Goal: Information Seeking & Learning: Compare options

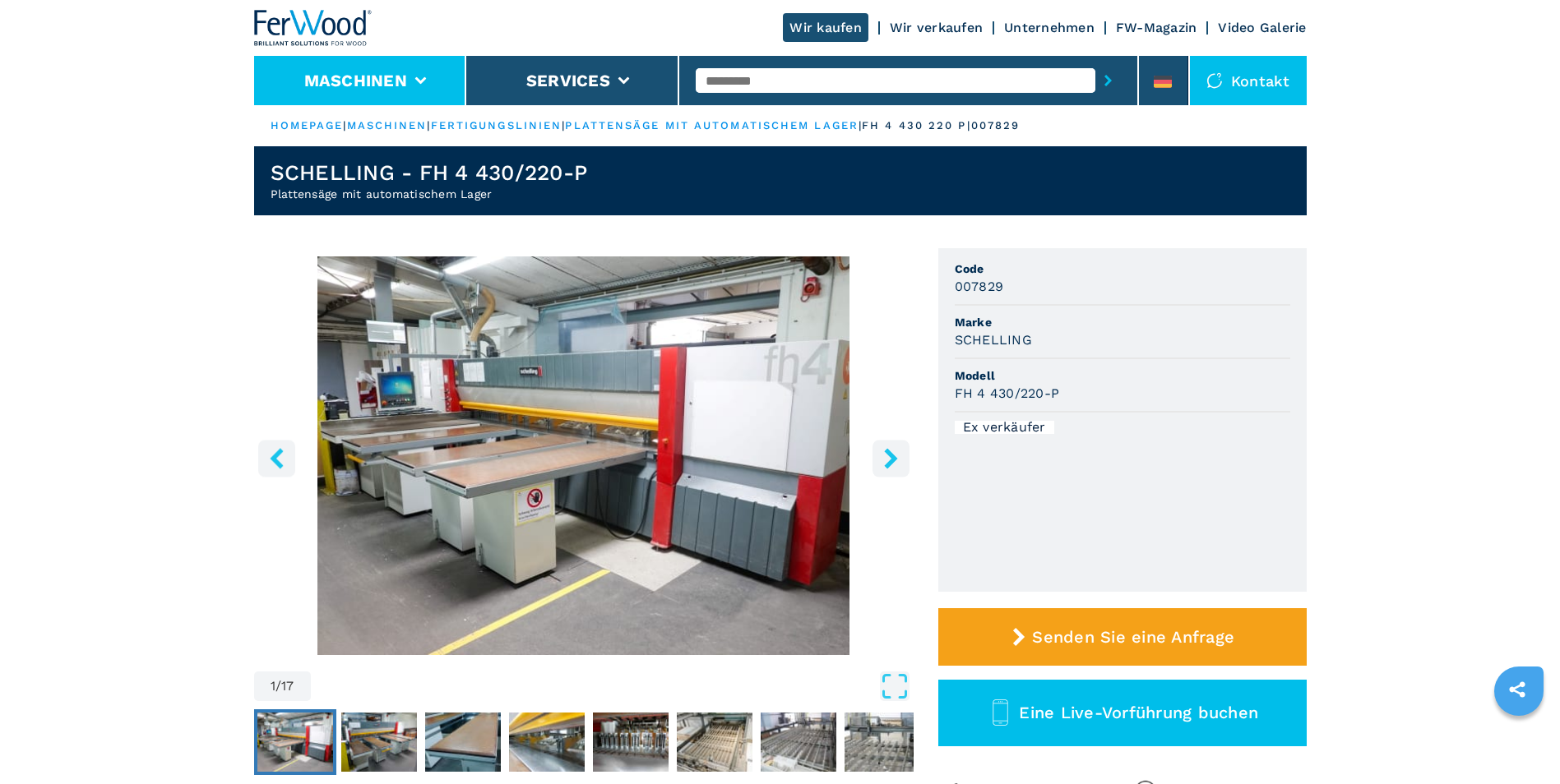
click at [341, 78] on button "Maschinen" at bounding box center [355, 80] width 103 height 20
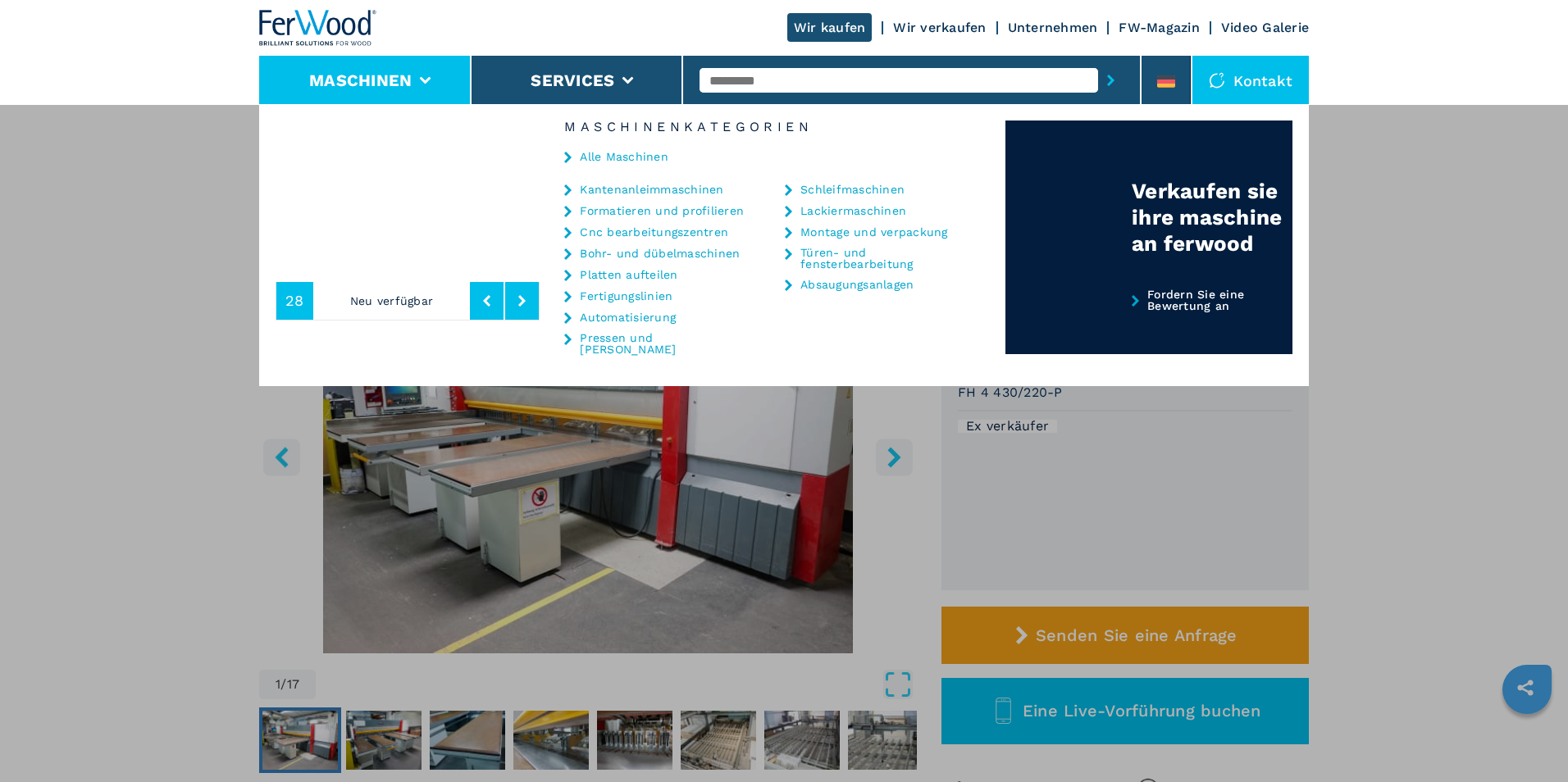
click at [678, 228] on link "Cnc bearbeitungszentren" at bounding box center [654, 232] width 148 height 12
click at [672, 233] on link "Cnc bearbeitungszentren" at bounding box center [654, 232] width 148 height 12
click at [601, 235] on link "Cnc bearbeitungszentren" at bounding box center [654, 232] width 148 height 12
click at [385, 76] on button "Maschinen" at bounding box center [360, 80] width 103 height 20
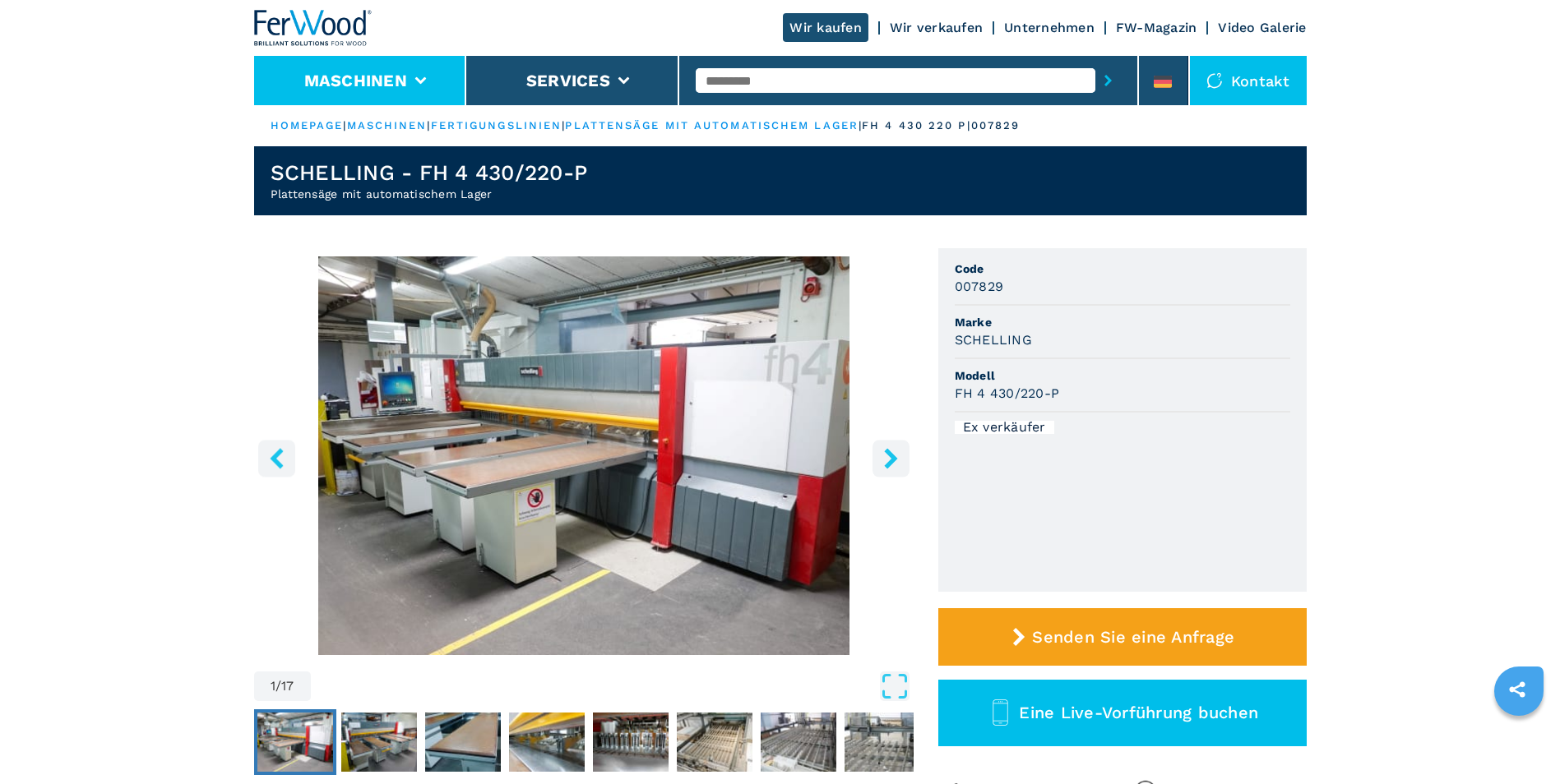
click at [382, 76] on button "Maschinen" at bounding box center [355, 80] width 103 height 20
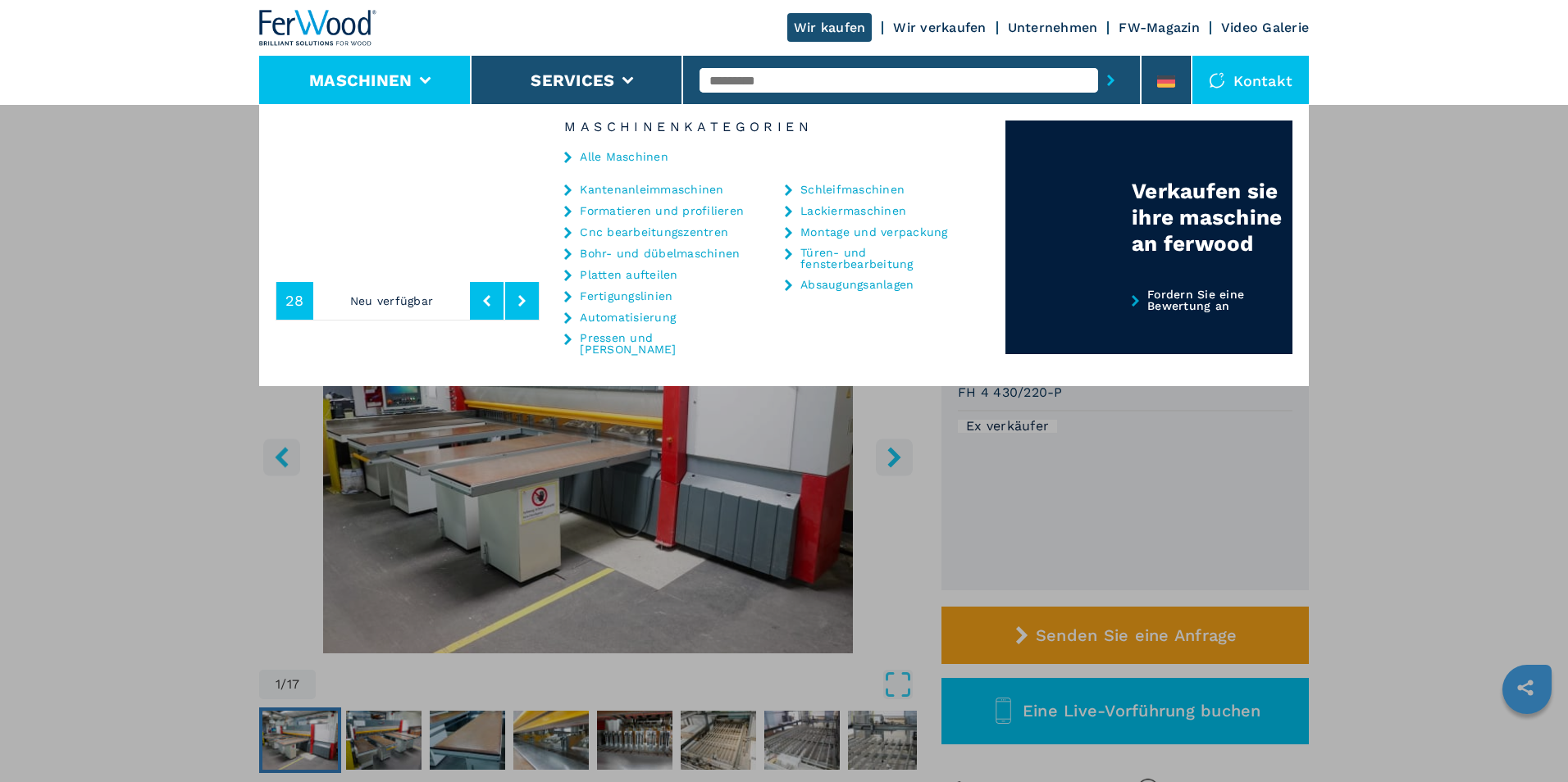
click at [623, 227] on link "Cnc bearbeitungszentren" at bounding box center [654, 232] width 148 height 12
click at [625, 236] on link "Cnc bearbeitungszentren" at bounding box center [654, 232] width 148 height 12
click at [517, 300] on button at bounding box center [522, 300] width 34 height 37
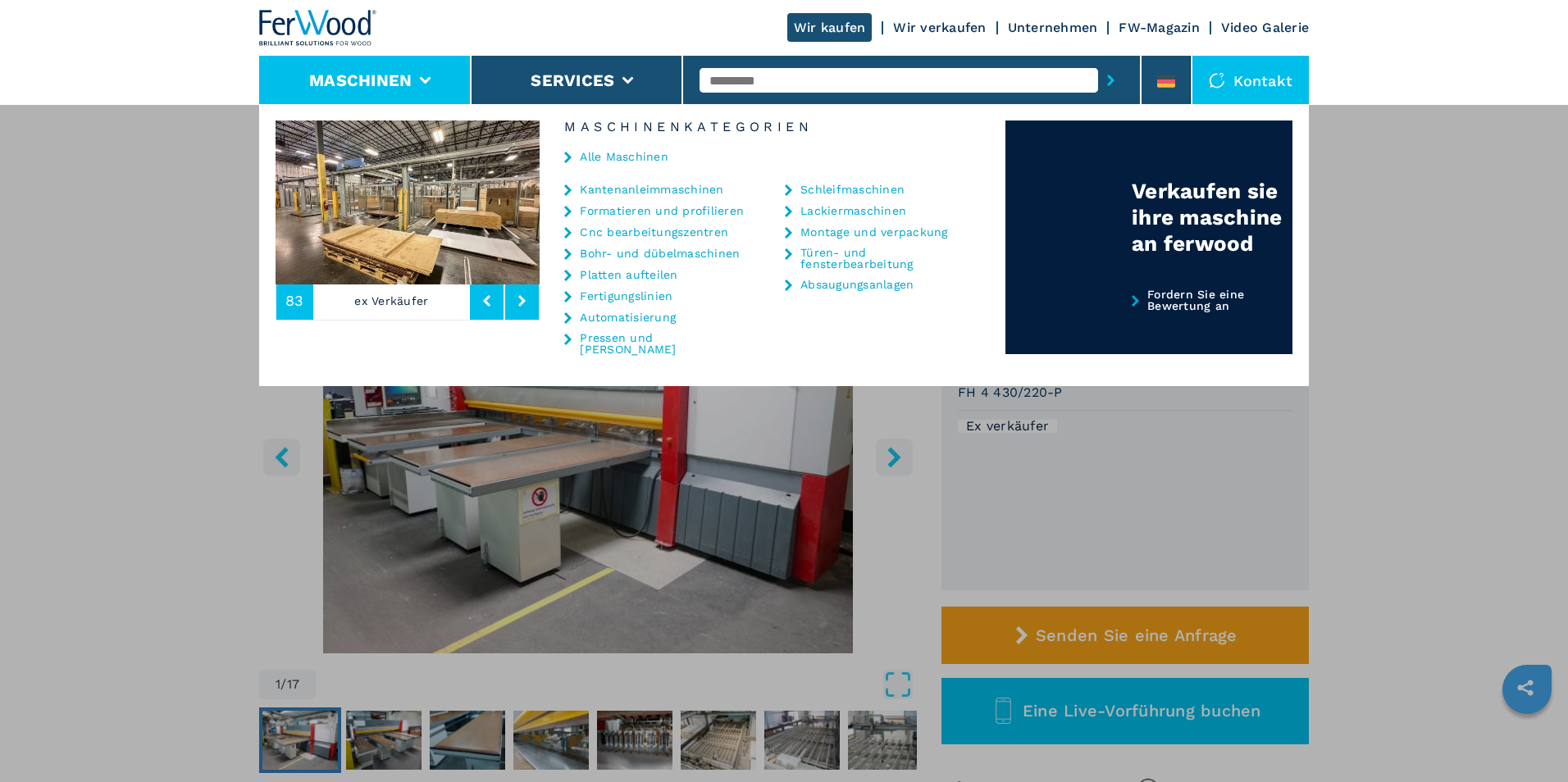
click at [483, 299] on button at bounding box center [487, 300] width 34 height 37
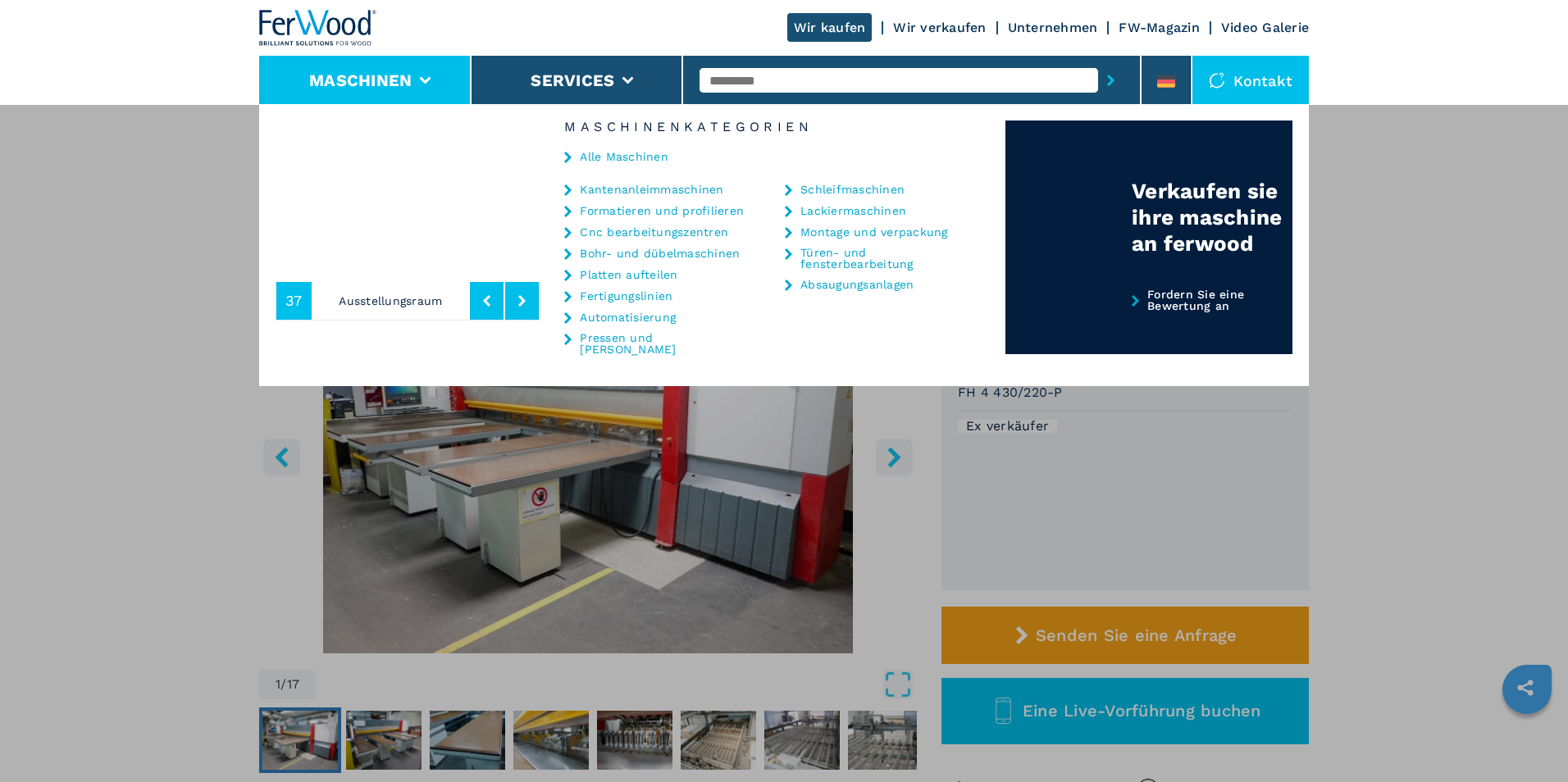
click at [522, 300] on icon at bounding box center [522, 300] width 7 height 12
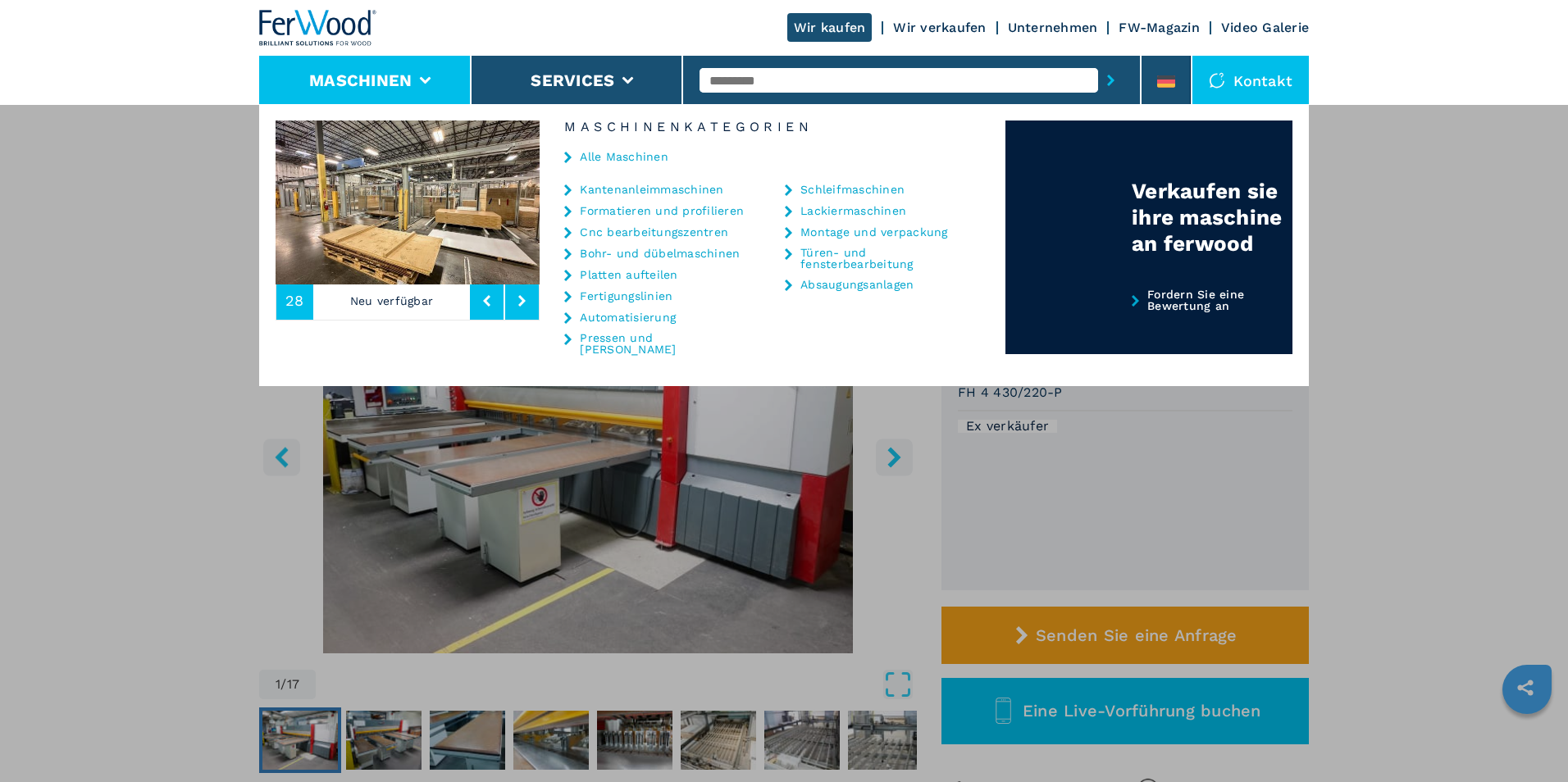
click at [610, 231] on link "Cnc bearbeitungszentren" at bounding box center [654, 232] width 148 height 12
click at [610, 232] on link "Cnc bearbeitungszentren" at bounding box center [654, 232] width 148 height 12
click at [326, 27] on img at bounding box center [318, 28] width 118 height 36
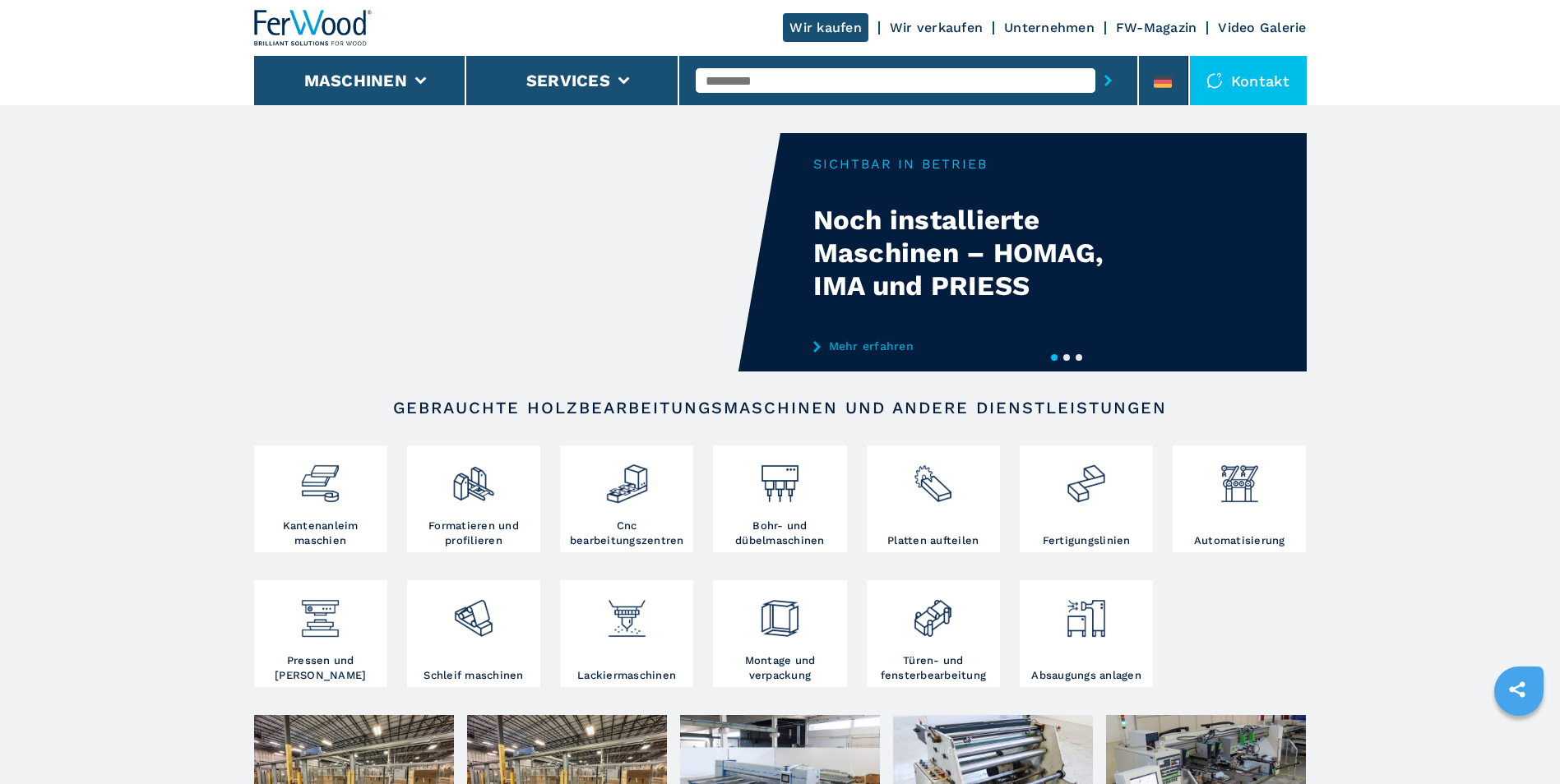
click at [858, 345] on link "Mehr erfahren" at bounding box center [974, 346] width 322 height 13
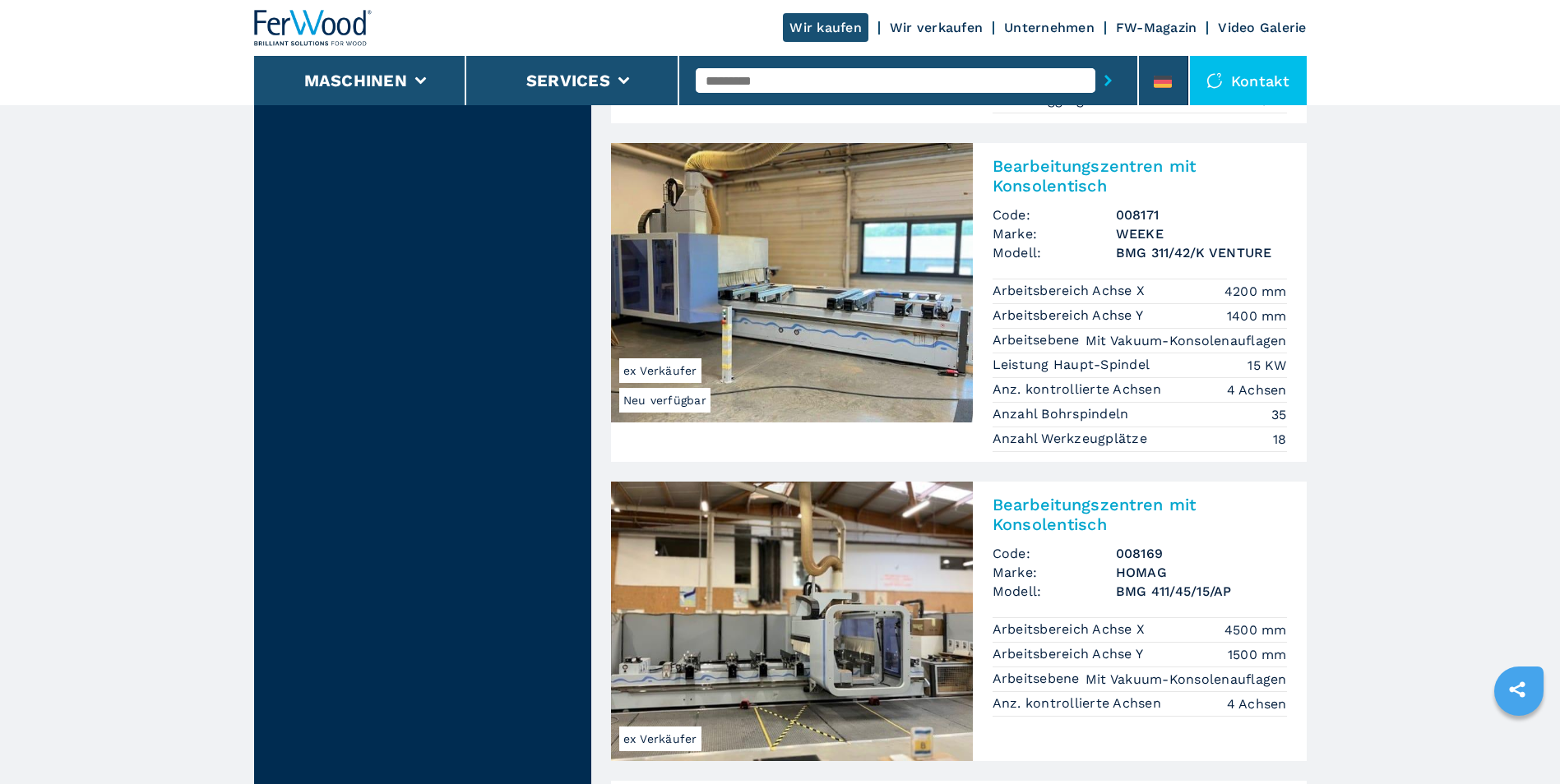
scroll to position [1890, 0]
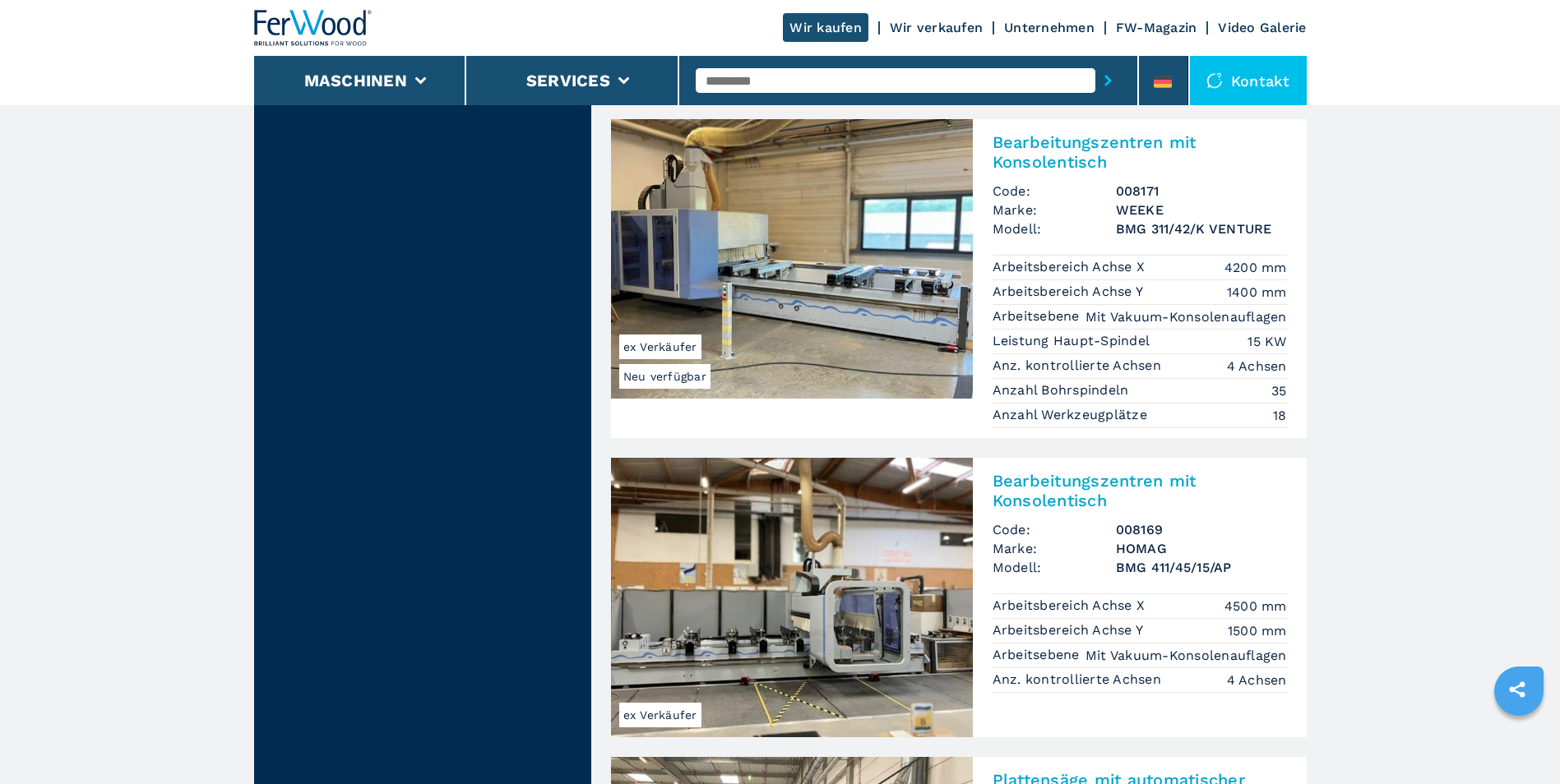
click at [845, 292] on img at bounding box center [792, 258] width 362 height 280
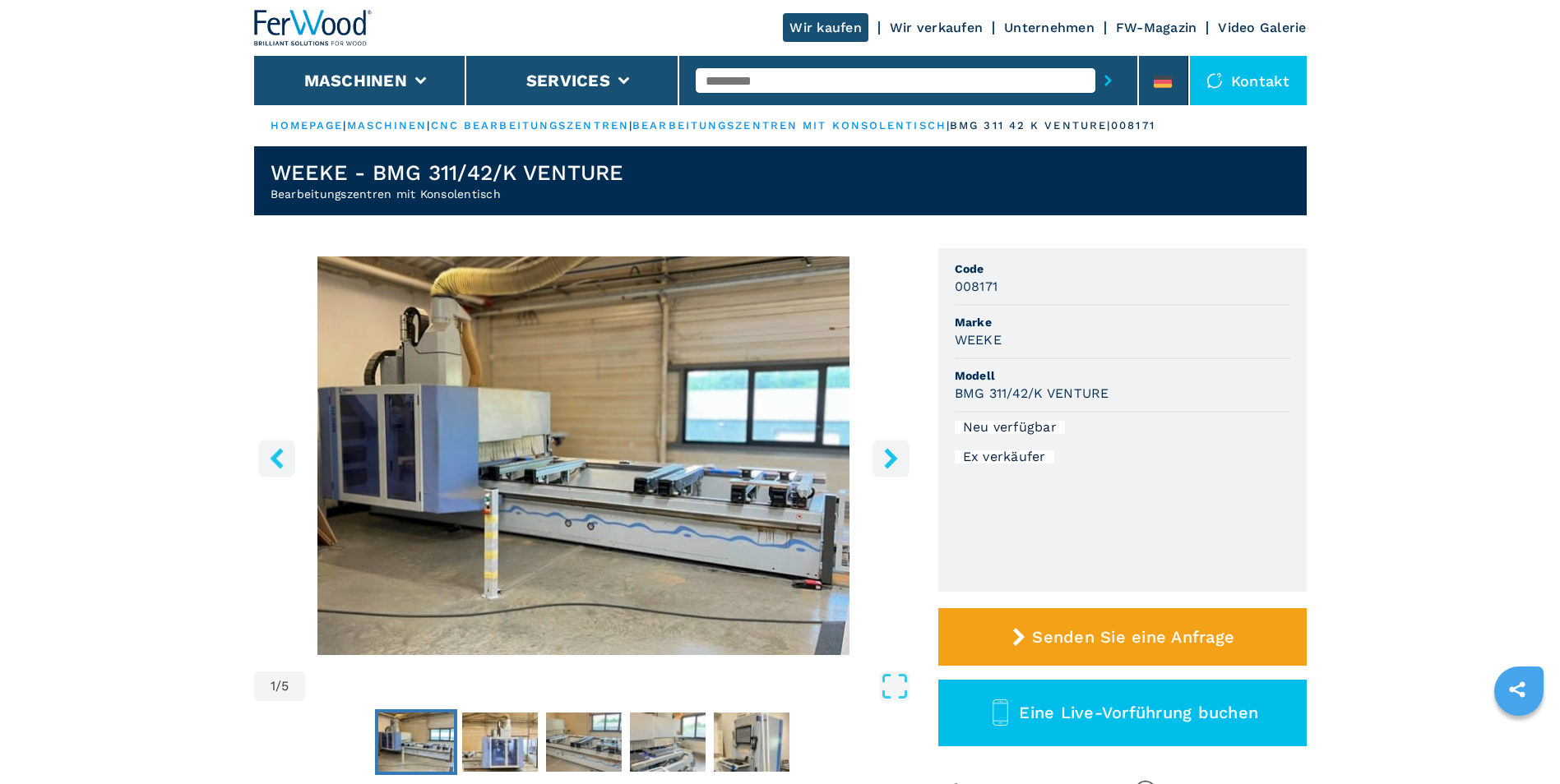
click at [887, 457] on icon "right-button" at bounding box center [891, 458] width 21 height 21
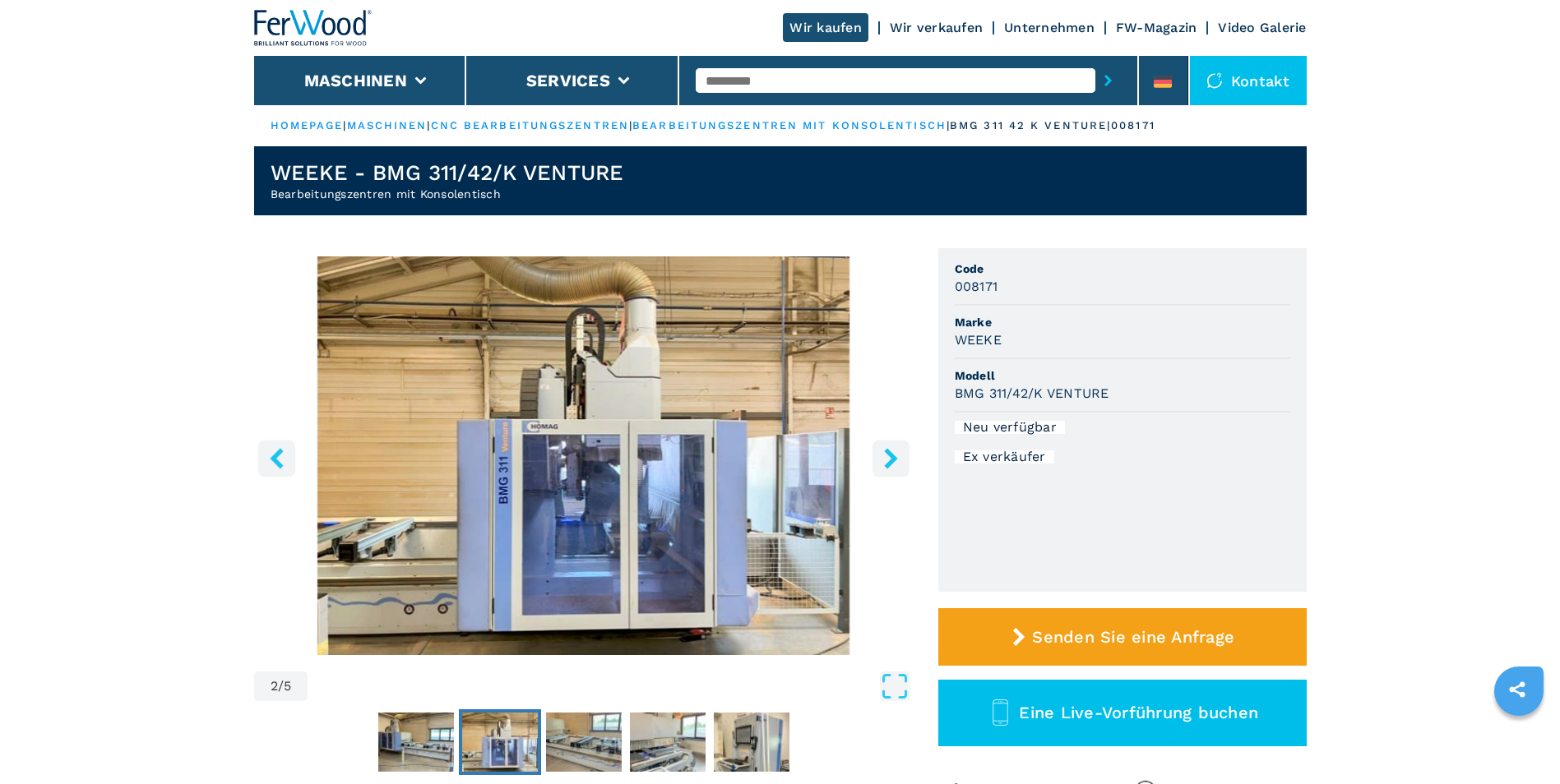
click at [887, 457] on icon "right-button" at bounding box center [891, 458] width 21 height 21
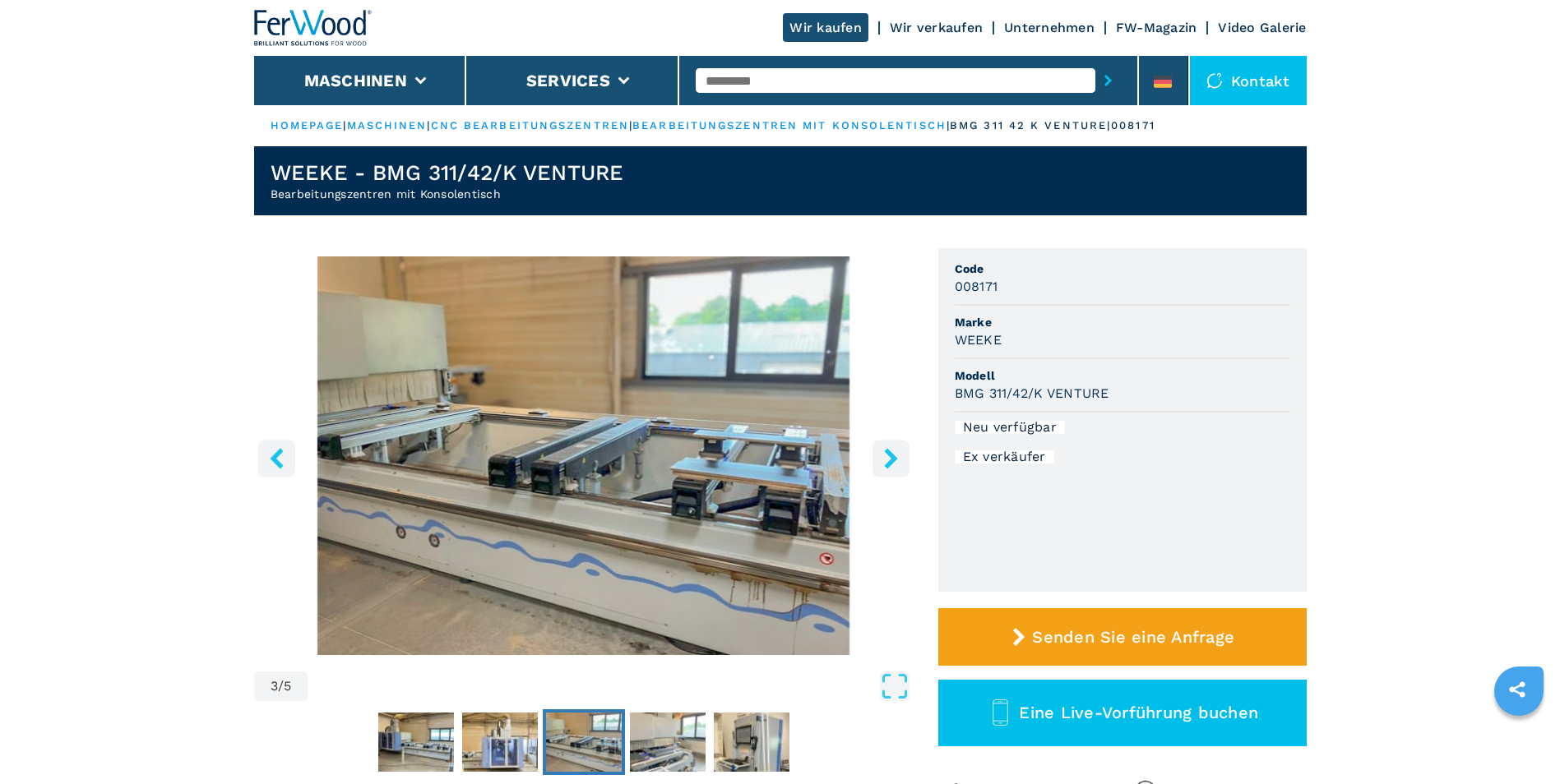
click at [887, 457] on icon "right-button" at bounding box center [891, 458] width 21 height 21
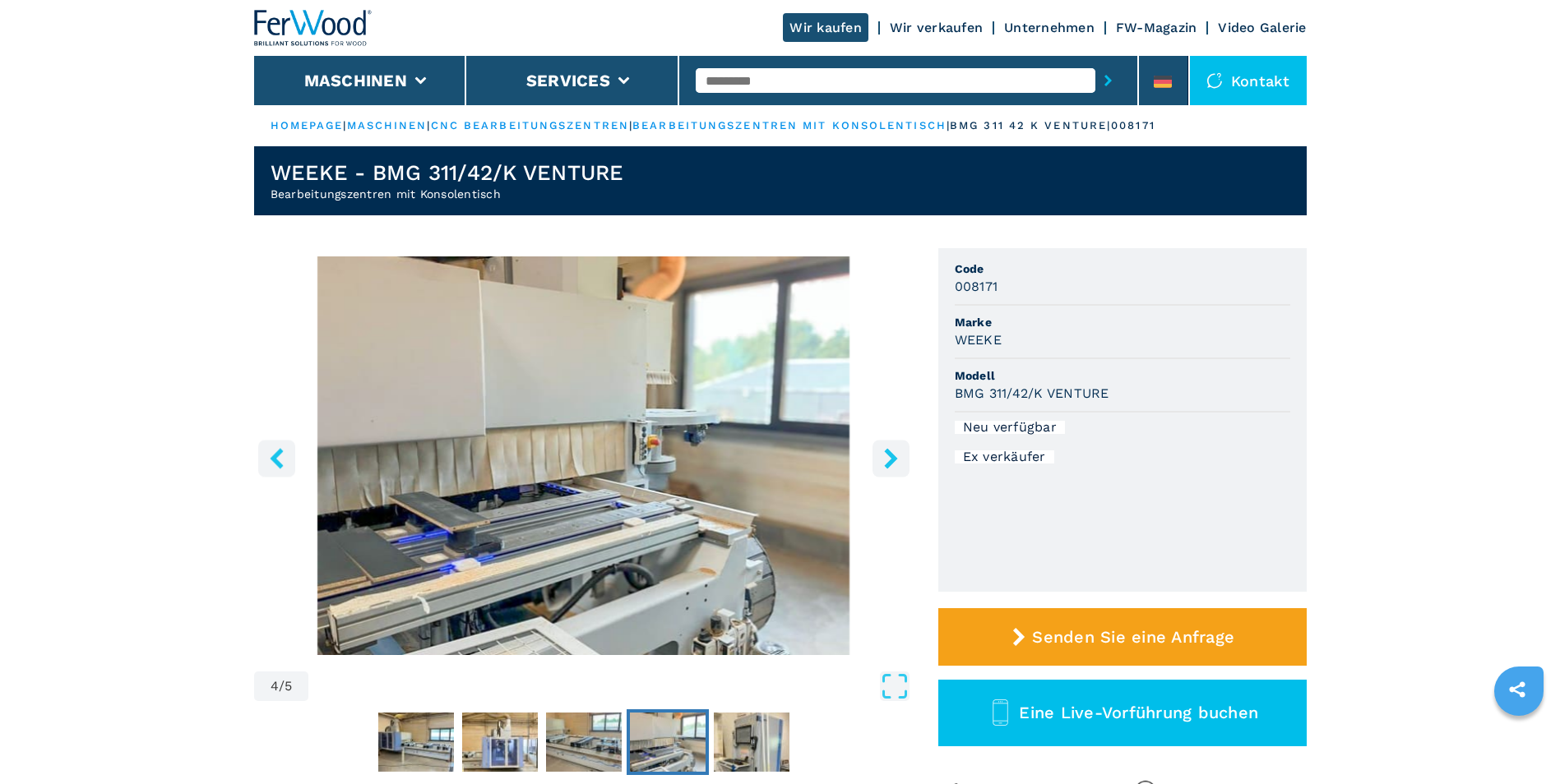
click at [887, 457] on icon "right-button" at bounding box center [891, 458] width 21 height 21
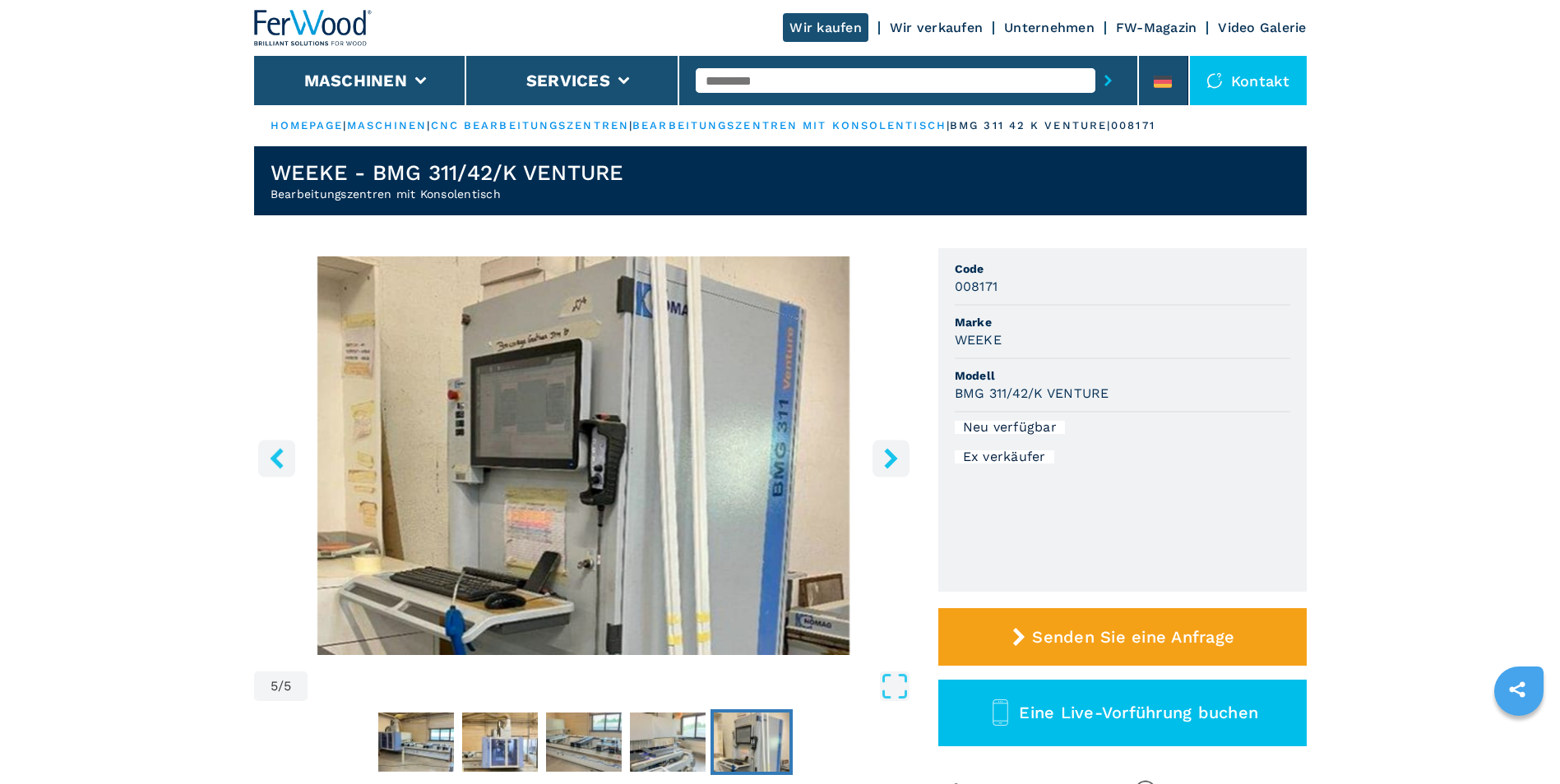
click at [887, 457] on icon "right-button" at bounding box center [891, 458] width 21 height 21
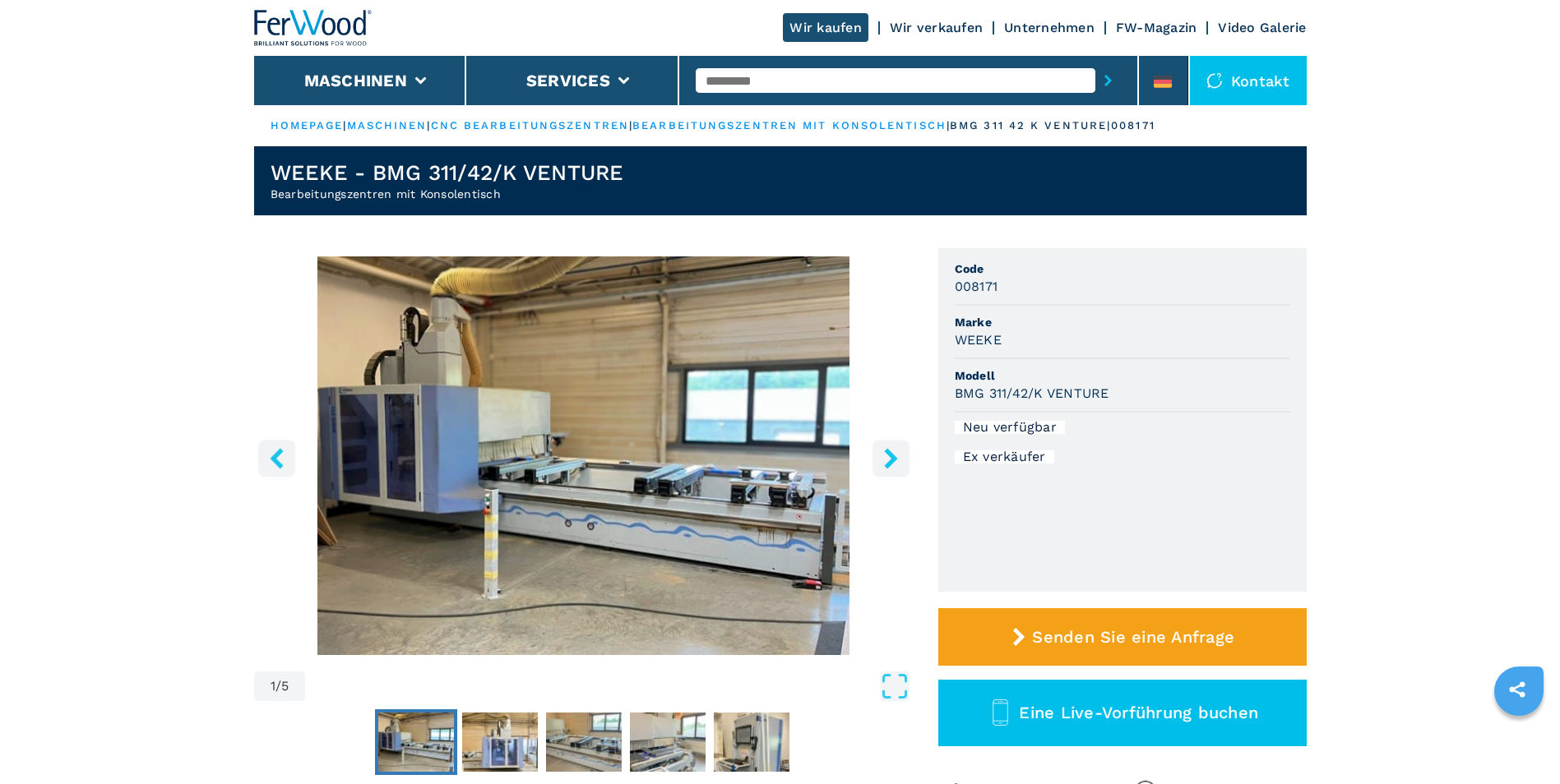
click at [887, 457] on icon "right-button" at bounding box center [891, 458] width 21 height 21
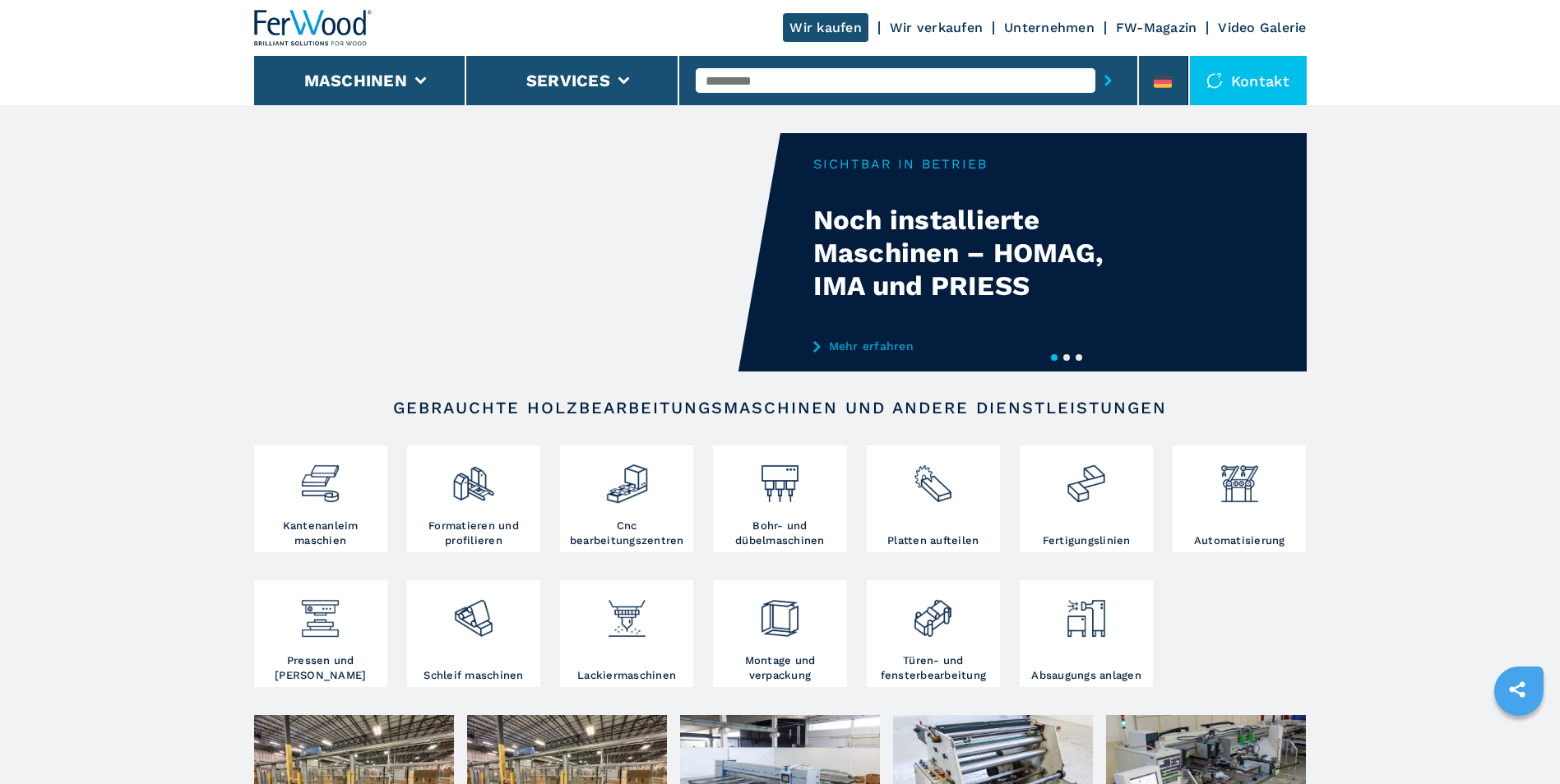
click at [882, 346] on link "Mehr erfahren" at bounding box center [974, 346] width 322 height 13
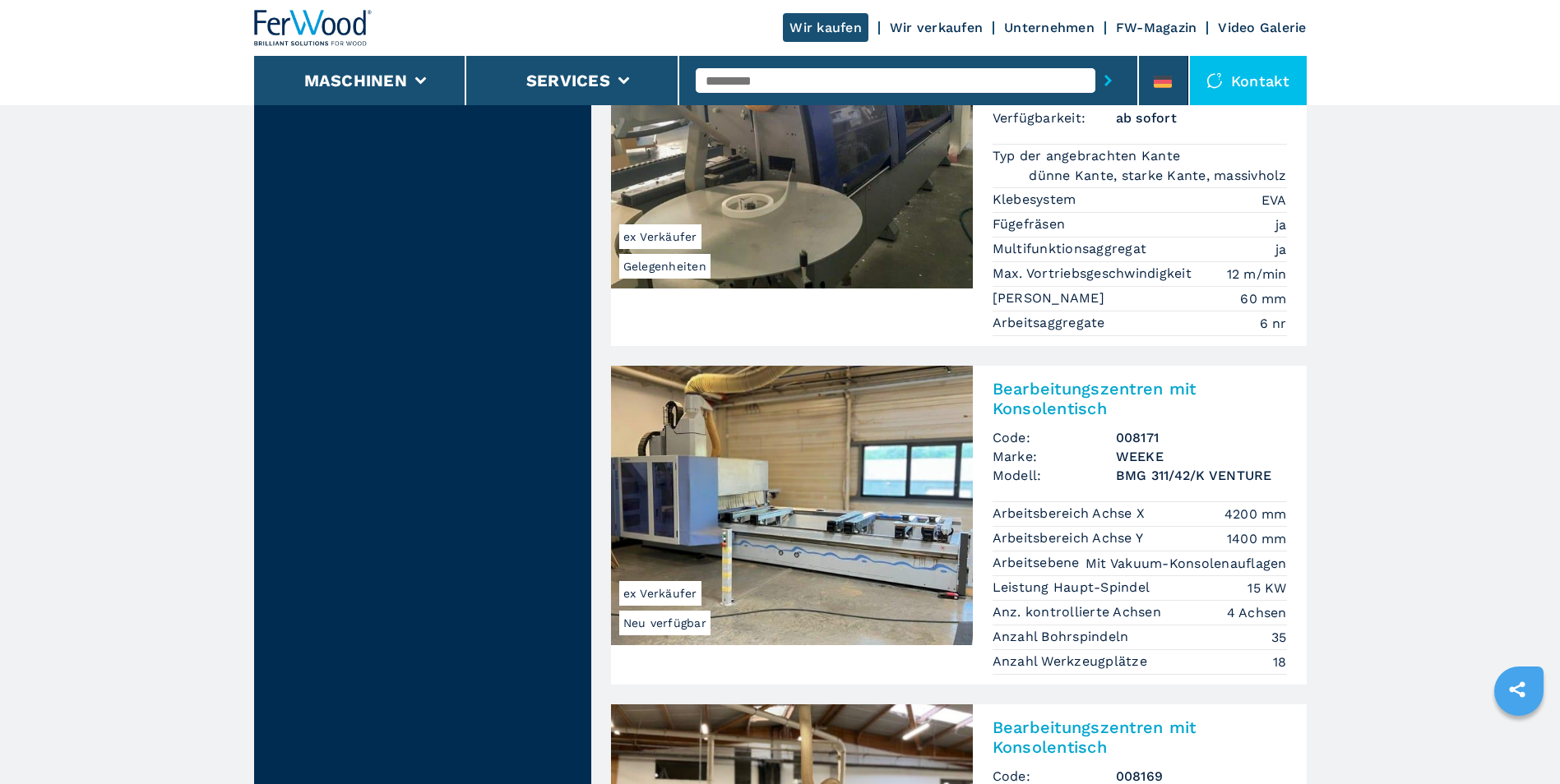
scroll to position [1972, 0]
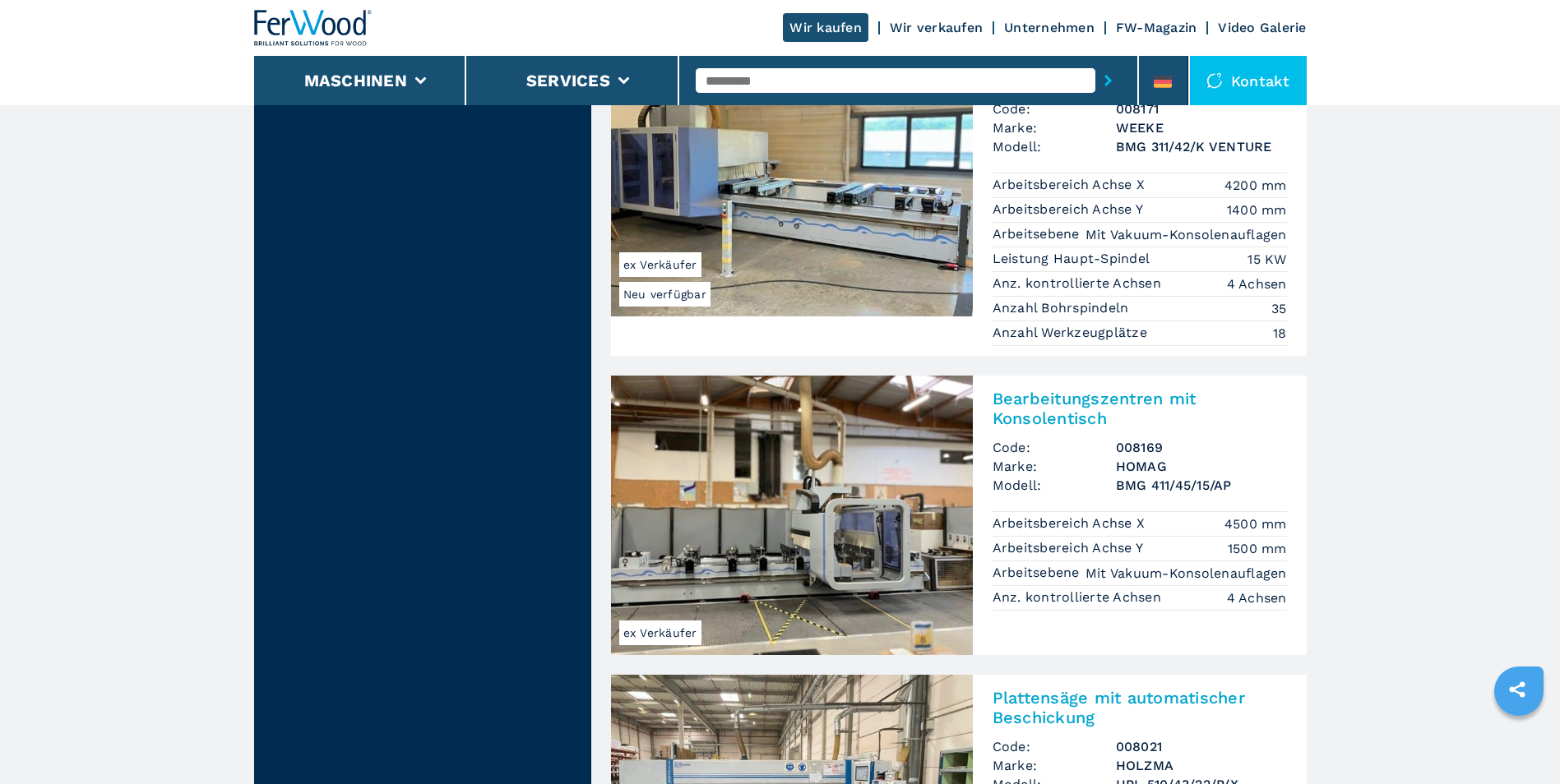
click at [870, 532] on img at bounding box center [792, 515] width 362 height 280
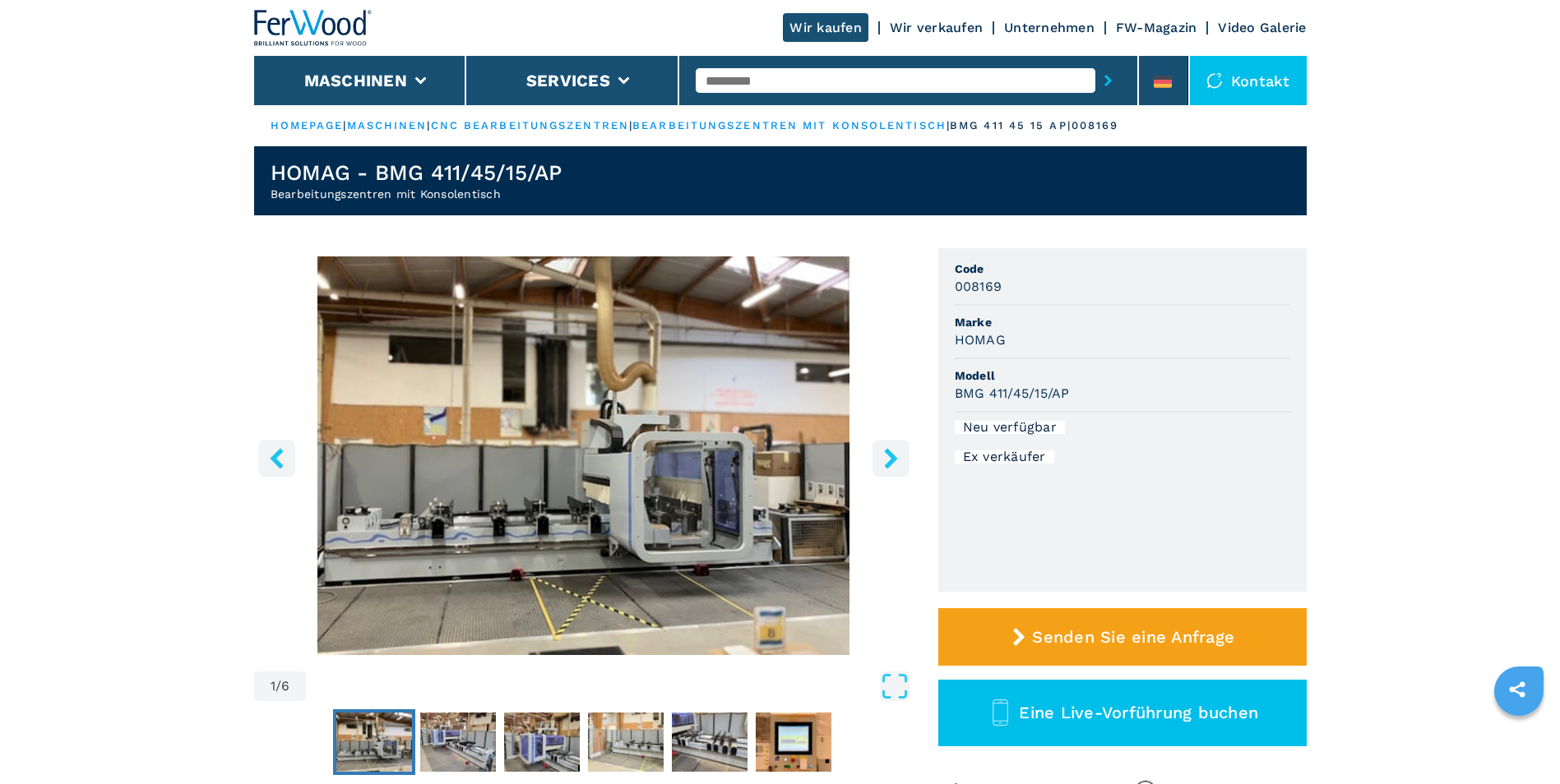
click at [902, 460] on button "right-button" at bounding box center [890, 458] width 37 height 37
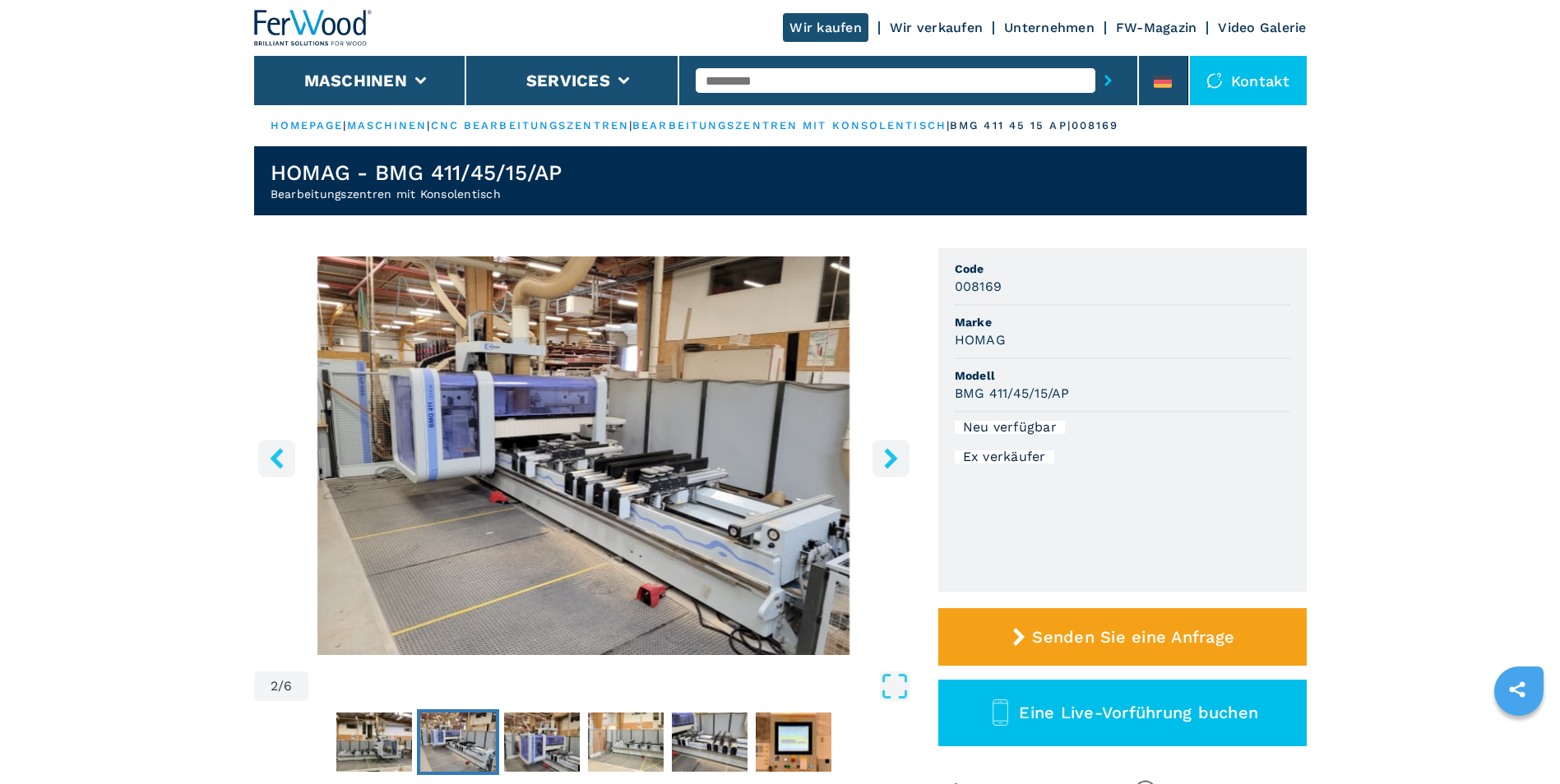
click at [899, 460] on icon "right-button" at bounding box center [891, 458] width 21 height 21
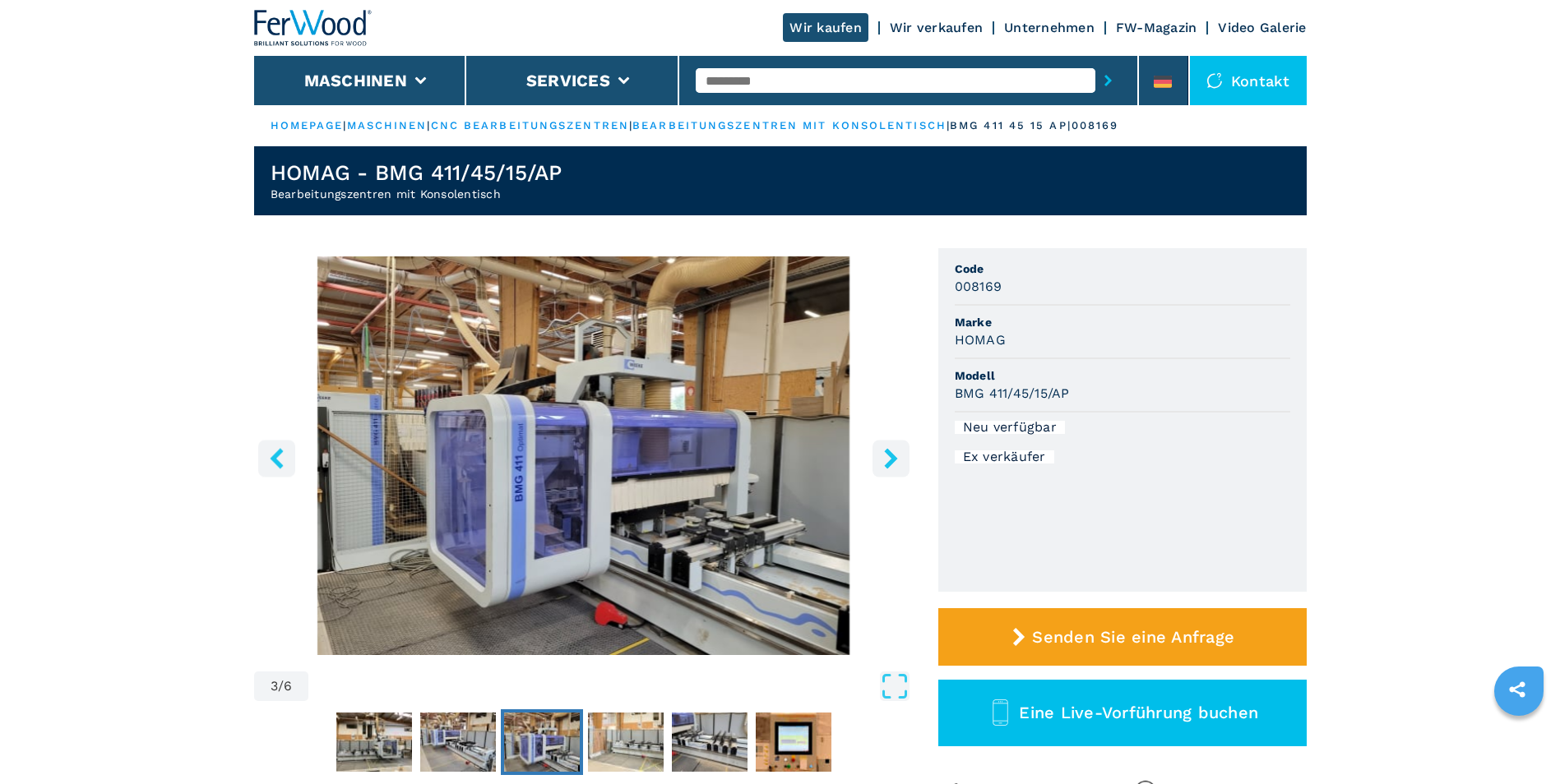
click at [899, 460] on icon "right-button" at bounding box center [891, 458] width 21 height 21
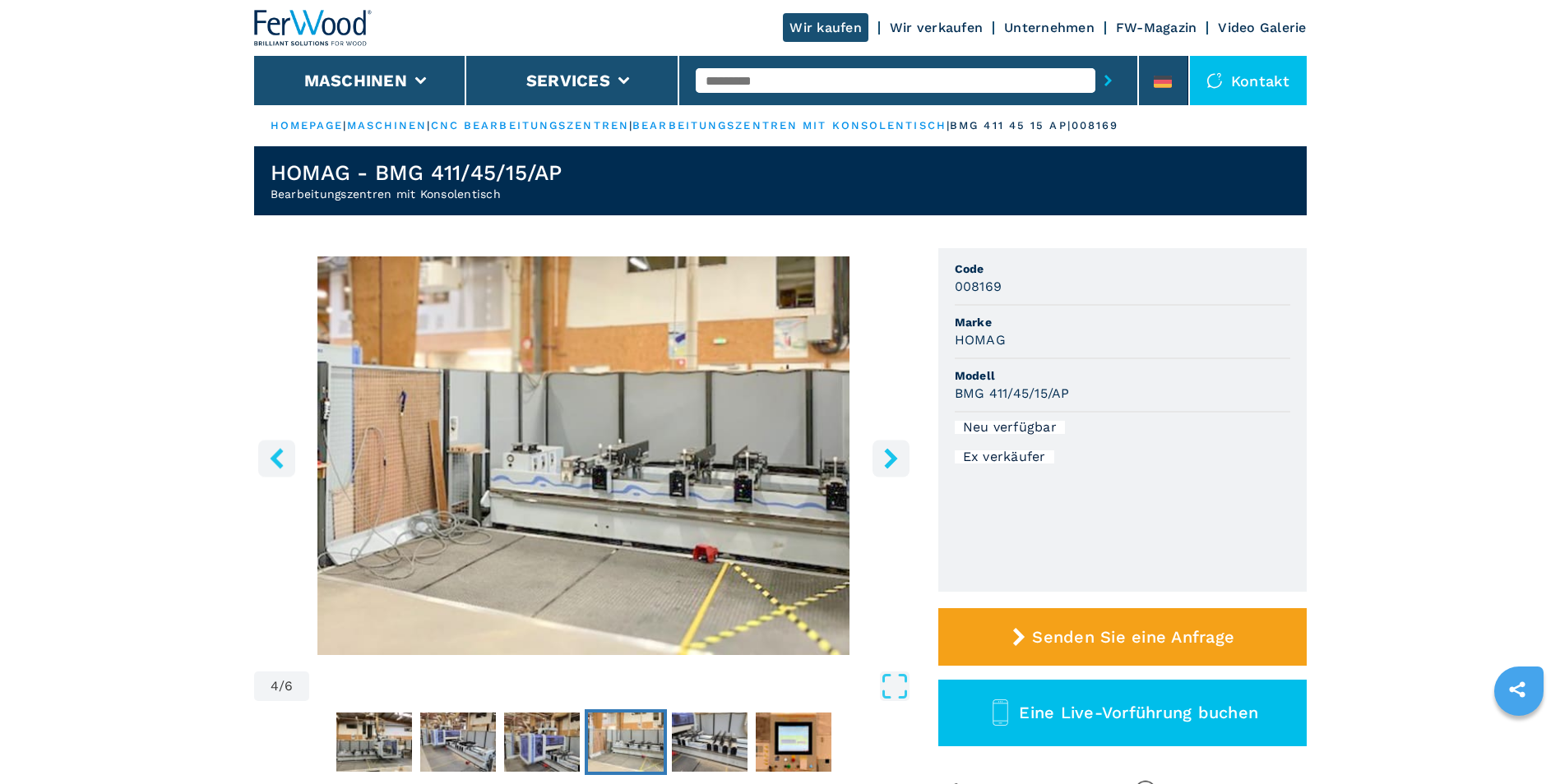
click at [899, 460] on icon "right-button" at bounding box center [891, 458] width 21 height 21
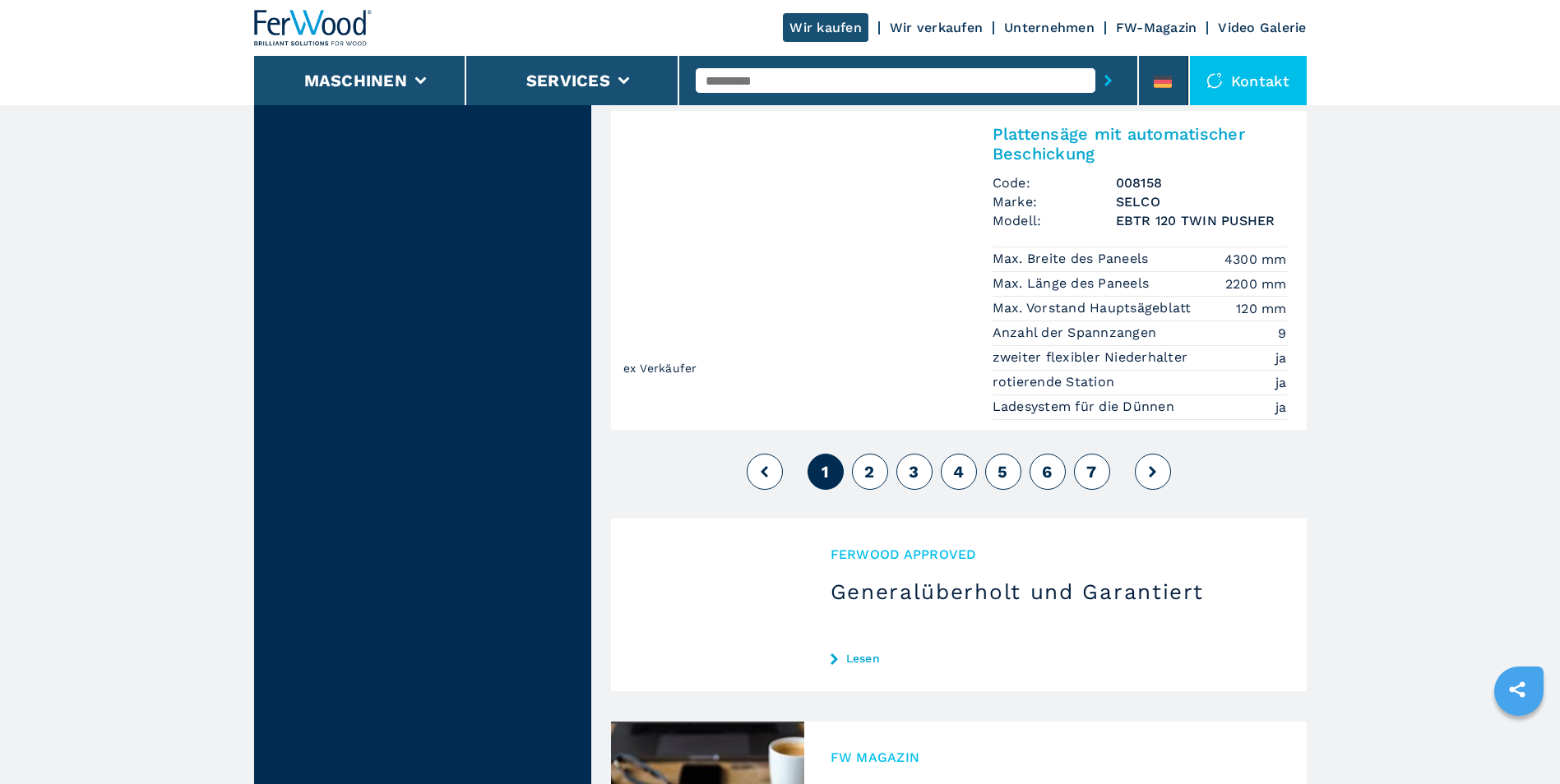
scroll to position [3945, 0]
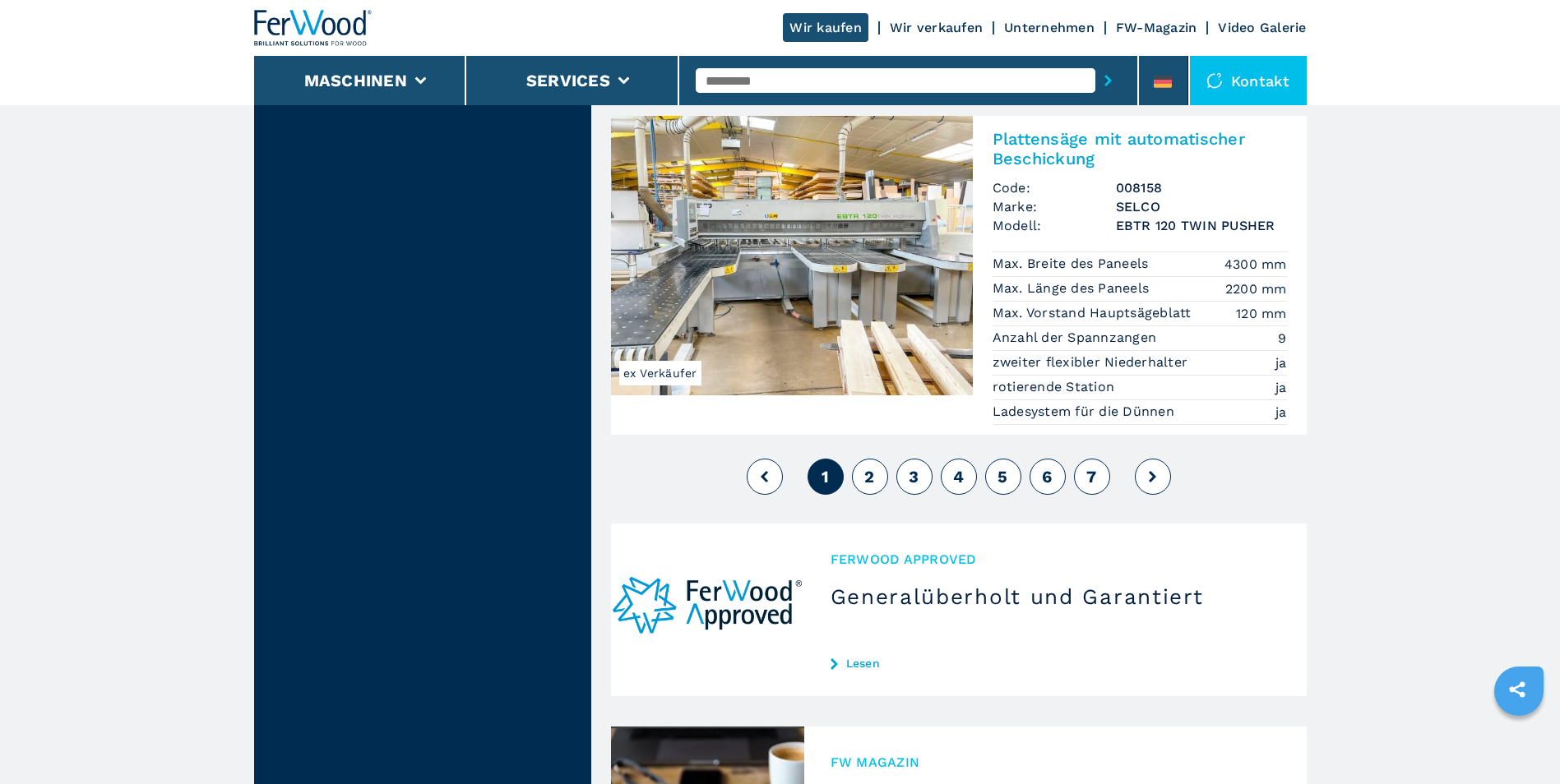
click at [870, 467] on span "2" at bounding box center [869, 476] width 10 height 20
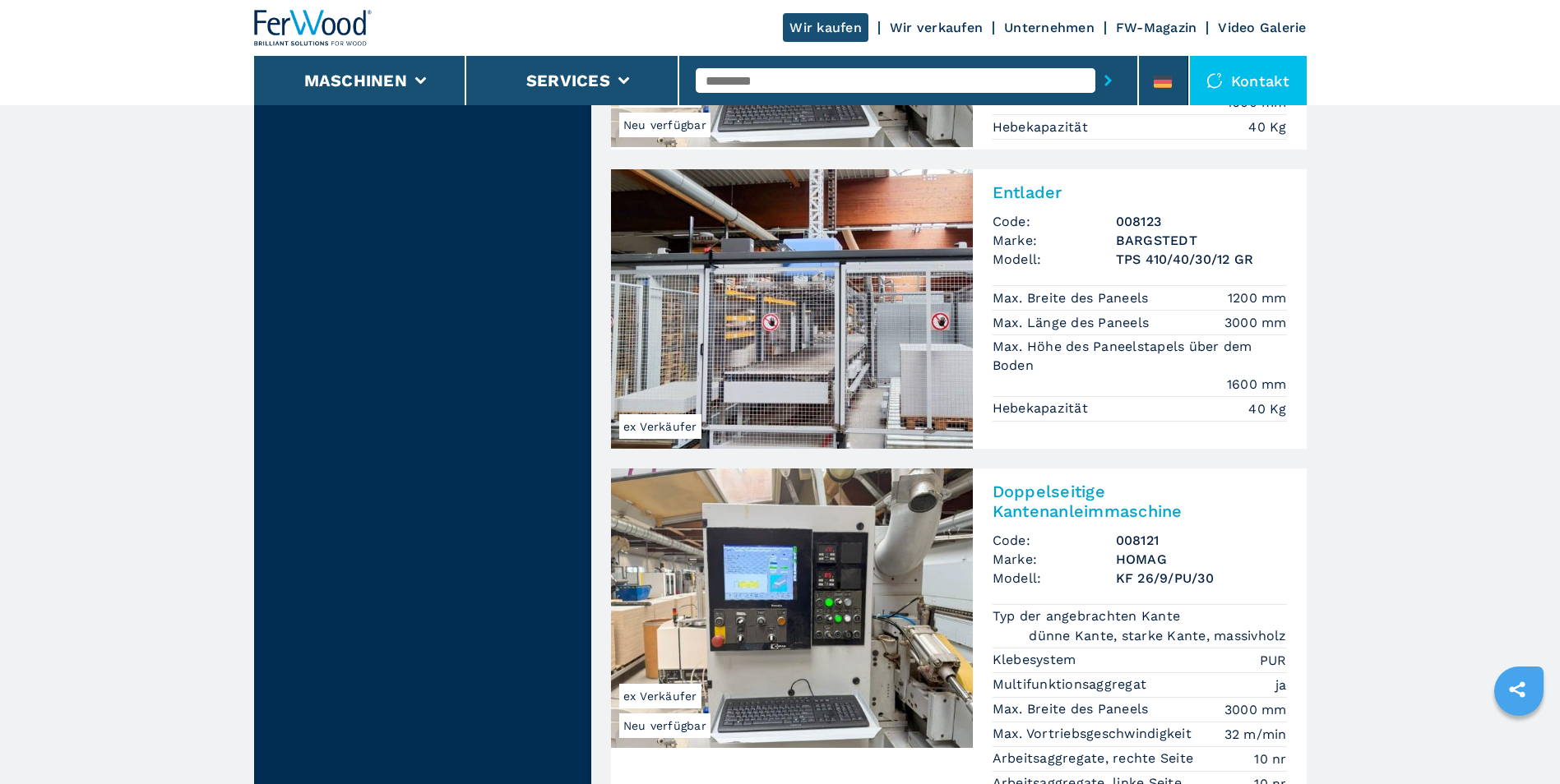
scroll to position [3863, 0]
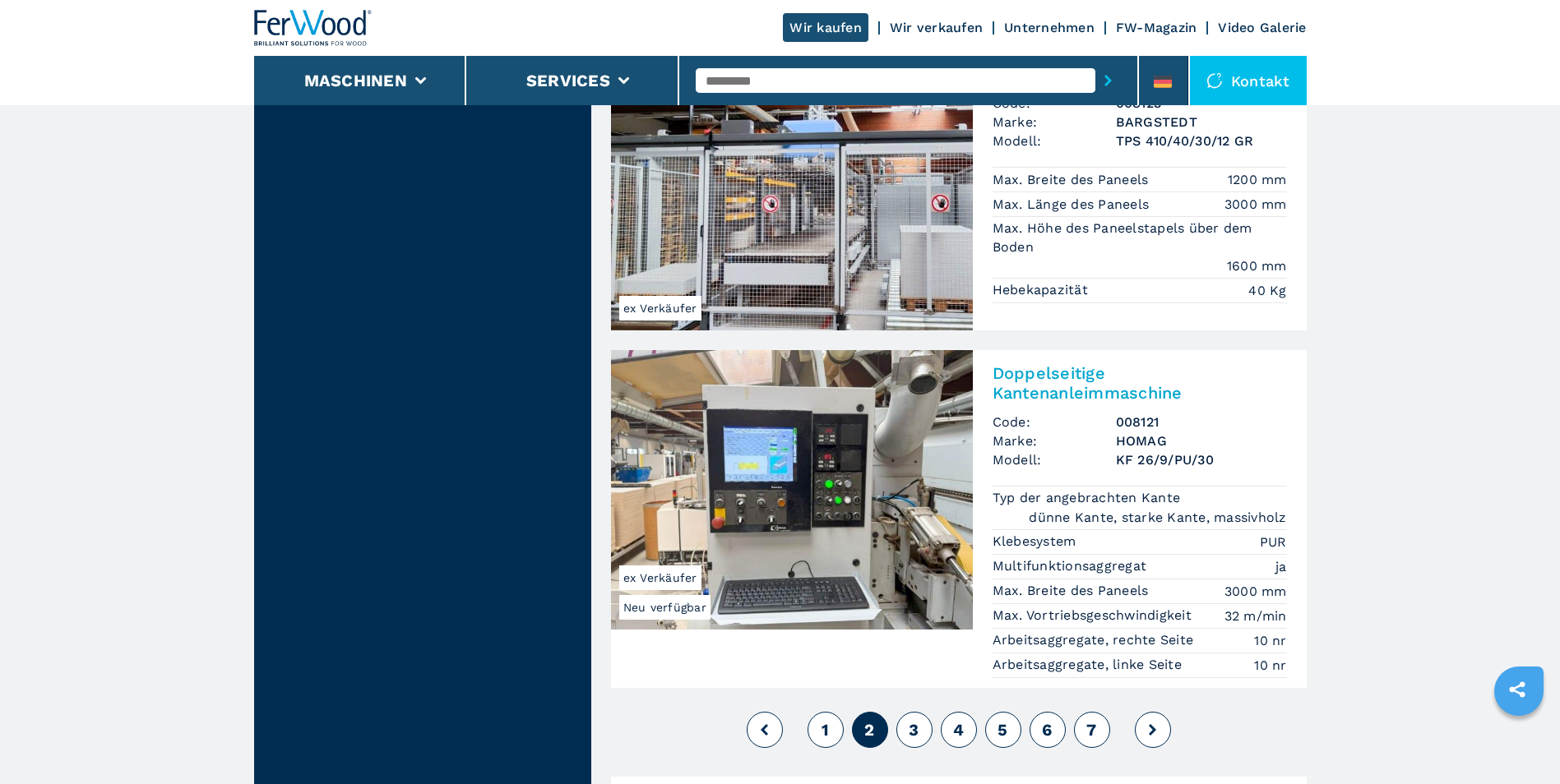
click at [913, 720] on span "3" at bounding box center [913, 729] width 10 height 20
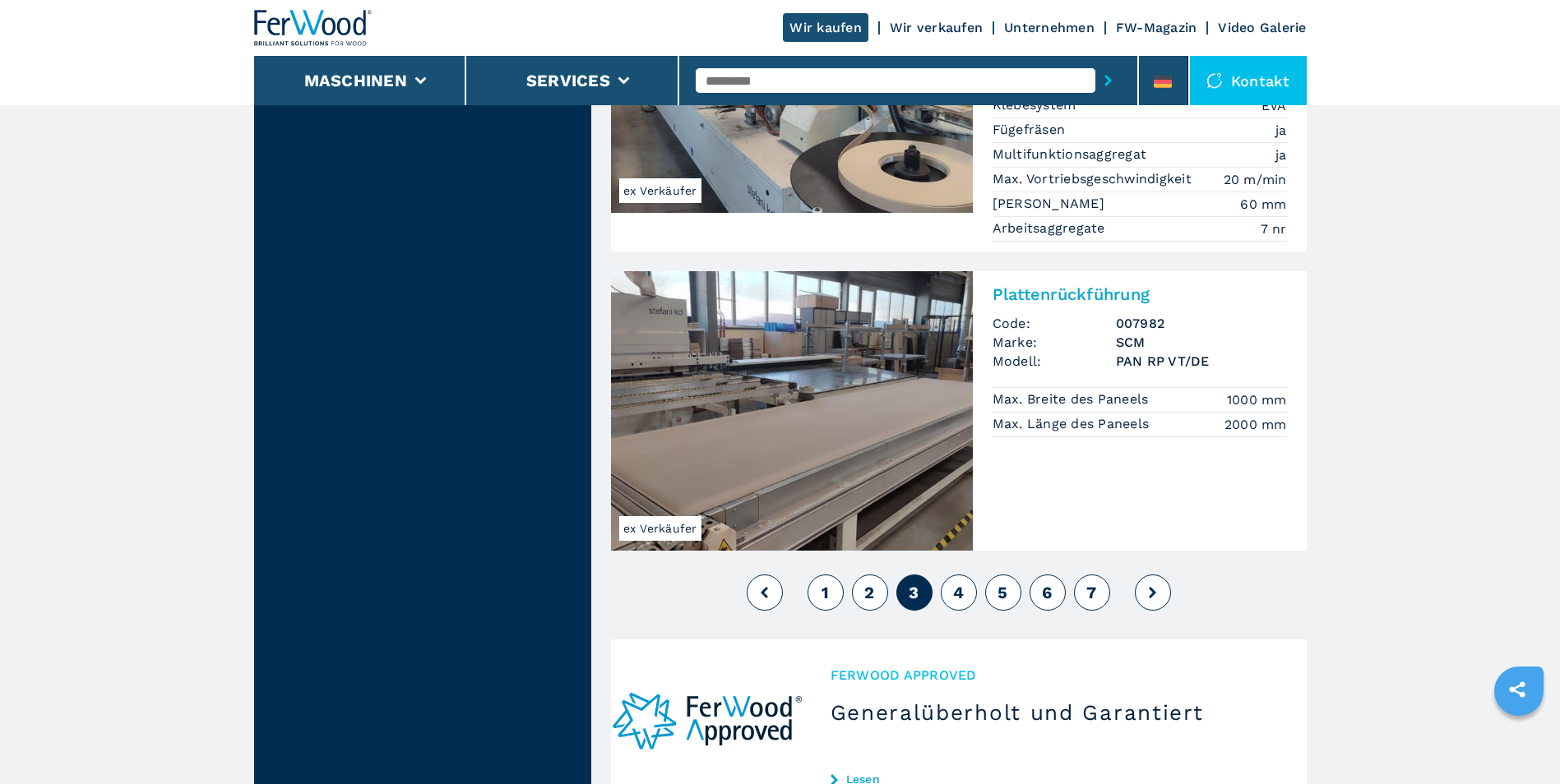
scroll to position [4027, 0]
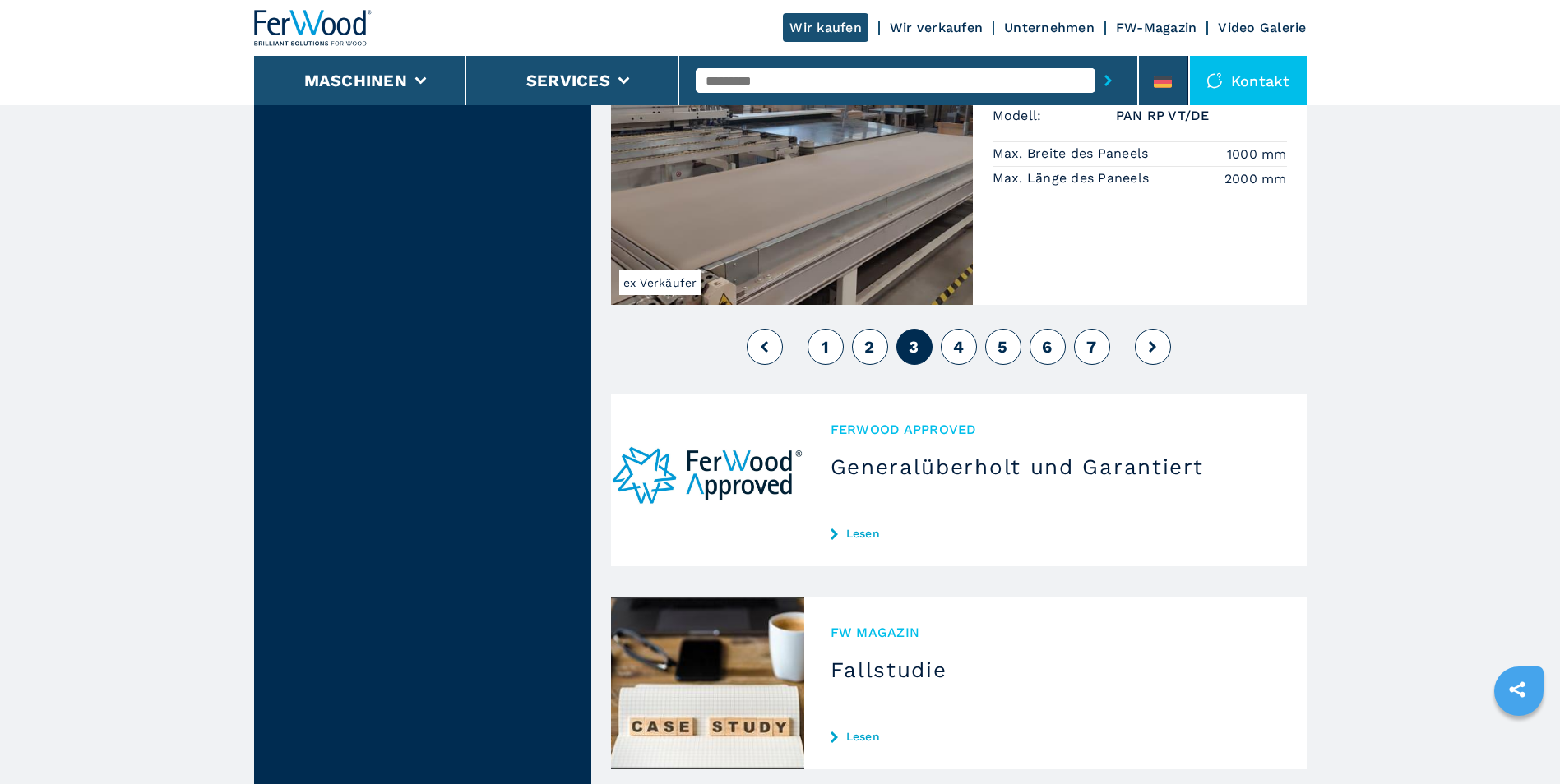
click at [963, 337] on span "4" at bounding box center [959, 347] width 11 height 20
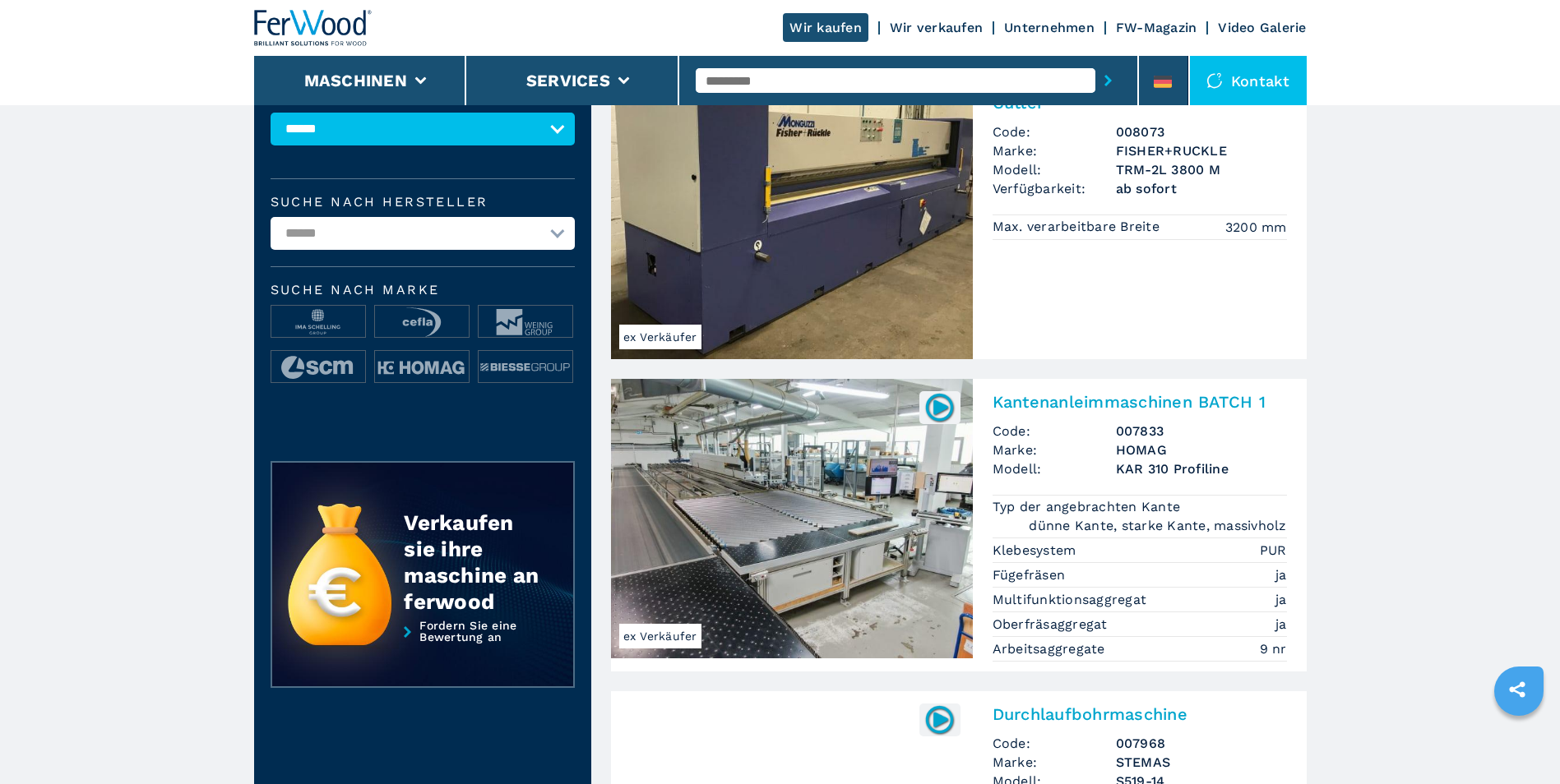
scroll to position [164, 0]
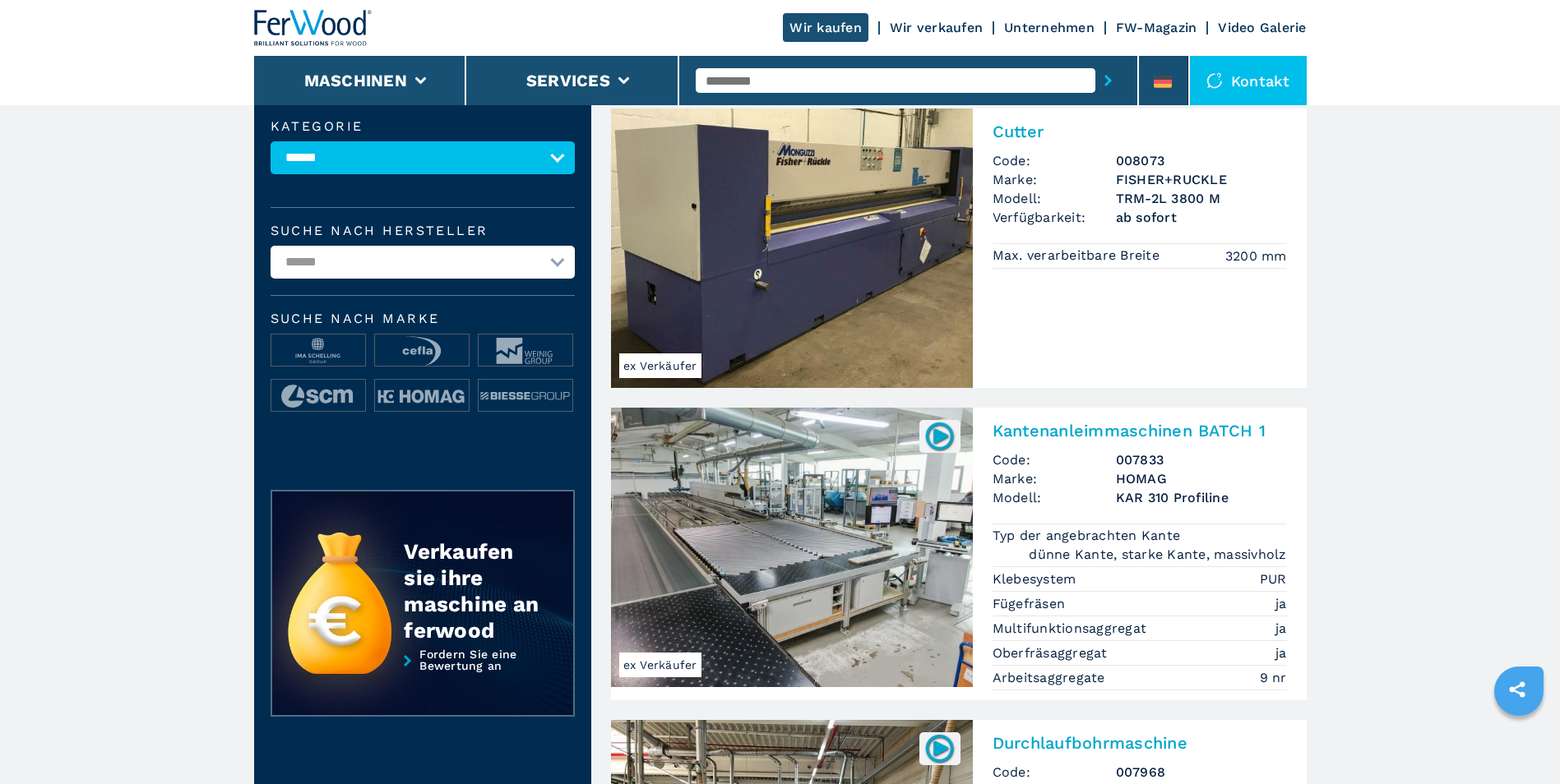
click at [860, 521] on img at bounding box center [792, 547] width 362 height 280
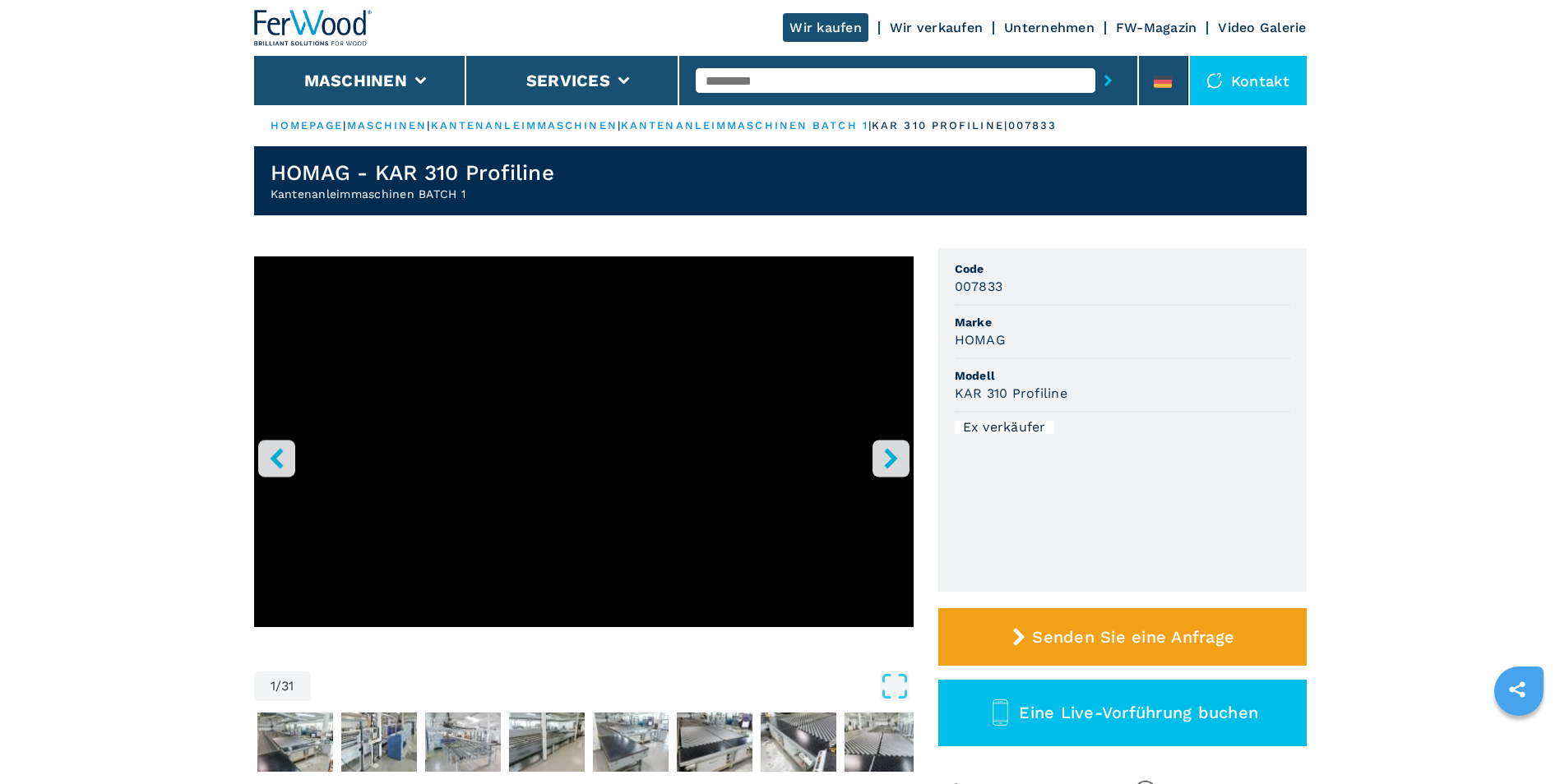
click at [888, 457] on icon "right-button" at bounding box center [891, 458] width 21 height 21
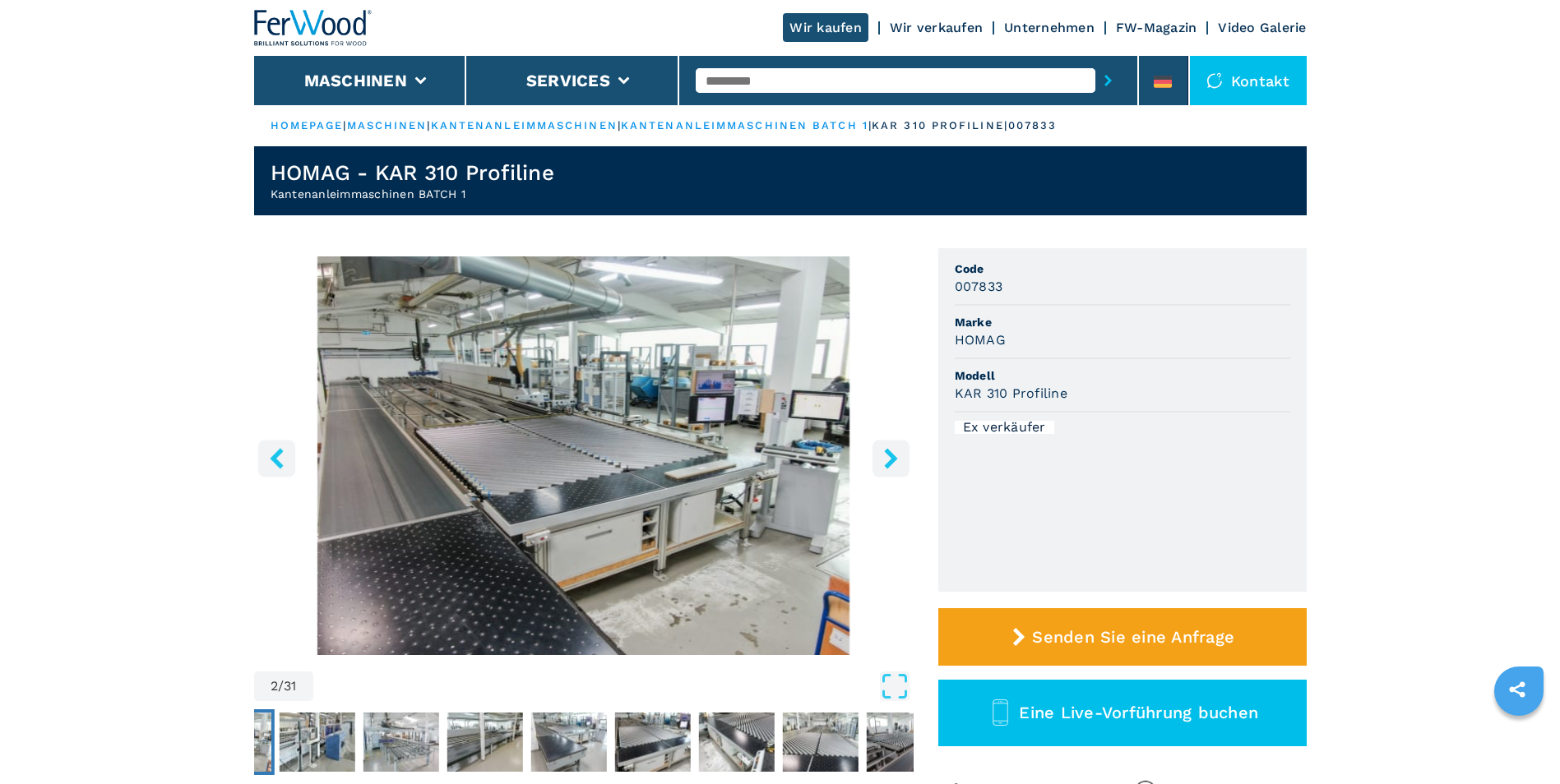
click at [888, 457] on icon "right-button" at bounding box center [891, 458] width 21 height 21
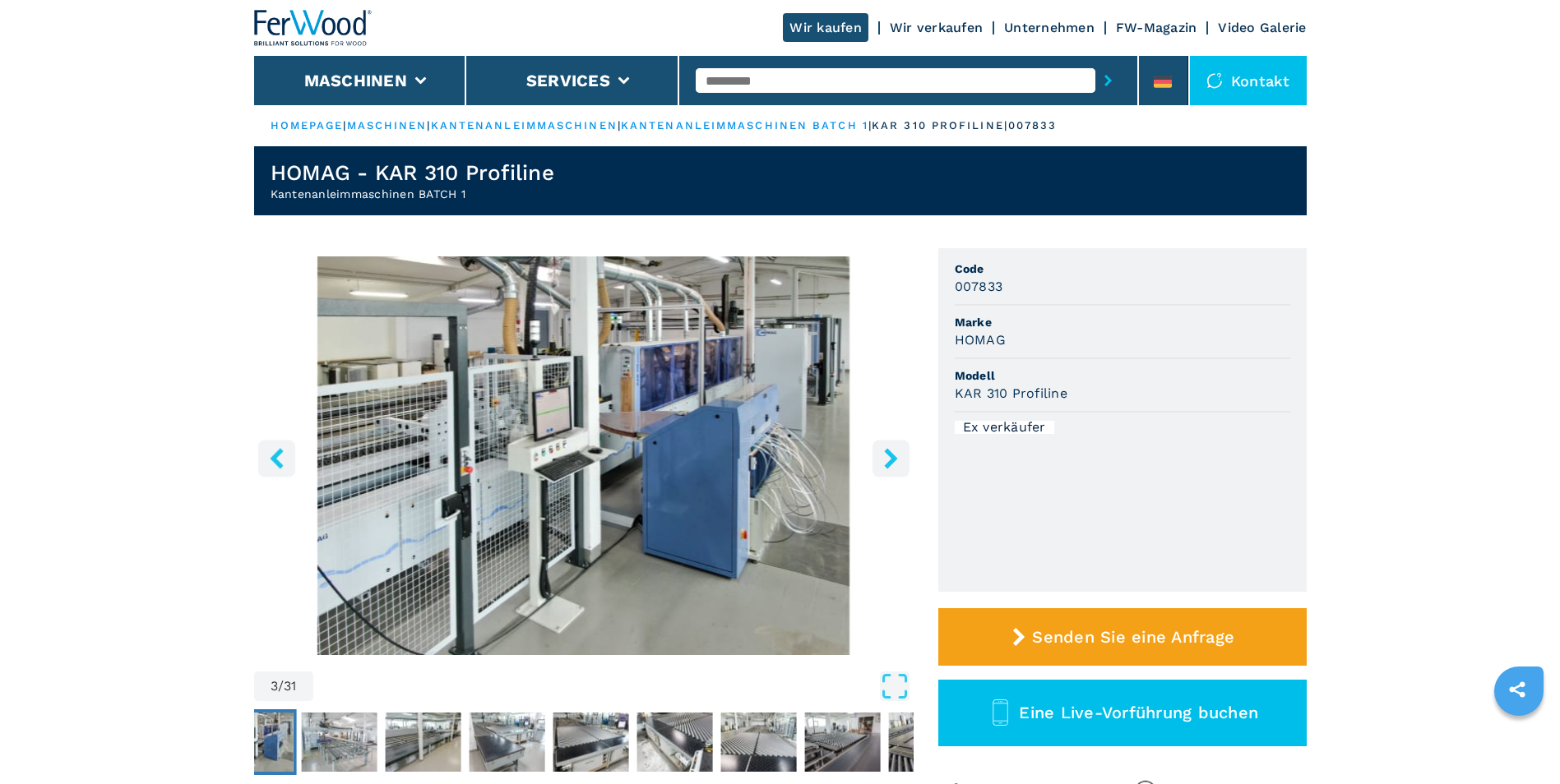
click at [888, 458] on icon "right-button" at bounding box center [891, 458] width 21 height 21
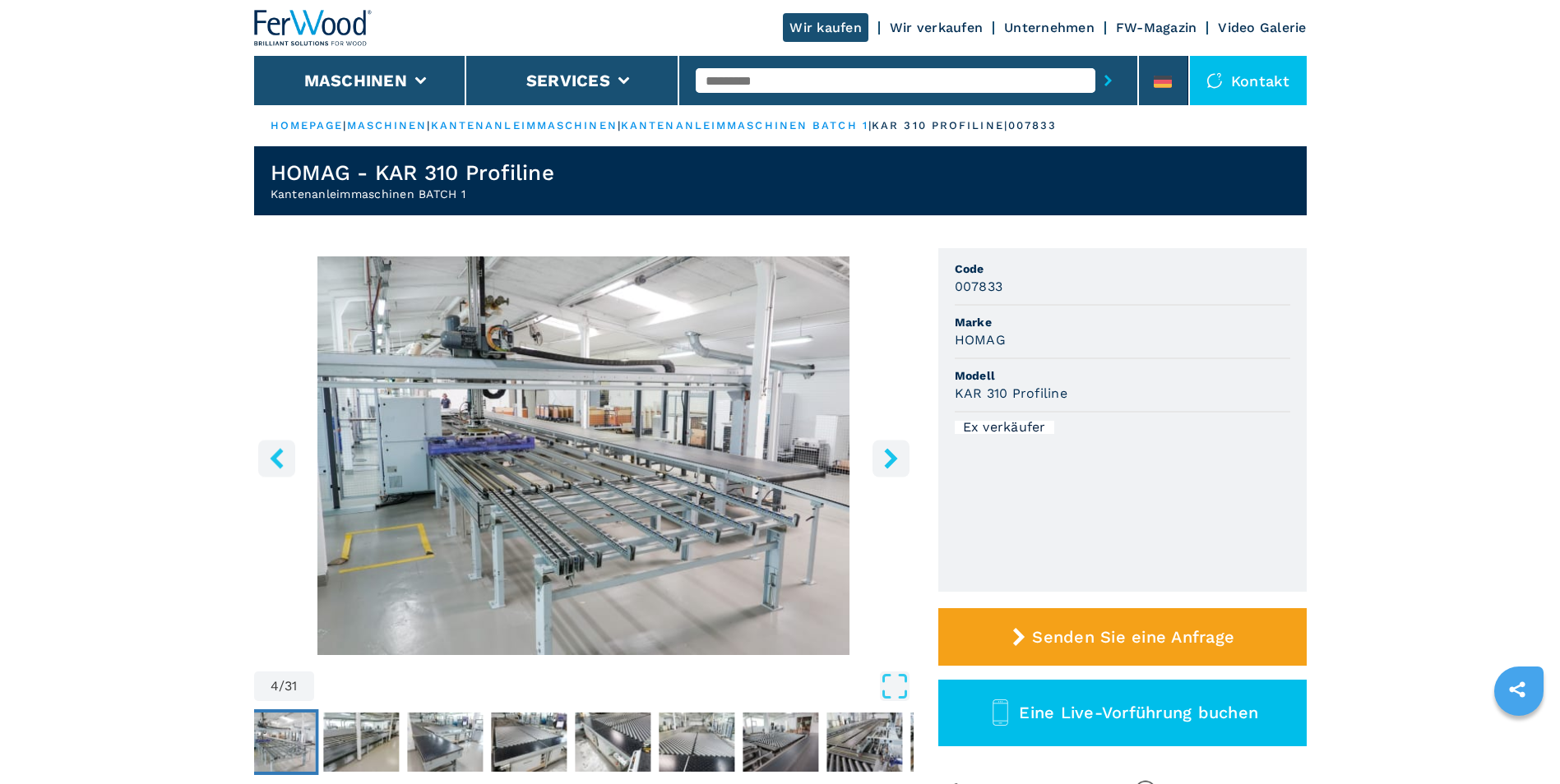
click at [888, 458] on icon "right-button" at bounding box center [891, 458] width 21 height 21
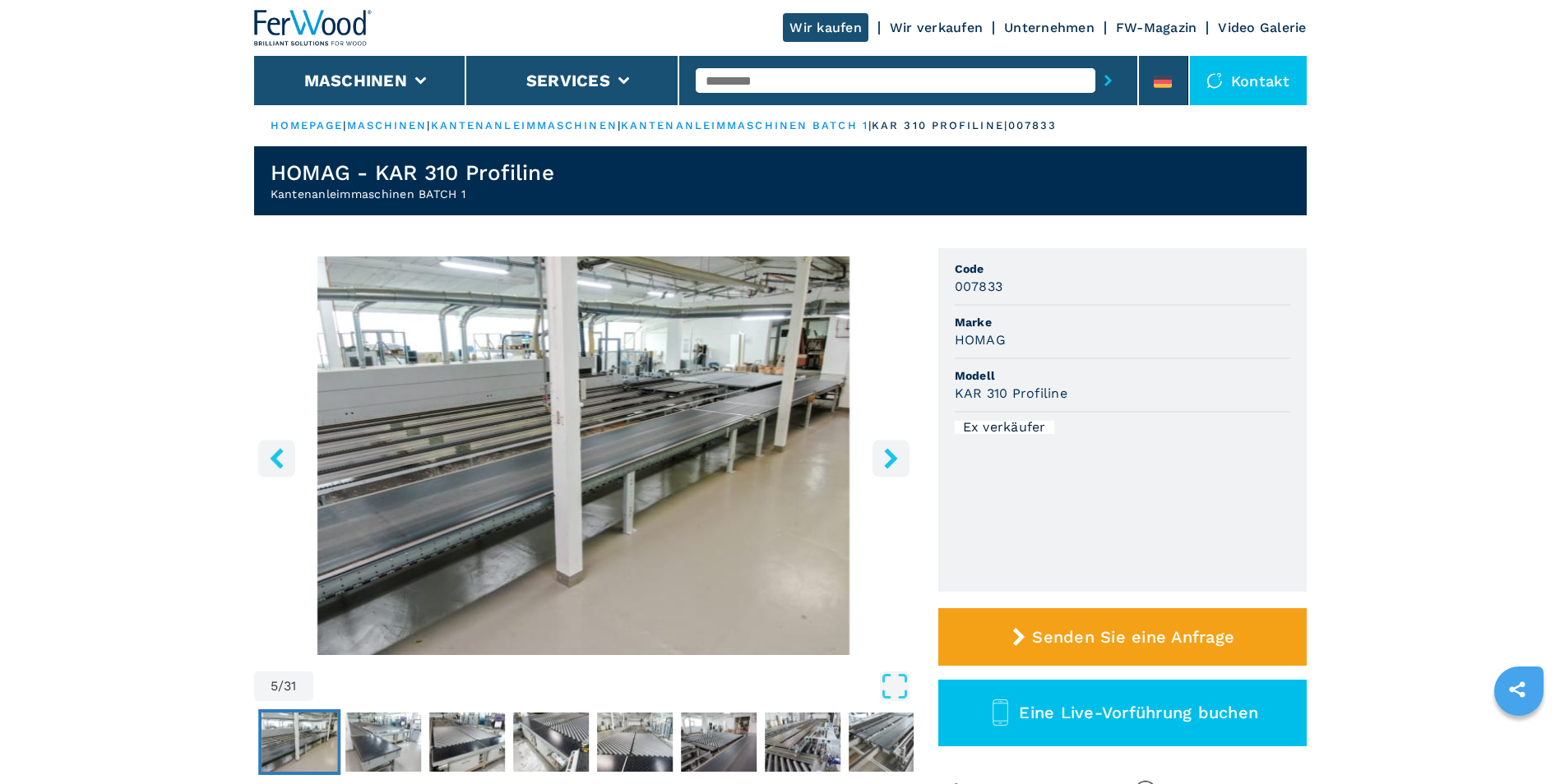
click at [888, 458] on icon "right-button" at bounding box center [891, 458] width 21 height 21
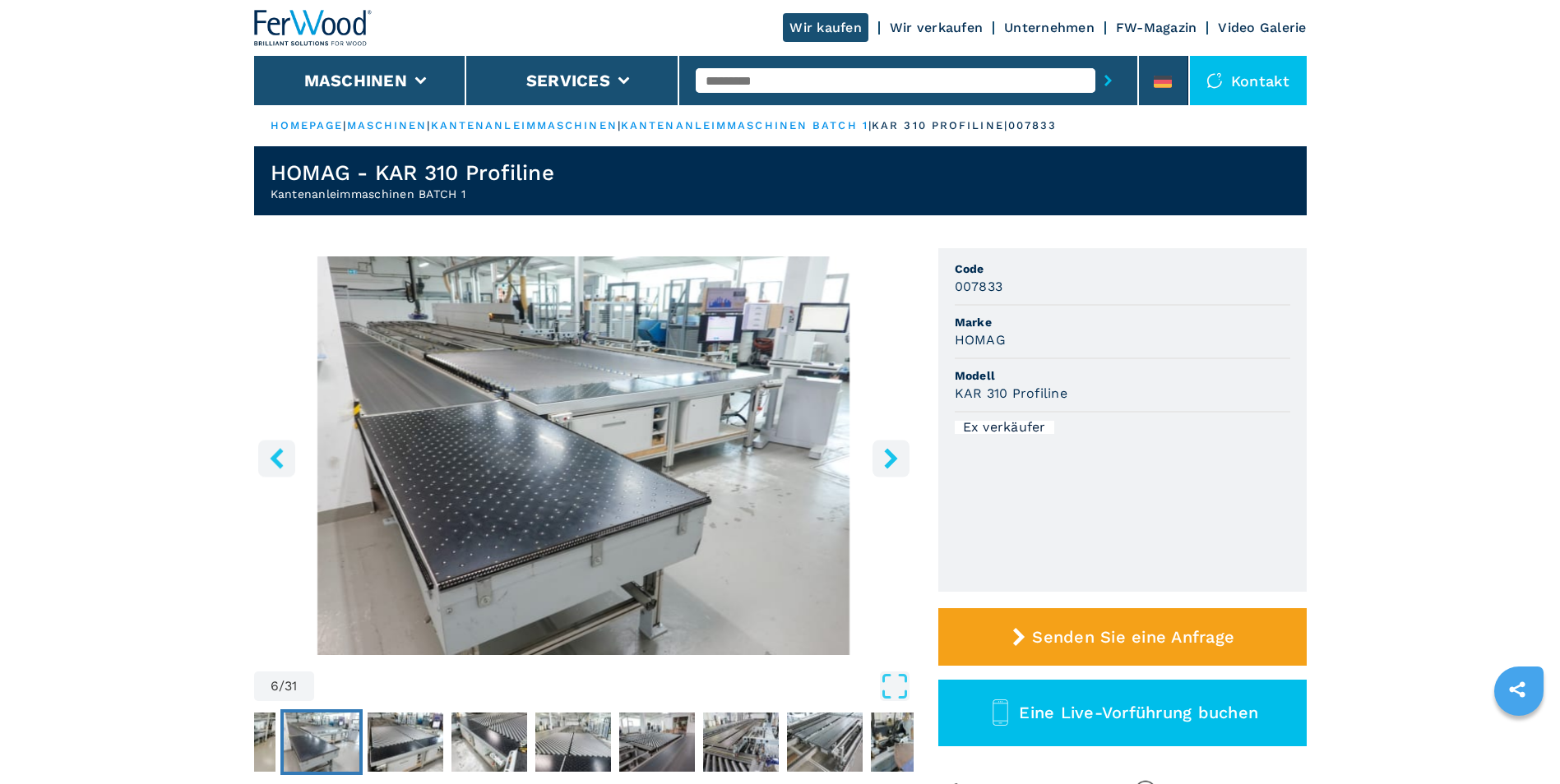
click at [888, 458] on icon "right-button" at bounding box center [891, 458] width 21 height 21
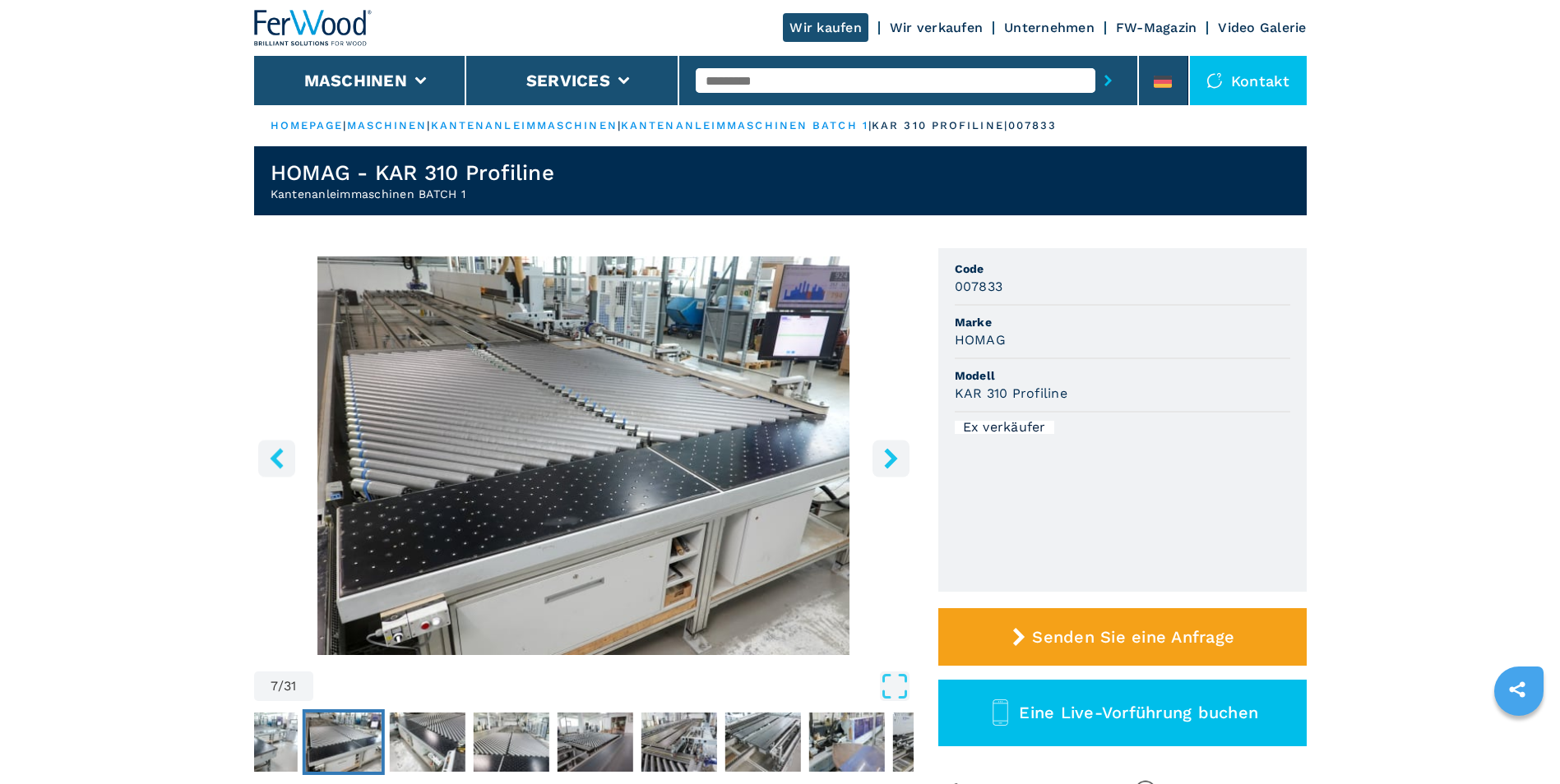
click at [888, 458] on icon "right-button" at bounding box center [891, 458] width 21 height 21
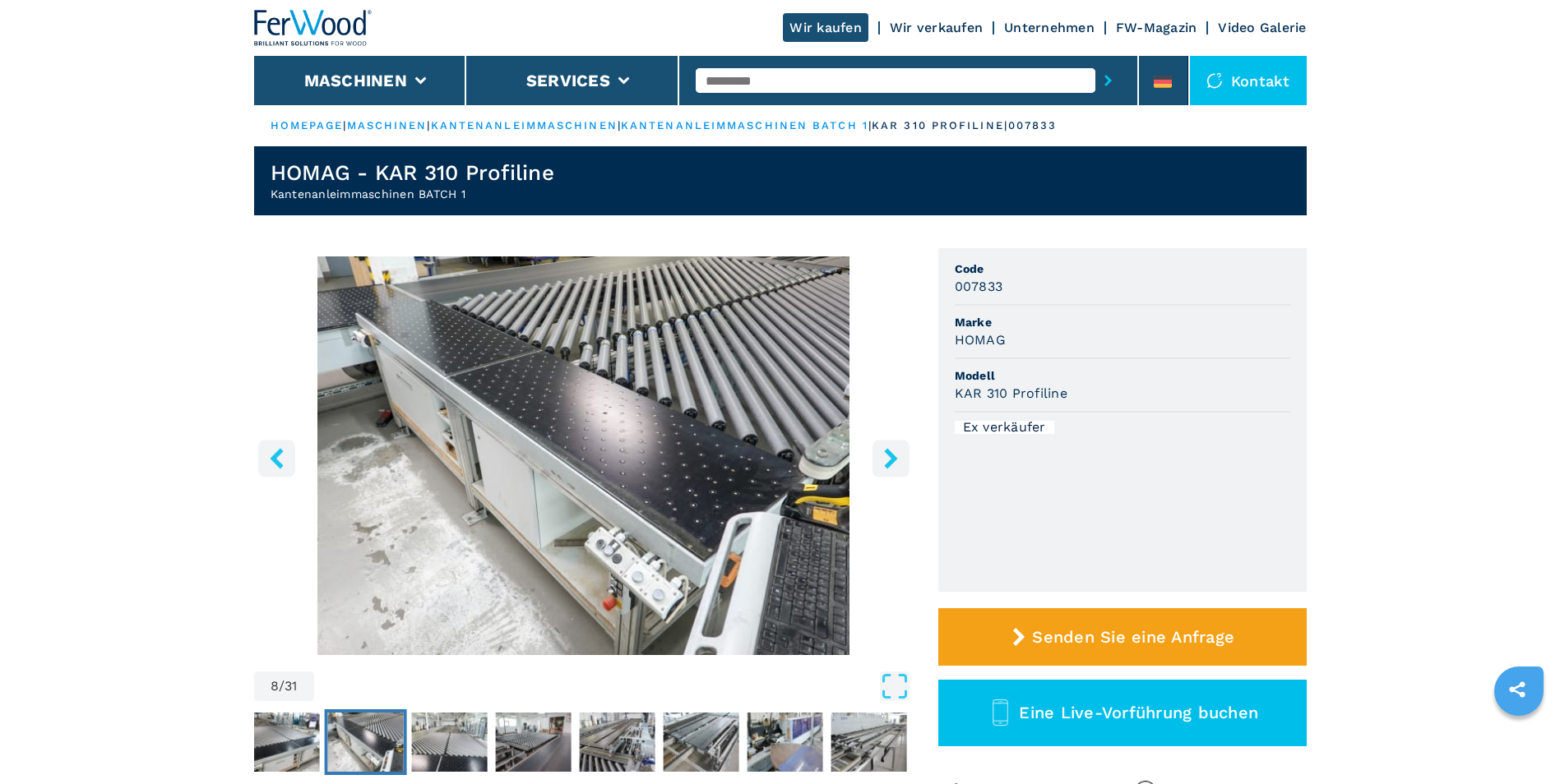
click at [888, 458] on icon "right-button" at bounding box center [891, 458] width 21 height 21
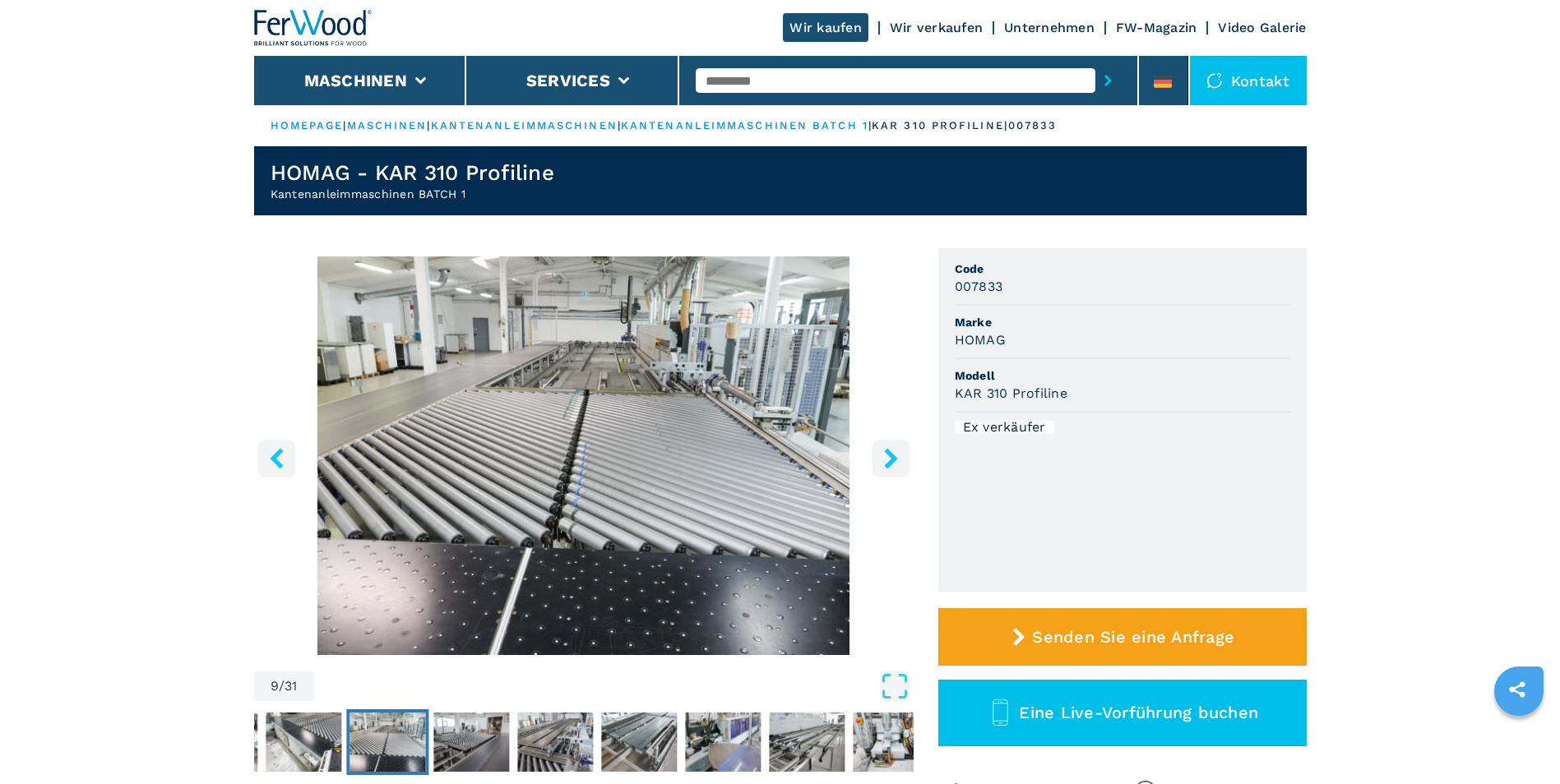
click at [889, 459] on icon "right-button" at bounding box center [891, 458] width 21 height 21
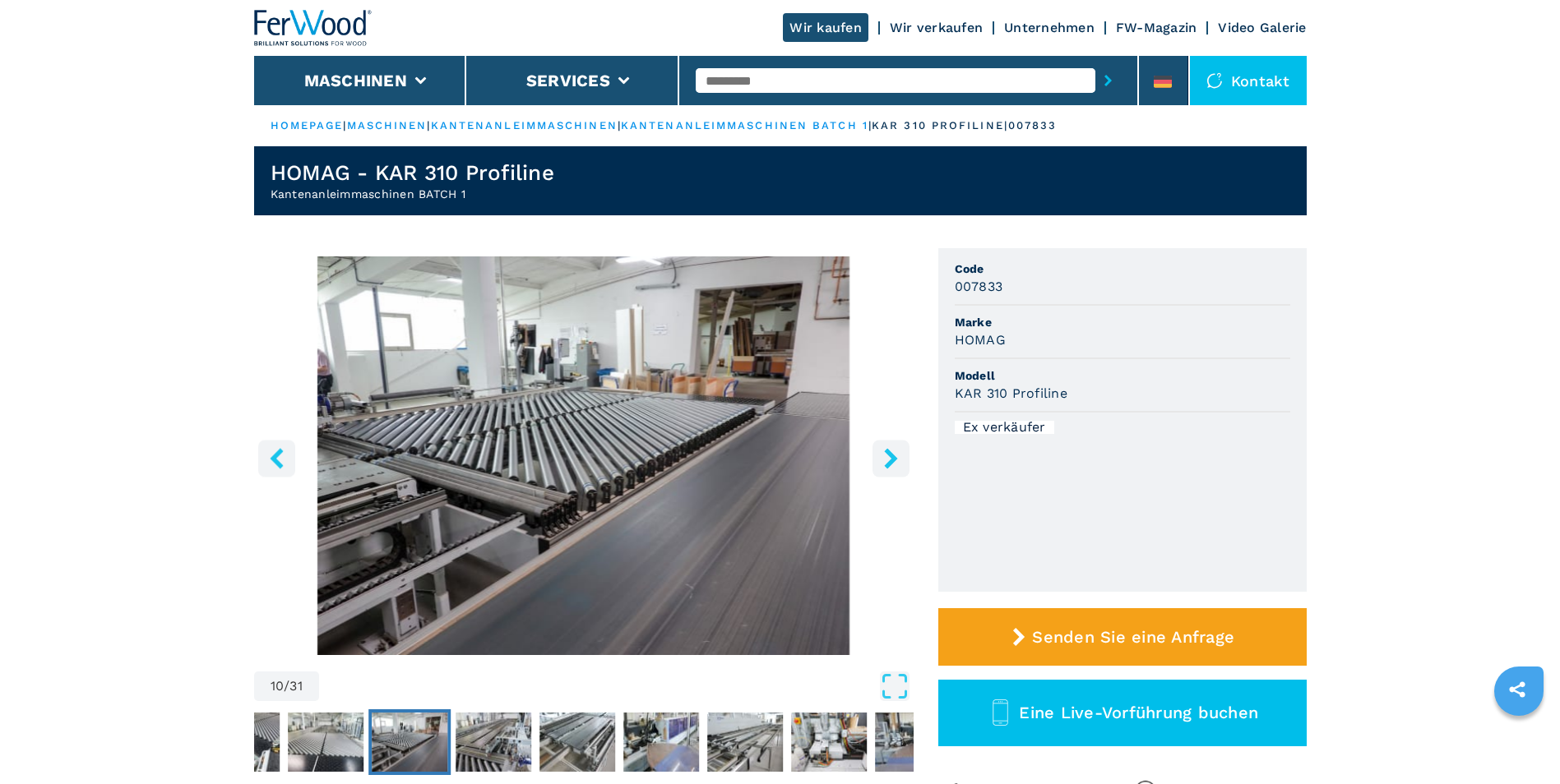
click at [889, 459] on icon "right-button" at bounding box center [891, 458] width 21 height 21
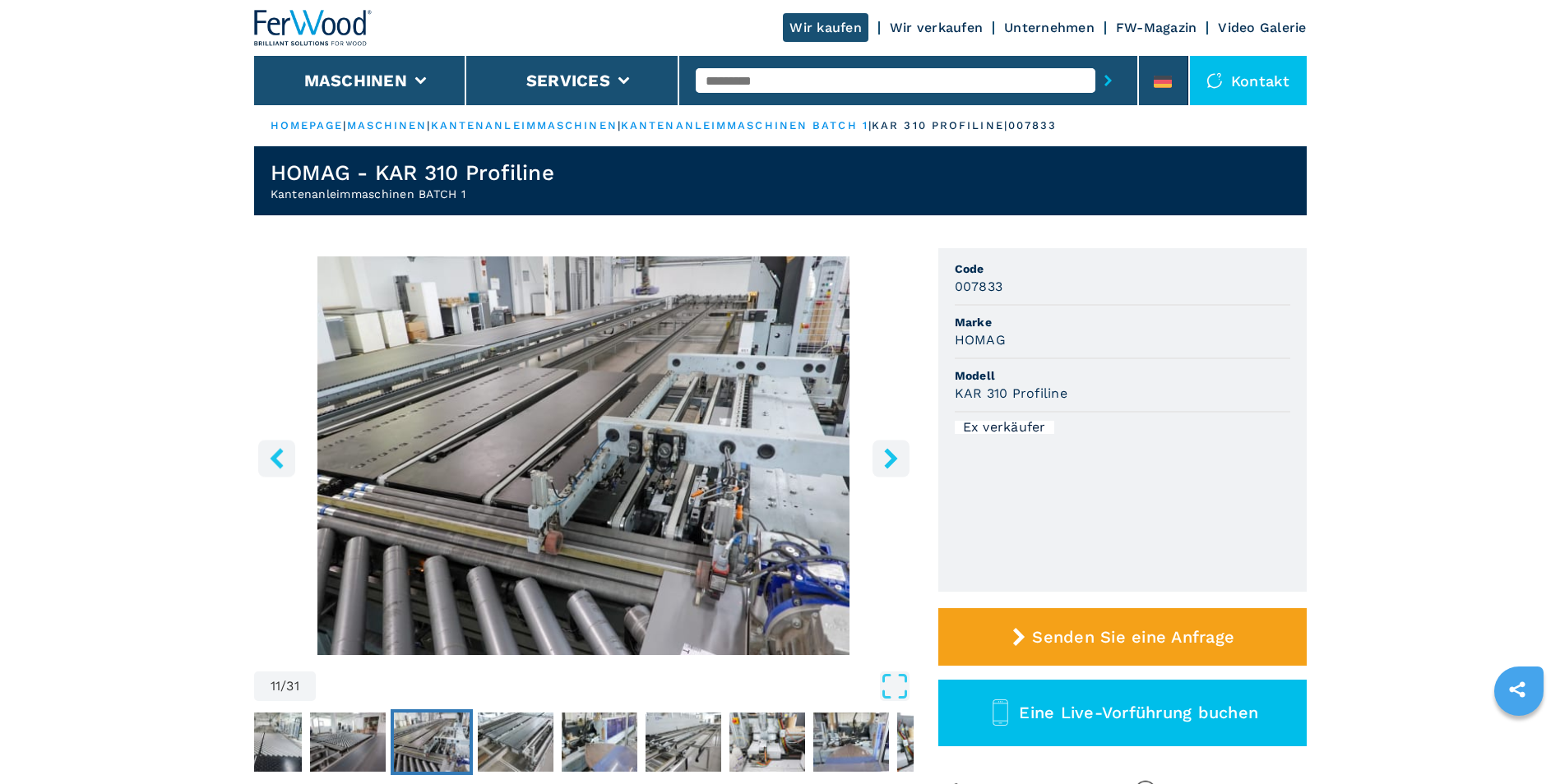
click at [889, 459] on icon "right-button" at bounding box center [891, 458] width 21 height 21
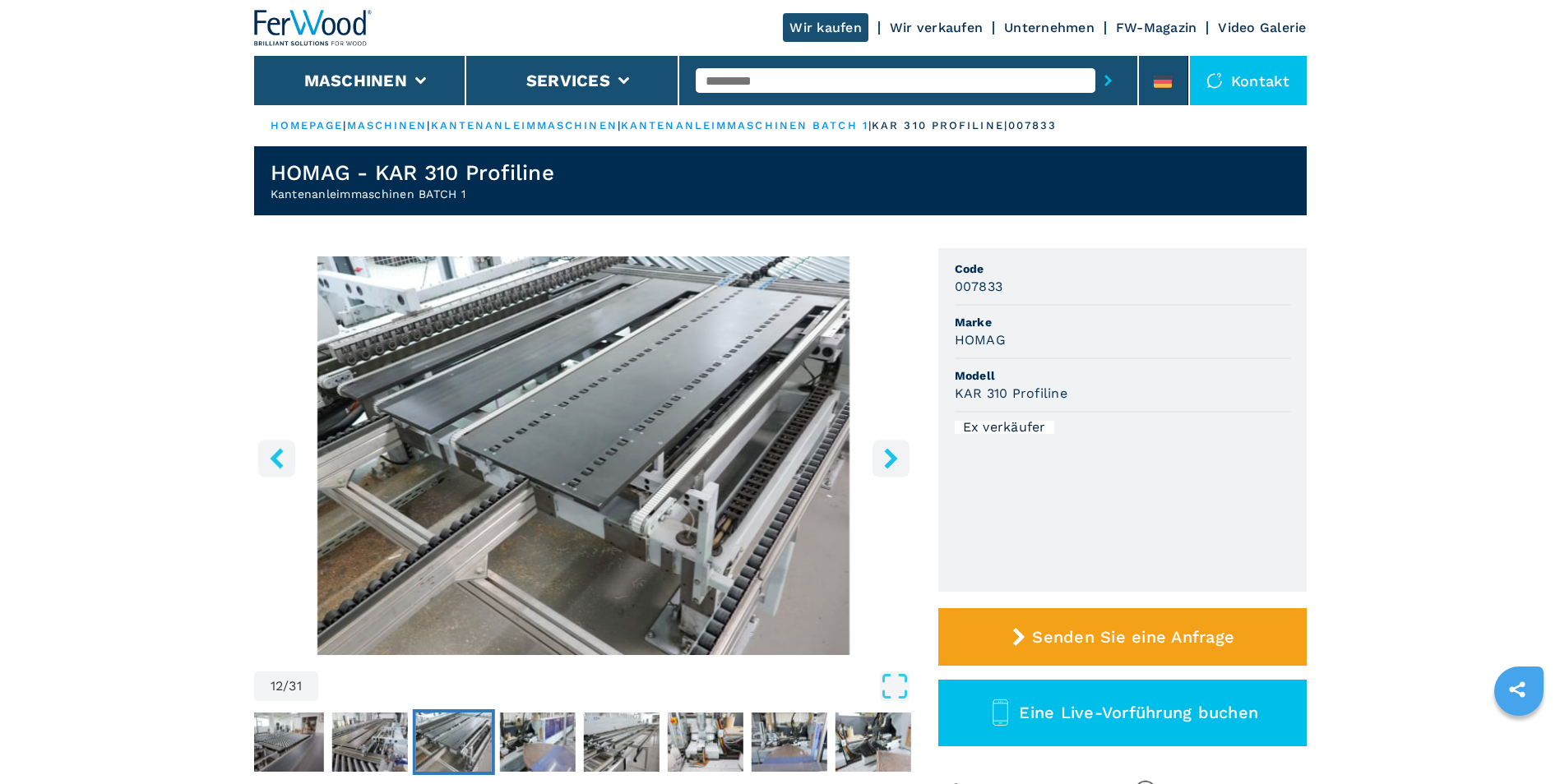
click at [889, 459] on icon "right-button" at bounding box center [891, 458] width 21 height 21
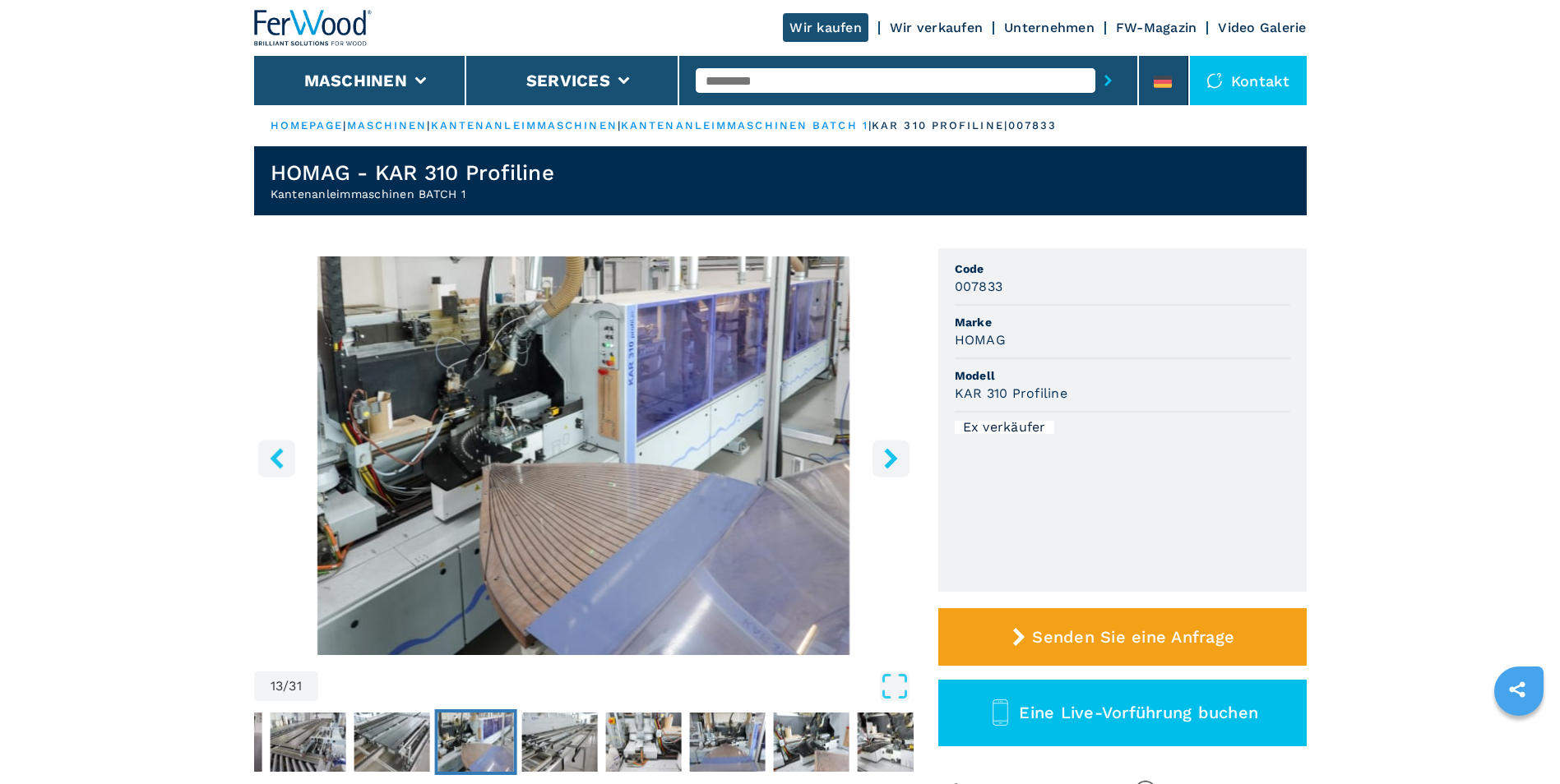
click at [889, 459] on icon "right-button" at bounding box center [891, 458] width 21 height 21
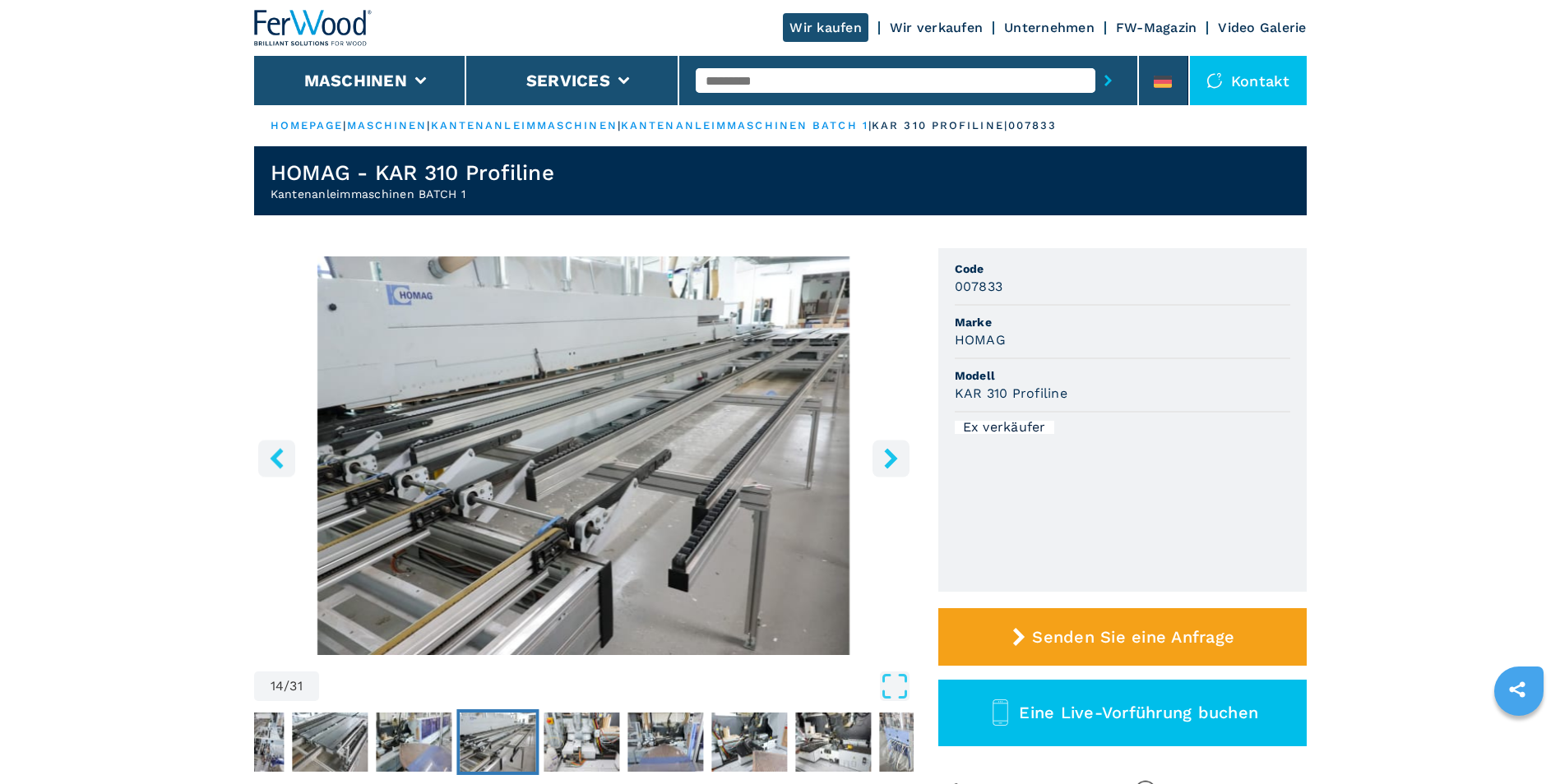
click at [889, 459] on icon "right-button" at bounding box center [891, 458] width 21 height 21
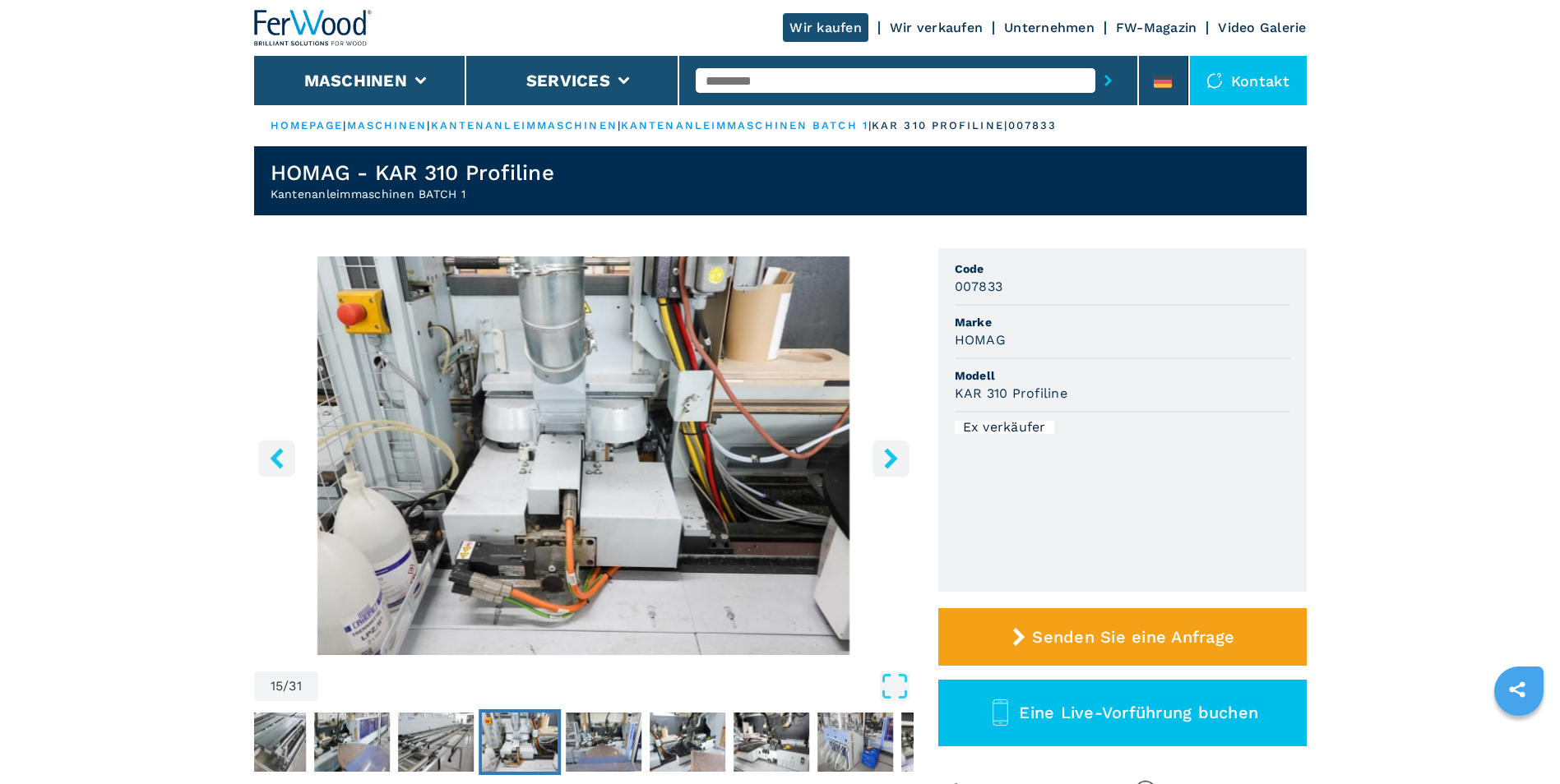
click at [889, 459] on icon "right-button" at bounding box center [891, 458] width 21 height 21
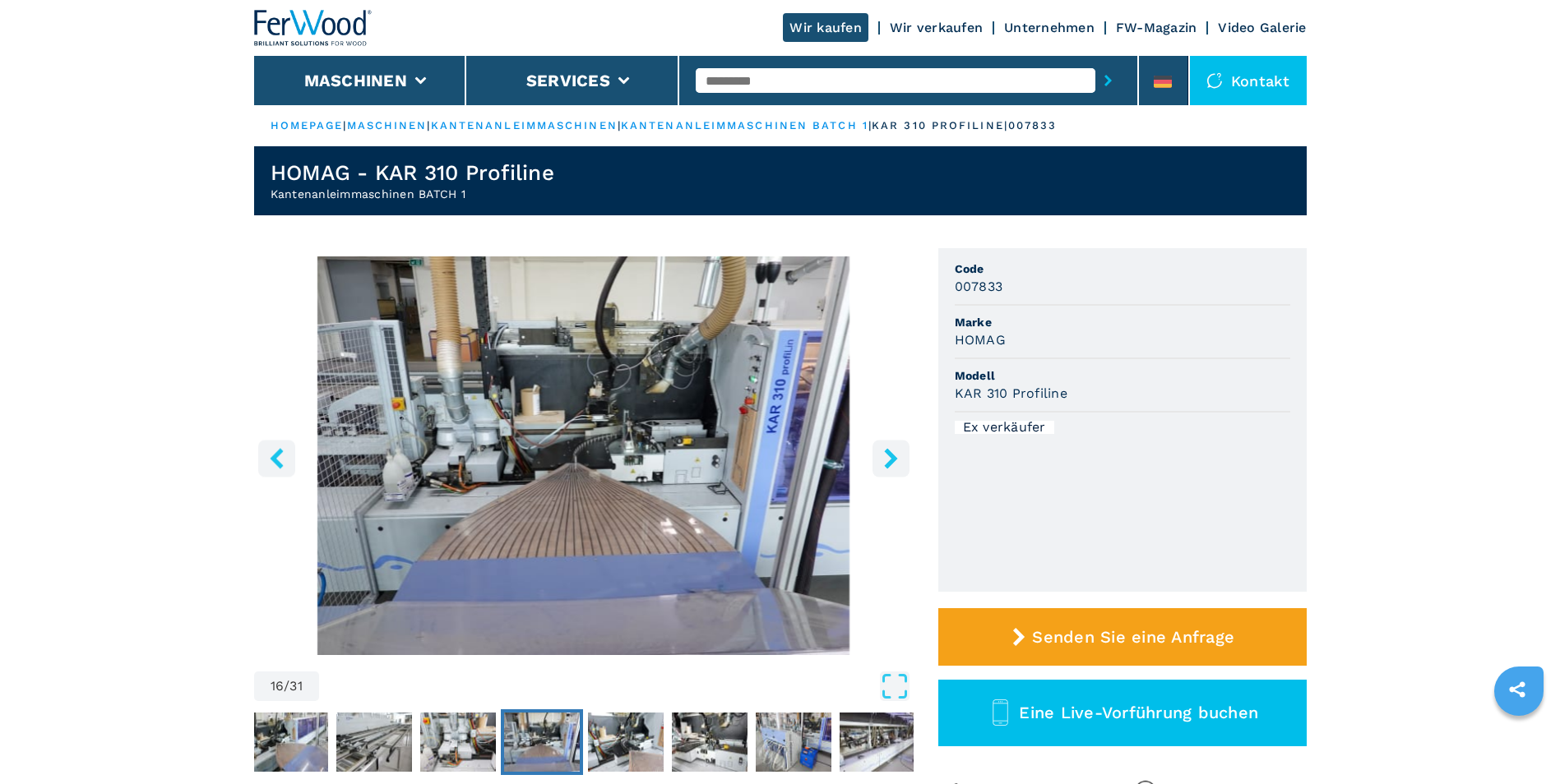
click at [891, 456] on icon "right-button" at bounding box center [890, 458] width 13 height 21
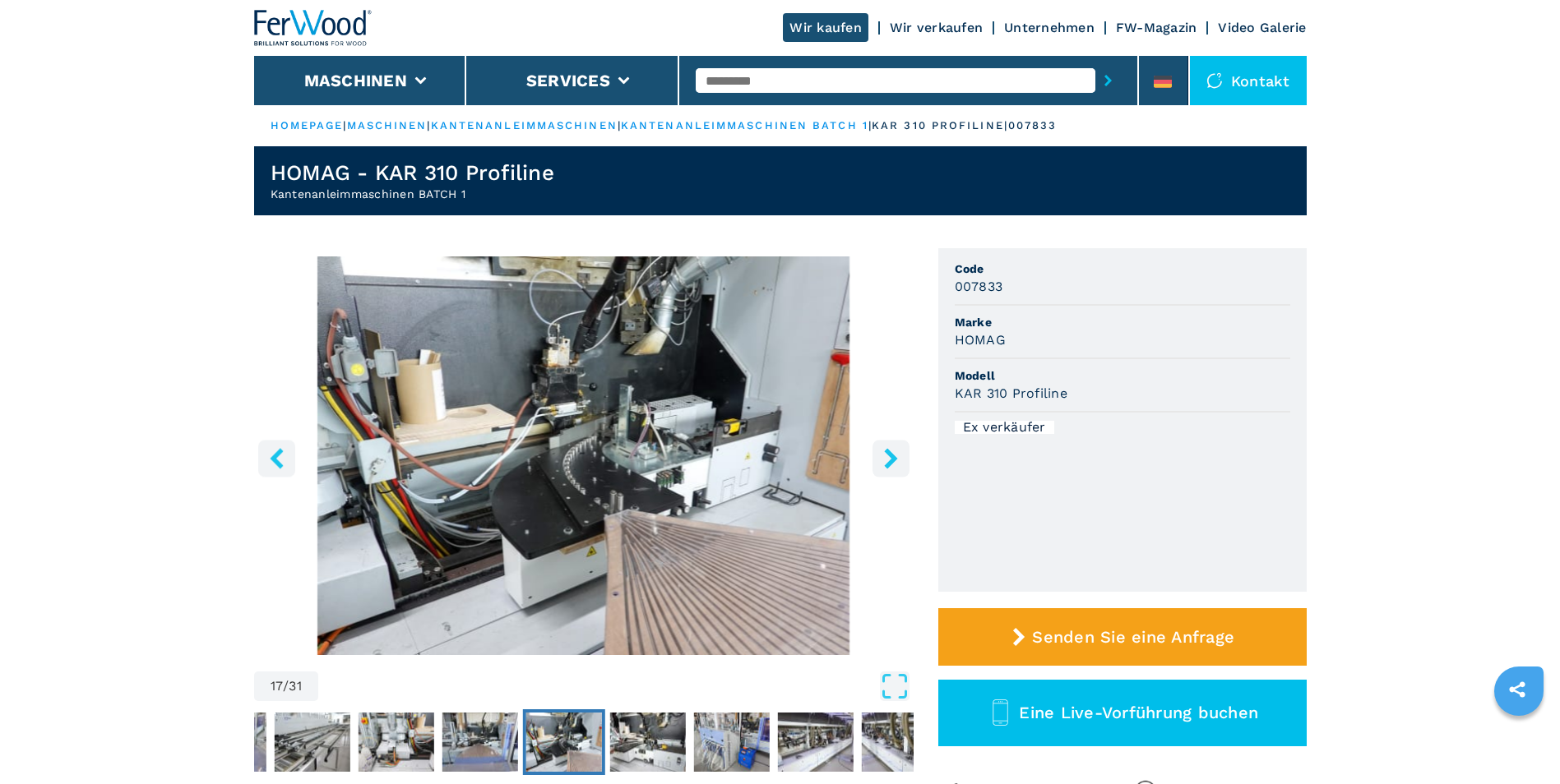
click at [891, 456] on icon "right-button" at bounding box center [890, 458] width 13 height 21
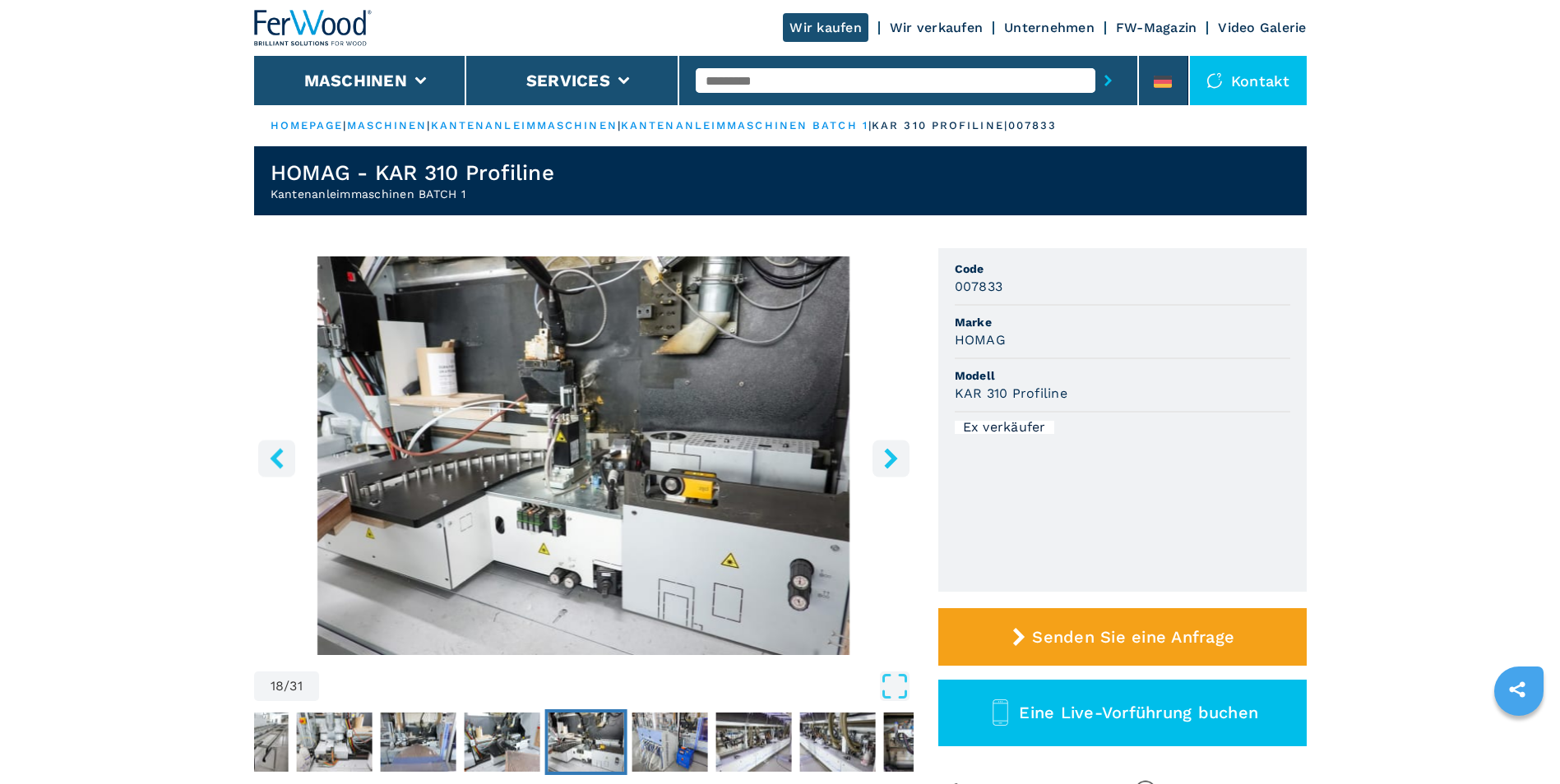
click at [891, 456] on icon "right-button" at bounding box center [890, 458] width 13 height 21
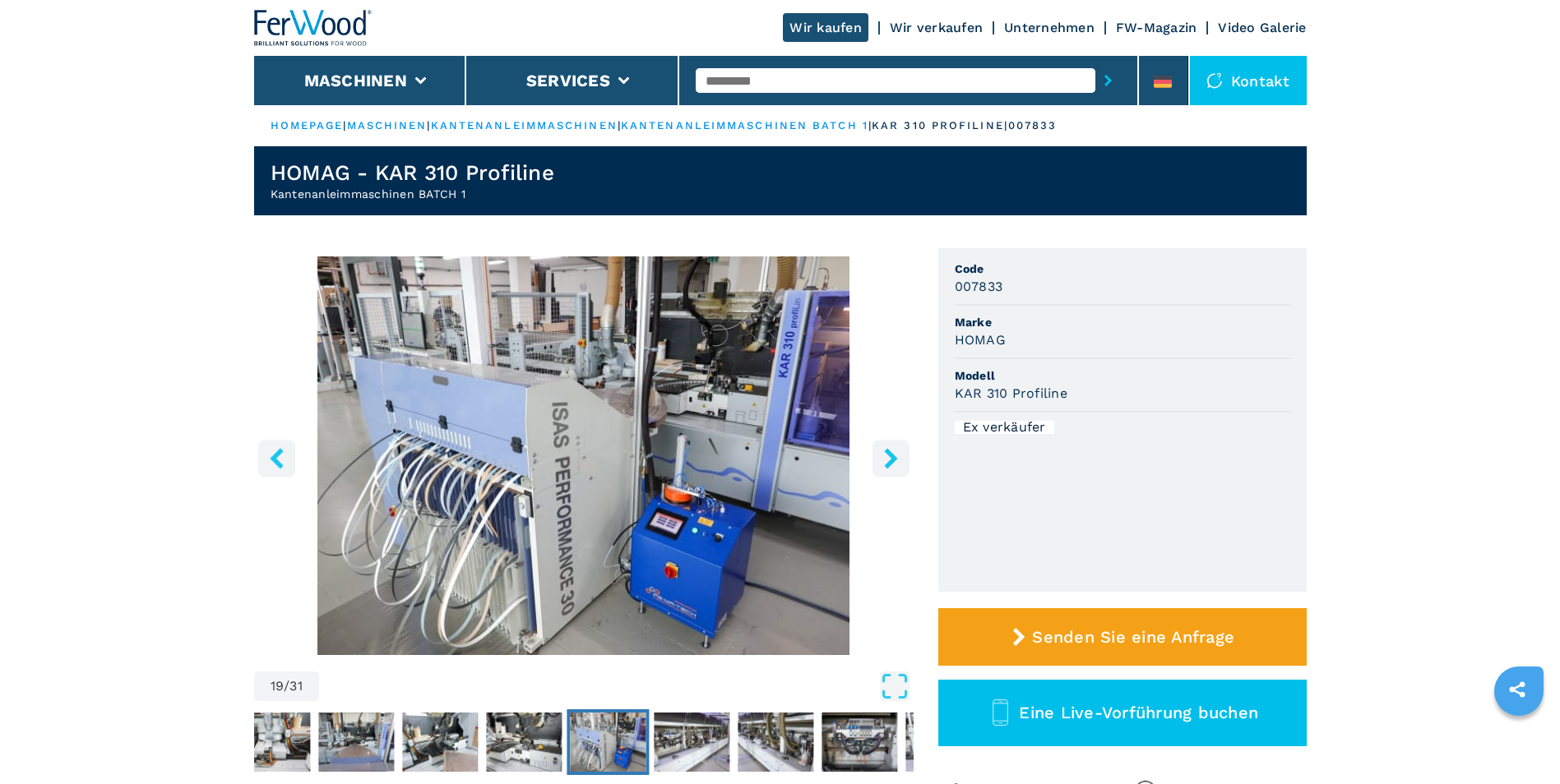
click at [892, 456] on icon "right-button" at bounding box center [890, 458] width 13 height 21
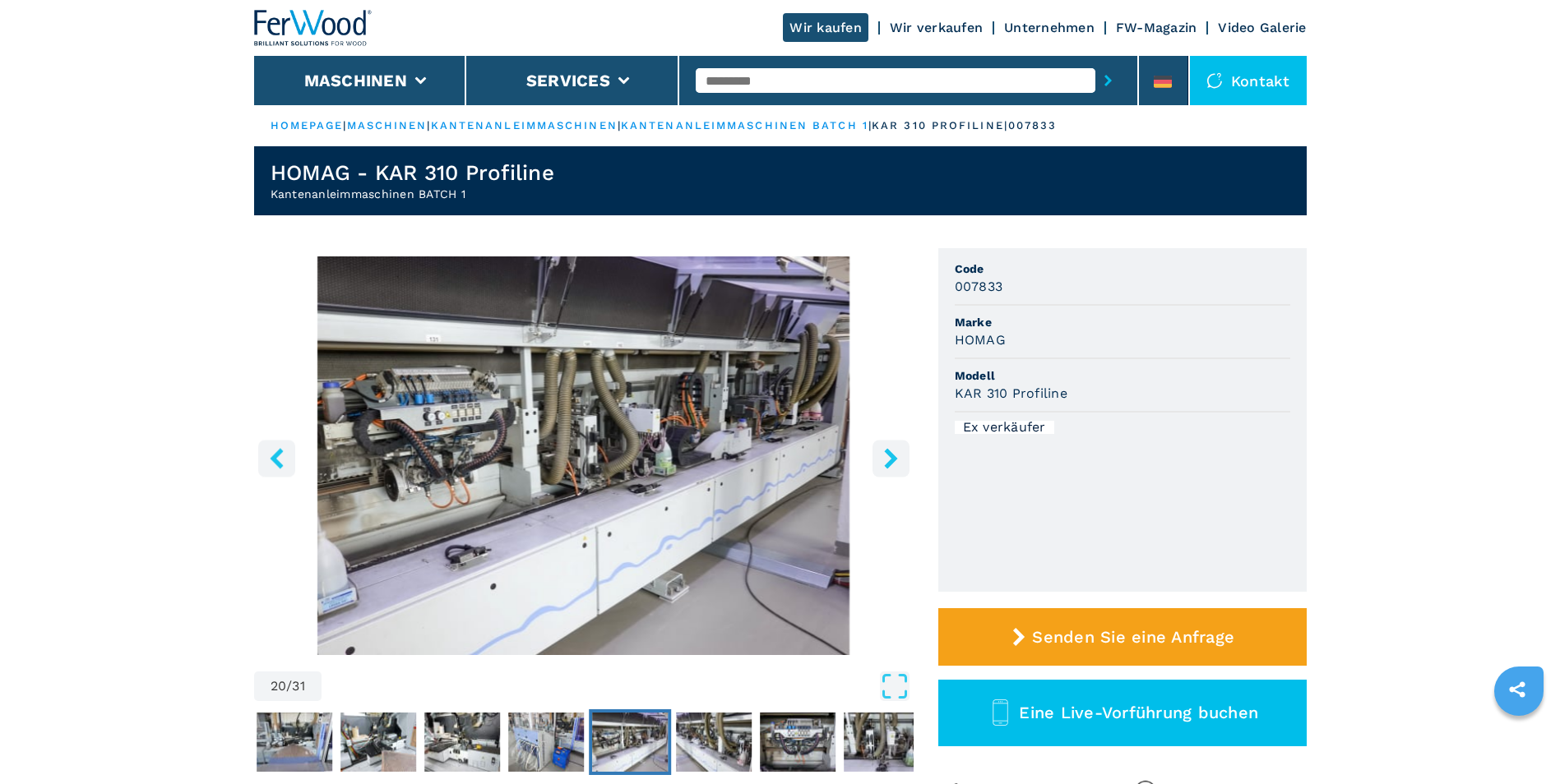
click at [892, 456] on icon "right-button" at bounding box center [890, 458] width 13 height 21
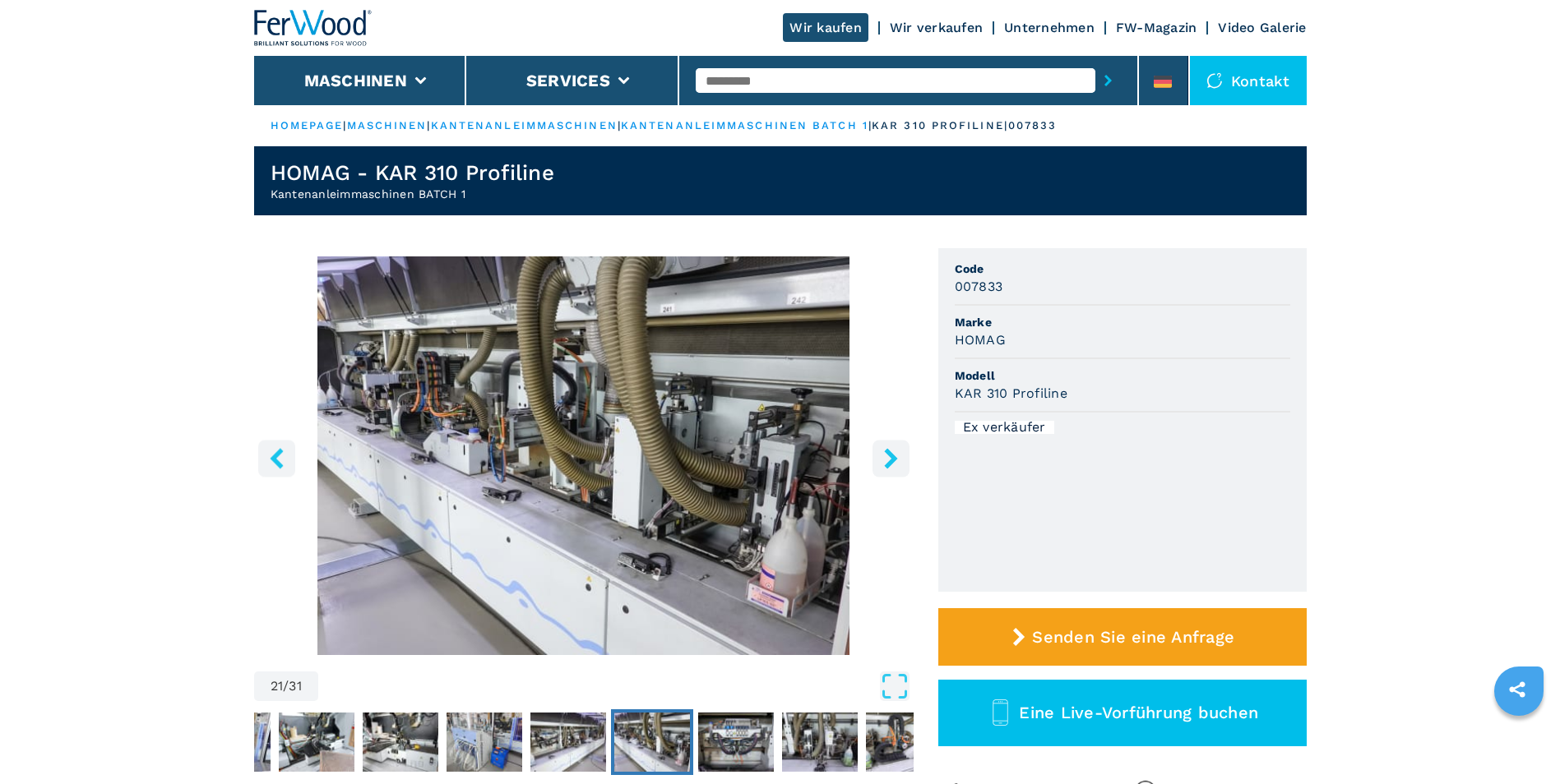
click at [892, 456] on icon "right-button" at bounding box center [890, 458] width 13 height 21
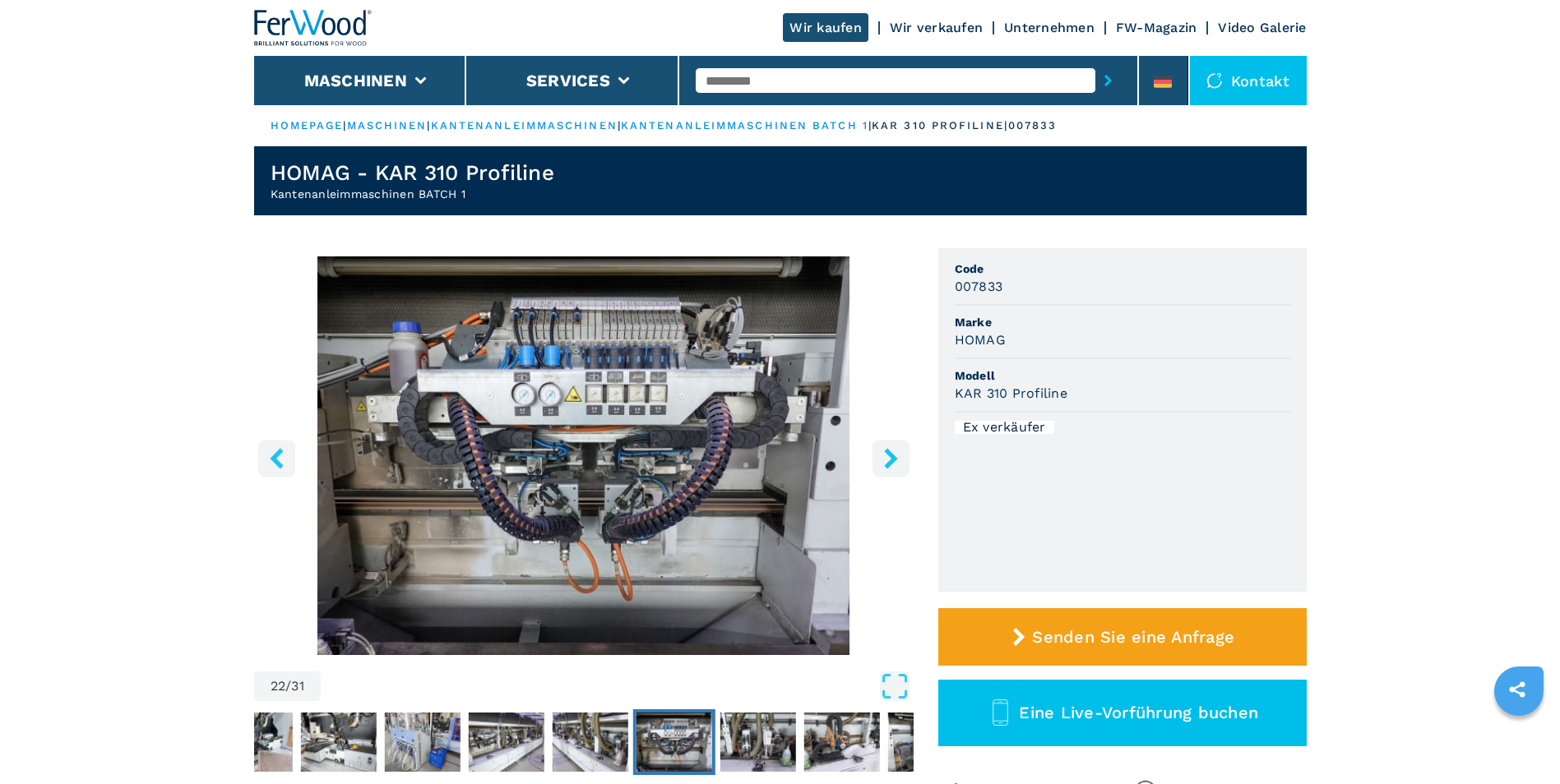
click at [892, 456] on icon "right-button" at bounding box center [890, 458] width 13 height 21
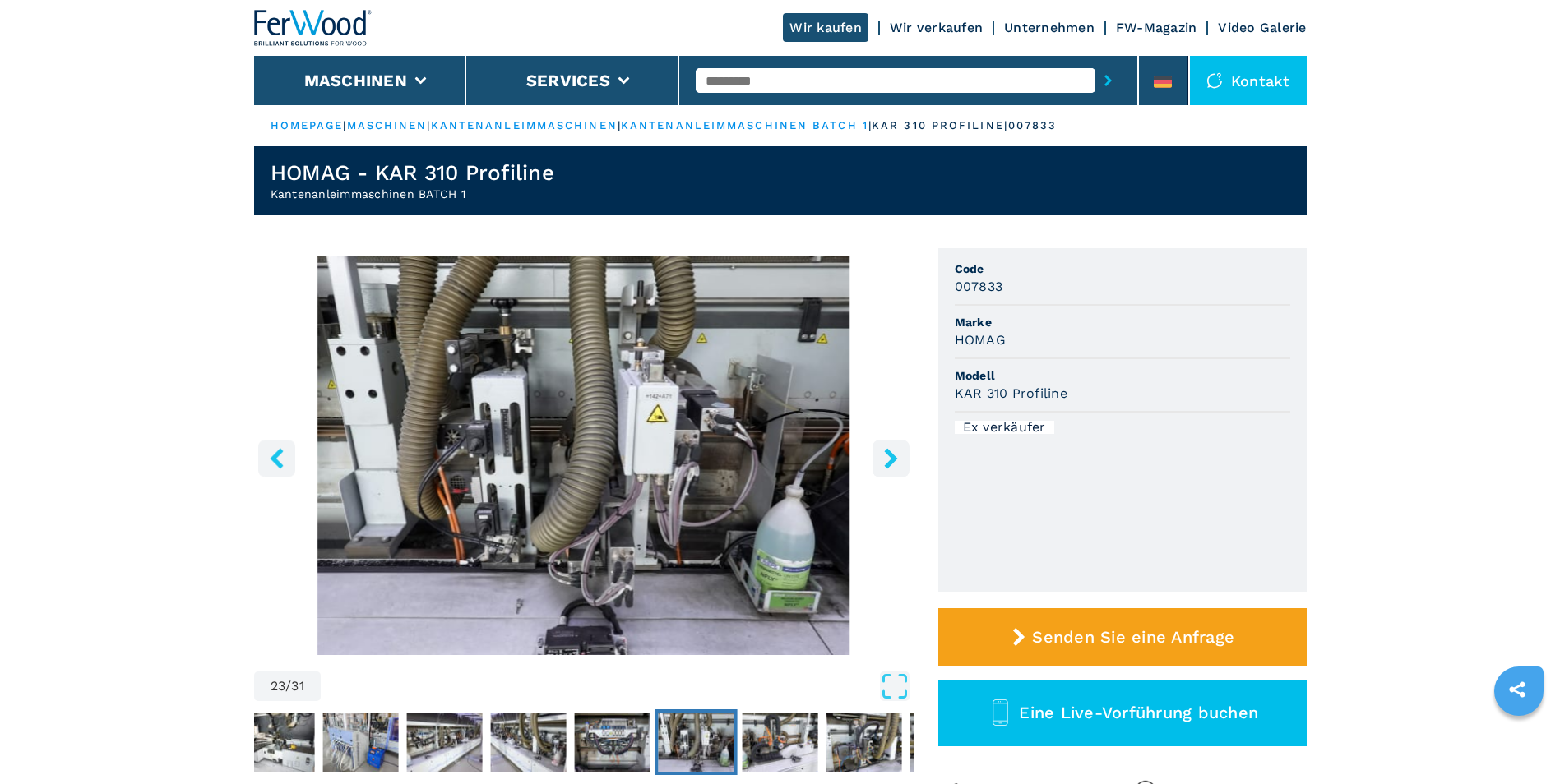
click at [892, 456] on icon "right-button" at bounding box center [890, 458] width 13 height 21
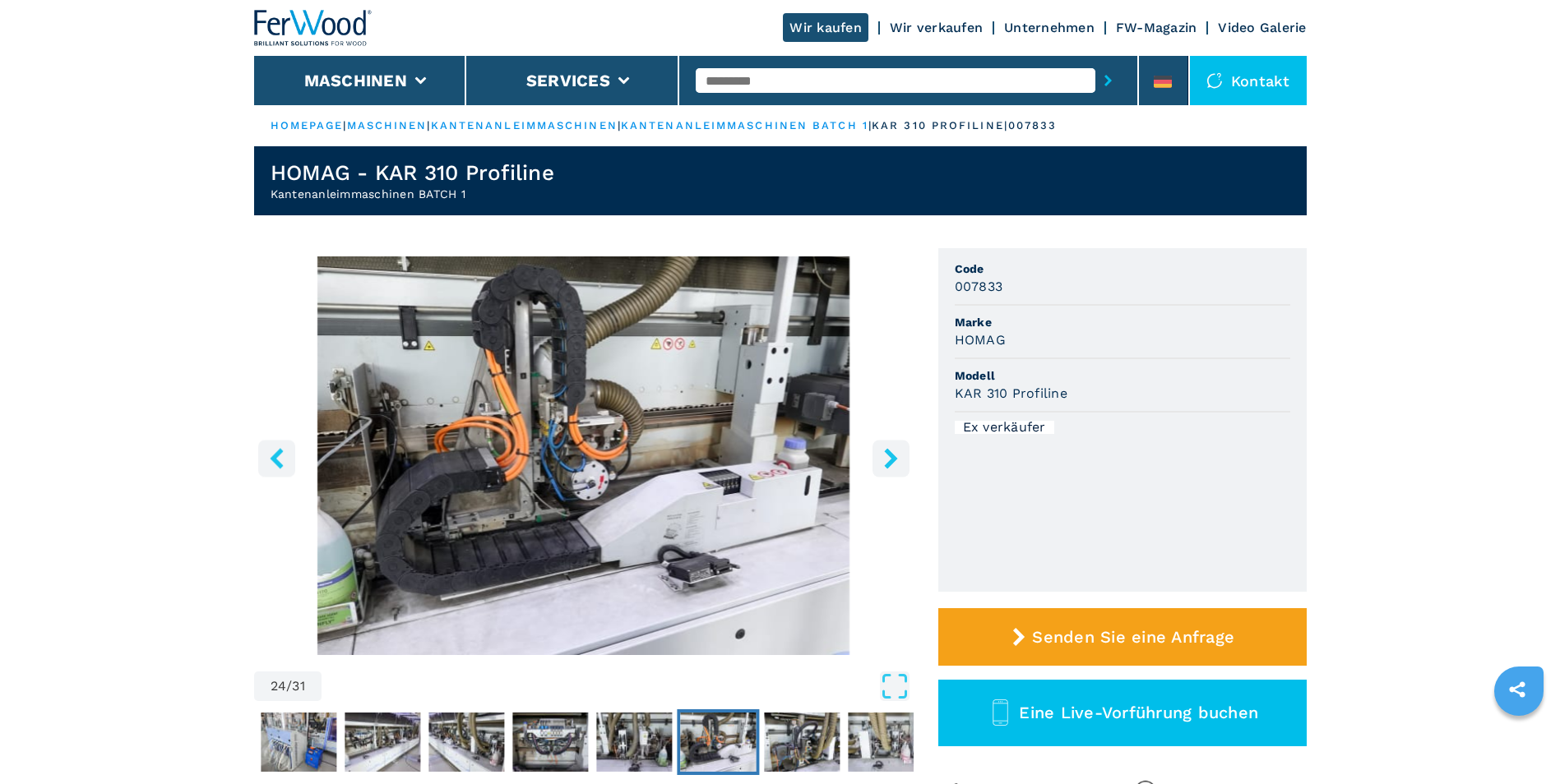
click at [892, 456] on icon "right-button" at bounding box center [890, 458] width 13 height 21
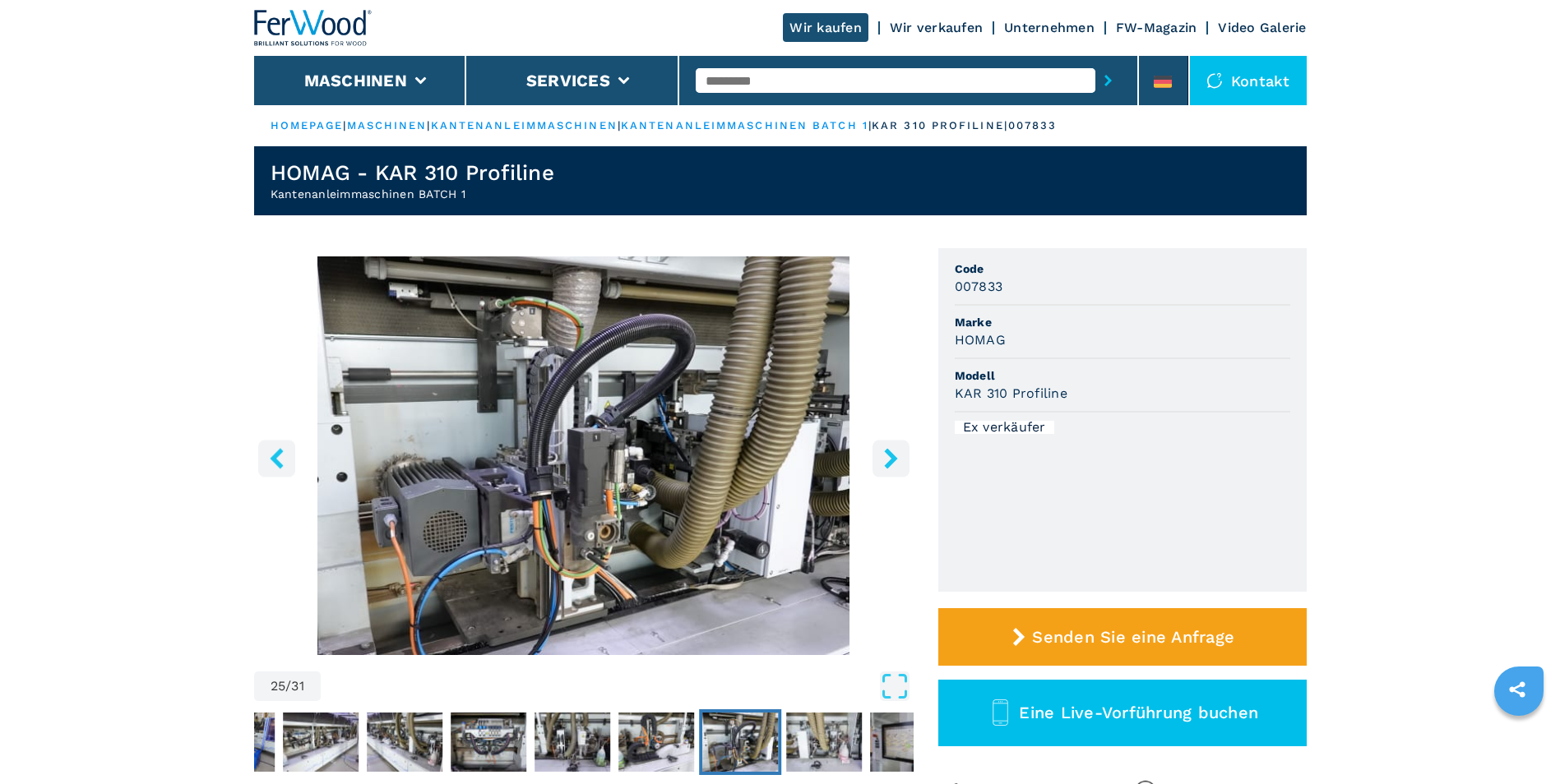
click at [892, 456] on icon "right-button" at bounding box center [890, 458] width 13 height 21
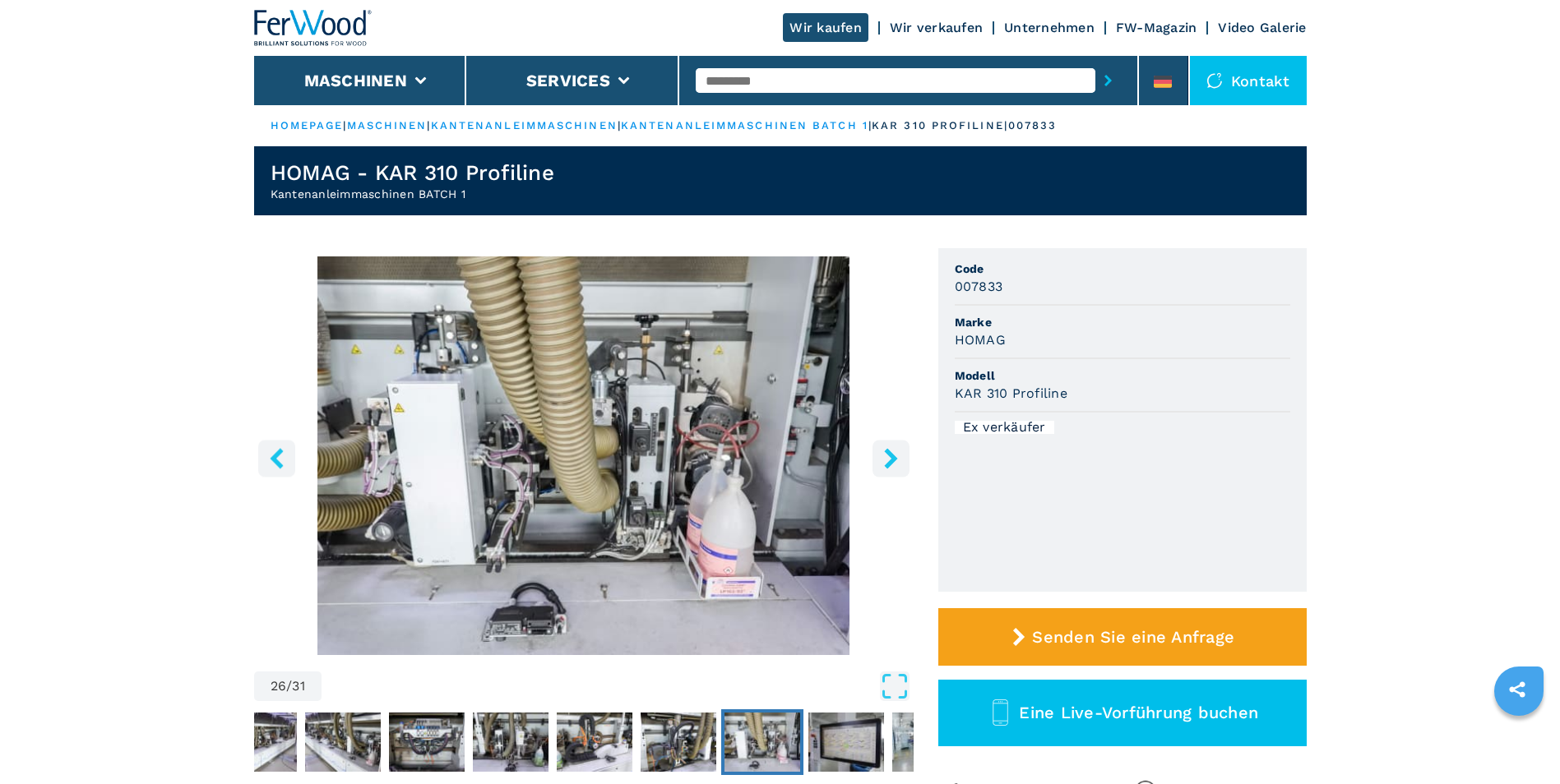
click at [892, 456] on icon "right-button" at bounding box center [890, 458] width 13 height 21
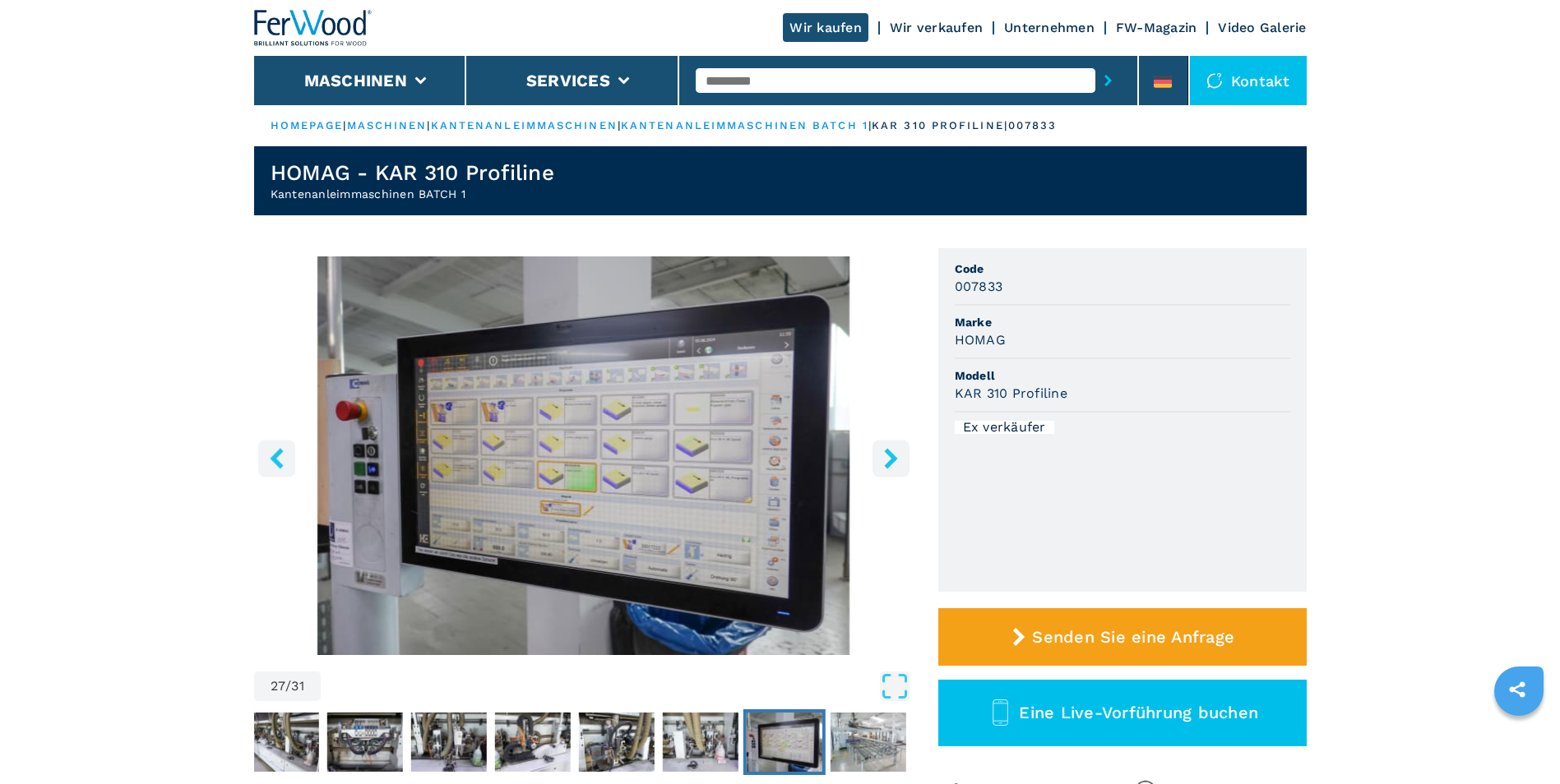
click at [892, 456] on icon "right-button" at bounding box center [890, 458] width 13 height 21
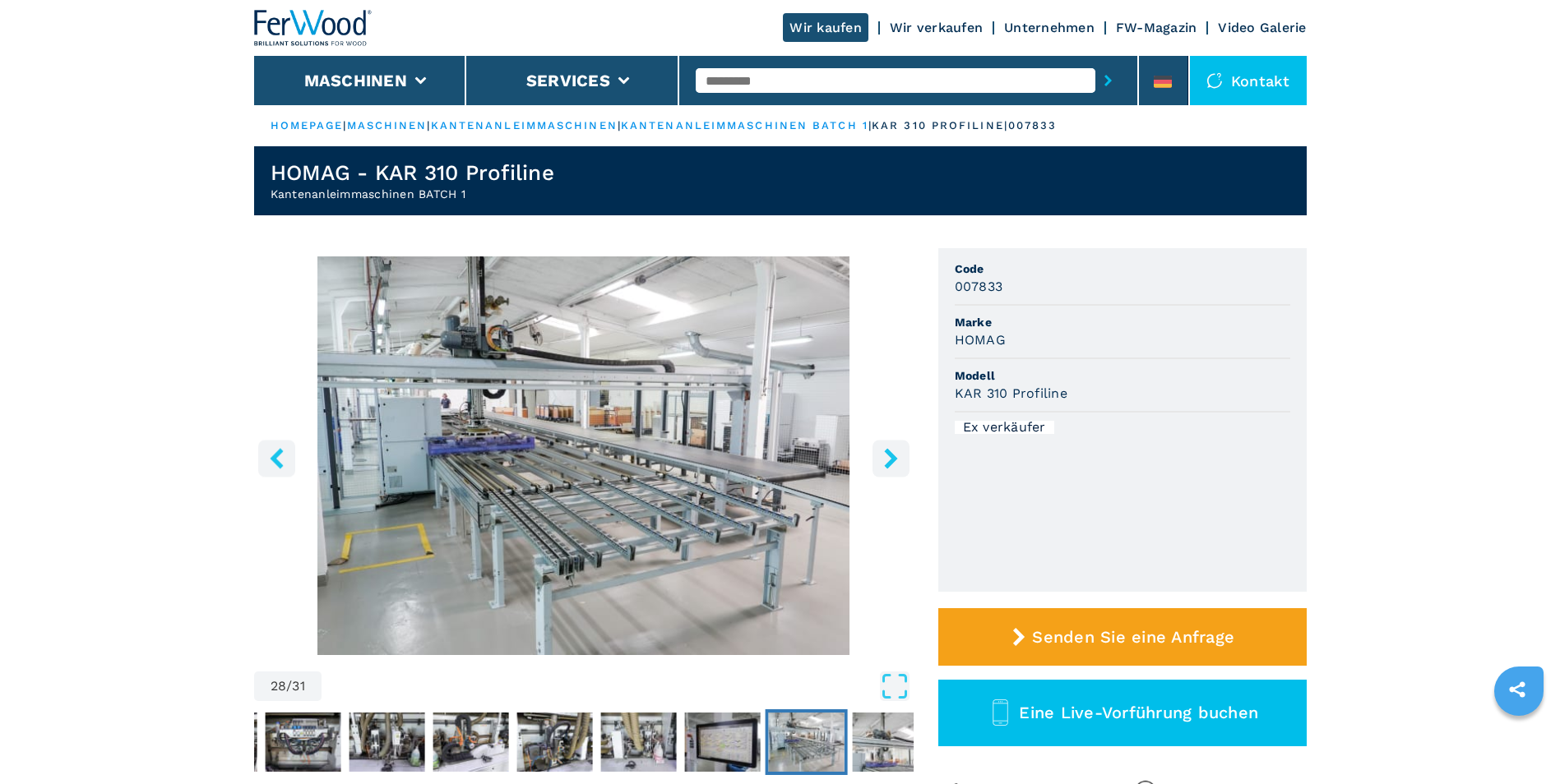
click at [892, 456] on icon "right-button" at bounding box center [890, 458] width 13 height 21
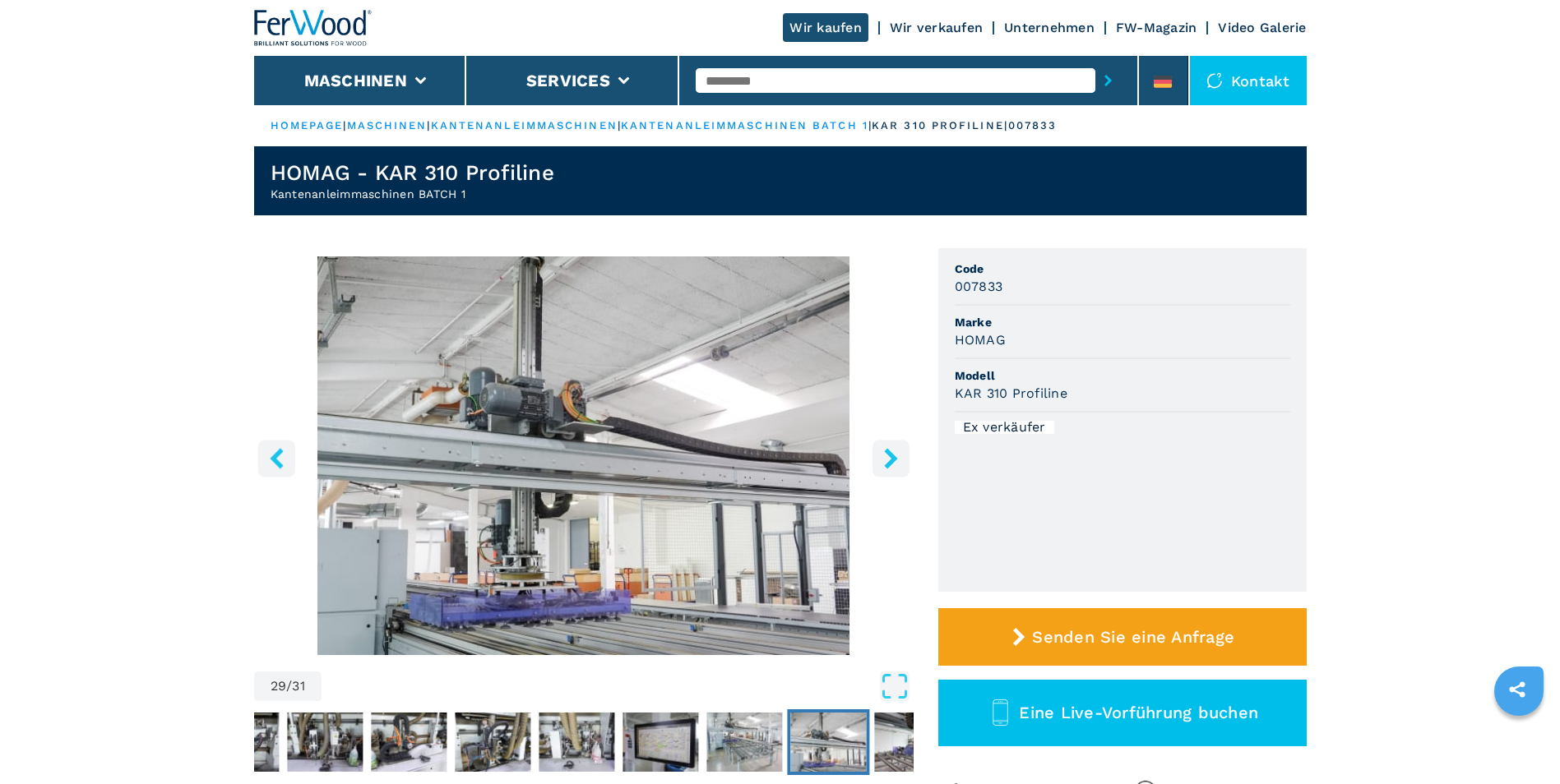
click at [892, 456] on icon "right-button" at bounding box center [890, 458] width 13 height 21
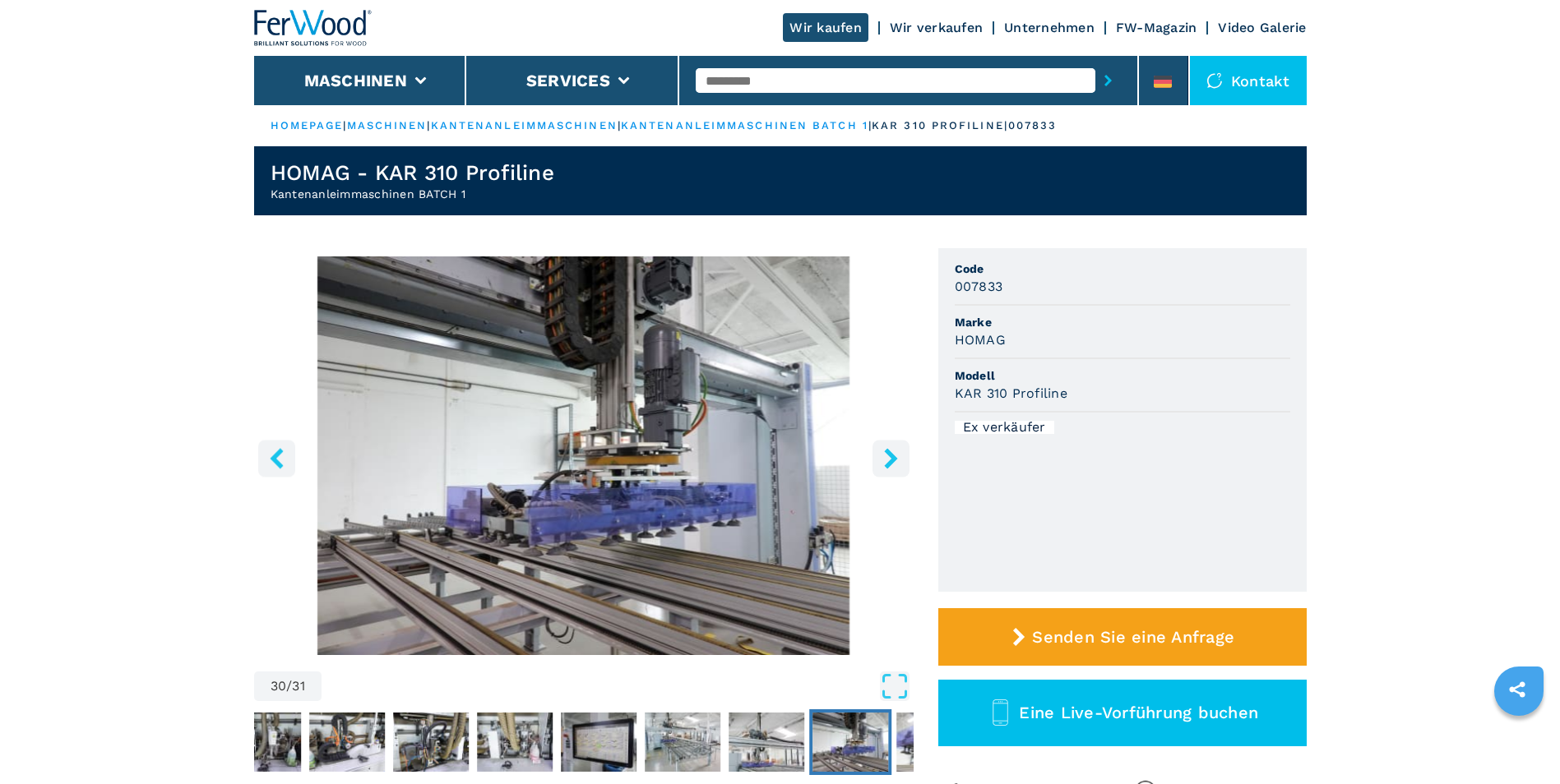
click at [892, 456] on icon "right-button" at bounding box center [890, 458] width 13 height 21
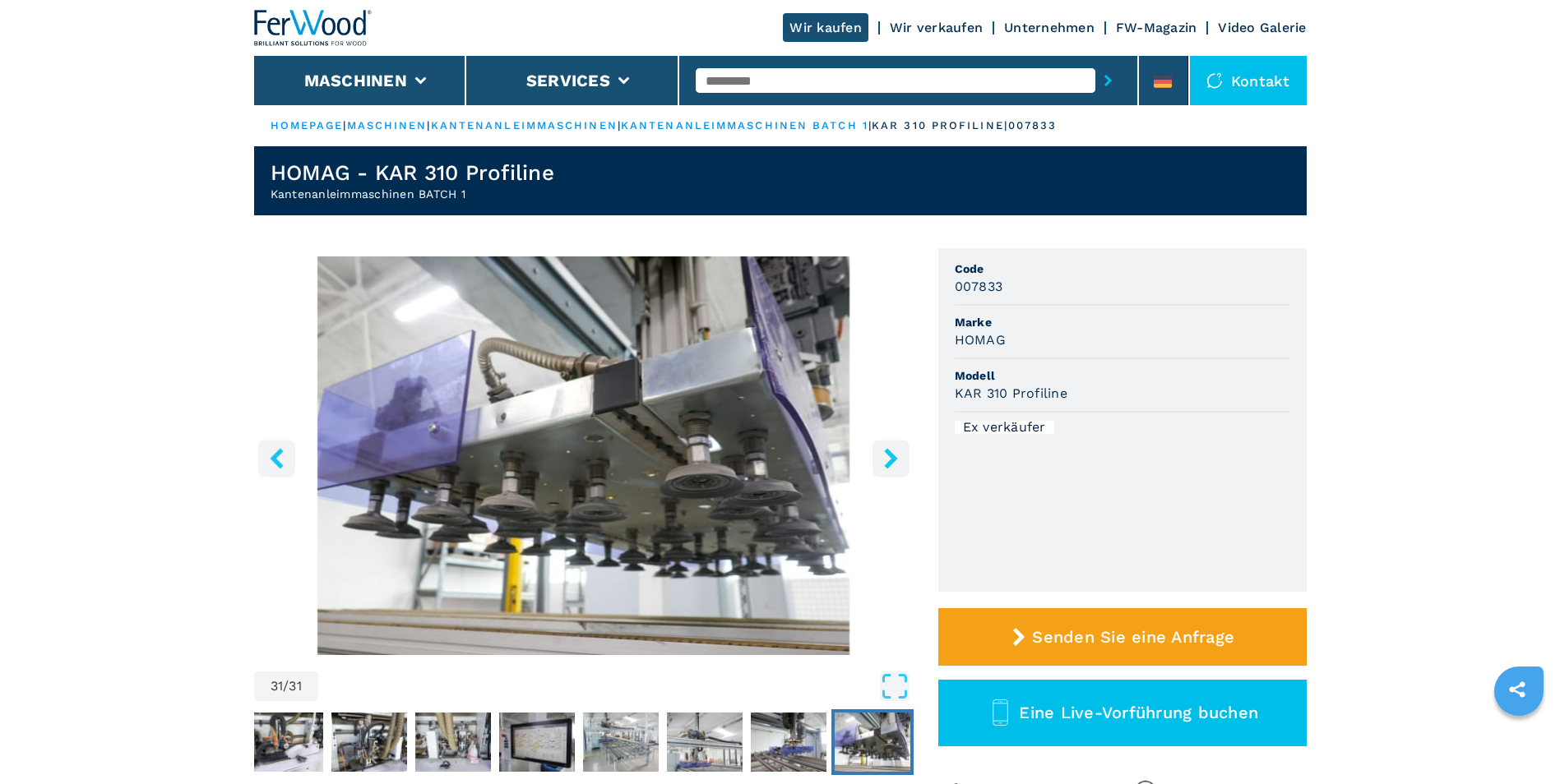
click at [892, 456] on icon "right-button" at bounding box center [890, 458] width 13 height 21
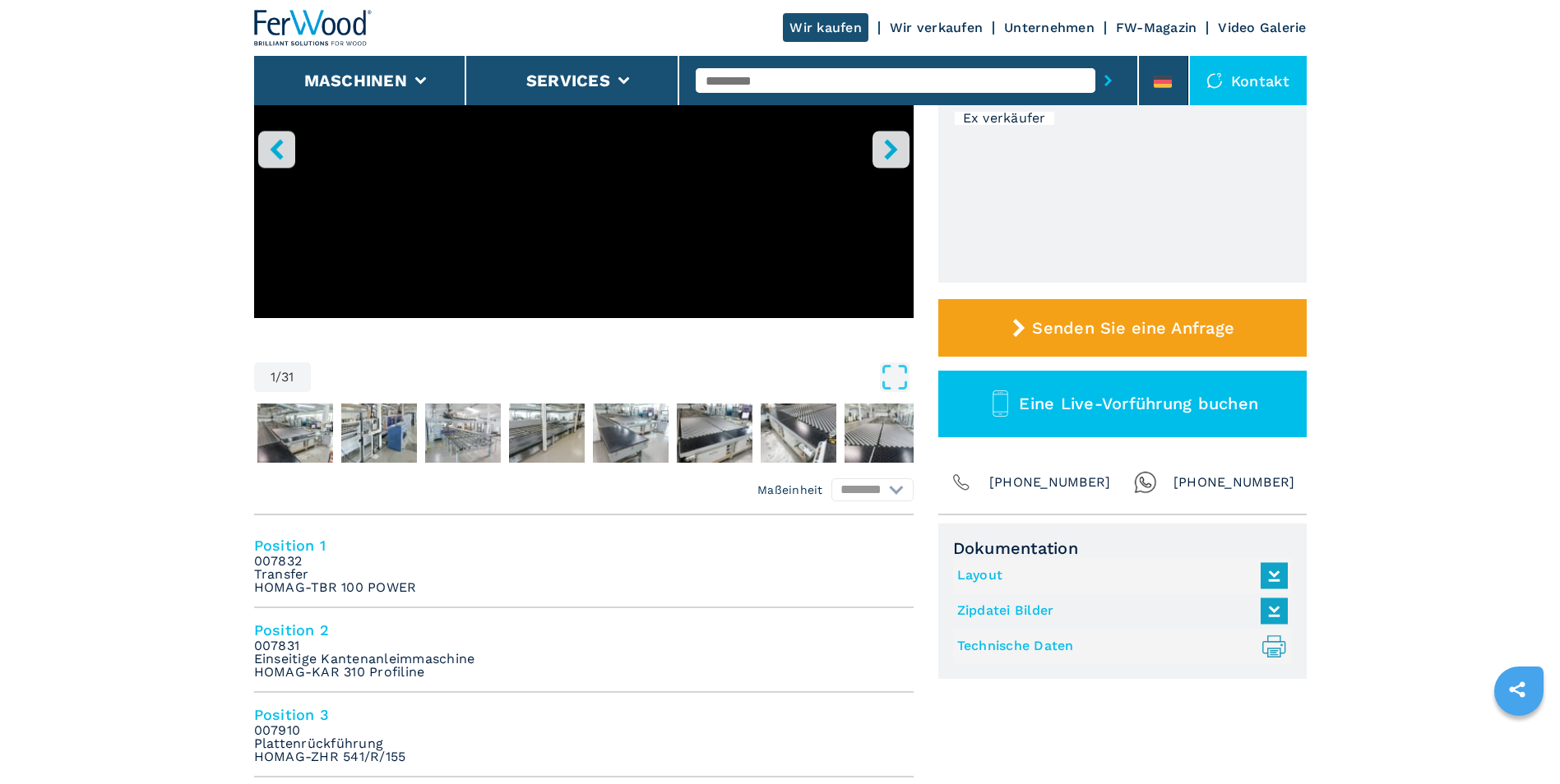
scroll to position [329, 0]
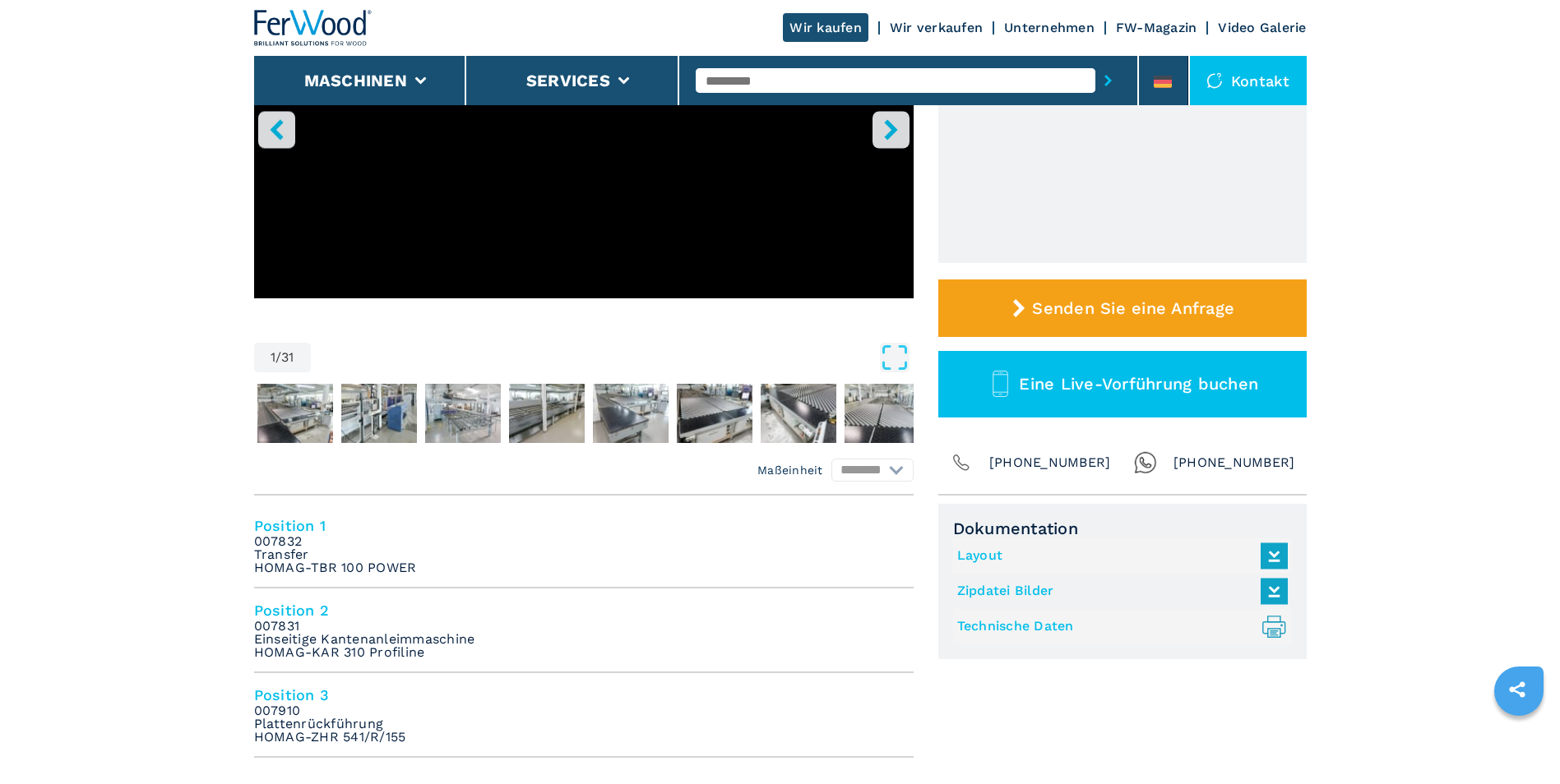
click at [1275, 553] on icon at bounding box center [1275, 555] width 36 height 35
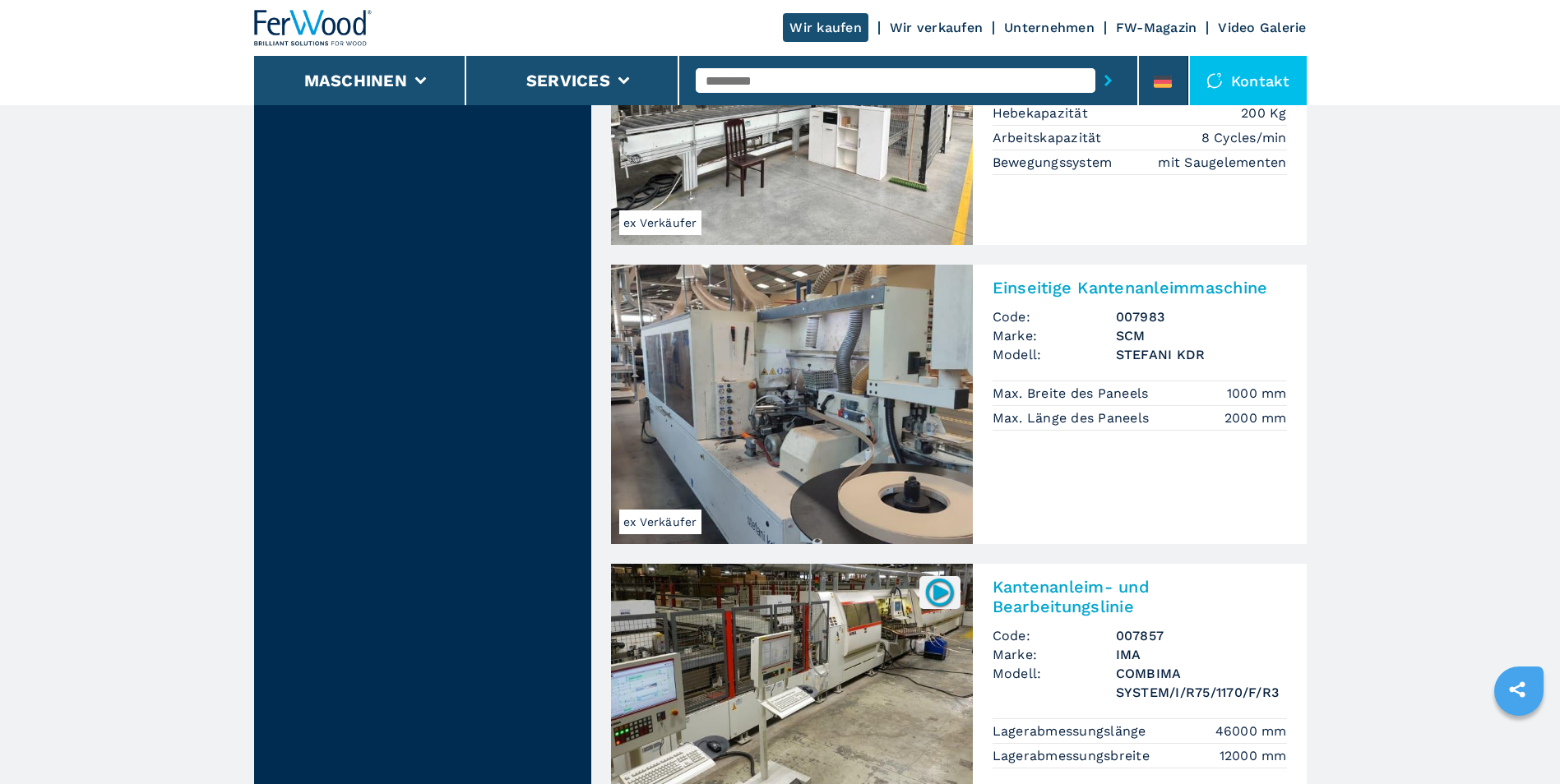
scroll to position [3698, 0]
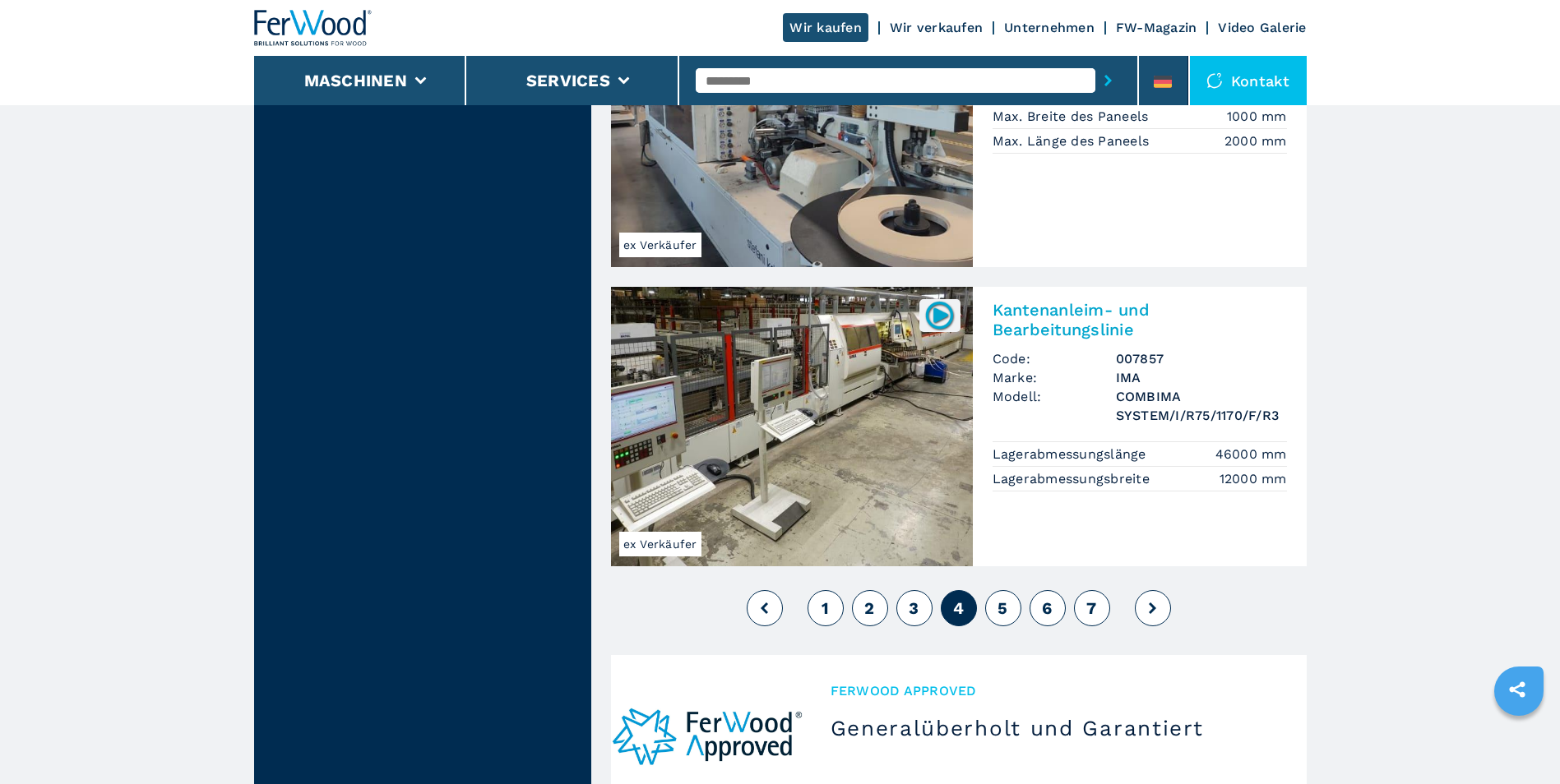
click at [998, 598] on span "5" at bounding box center [1002, 608] width 10 height 20
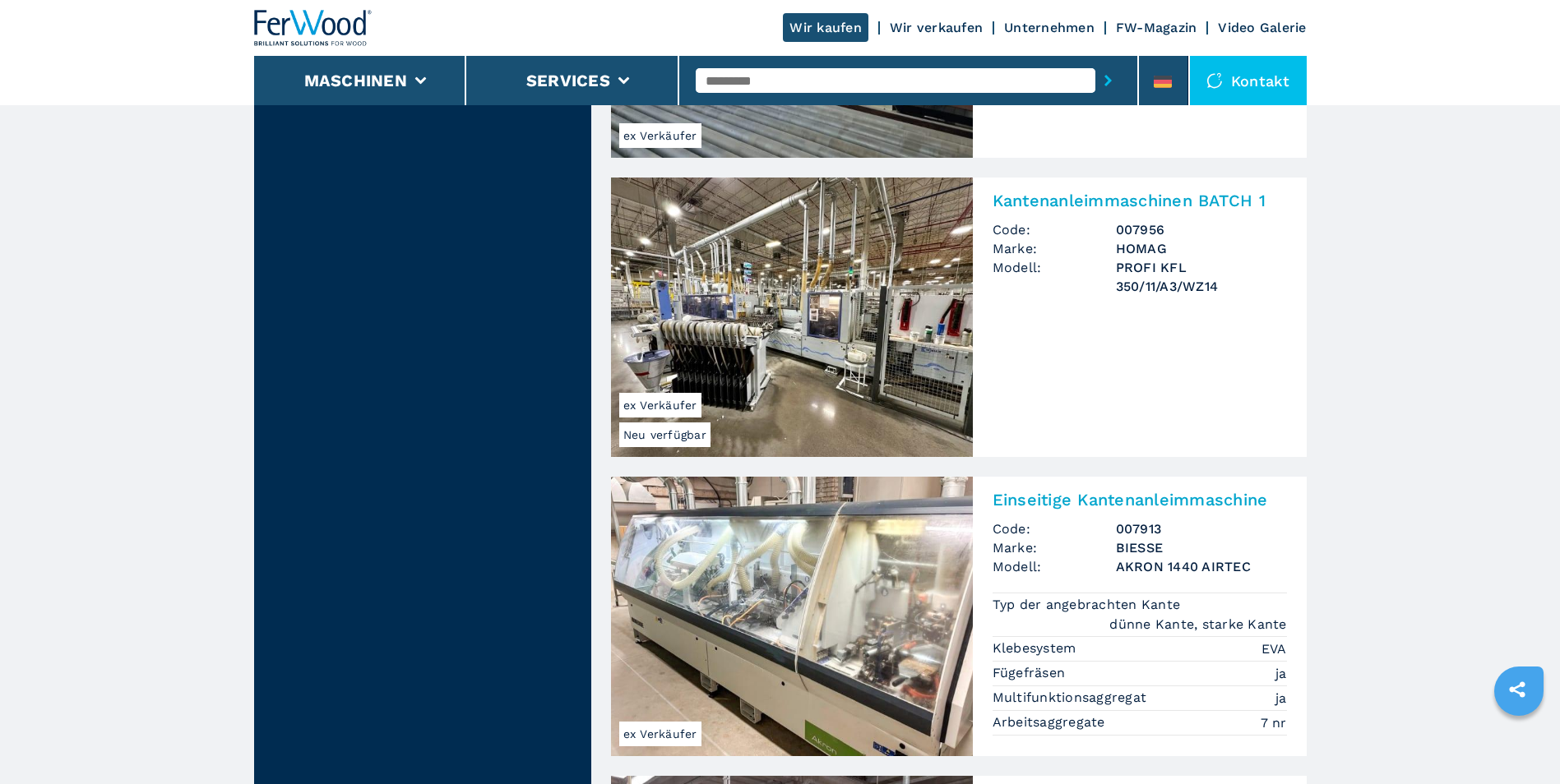
scroll to position [3698, 0]
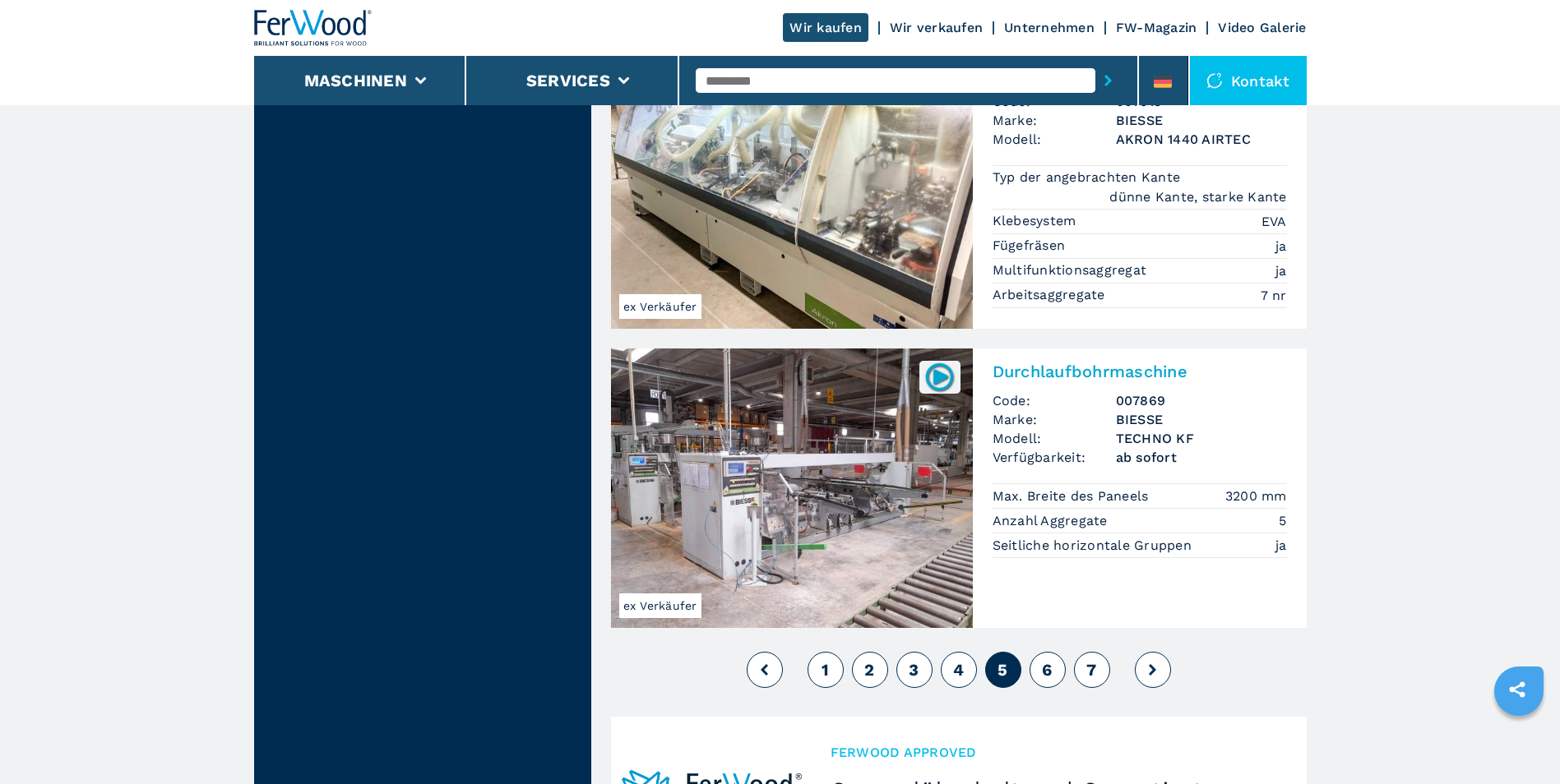
click at [1048, 660] on span "6" at bounding box center [1047, 670] width 10 height 20
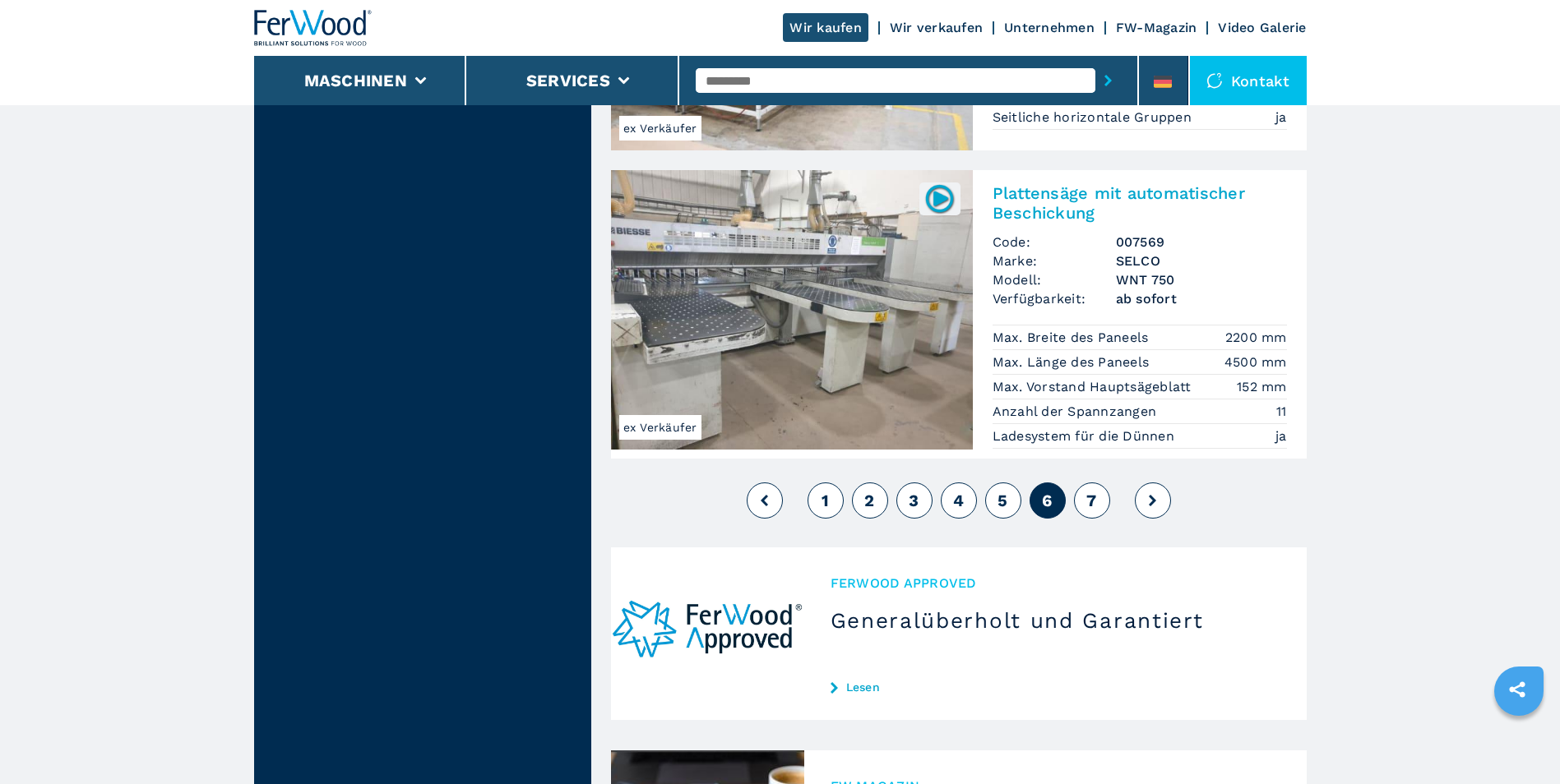
scroll to position [3863, 0]
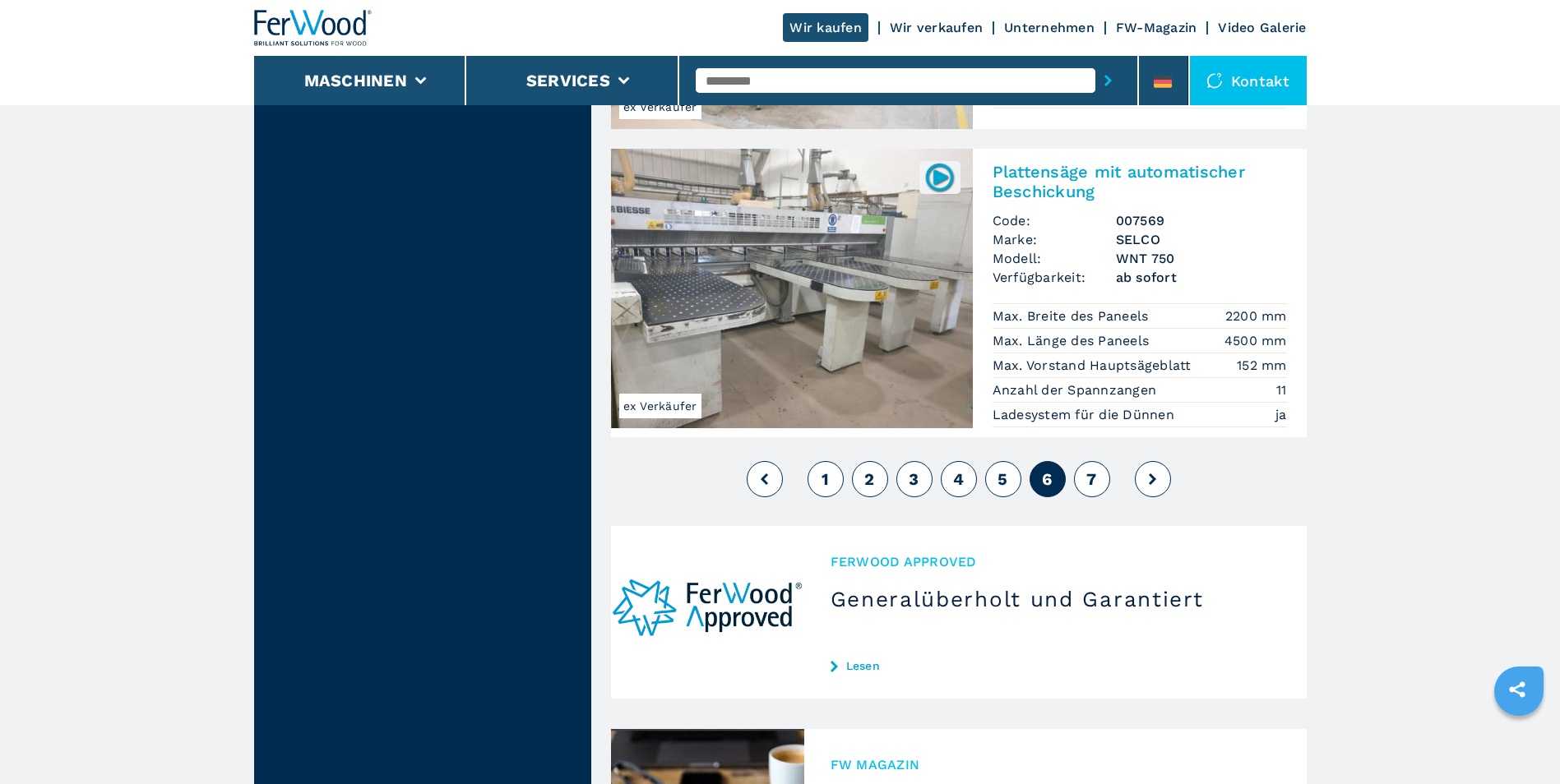
click at [1089, 469] on span "7" at bounding box center [1090, 479] width 10 height 20
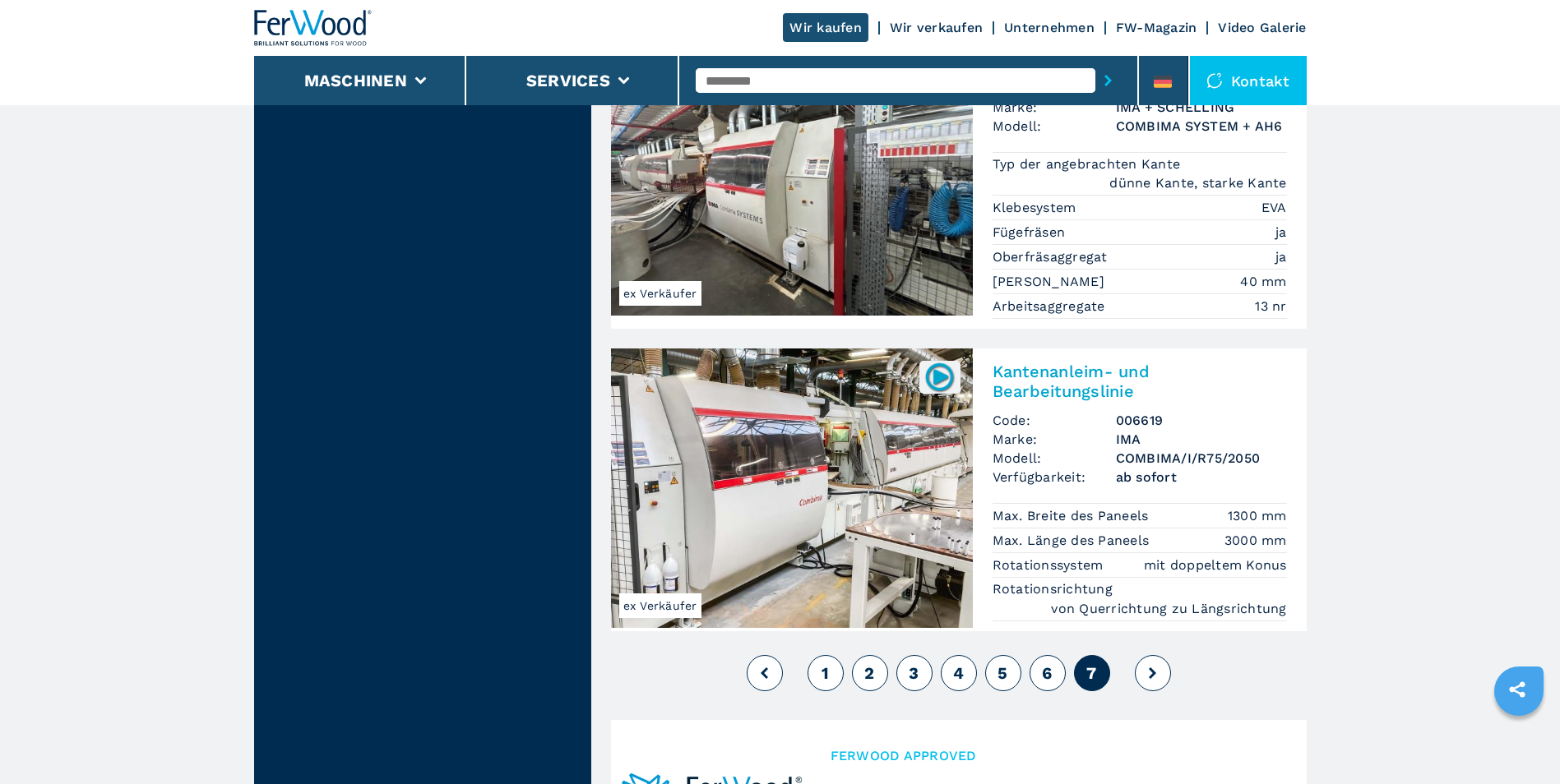
scroll to position [3534, 0]
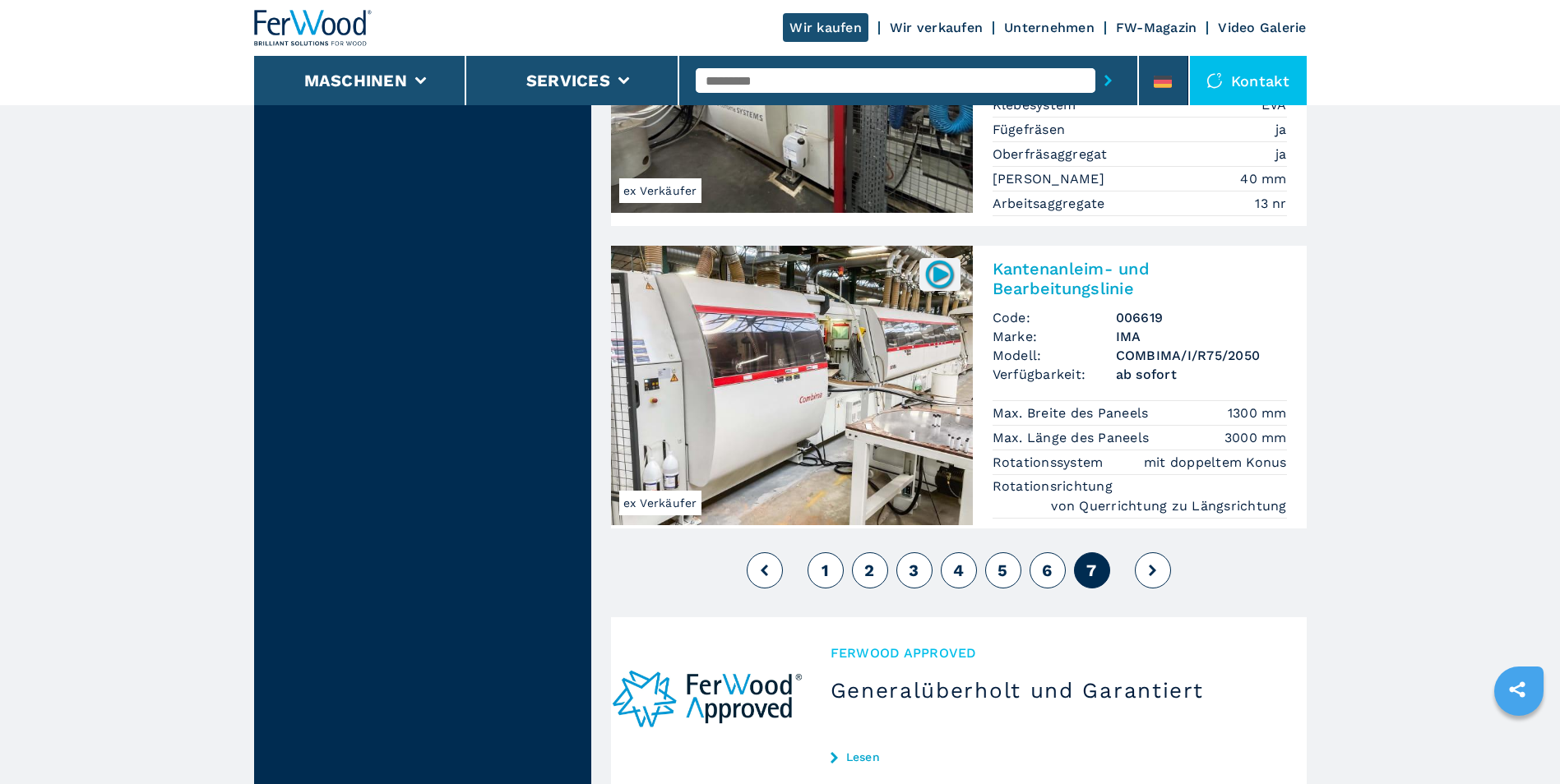
click at [1152, 565] on icon at bounding box center [1152, 570] width 7 height 12
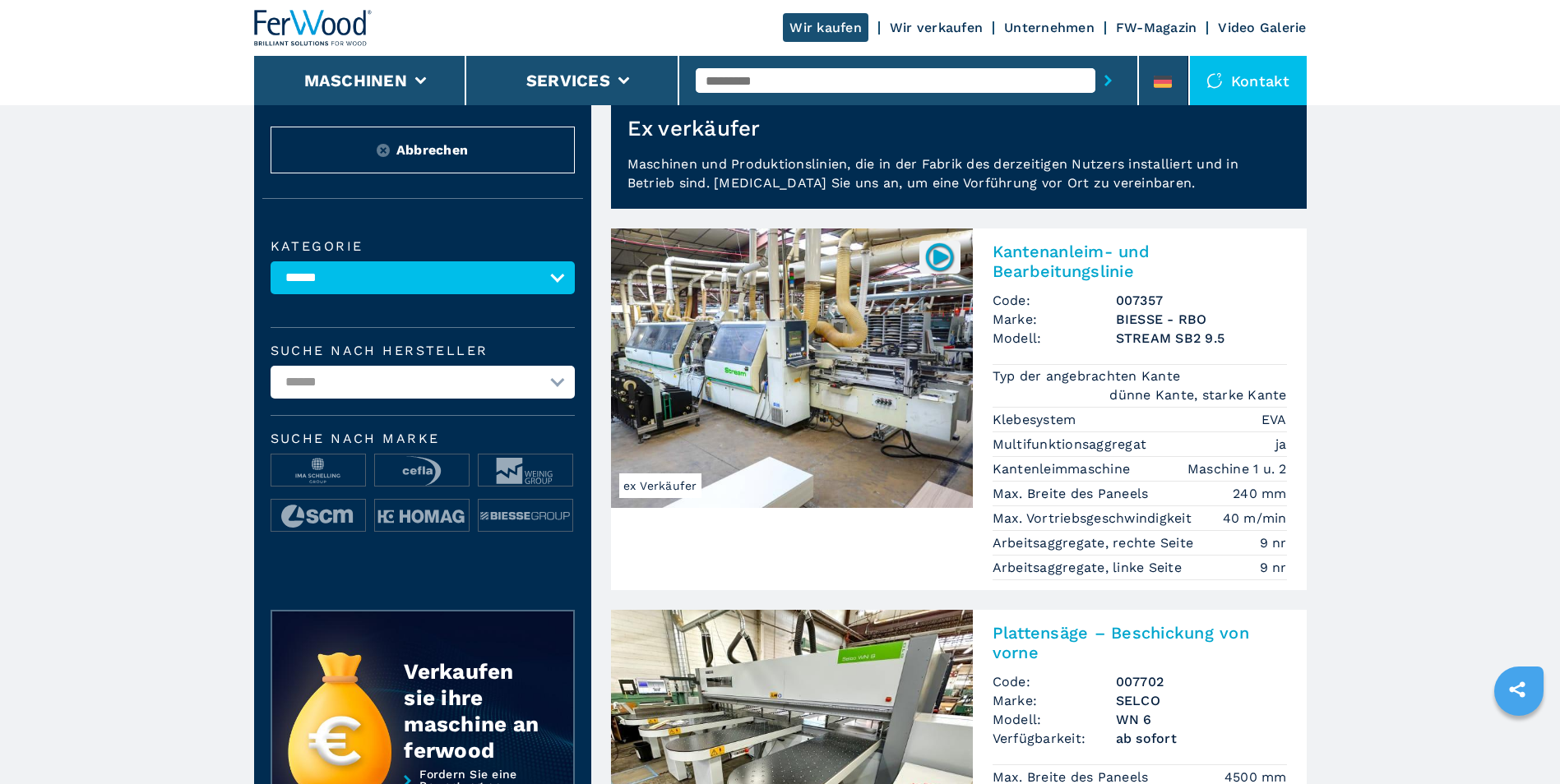
scroll to position [0, 0]
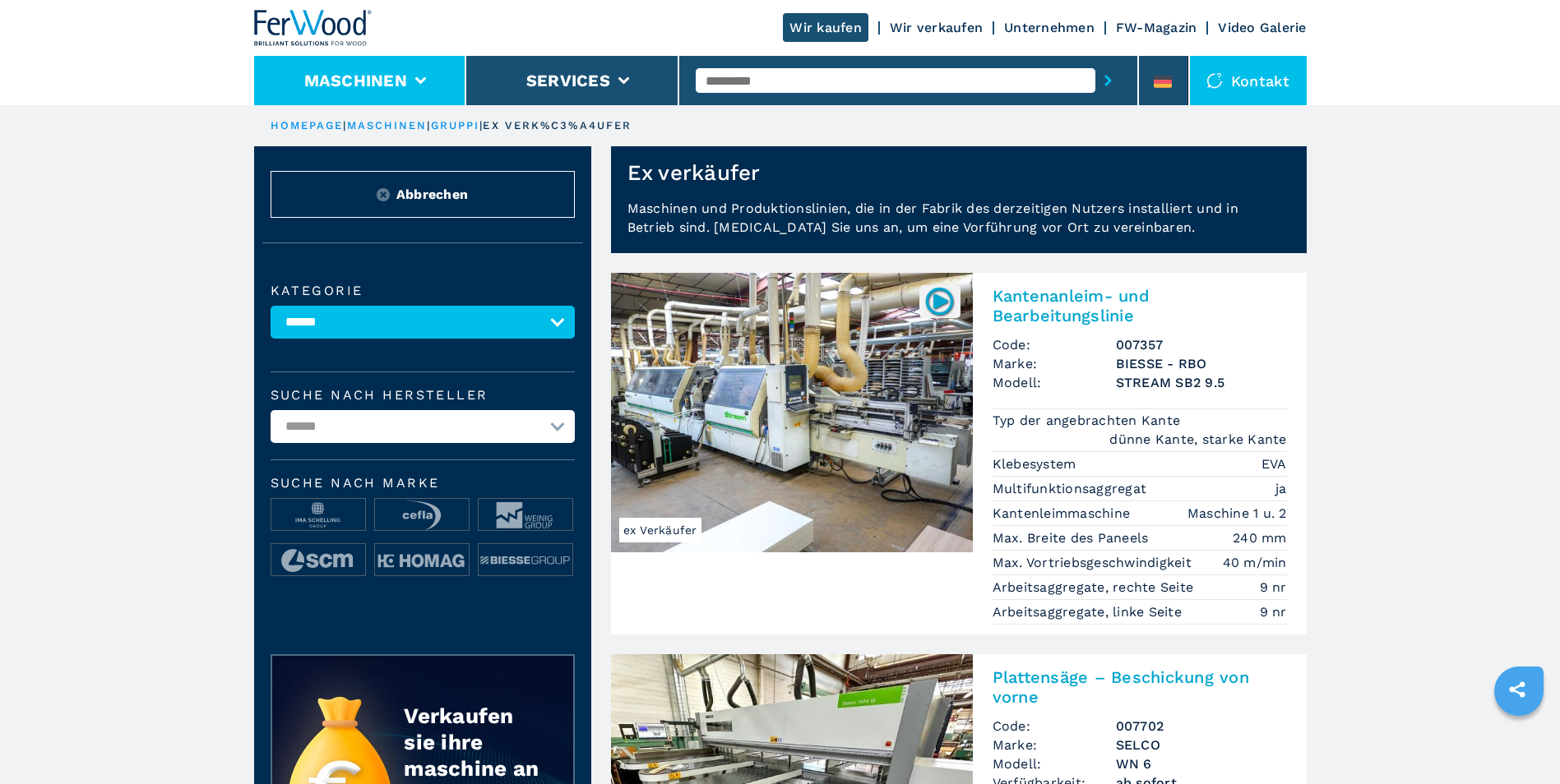
click at [341, 72] on button "Maschinen" at bounding box center [355, 80] width 103 height 20
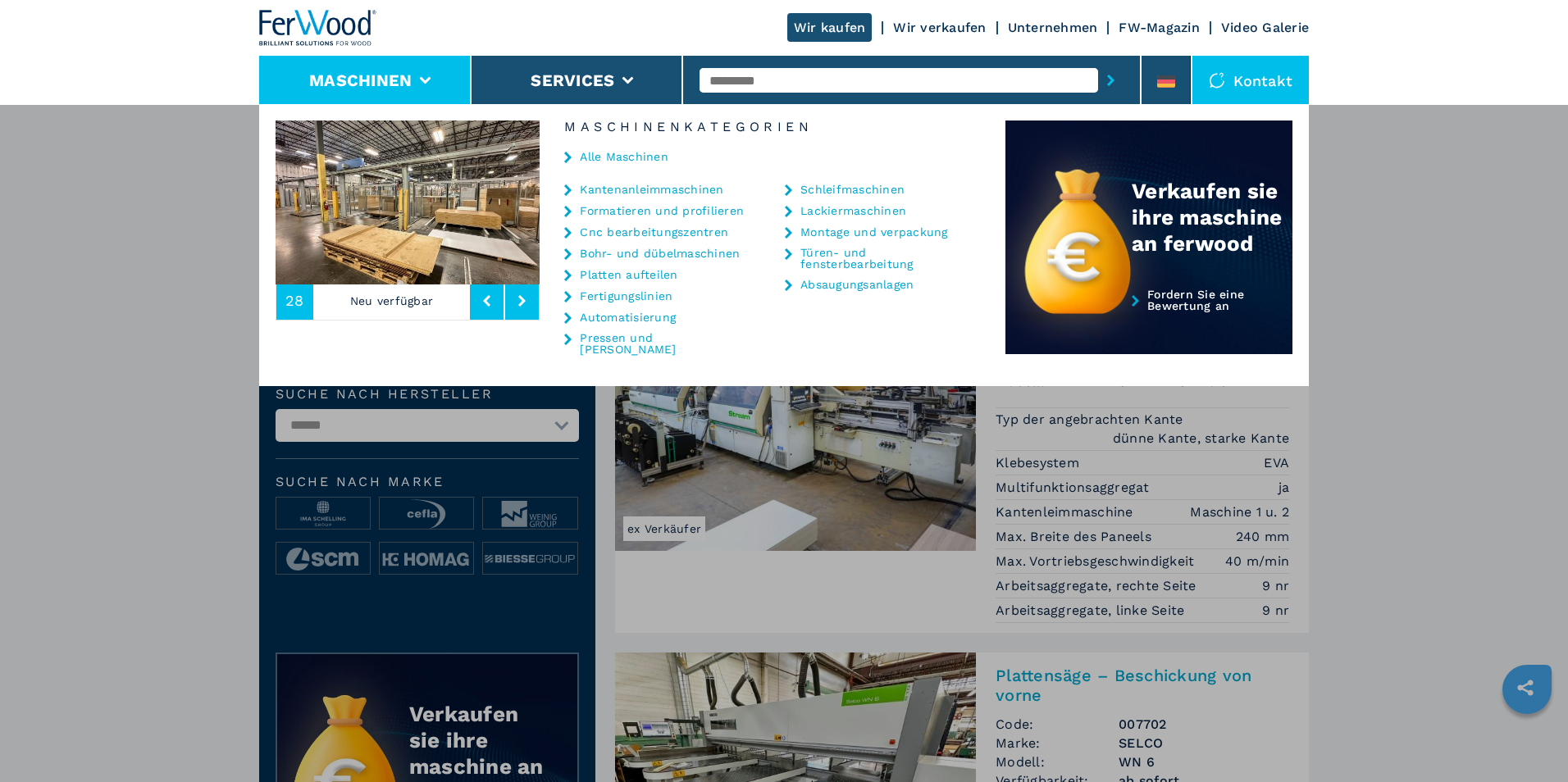
click at [634, 235] on link "Cnc bearbeitungszentren" at bounding box center [654, 232] width 148 height 12
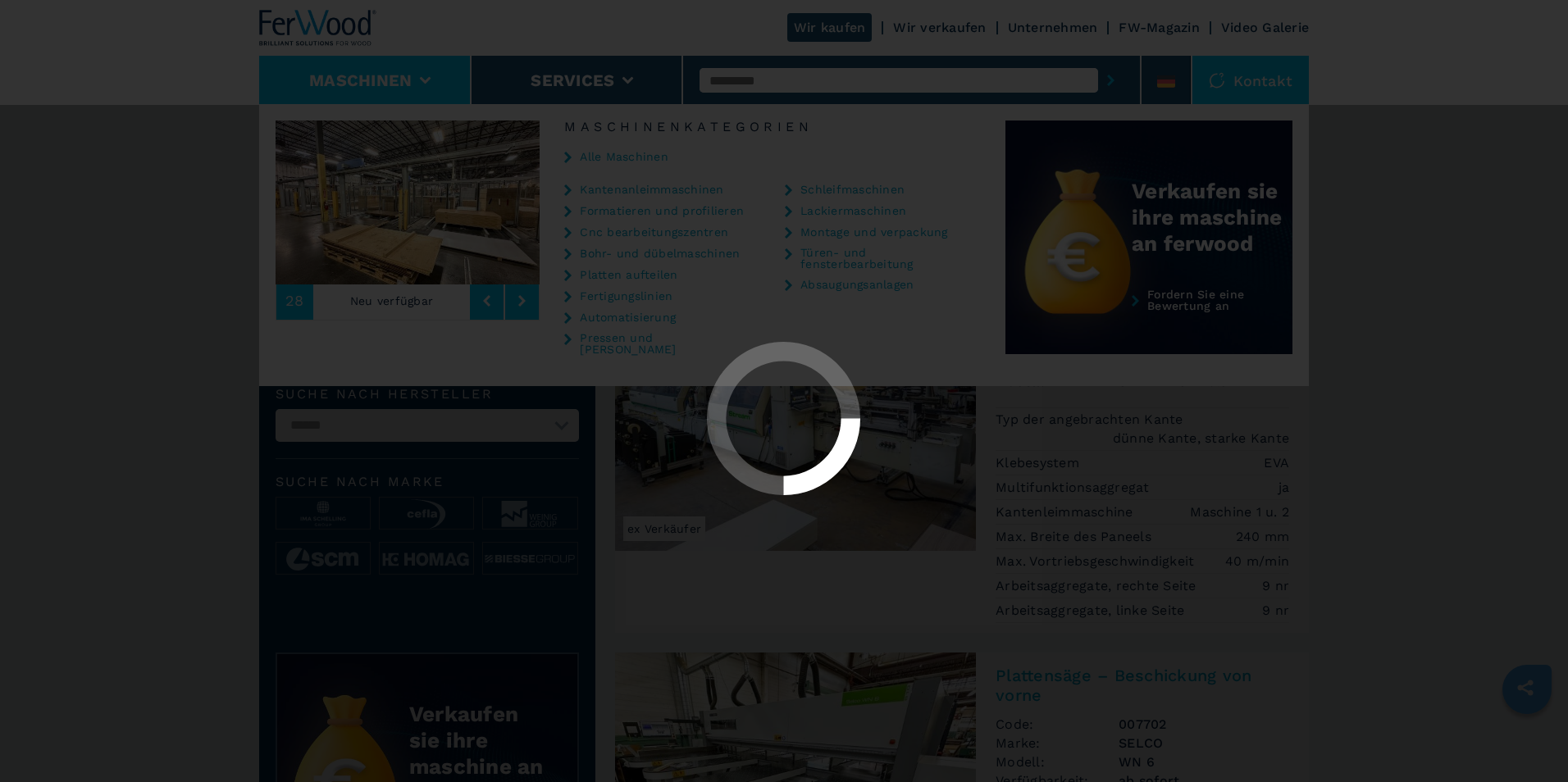
select select "**********"
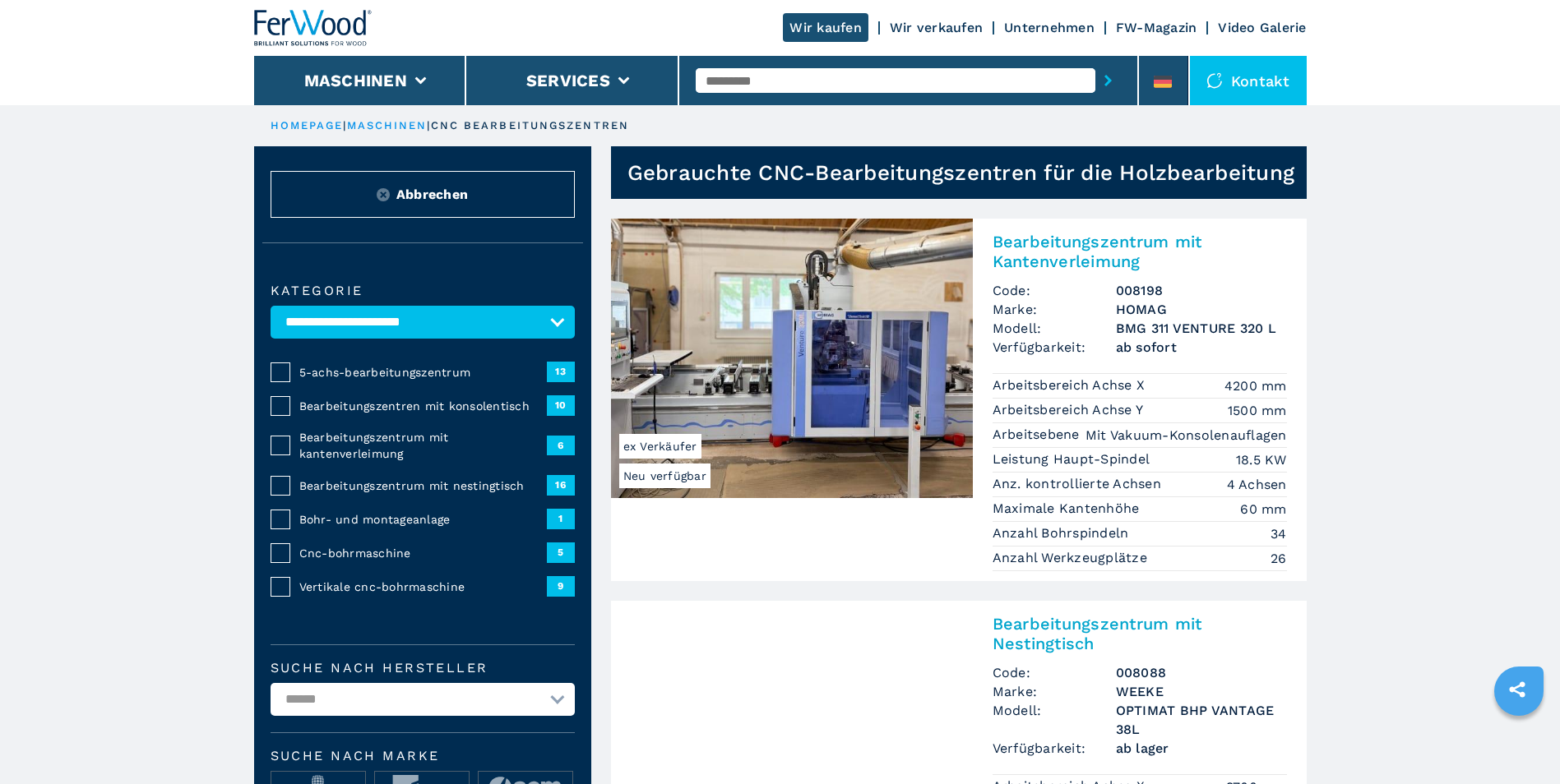
click at [394, 371] on span "5-achs-bearbeitungszentrum" at bounding box center [423, 372] width 248 height 16
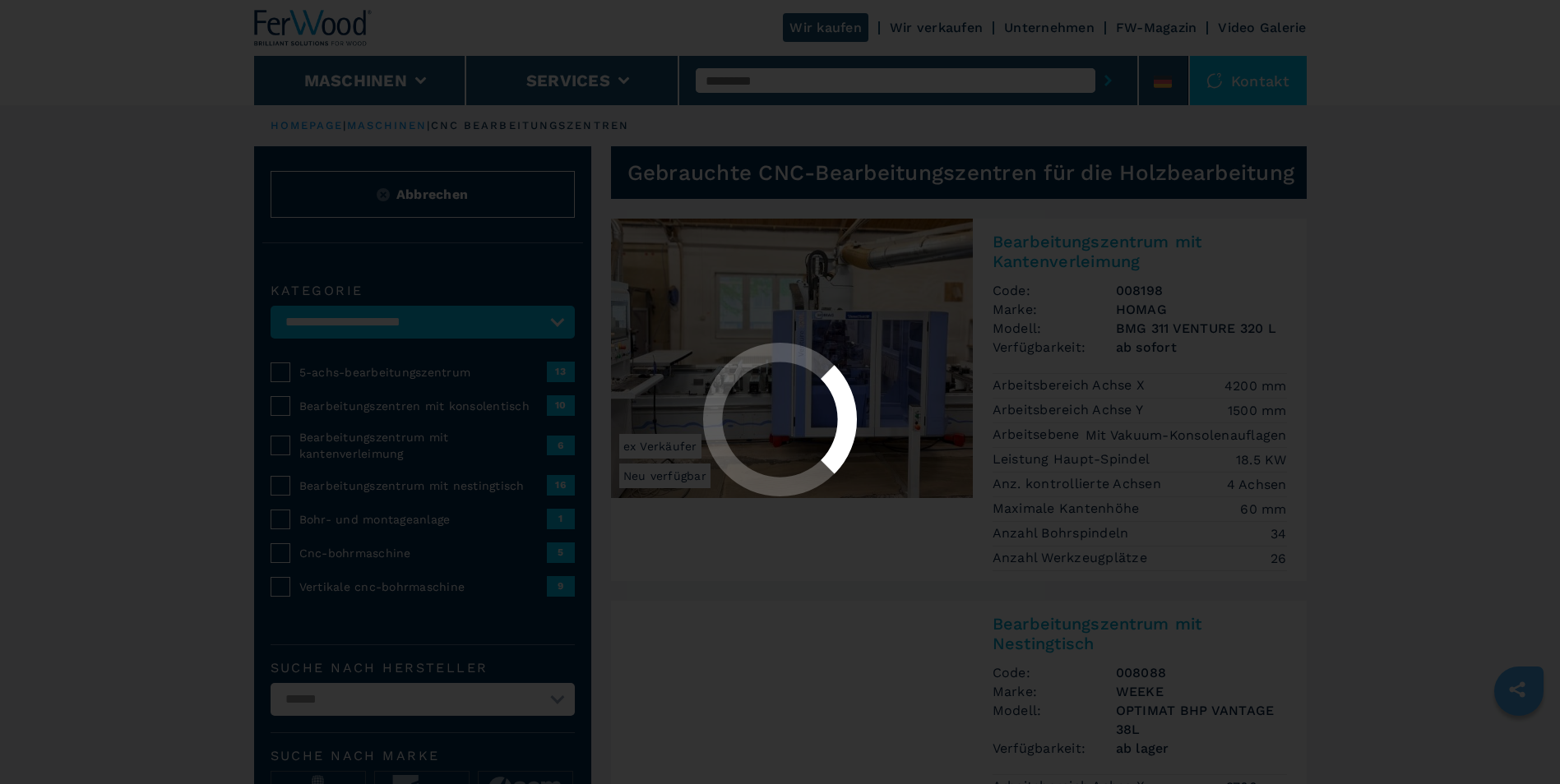
select select "**********"
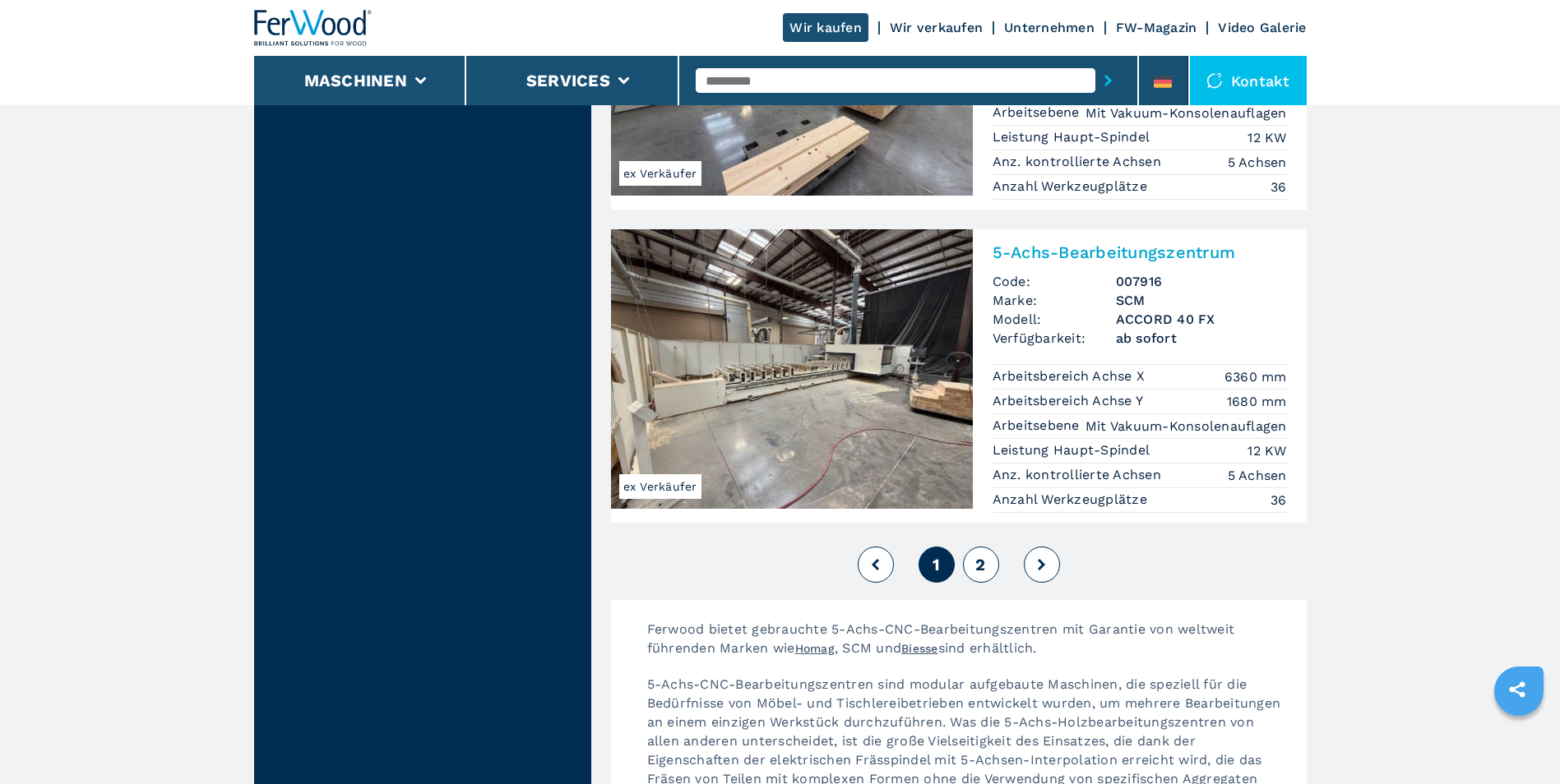
scroll to position [3945, 0]
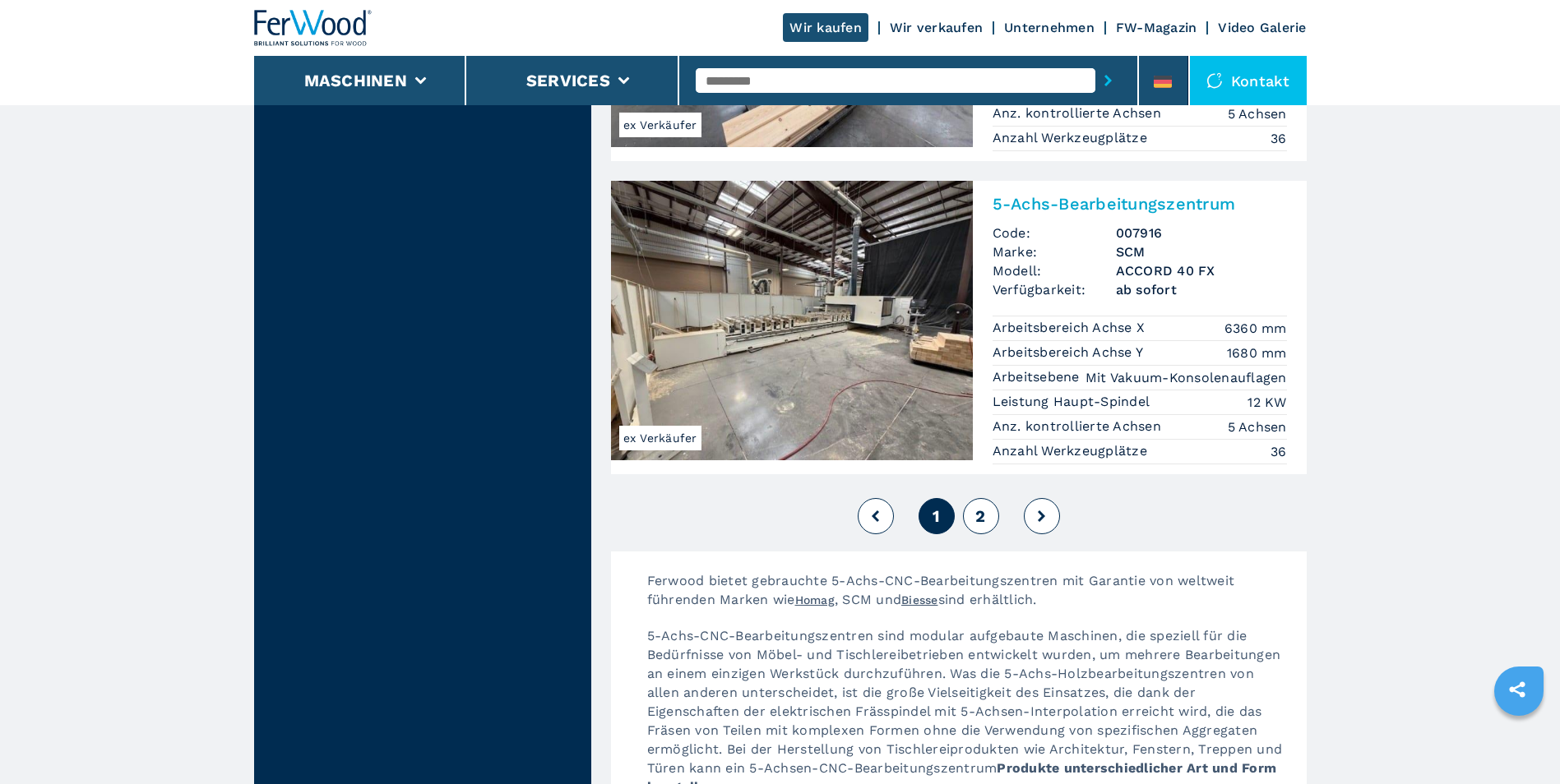
click at [973, 498] on button "2" at bounding box center [981, 516] width 36 height 36
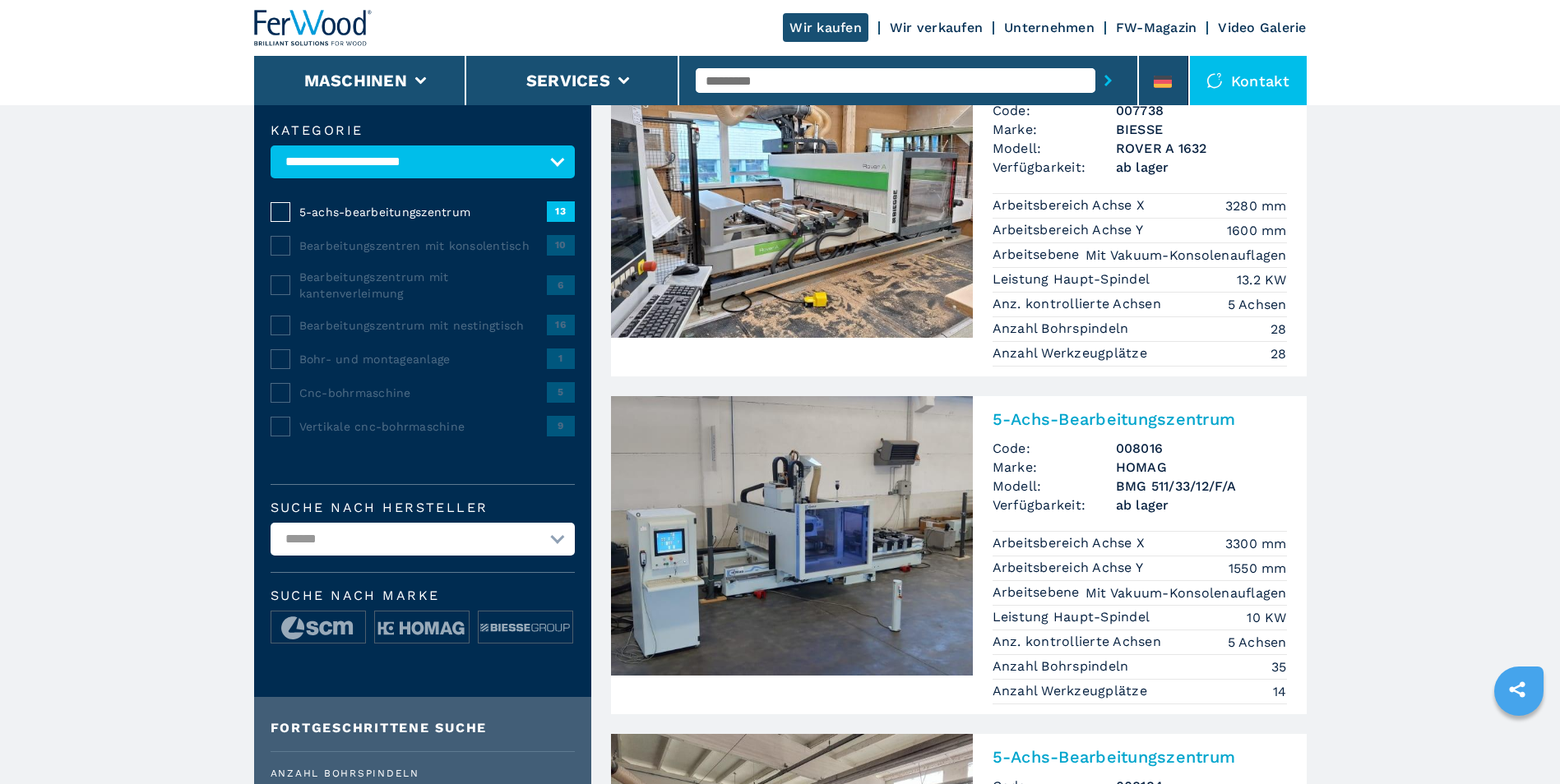
scroll to position [164, 0]
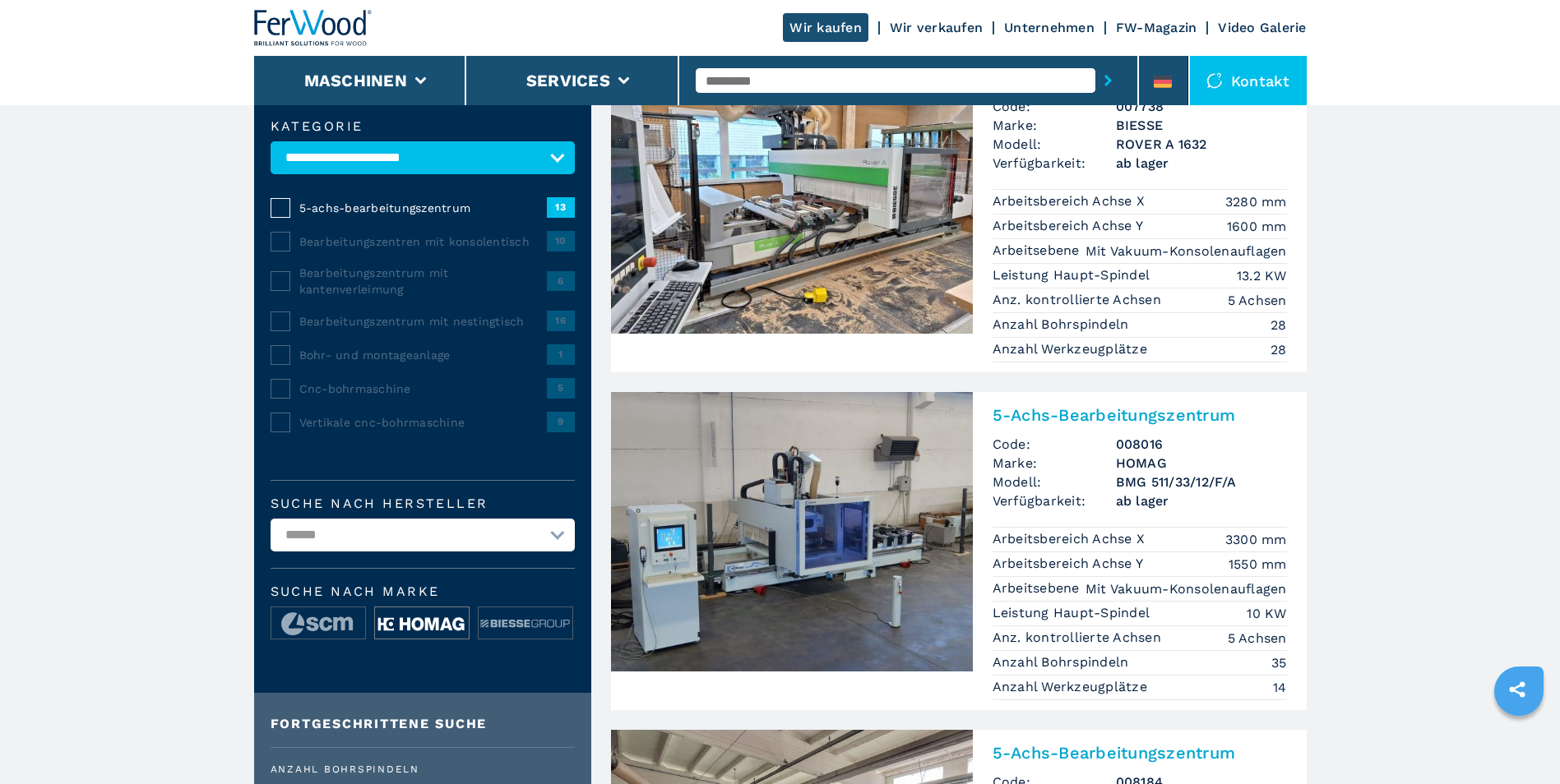
click at [434, 622] on img at bounding box center [421, 623] width 94 height 33
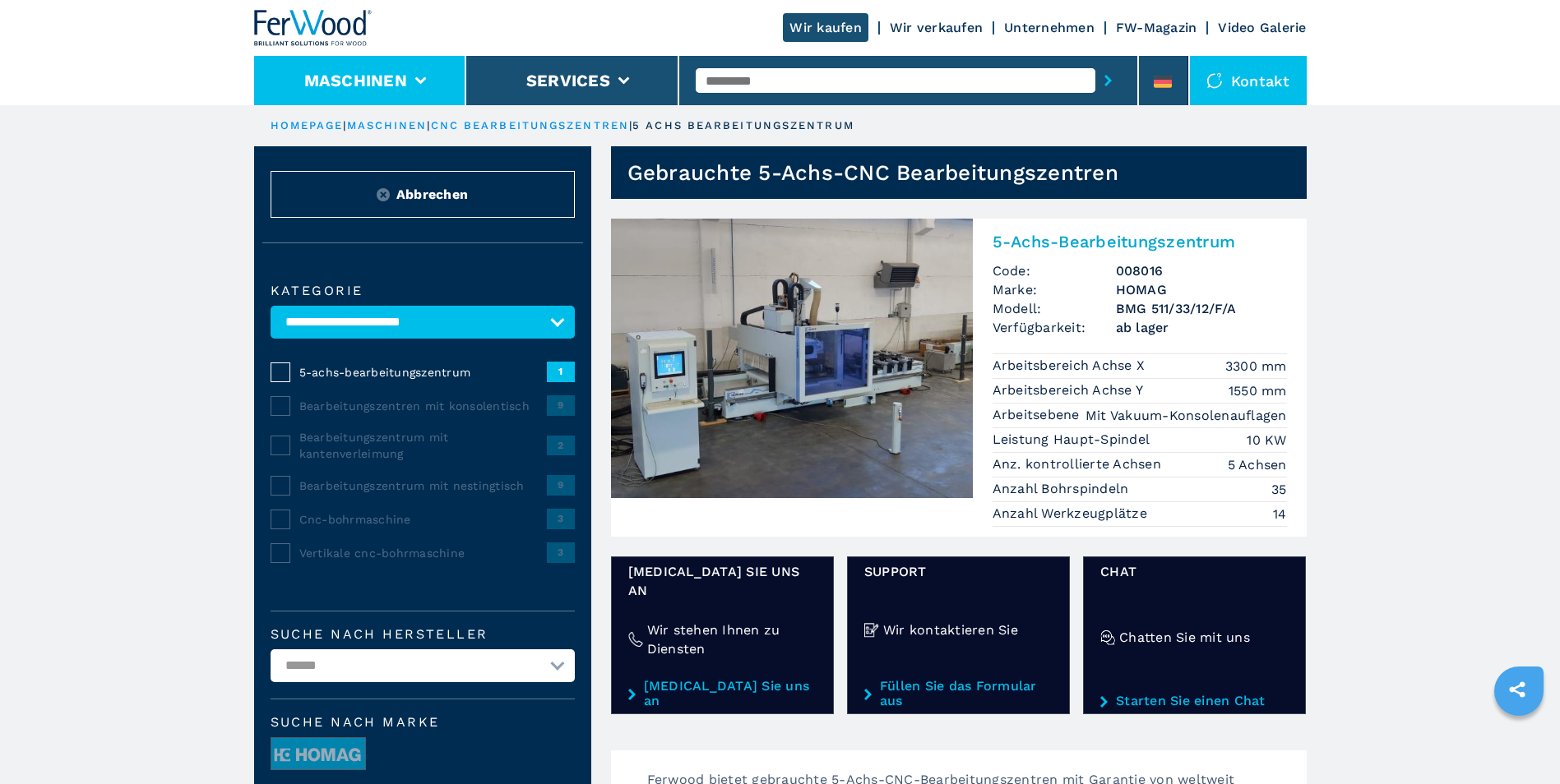
click at [383, 73] on button "Maschinen" at bounding box center [355, 80] width 103 height 20
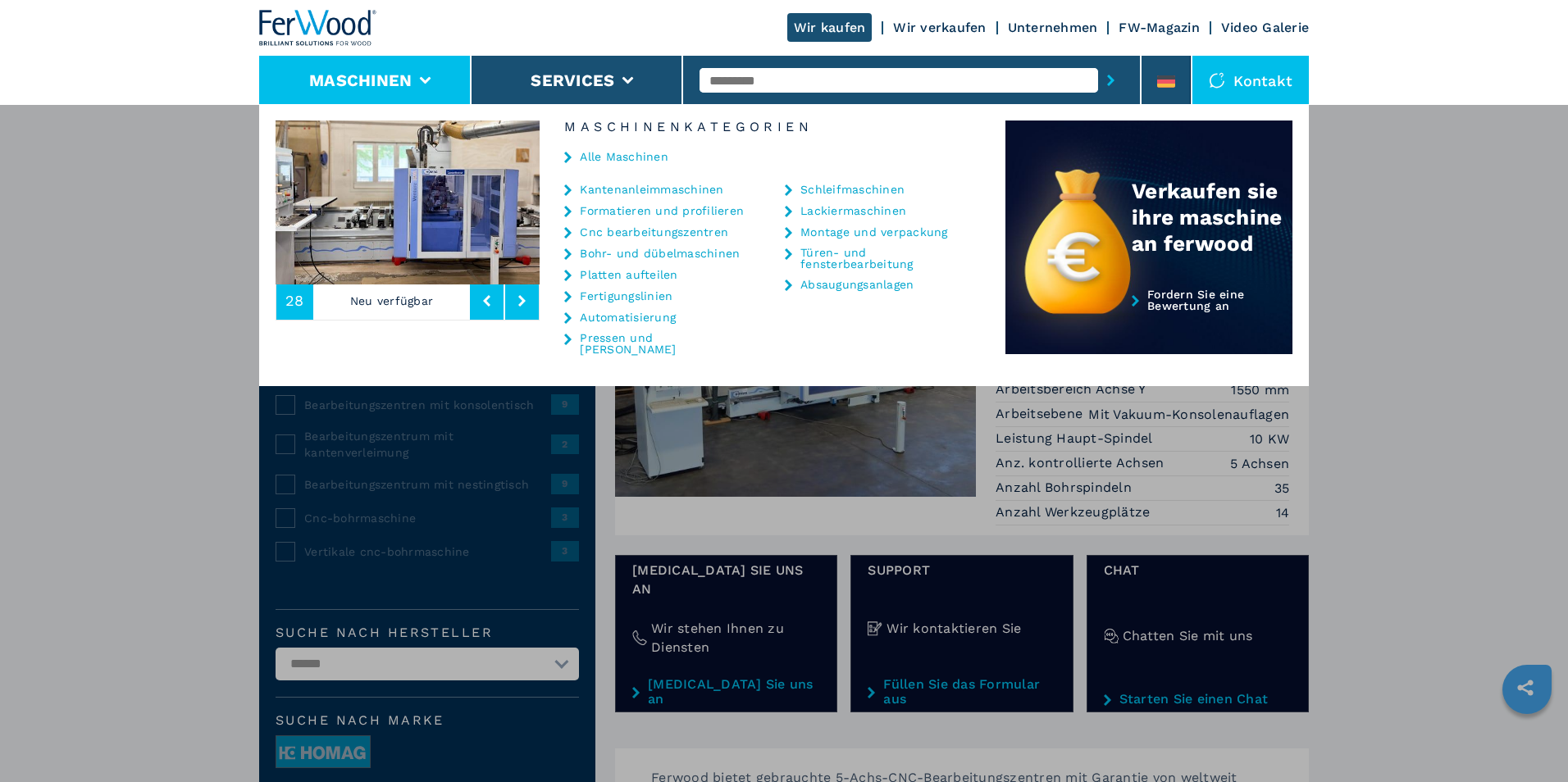
click at [441, 218] on img at bounding box center [408, 202] width 264 height 164
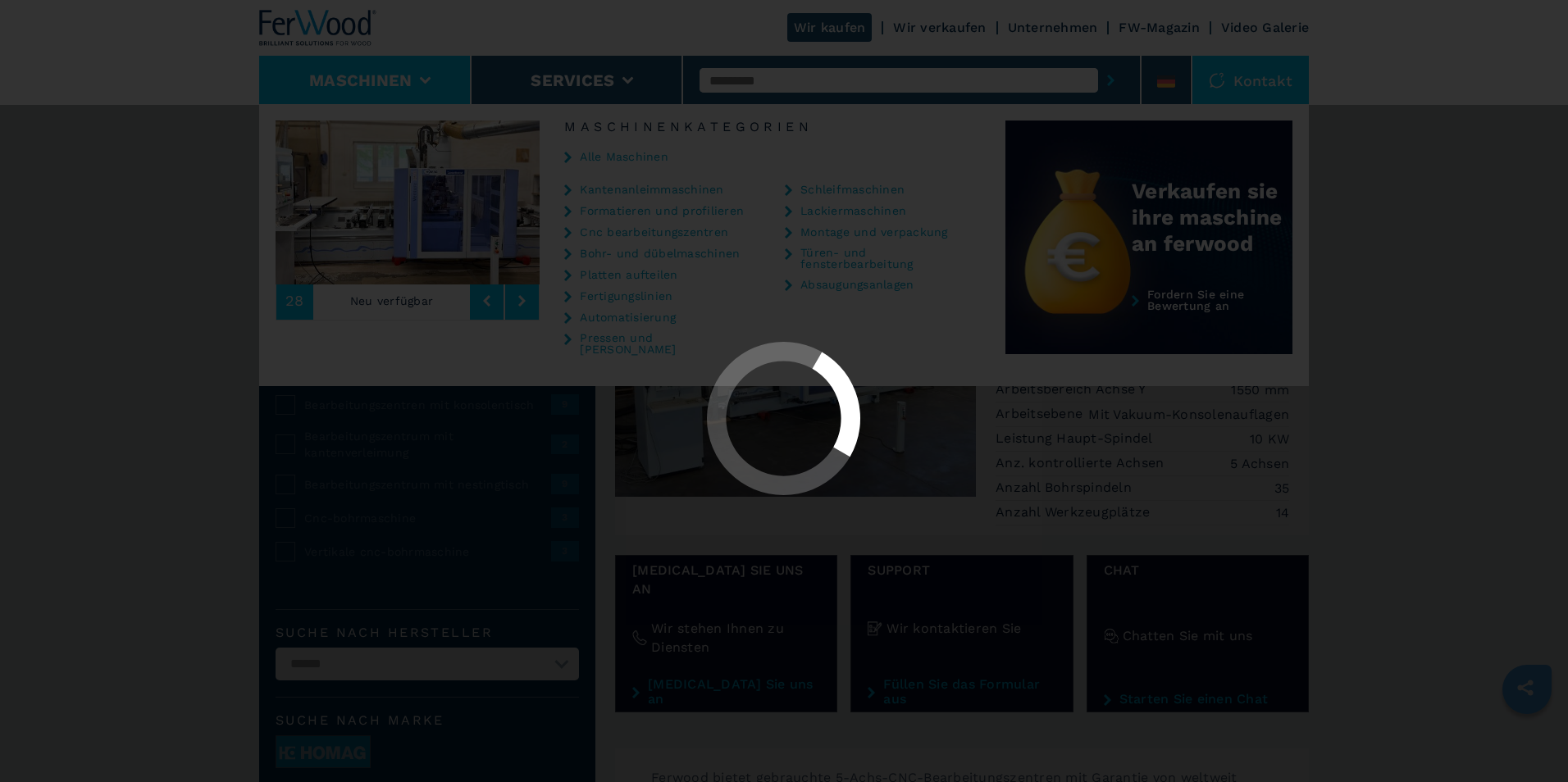
select select
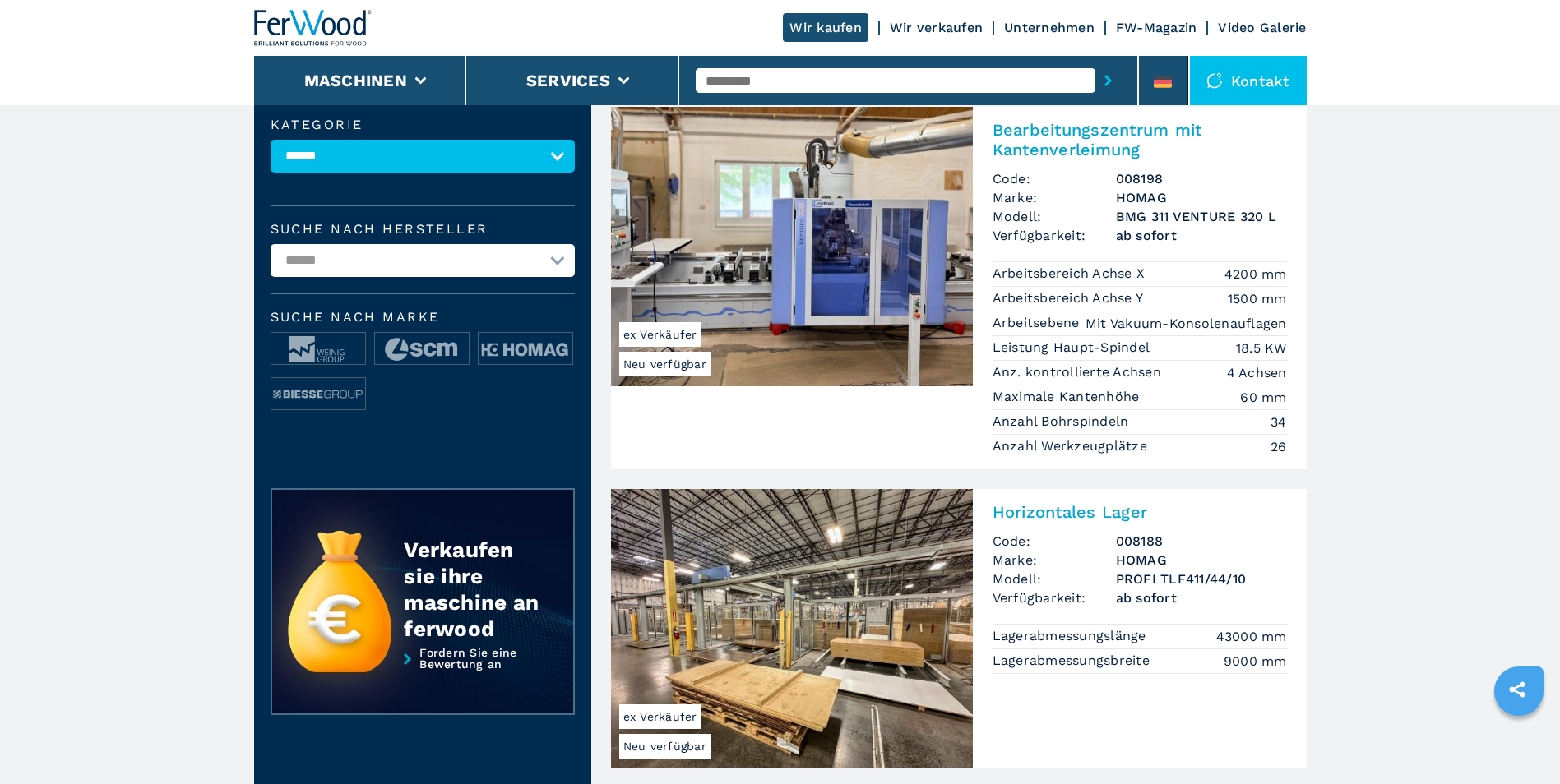
scroll to position [164, 0]
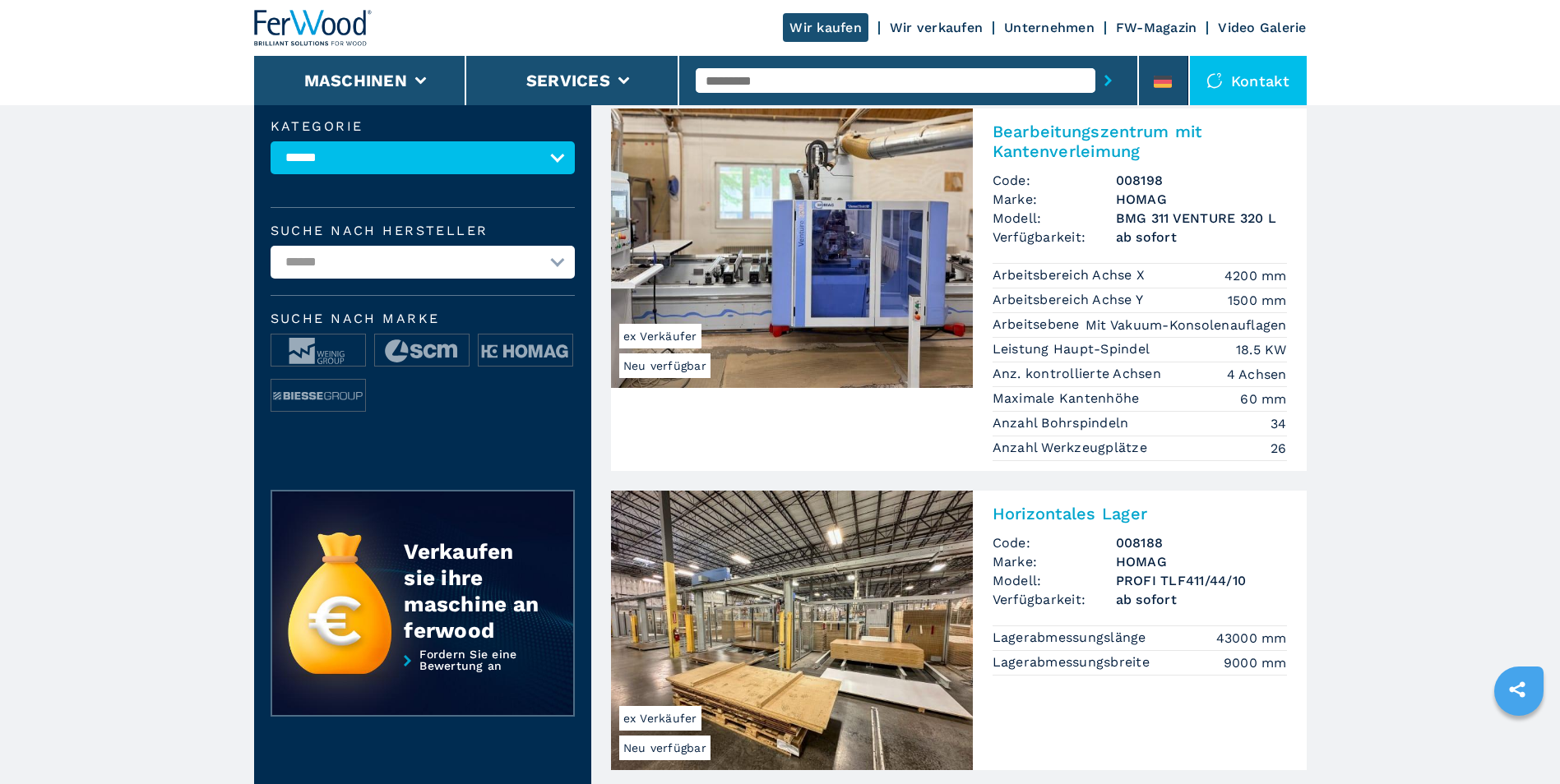
click at [855, 266] on img at bounding box center [792, 248] width 362 height 280
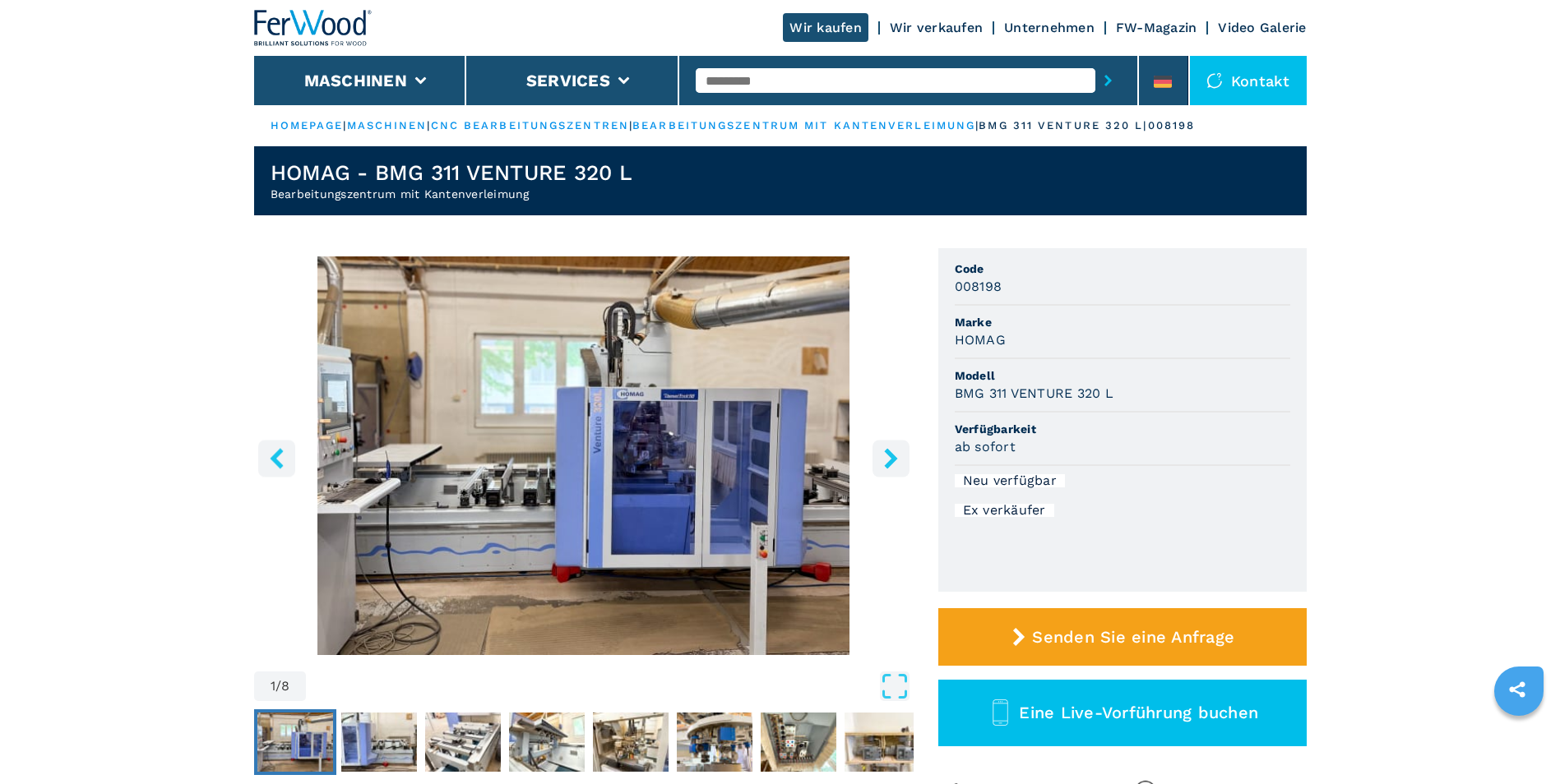
click at [885, 453] on icon "right-button" at bounding box center [891, 458] width 21 height 21
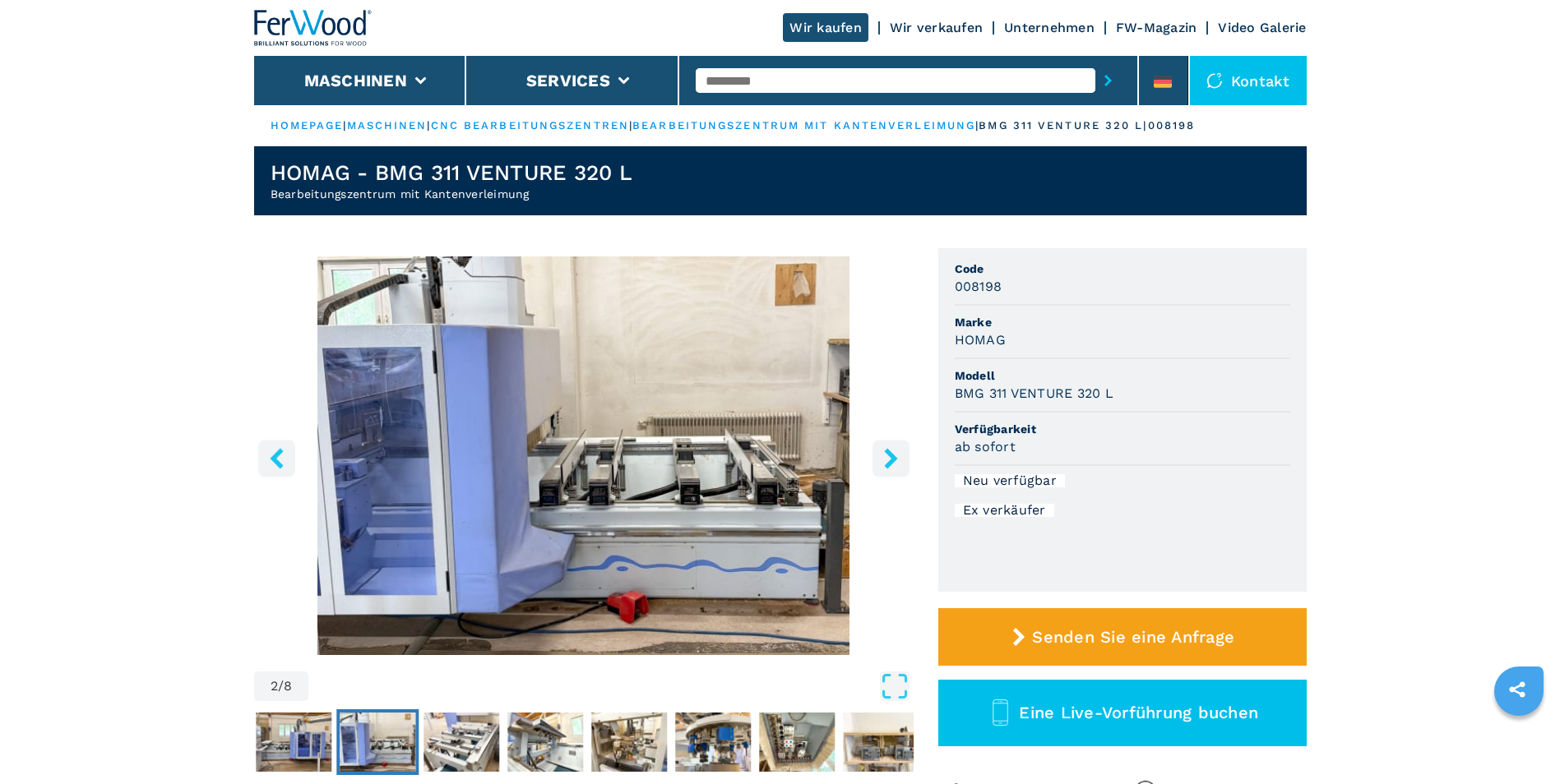
click at [885, 453] on icon "right-button" at bounding box center [891, 458] width 21 height 21
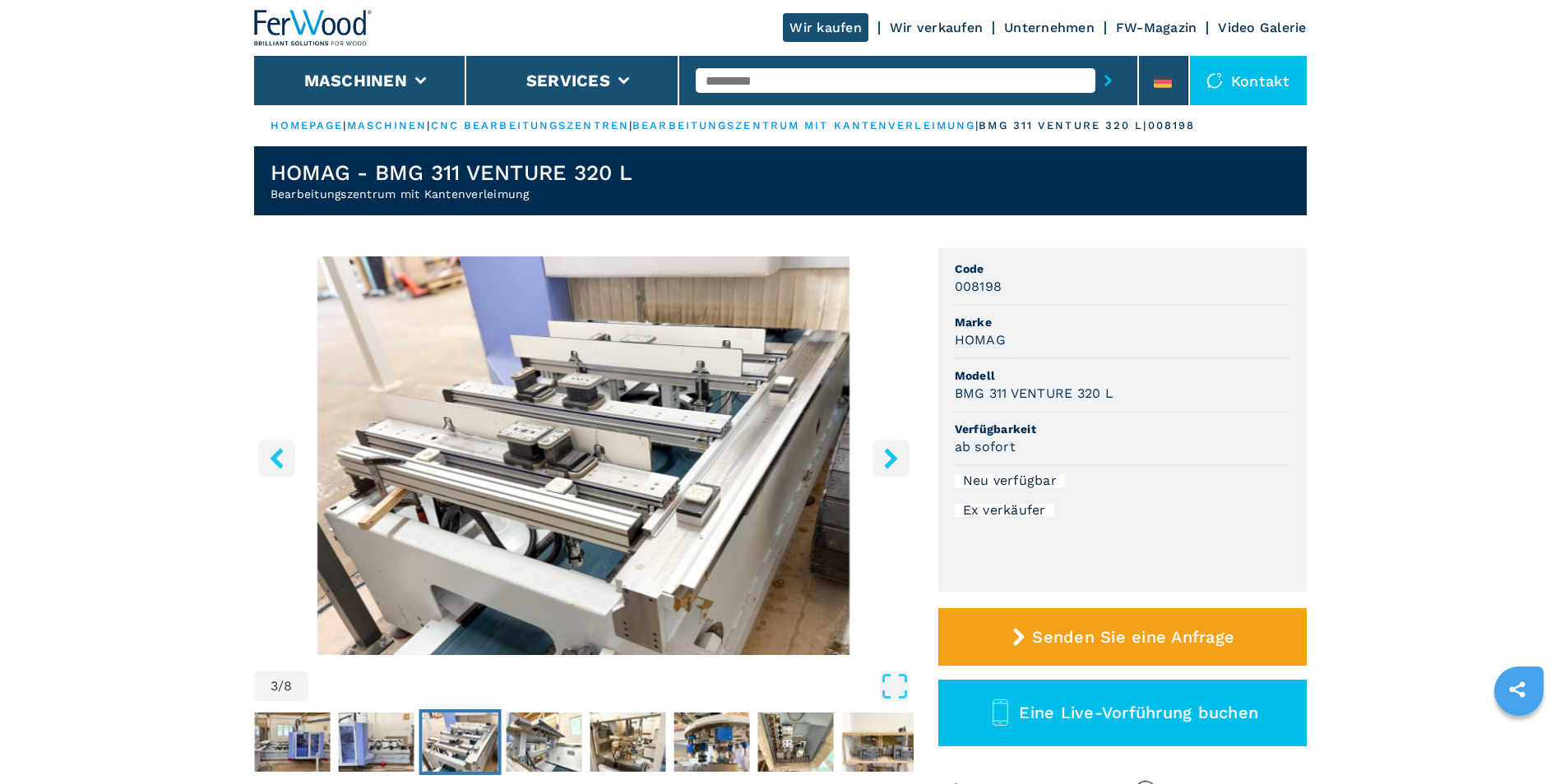
click at [886, 452] on icon "right-button" at bounding box center [890, 458] width 13 height 21
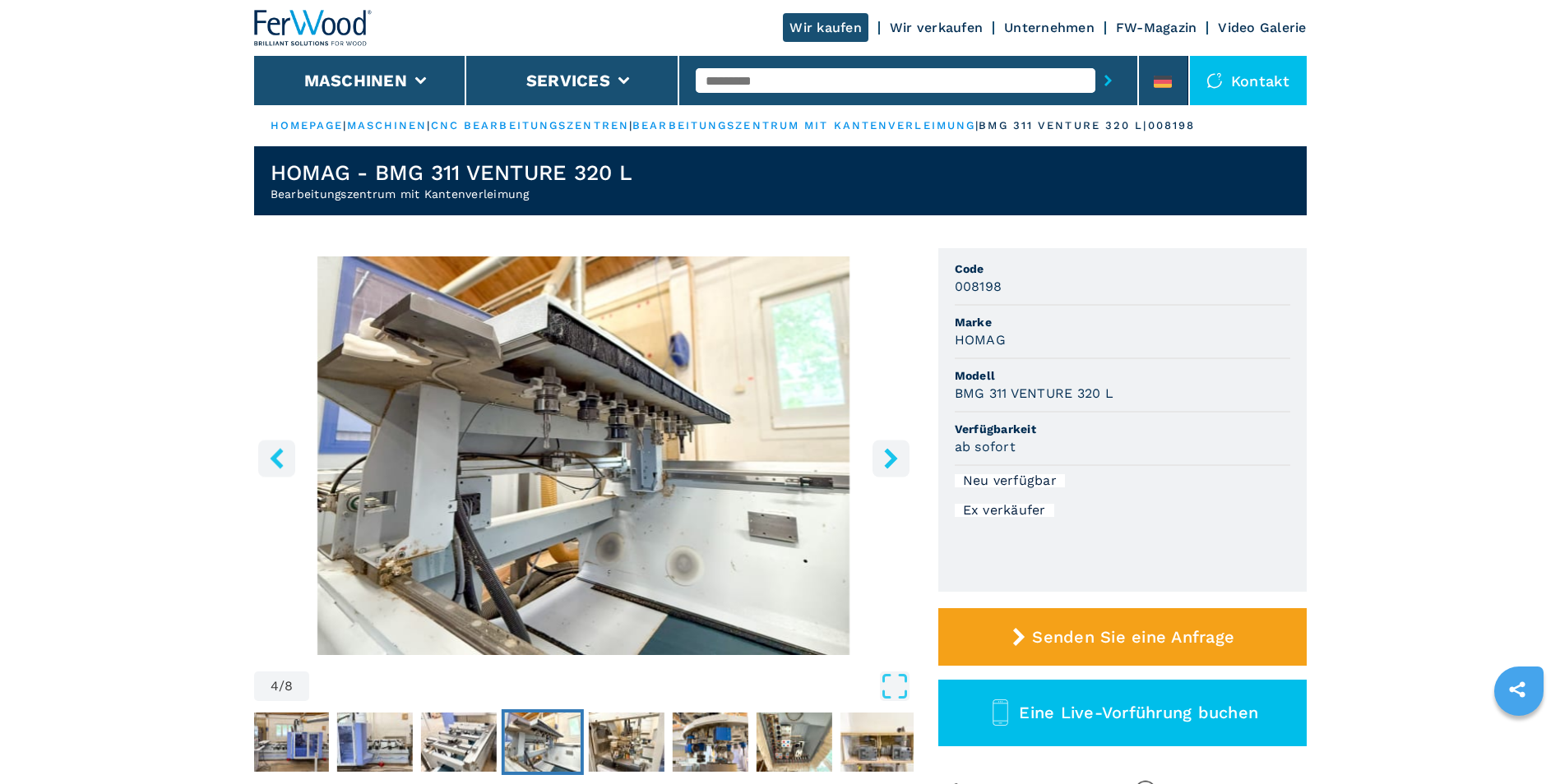
click at [886, 452] on icon "right-button" at bounding box center [890, 458] width 13 height 21
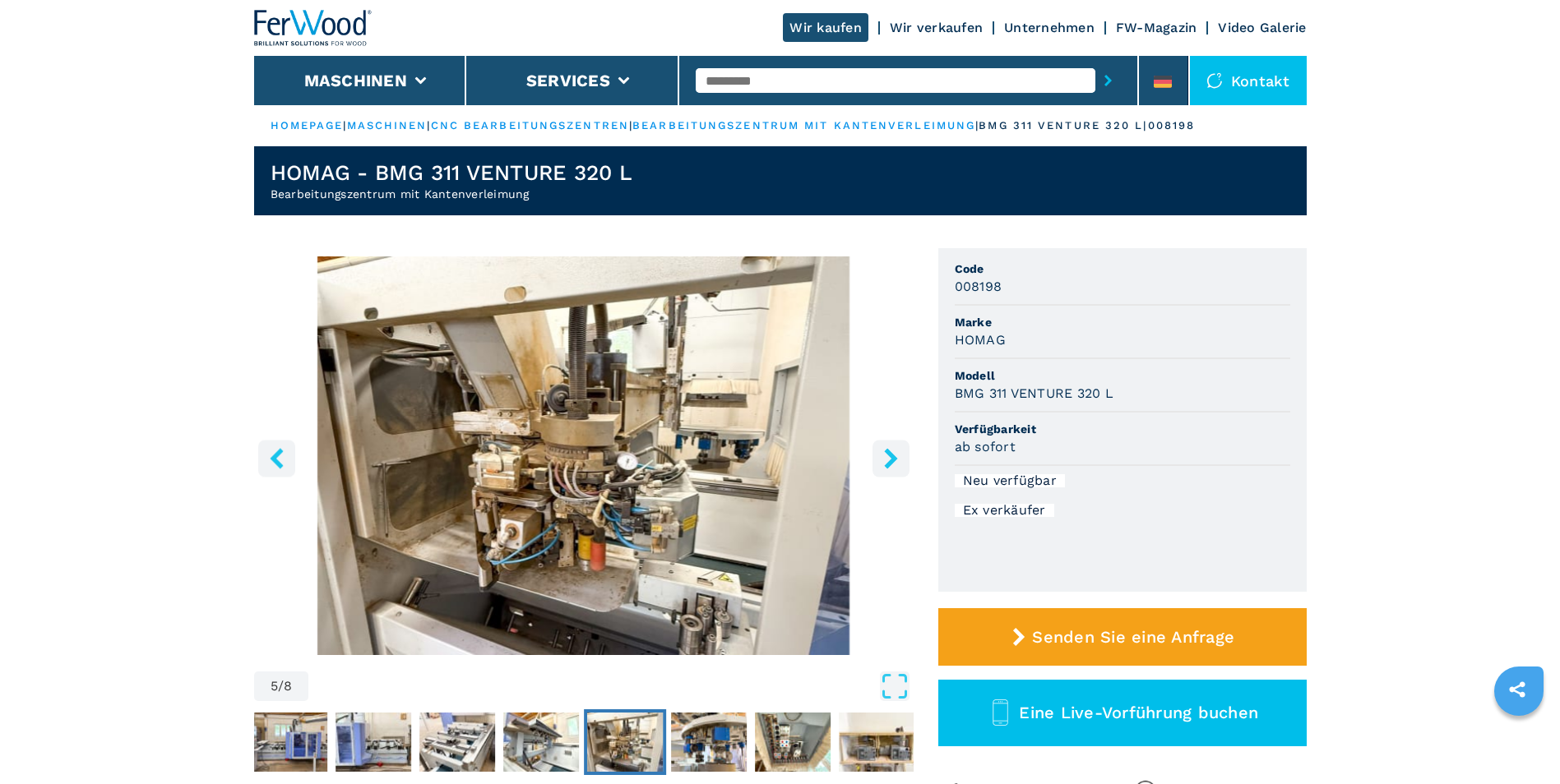
click at [886, 452] on icon "right-button" at bounding box center [890, 458] width 13 height 21
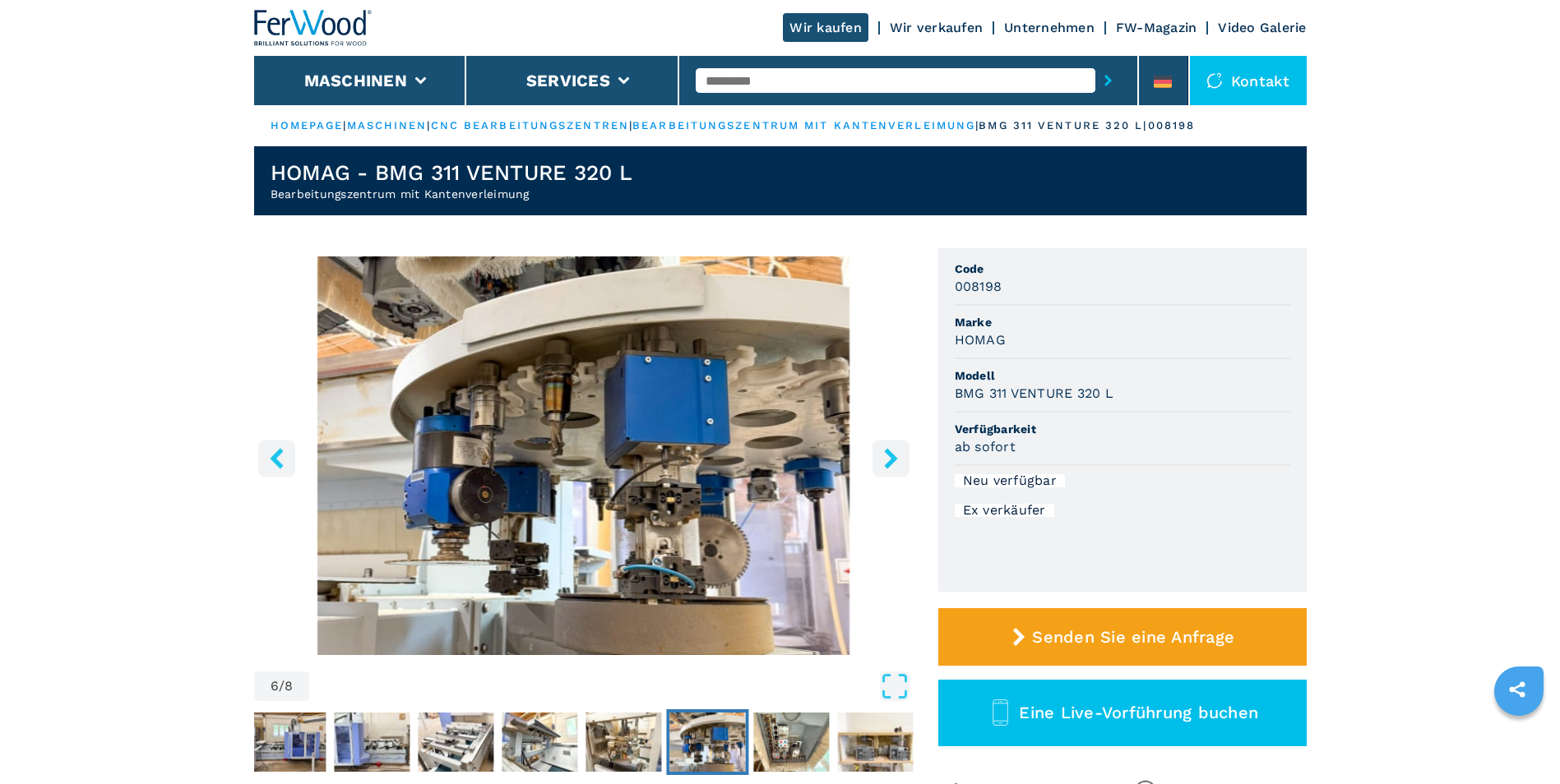
click at [886, 452] on icon "right-button" at bounding box center [890, 458] width 13 height 21
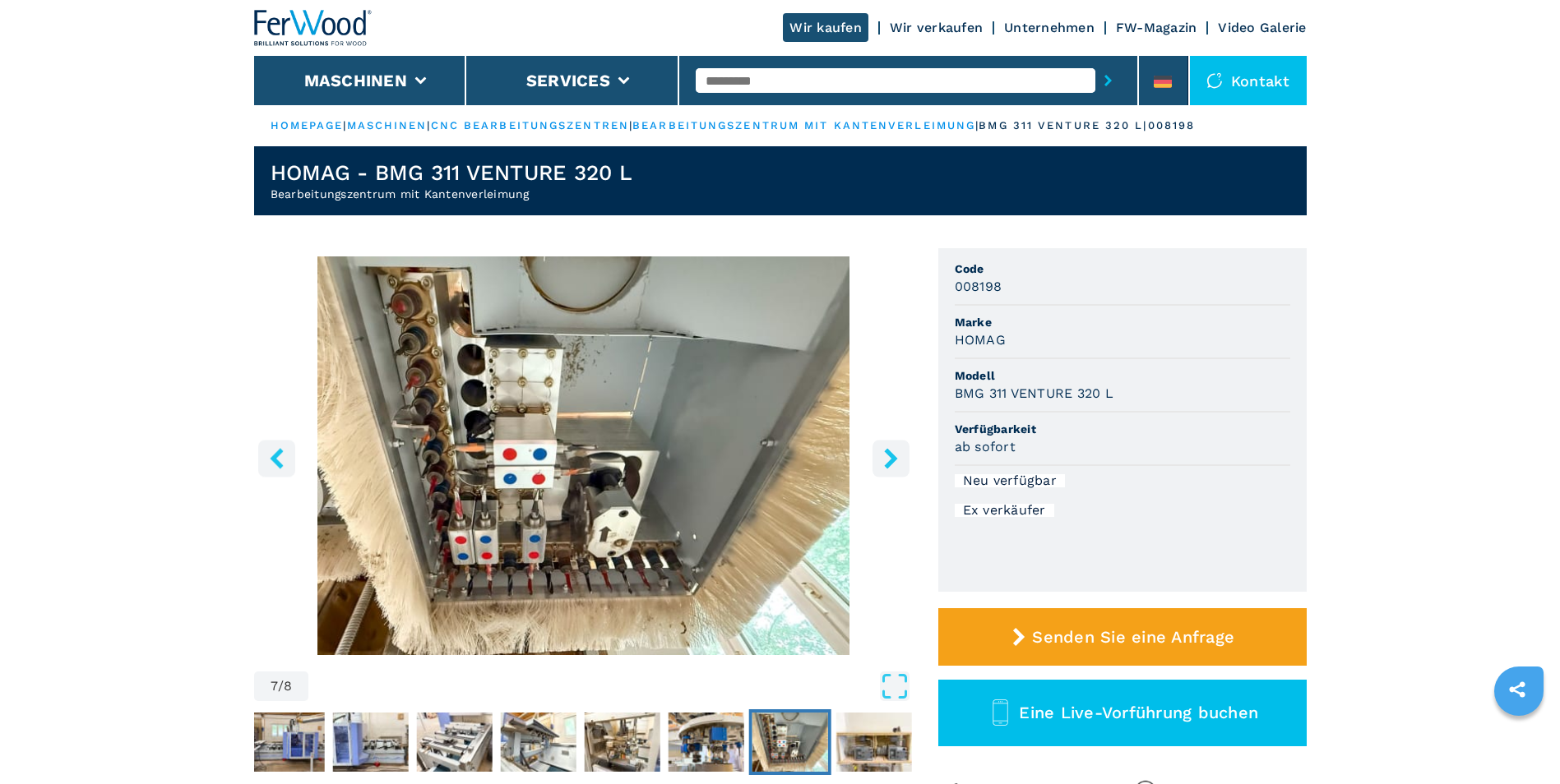
click at [886, 452] on icon "right-button" at bounding box center [890, 458] width 13 height 21
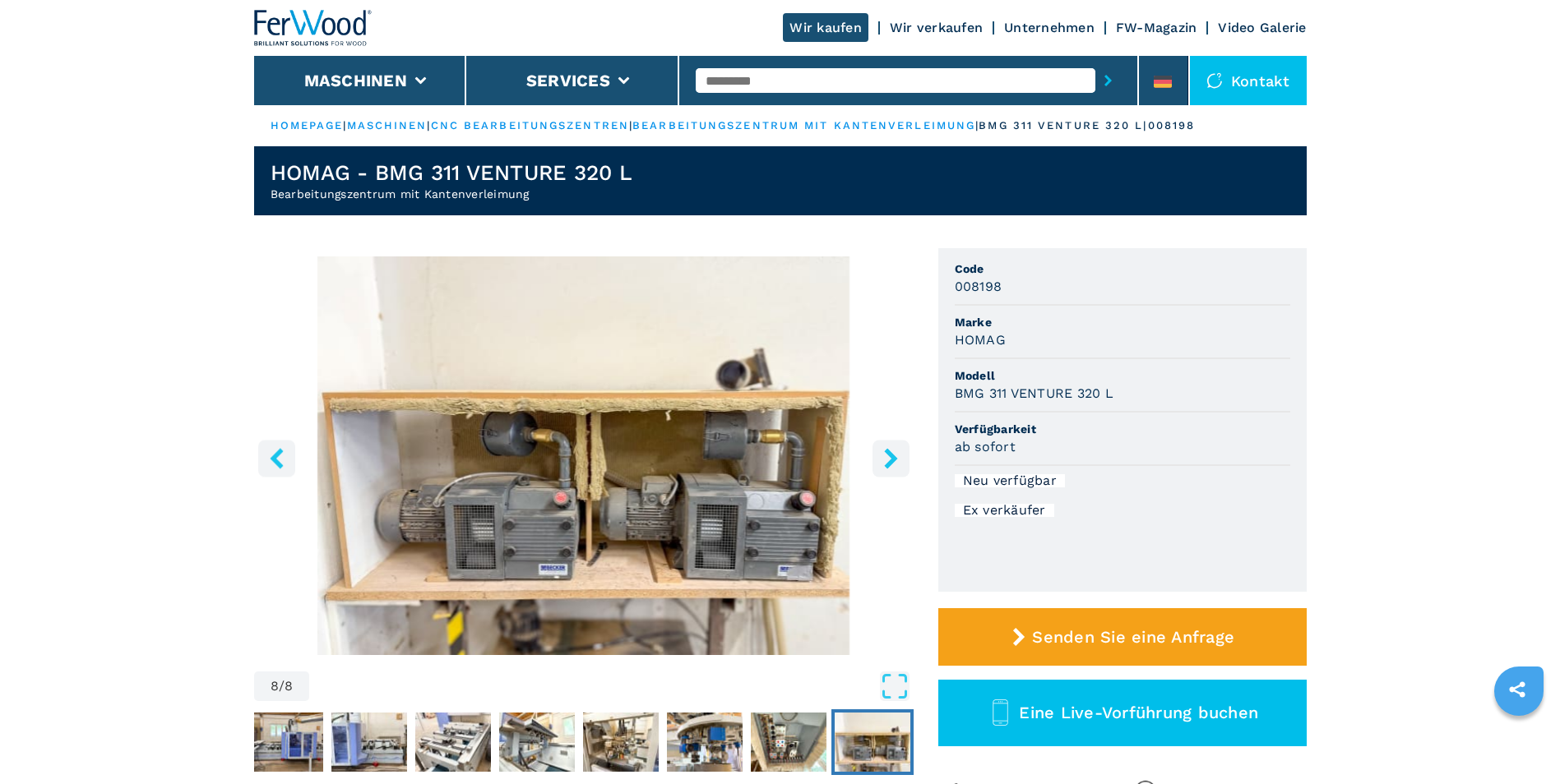
click at [886, 452] on icon "right-button" at bounding box center [890, 458] width 13 height 21
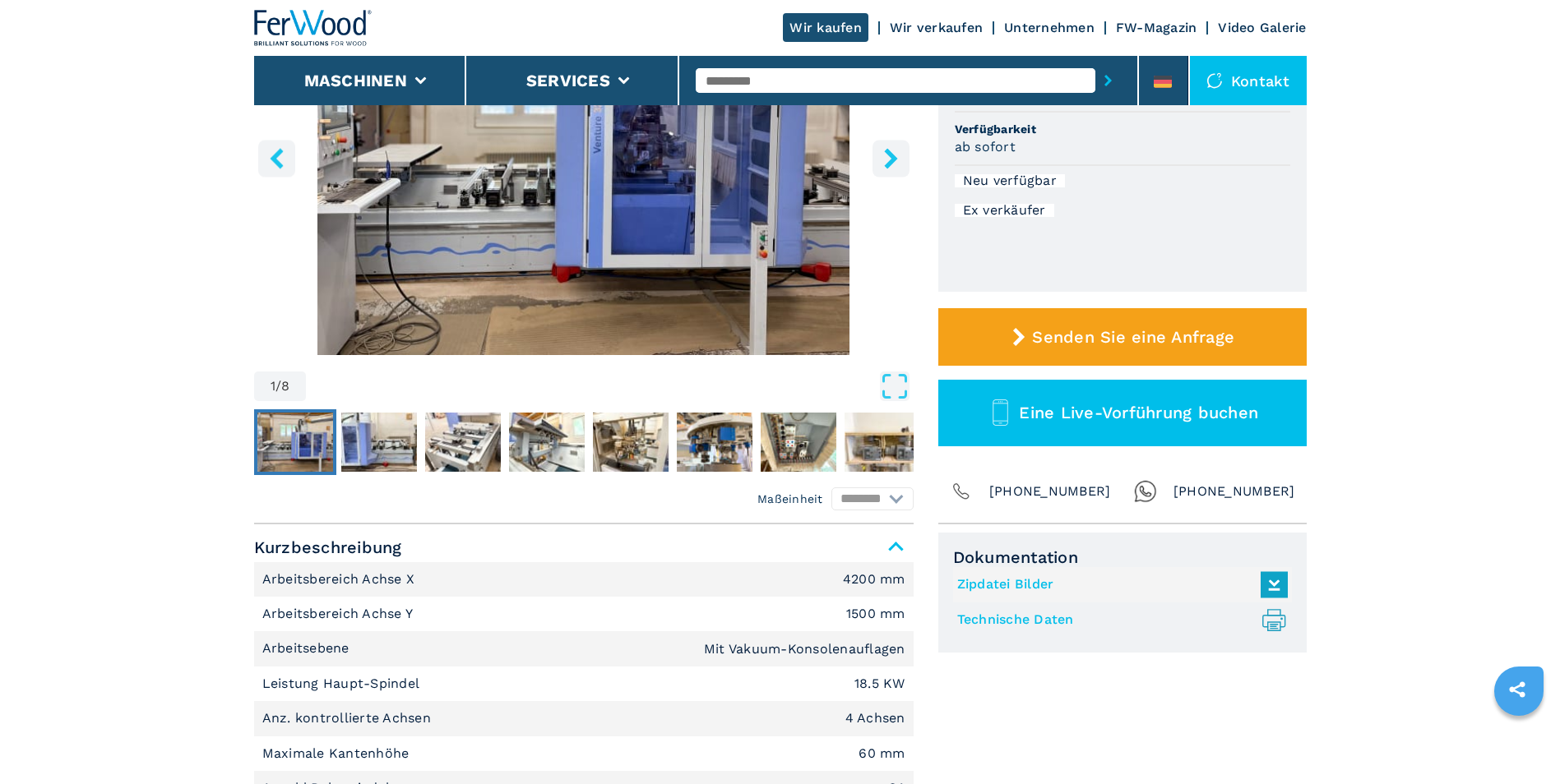
scroll to position [411, 0]
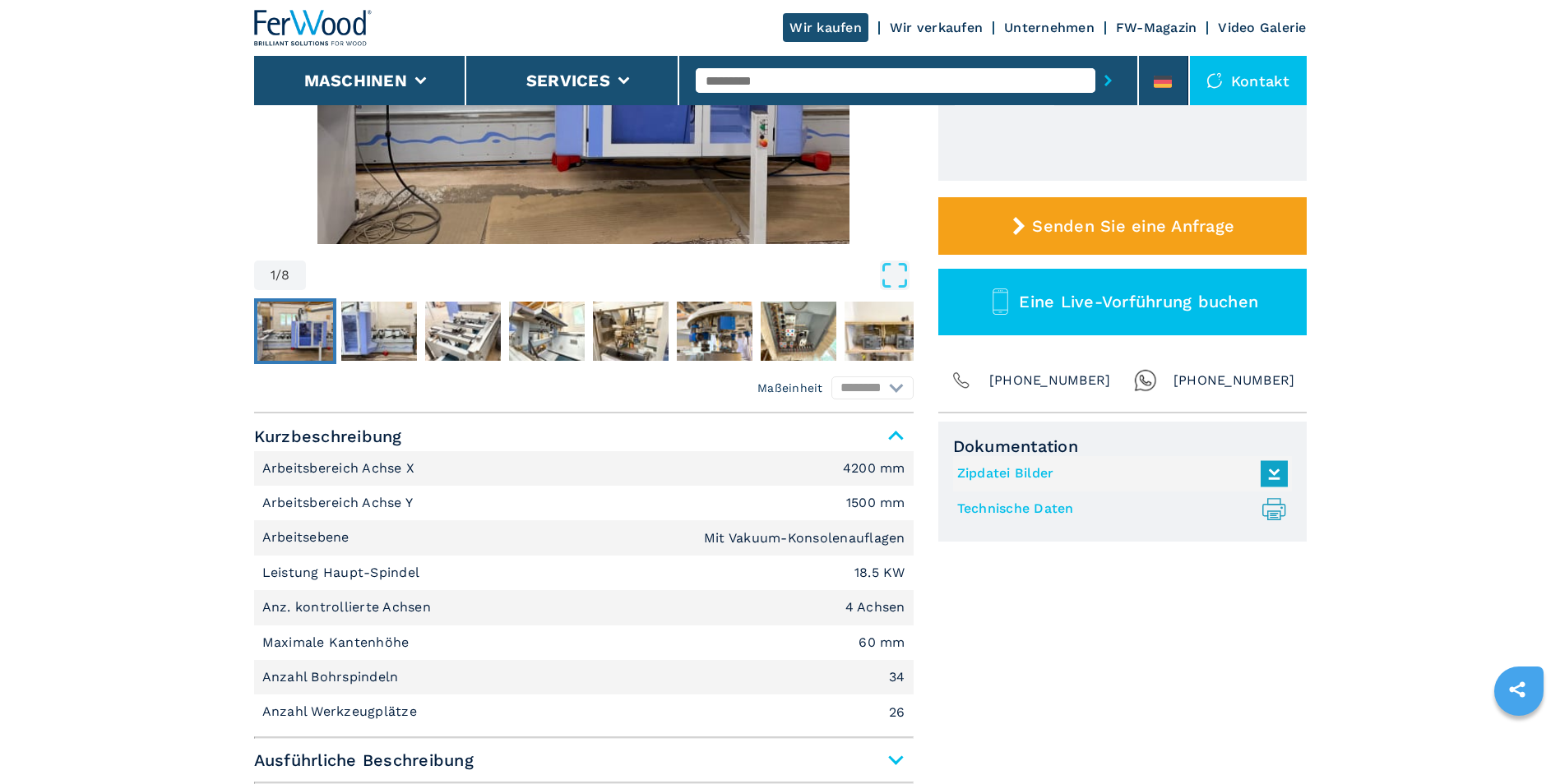
click at [1048, 507] on link "Technische Daten .prefix__st0{stroke-linecap:round;stroke-linejoin:round}.prefi…" at bounding box center [1118, 509] width 322 height 27
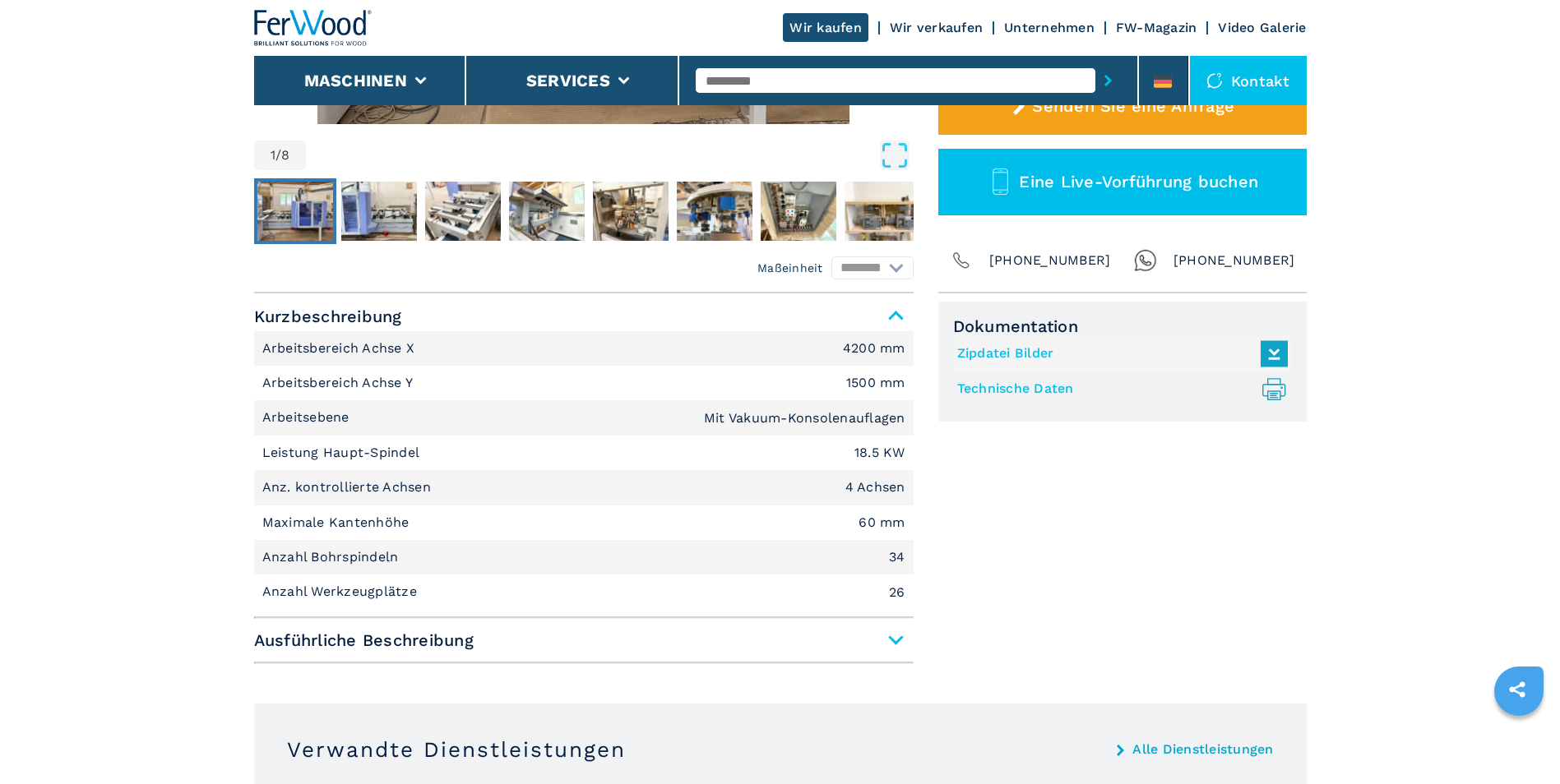
scroll to position [493, 0]
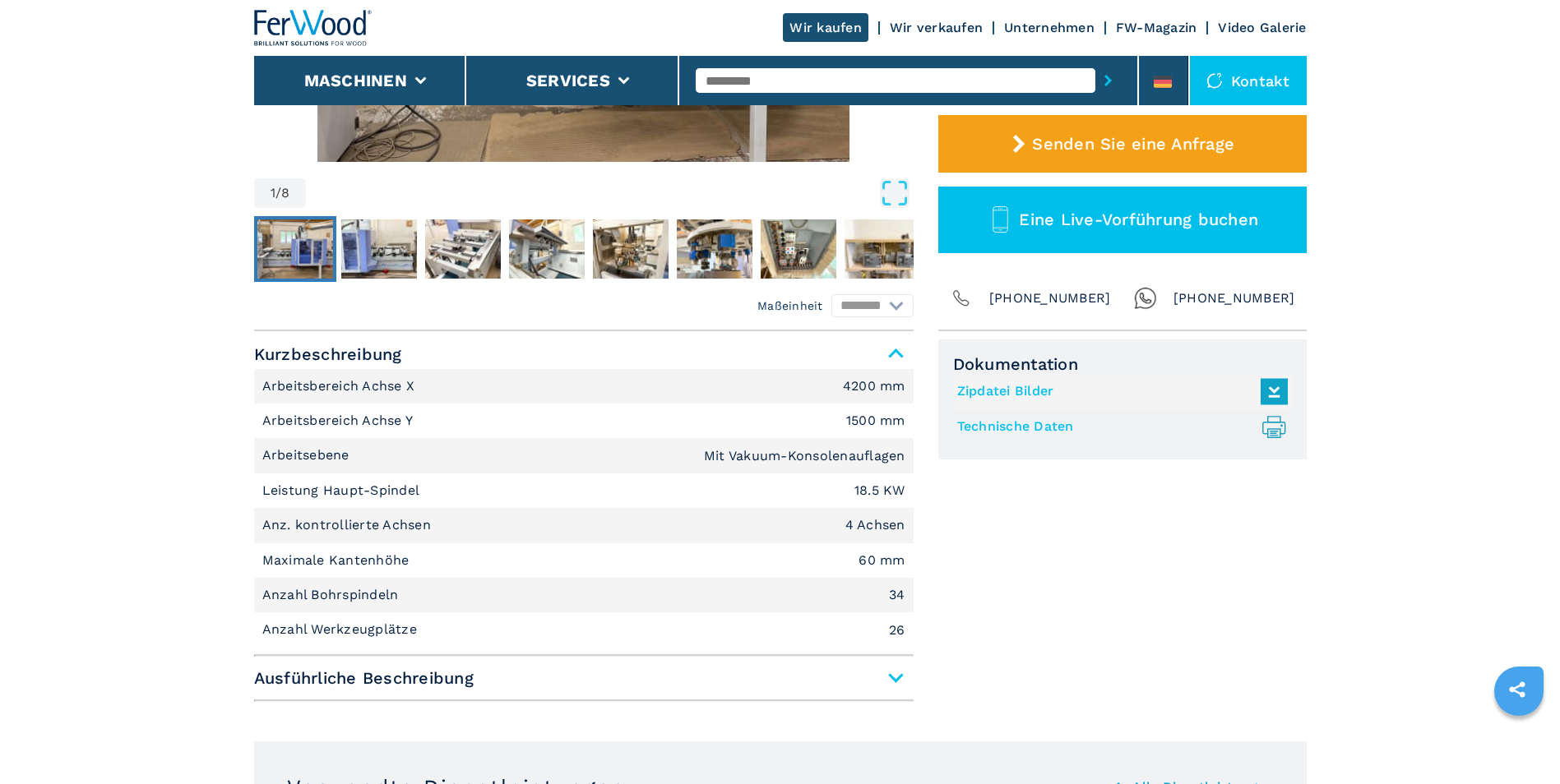
click at [1025, 385] on link "Zipdatei Bilder" at bounding box center [1118, 392] width 322 height 27
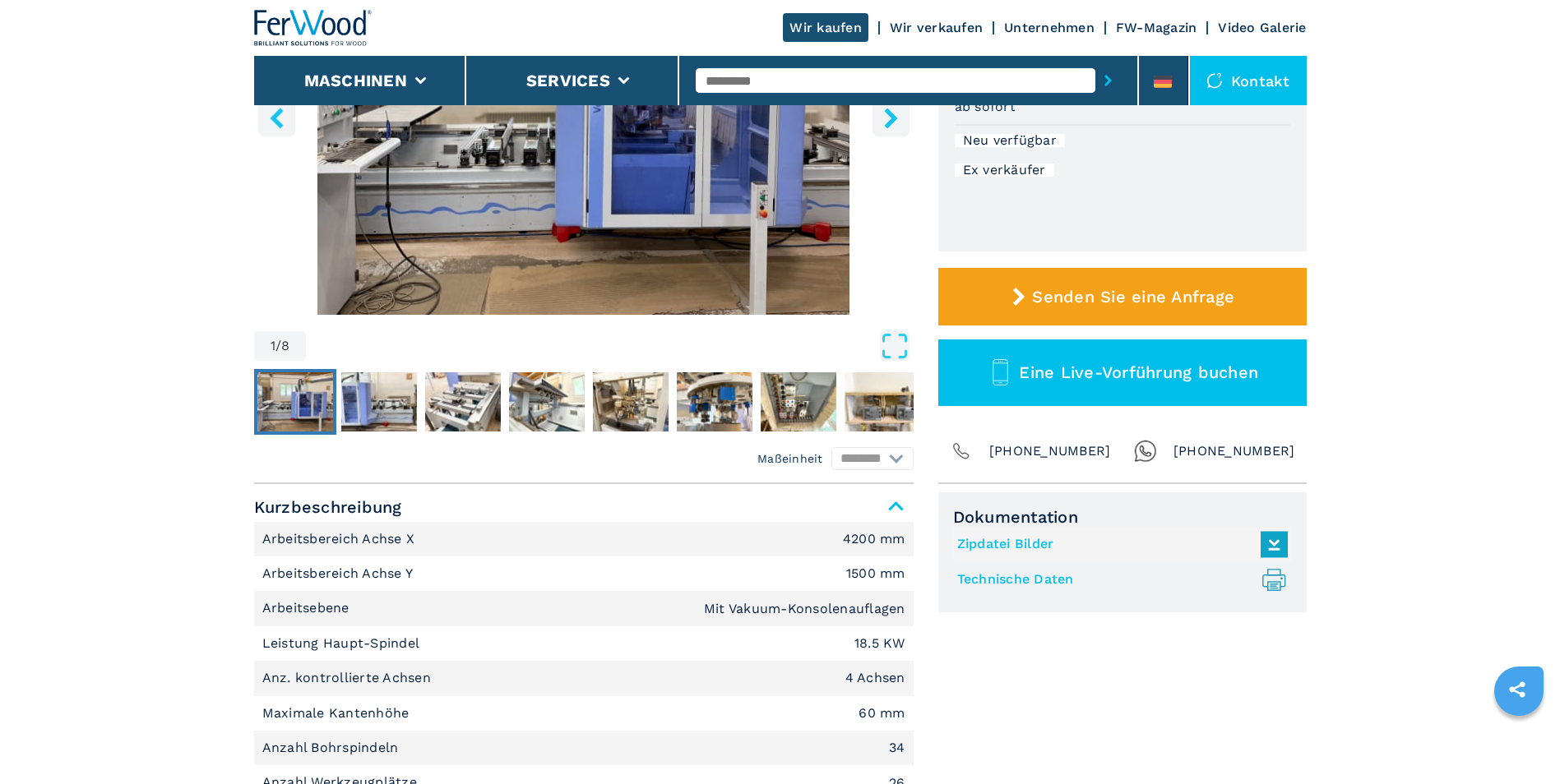
scroll to position [164, 0]
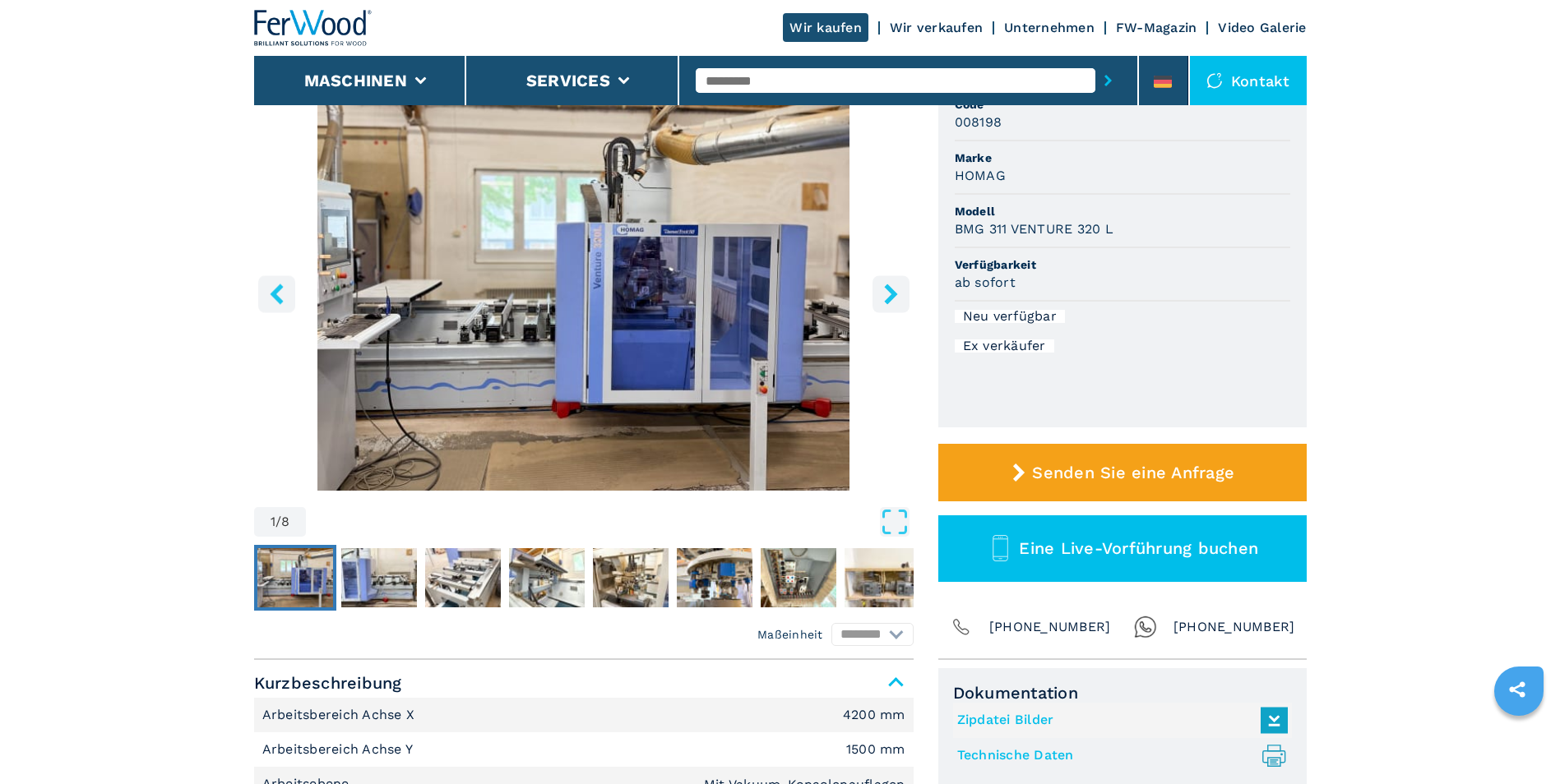
click at [893, 295] on icon "right-button" at bounding box center [890, 293] width 13 height 21
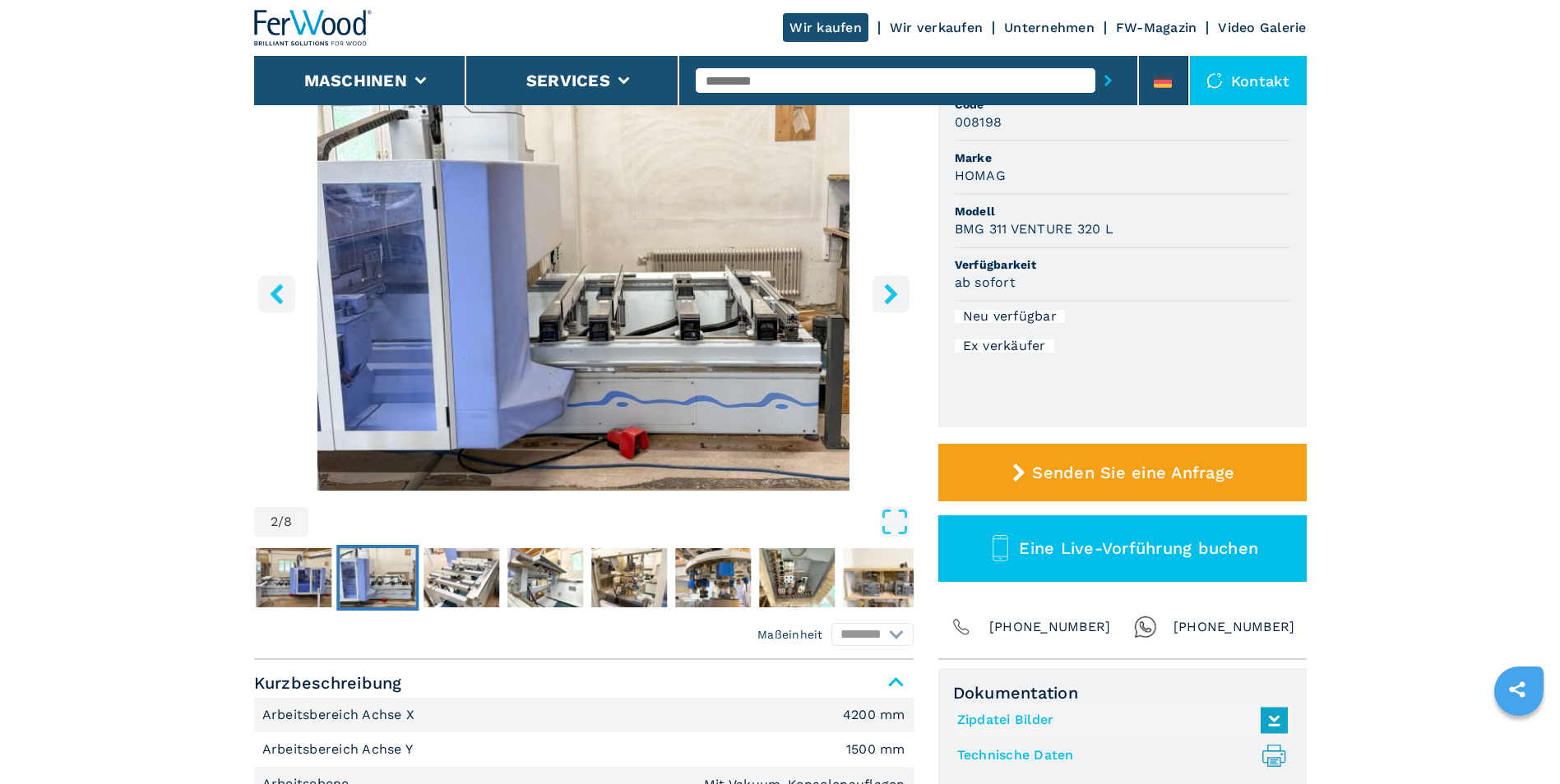
click at [894, 295] on icon "right-button" at bounding box center [890, 293] width 13 height 21
click at [894, 293] on icon "right-button" at bounding box center [890, 293] width 13 height 21
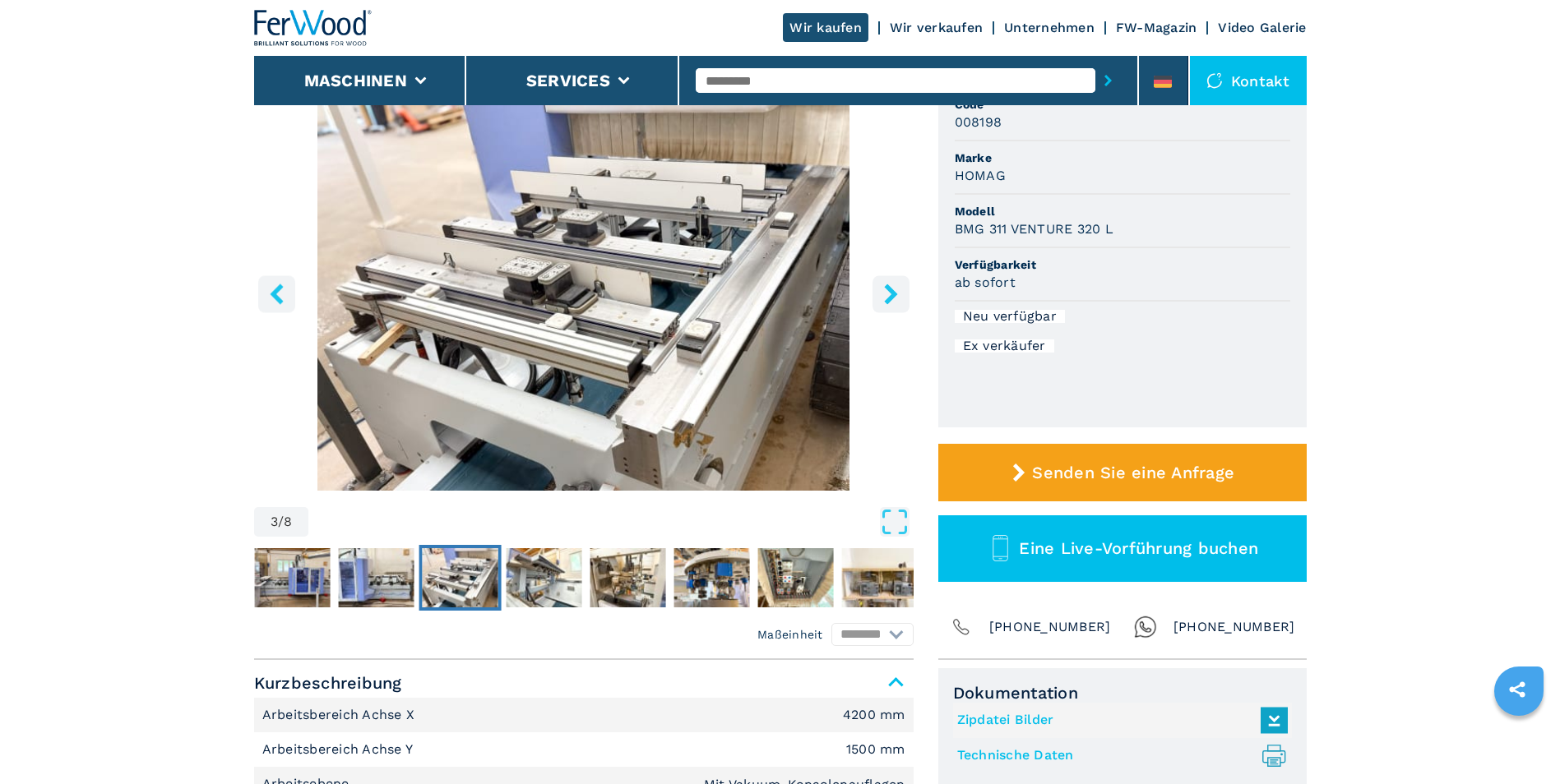
click at [886, 296] on icon "right-button" at bounding box center [891, 293] width 21 height 21
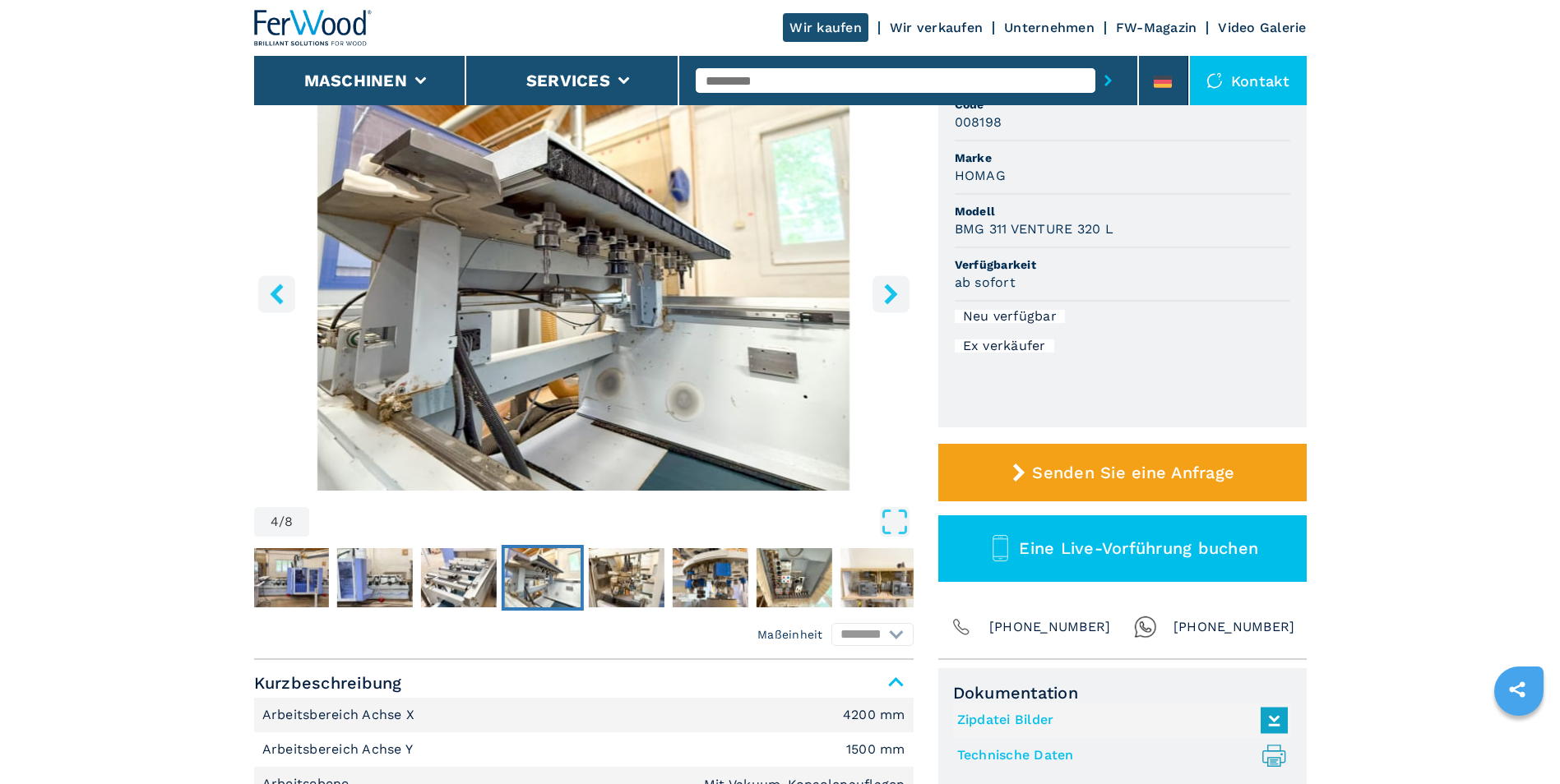
click at [886, 296] on icon "right-button" at bounding box center [891, 293] width 21 height 21
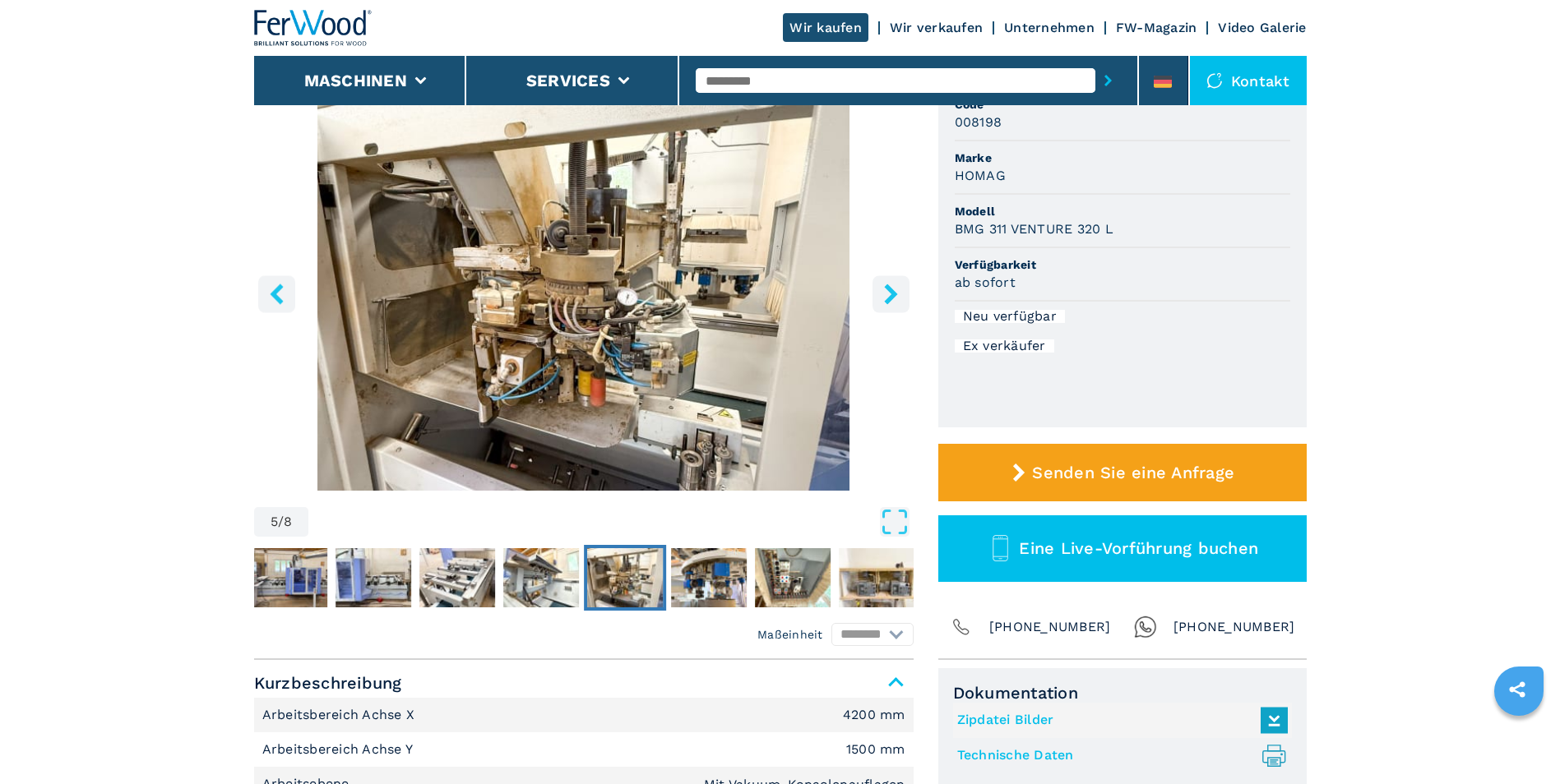
click at [592, 282] on img "Go to Slide 5" at bounding box center [583, 291] width 659 height 399
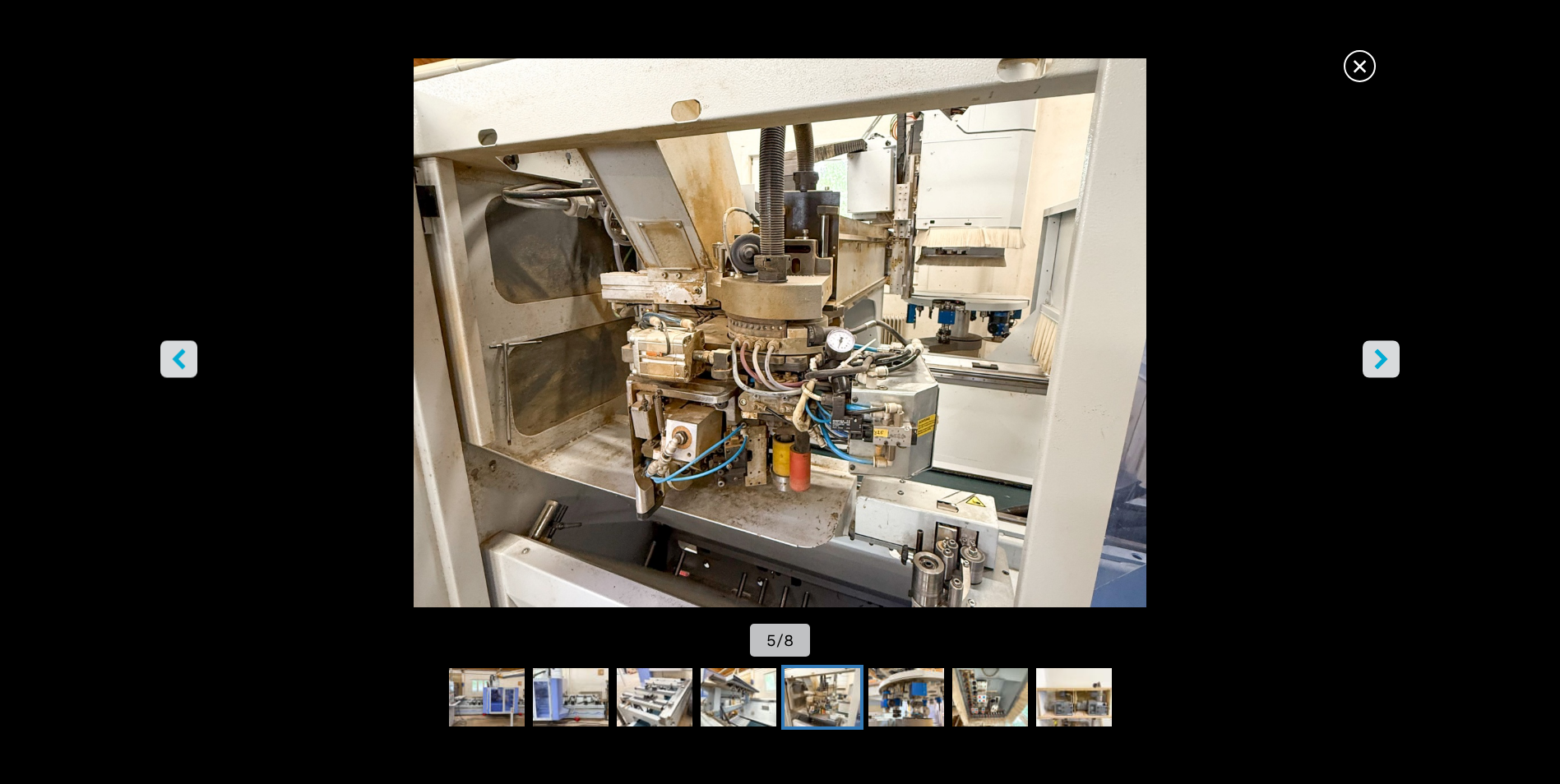
click at [1372, 362] on icon "right-button" at bounding box center [1381, 359] width 21 height 21
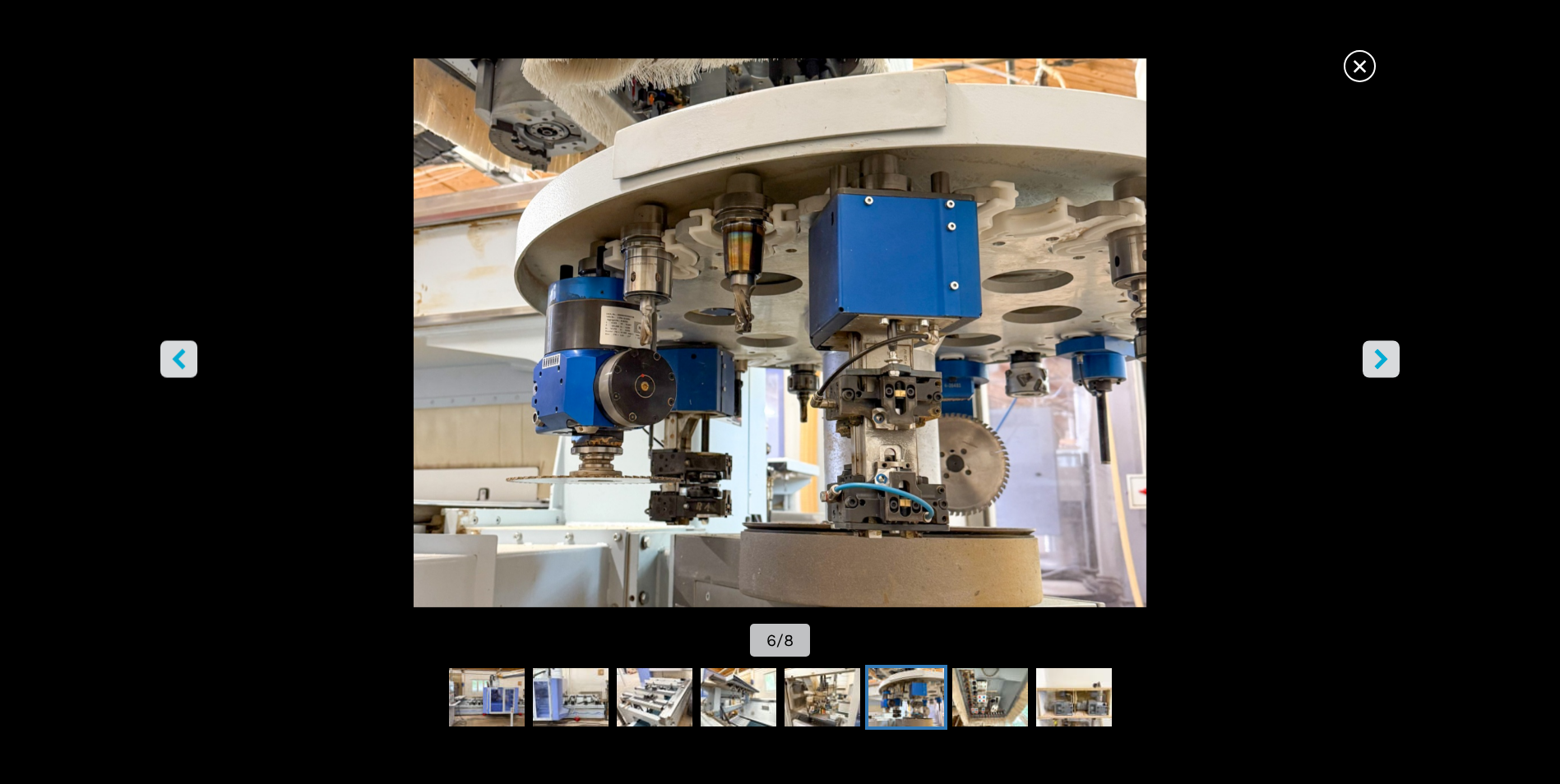
click at [1372, 362] on icon "right-button" at bounding box center [1381, 359] width 21 height 21
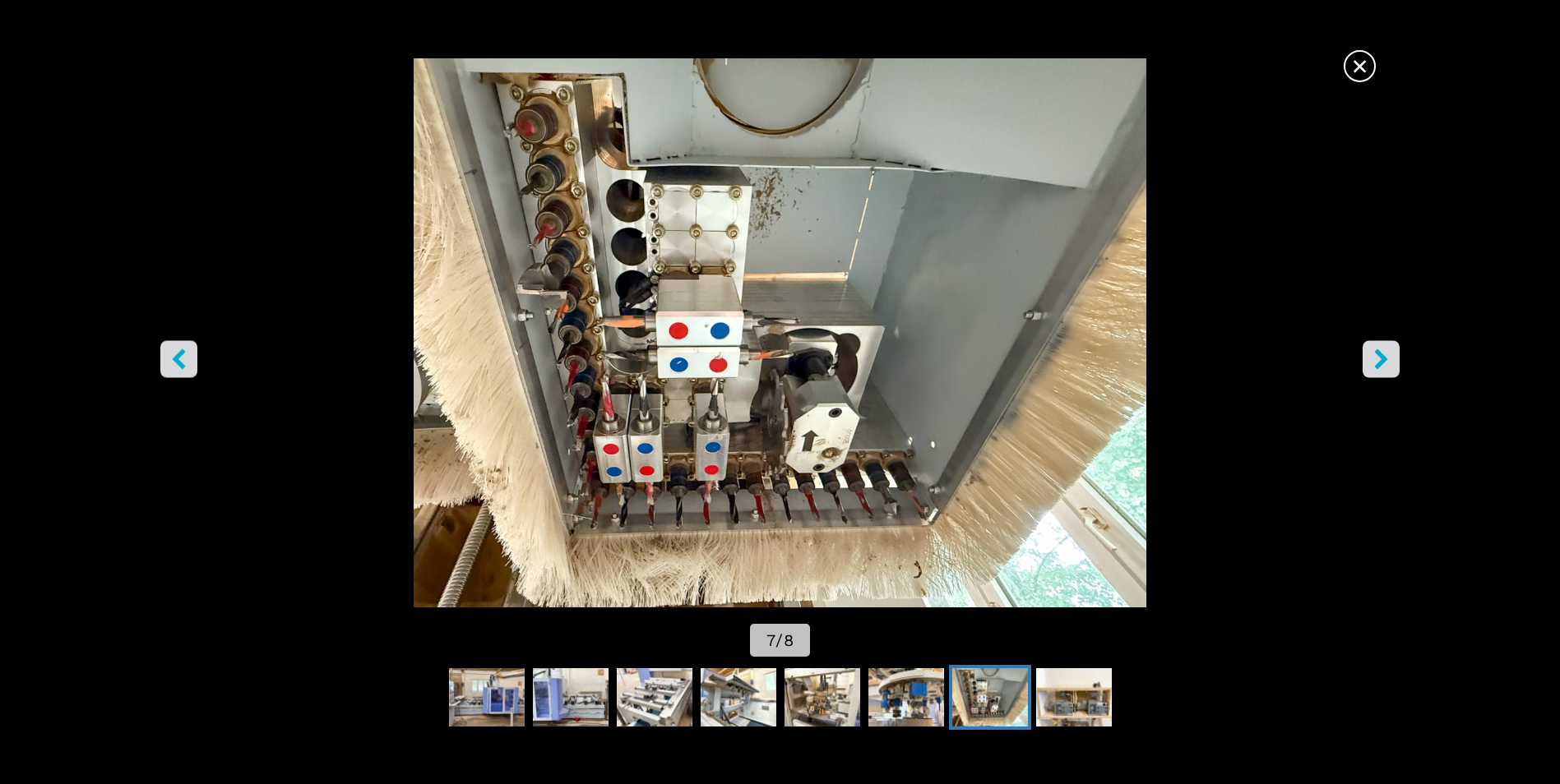
click at [1372, 362] on icon "right-button" at bounding box center [1381, 359] width 21 height 21
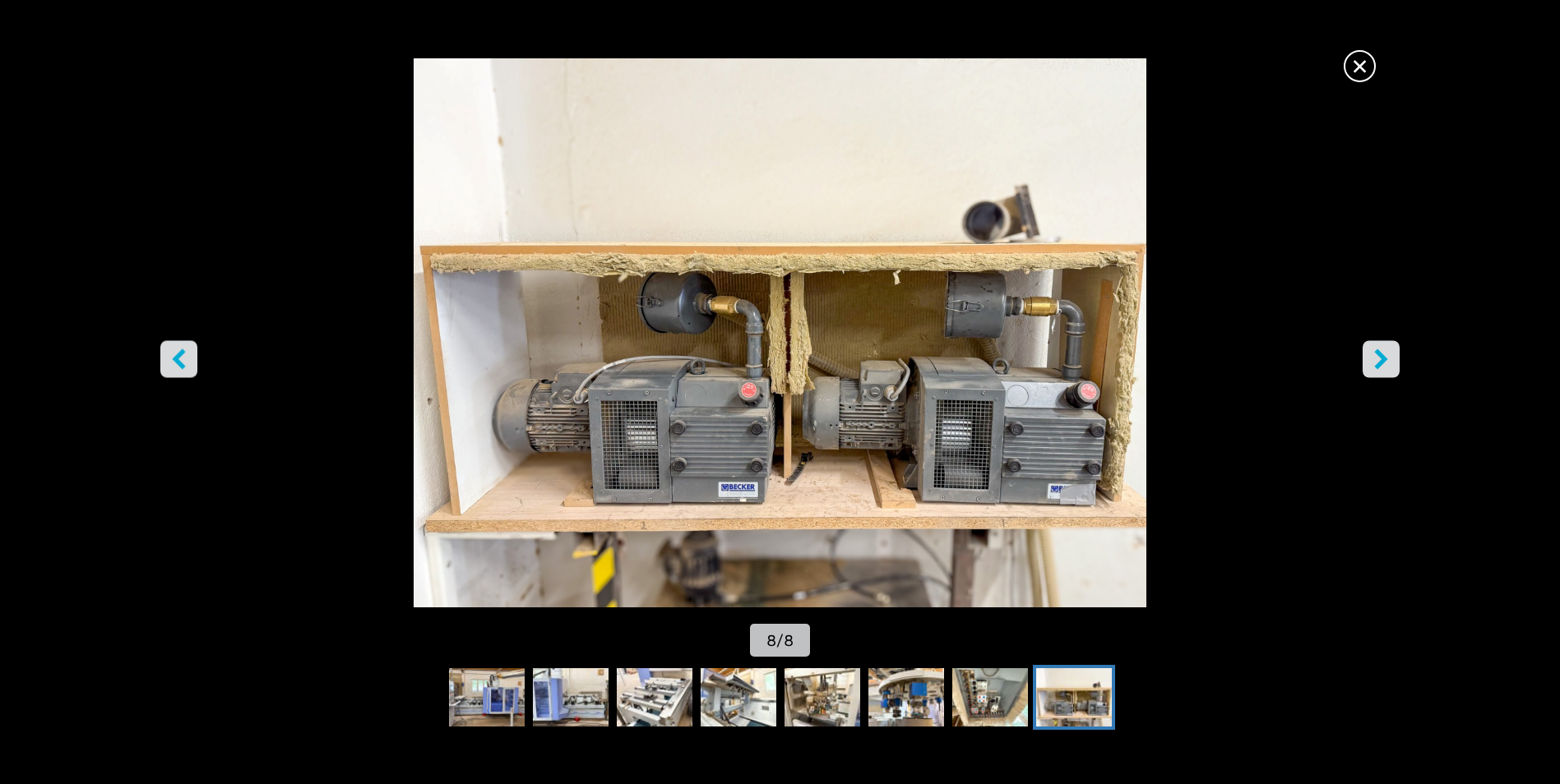
click at [1372, 362] on icon "right-button" at bounding box center [1381, 359] width 21 height 21
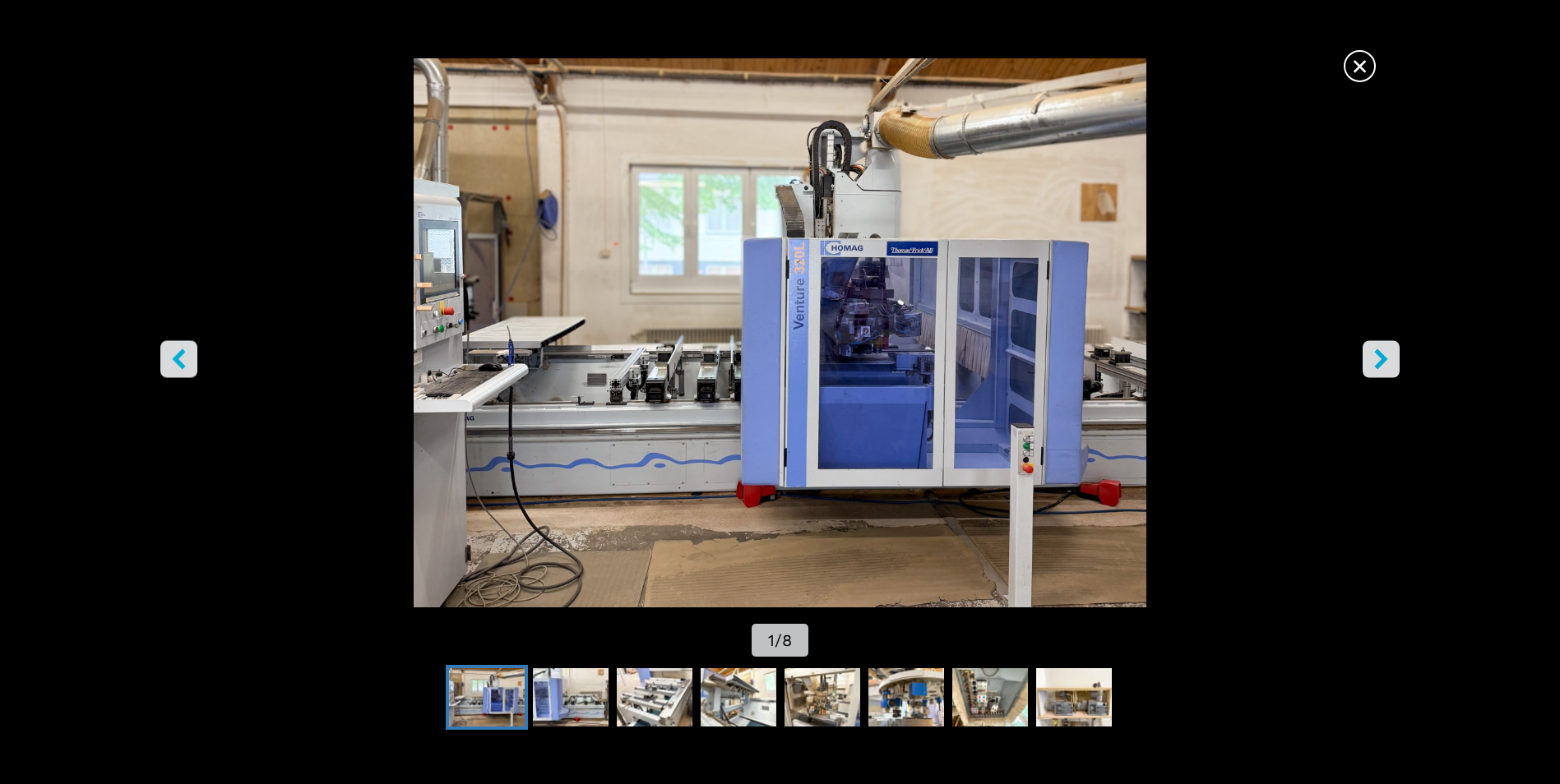
click at [1372, 362] on icon "right-button" at bounding box center [1381, 359] width 21 height 21
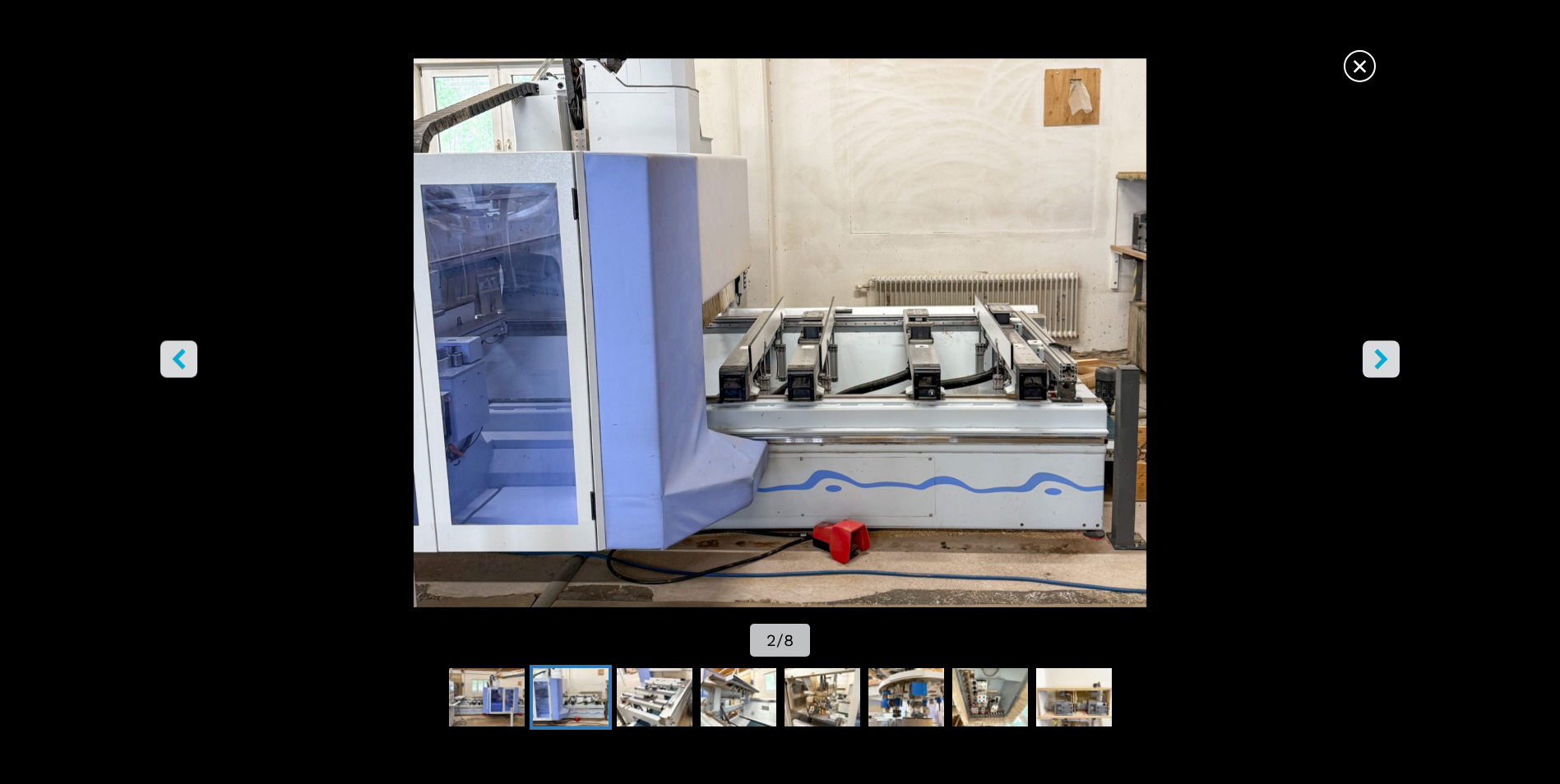
click at [1372, 362] on icon "right-button" at bounding box center [1381, 359] width 21 height 21
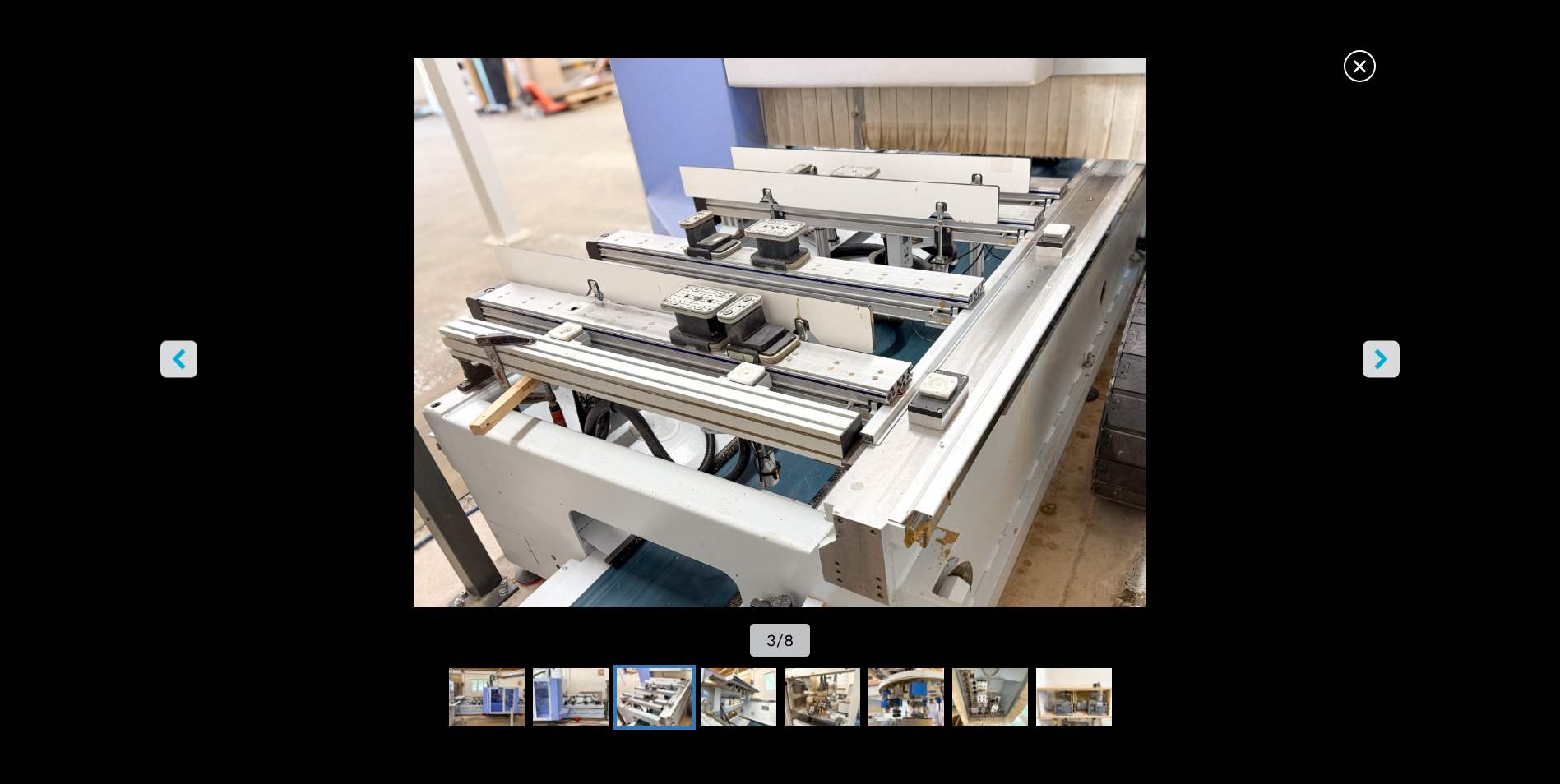
click at [1372, 362] on icon "right-button" at bounding box center [1381, 359] width 21 height 21
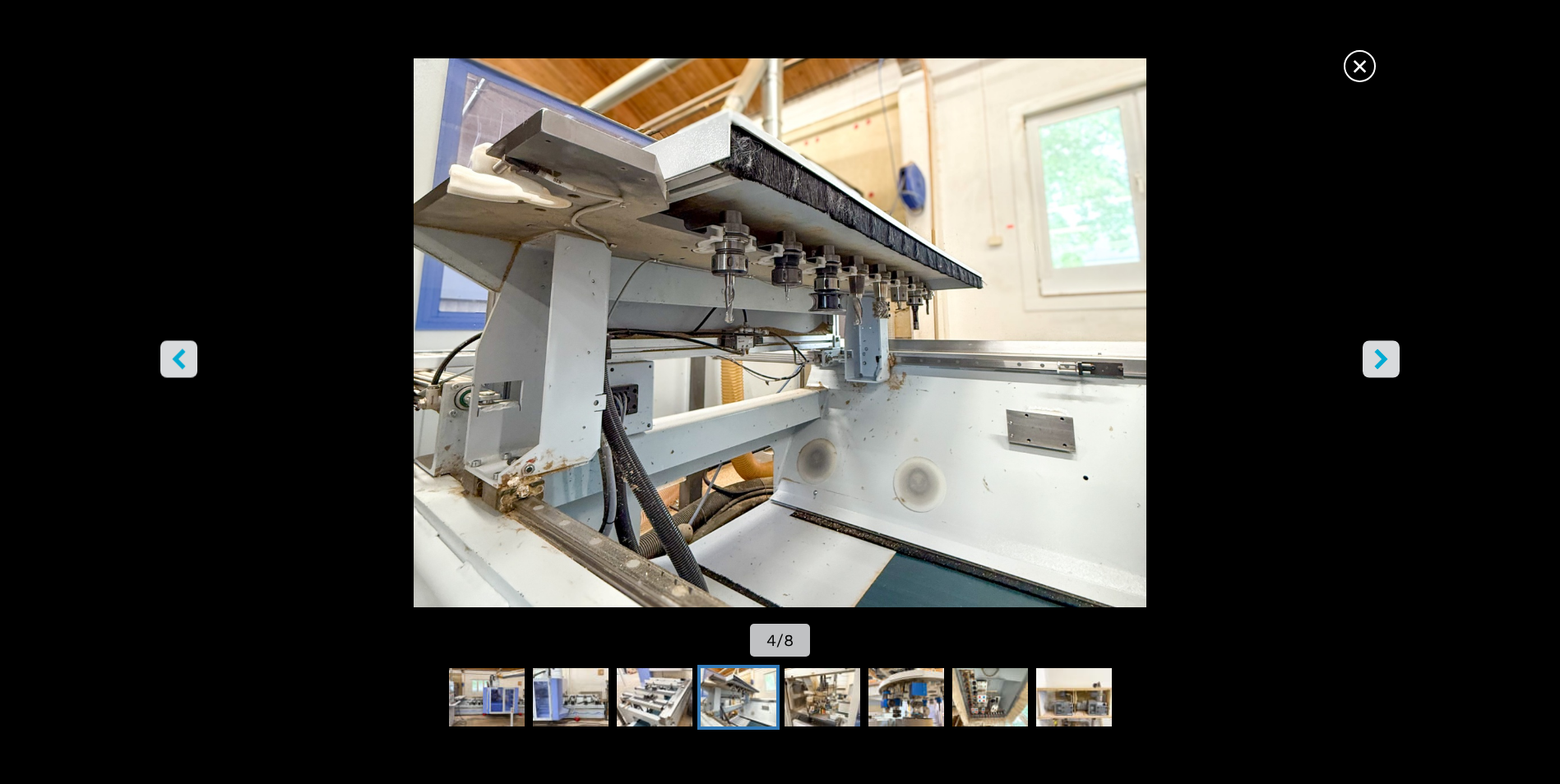
click at [1372, 362] on icon "right-button" at bounding box center [1381, 359] width 21 height 21
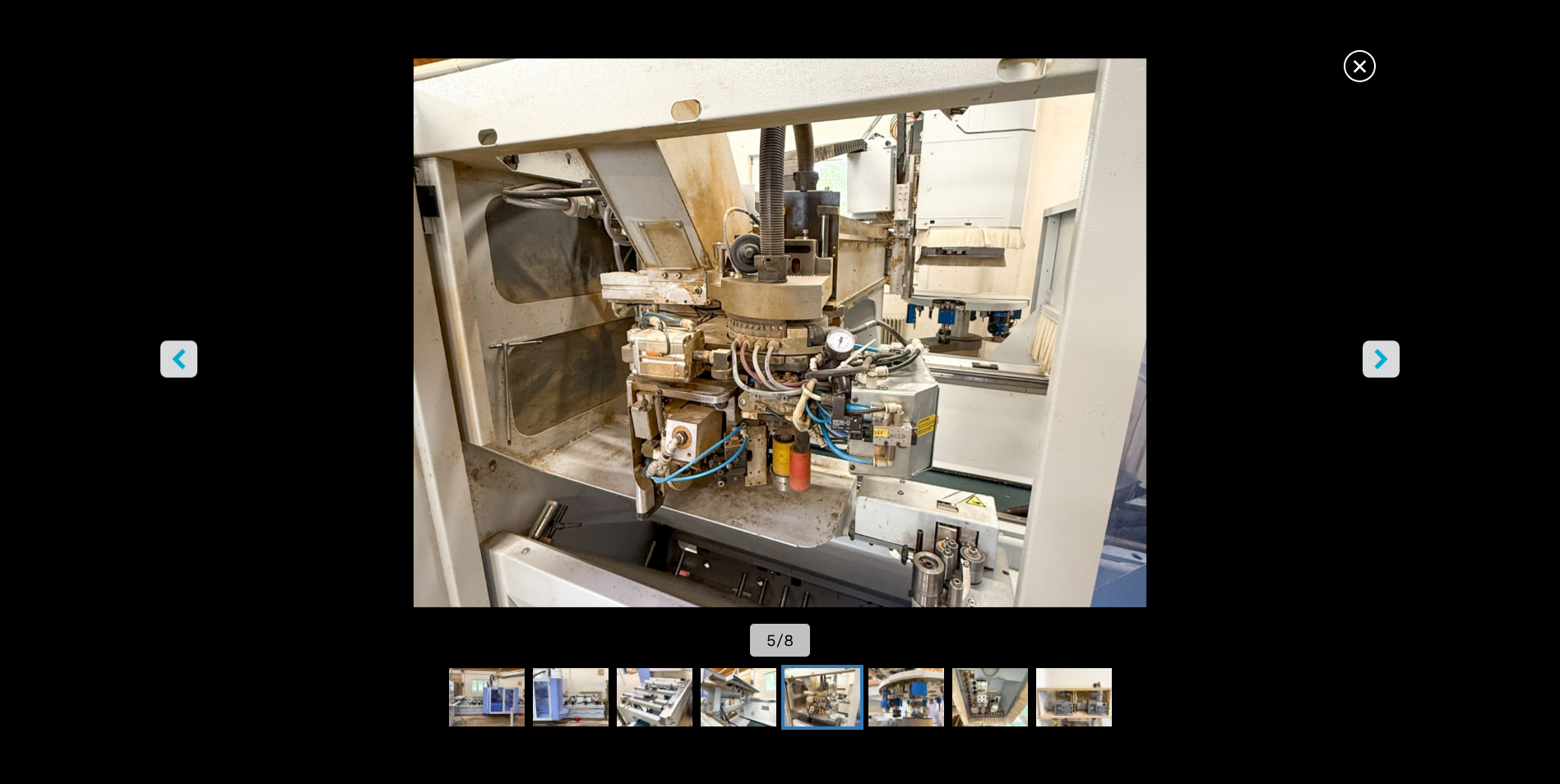
scroll to position [0, 0]
click at [1382, 355] on icon "right-button" at bounding box center [1381, 359] width 13 height 21
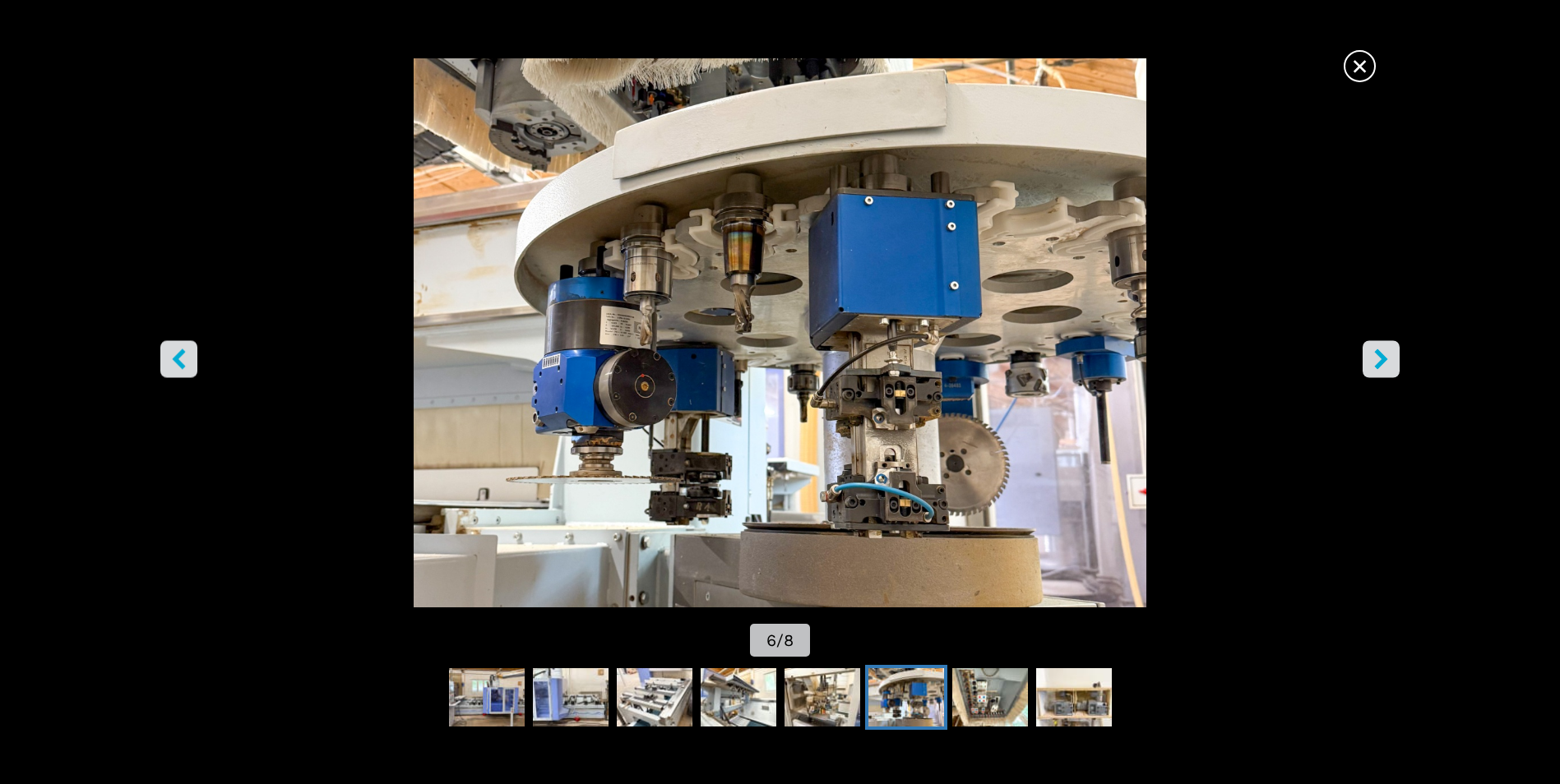
click at [1382, 355] on icon "right-button" at bounding box center [1381, 359] width 13 height 21
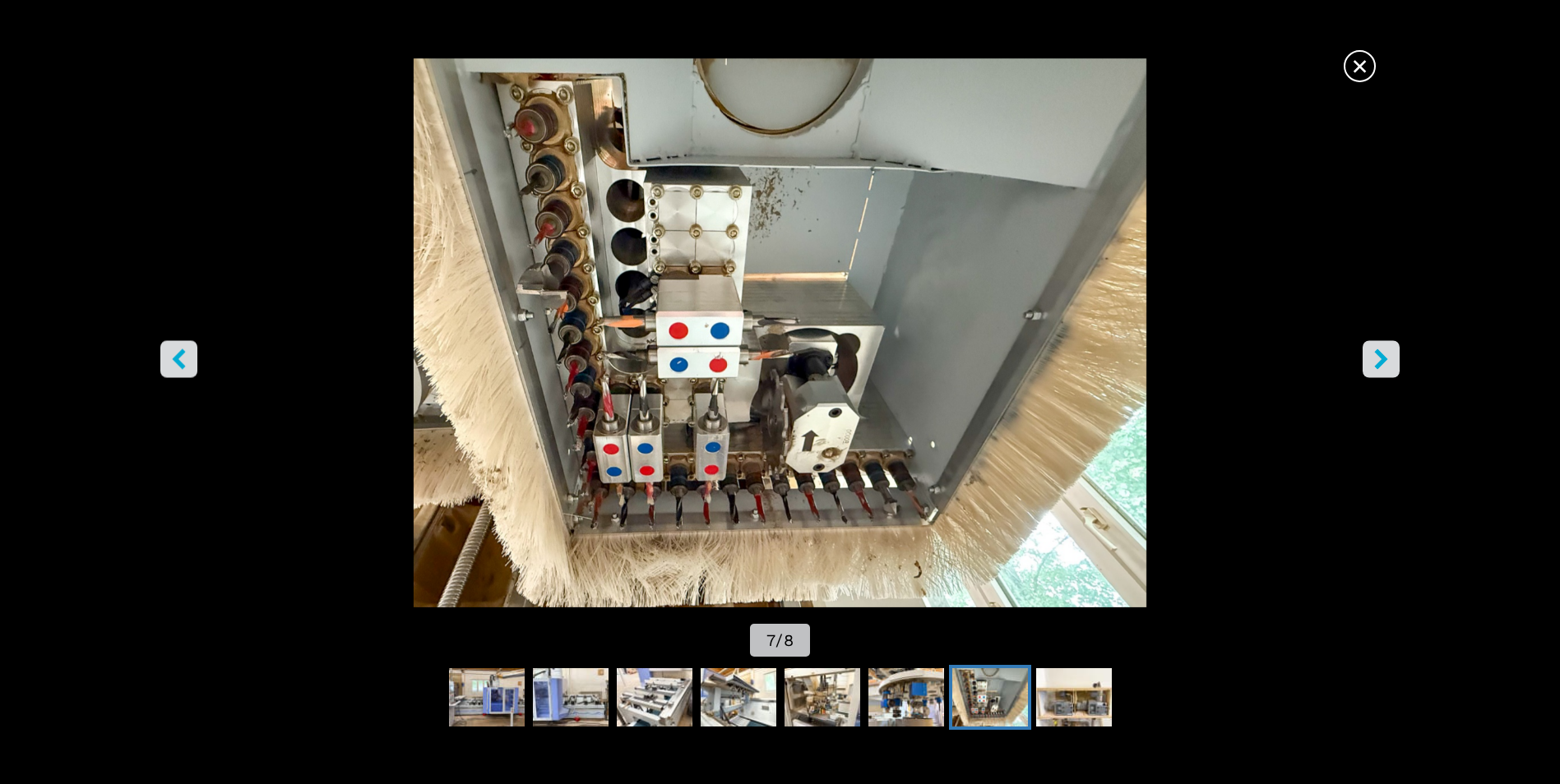
click at [1390, 357] on icon "right-button" at bounding box center [1381, 359] width 21 height 21
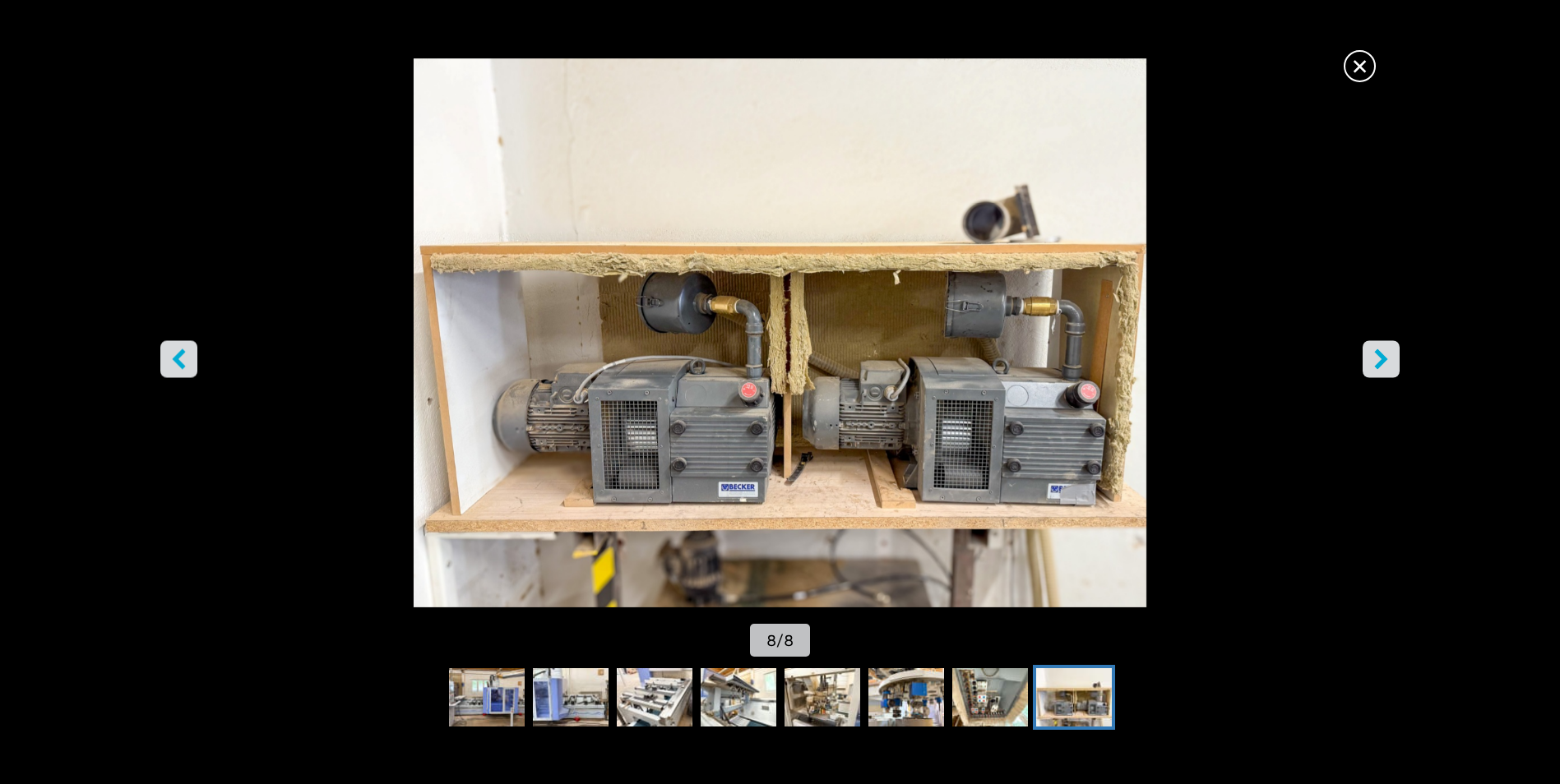
click at [1391, 357] on icon "right-button" at bounding box center [1381, 359] width 21 height 21
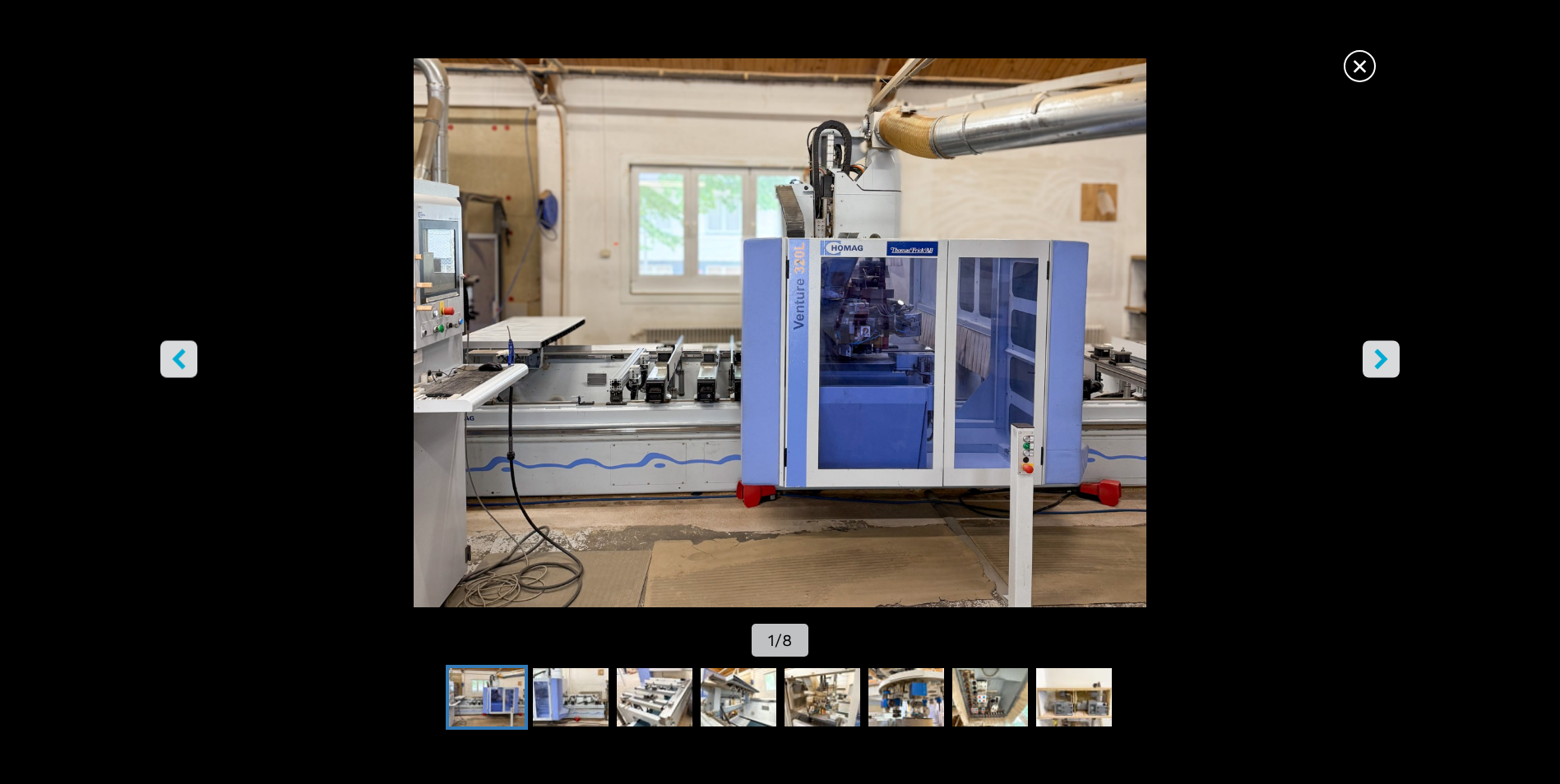
click at [1382, 367] on icon "right-button" at bounding box center [1381, 359] width 21 height 21
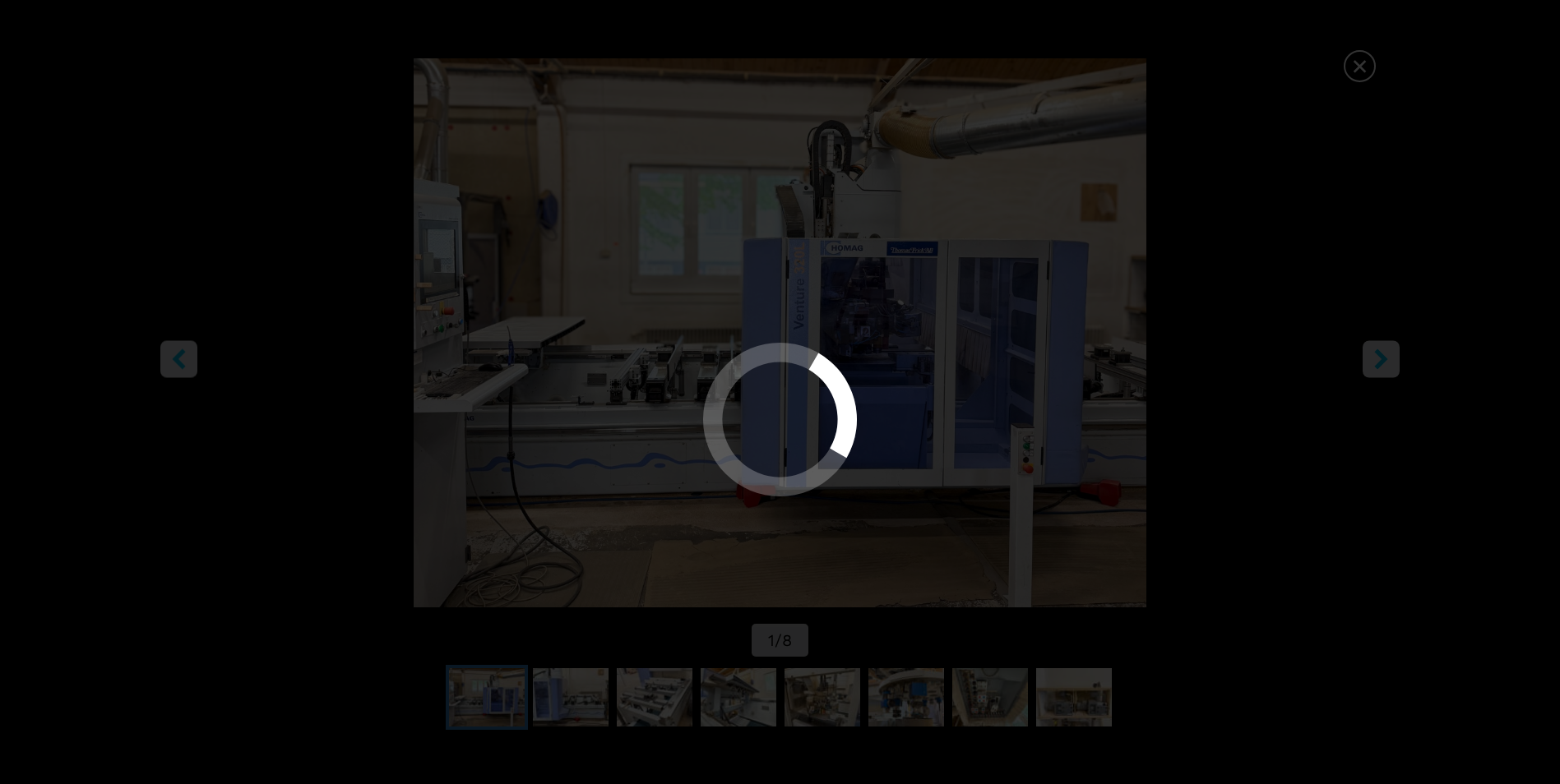
select select "**********"
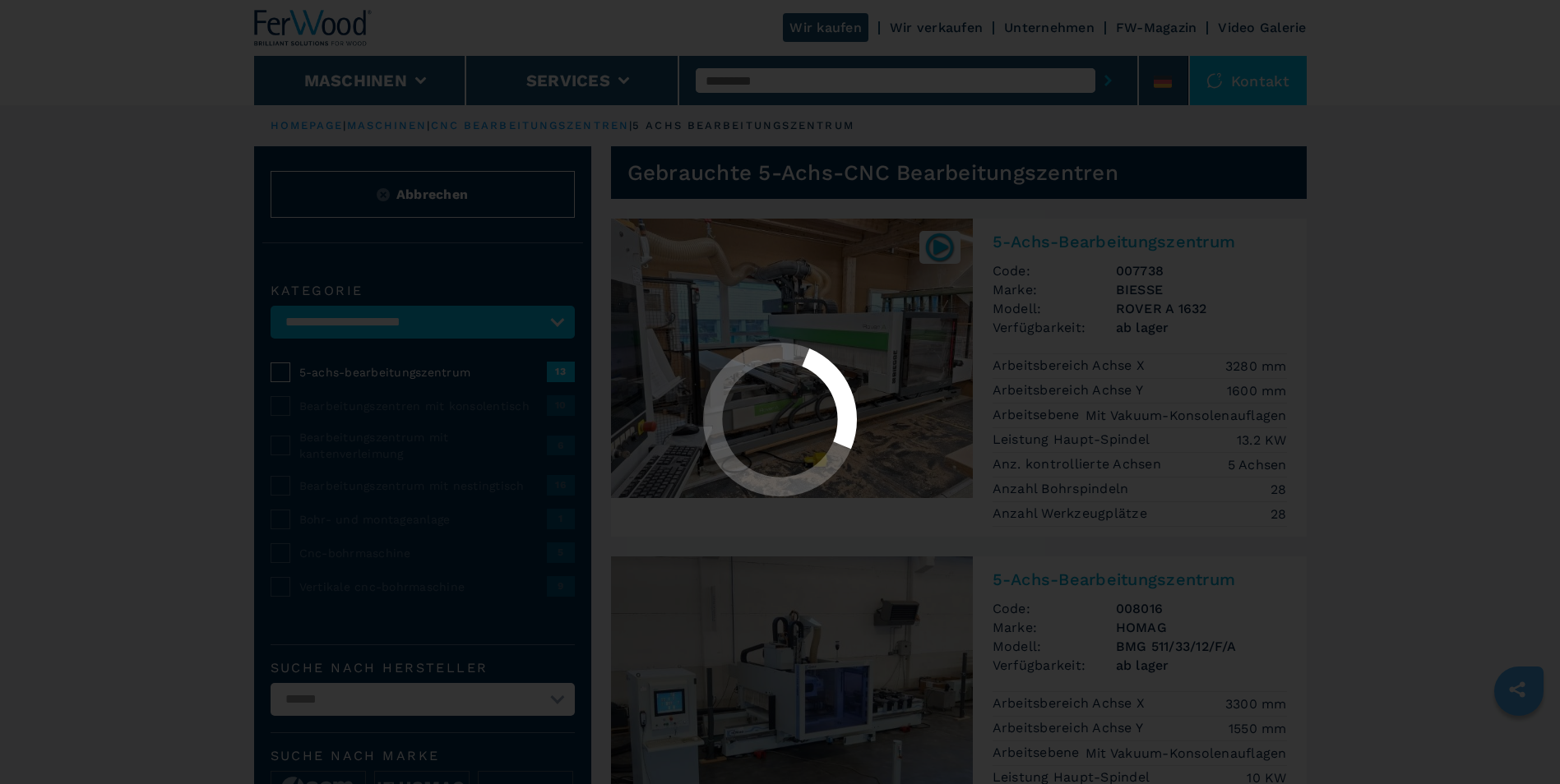
select select
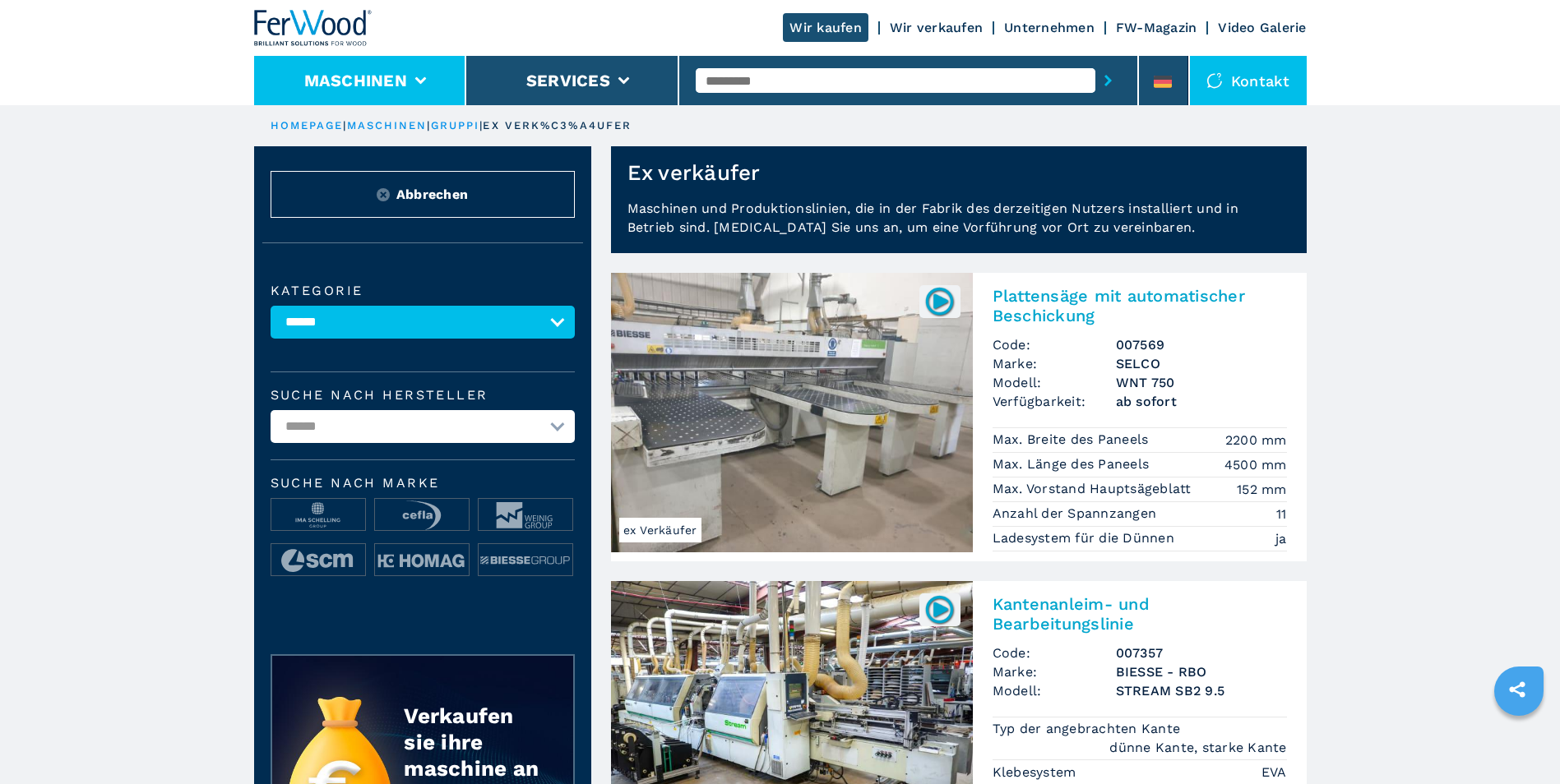
click at [381, 73] on button "Maschinen" at bounding box center [355, 80] width 103 height 20
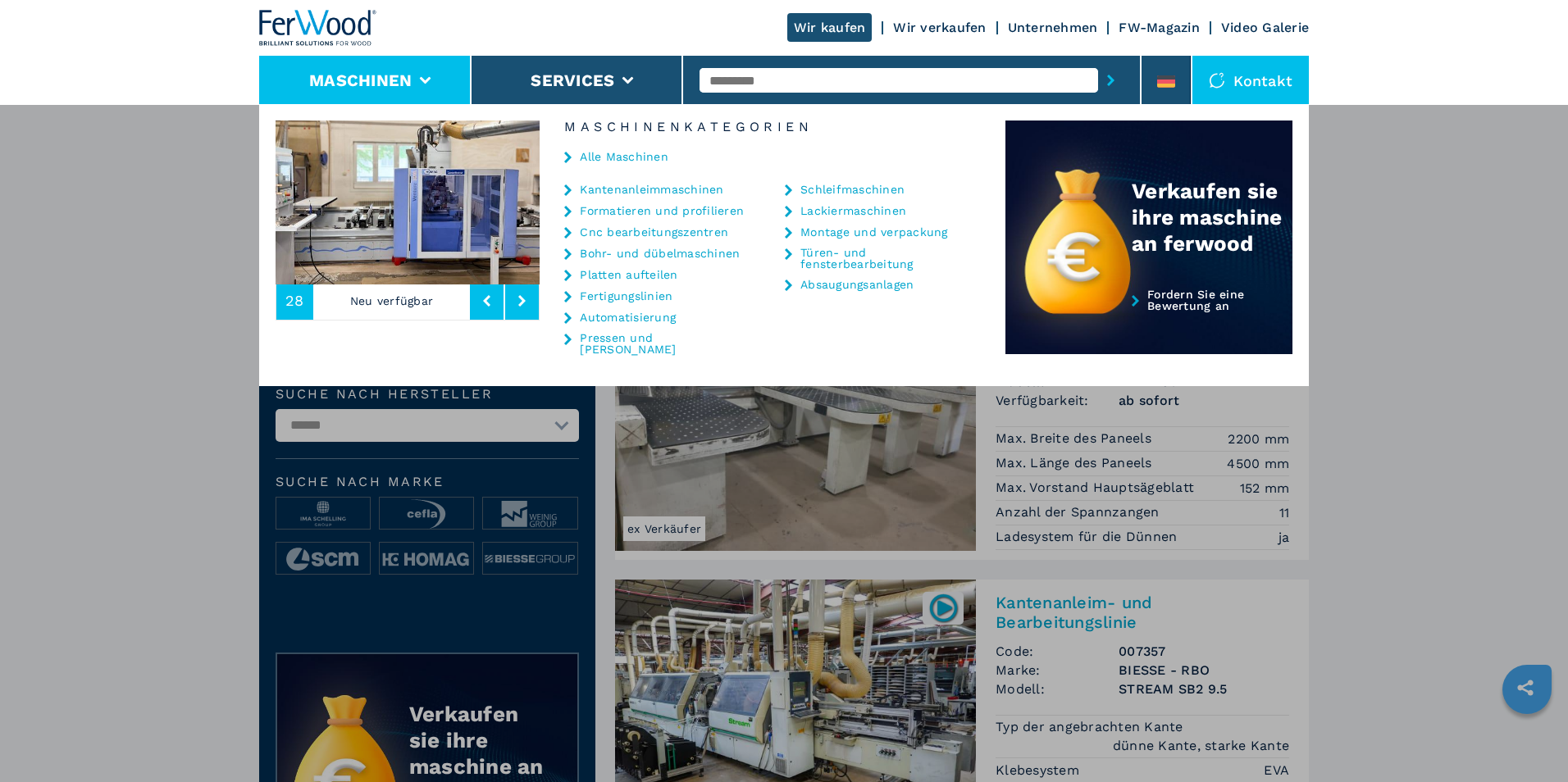
click at [442, 213] on img at bounding box center [408, 202] width 264 height 164
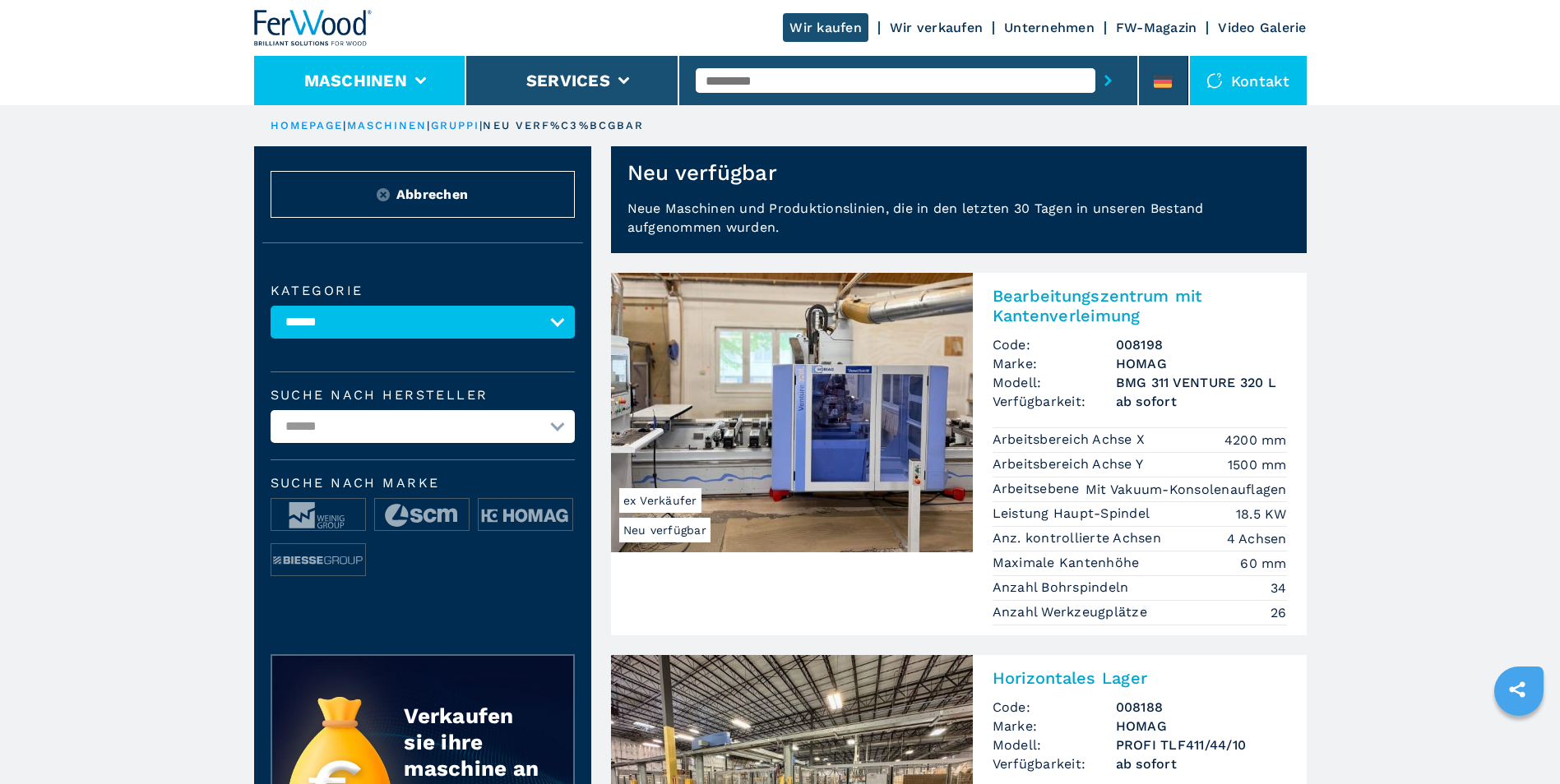
click at [311, 67] on li "Maschinen" at bounding box center [360, 80] width 213 height 49
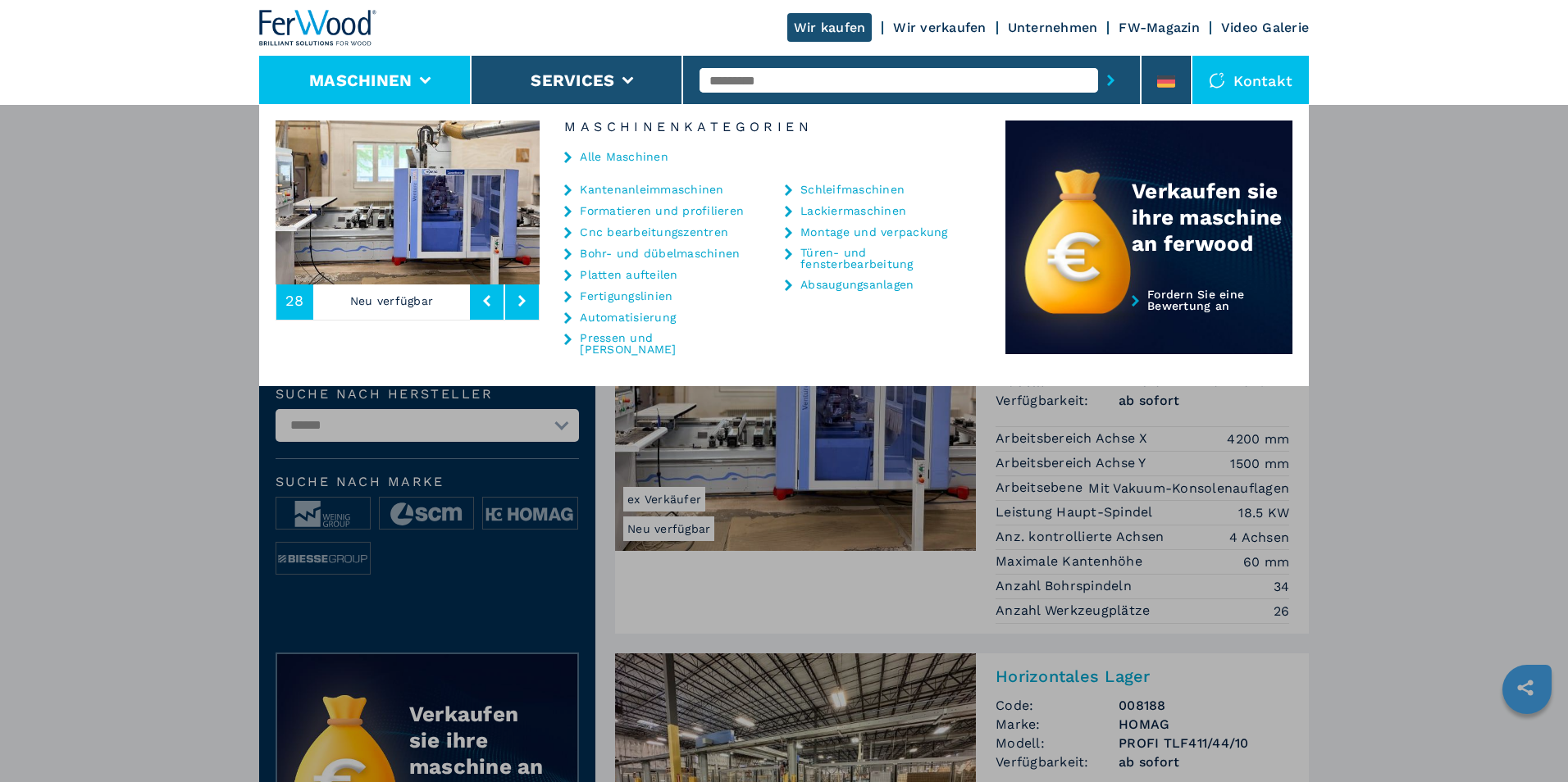
click at [627, 231] on link "Cnc bearbeitungszentren" at bounding box center [654, 232] width 148 height 12
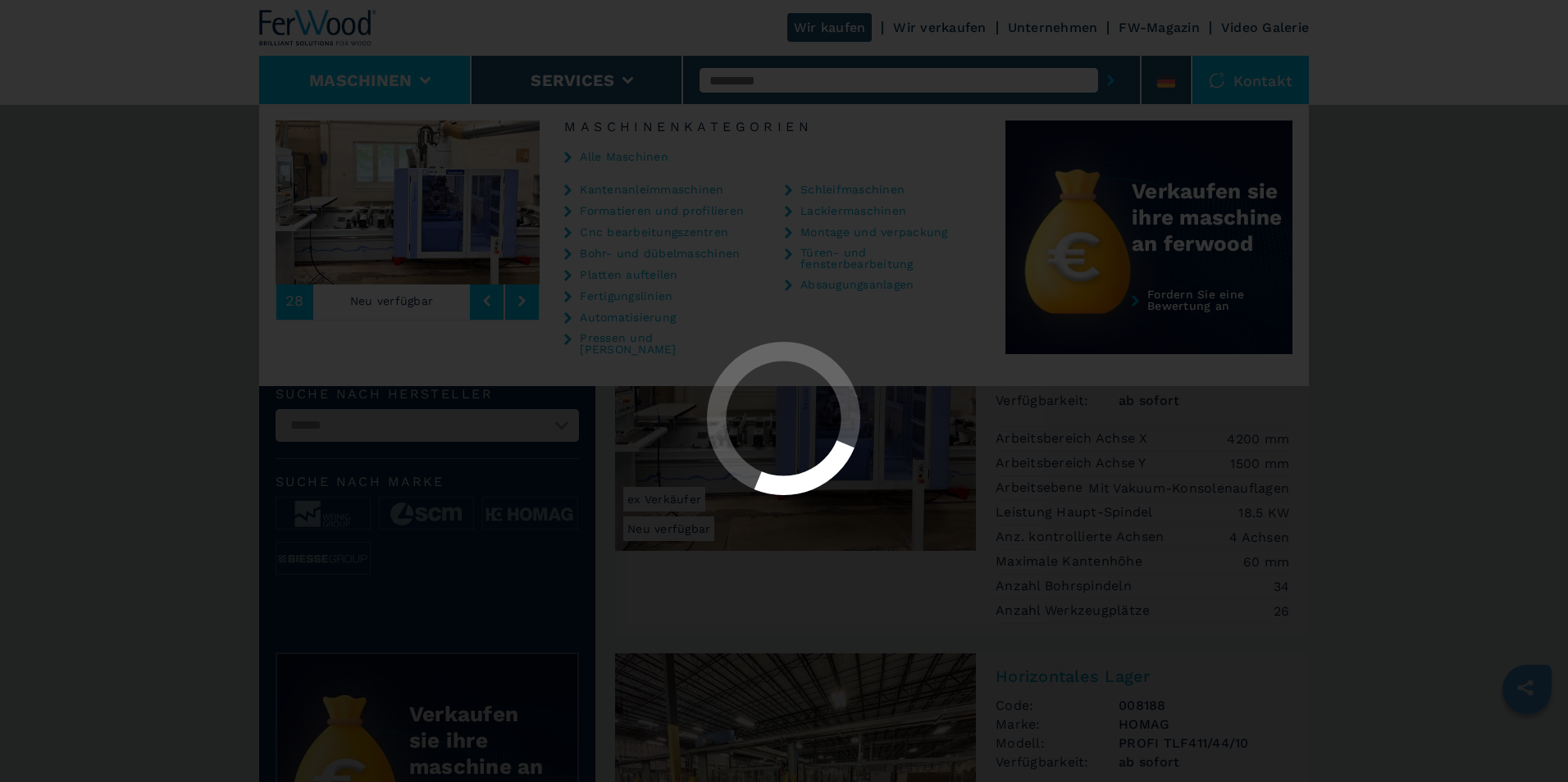
select select "**********"
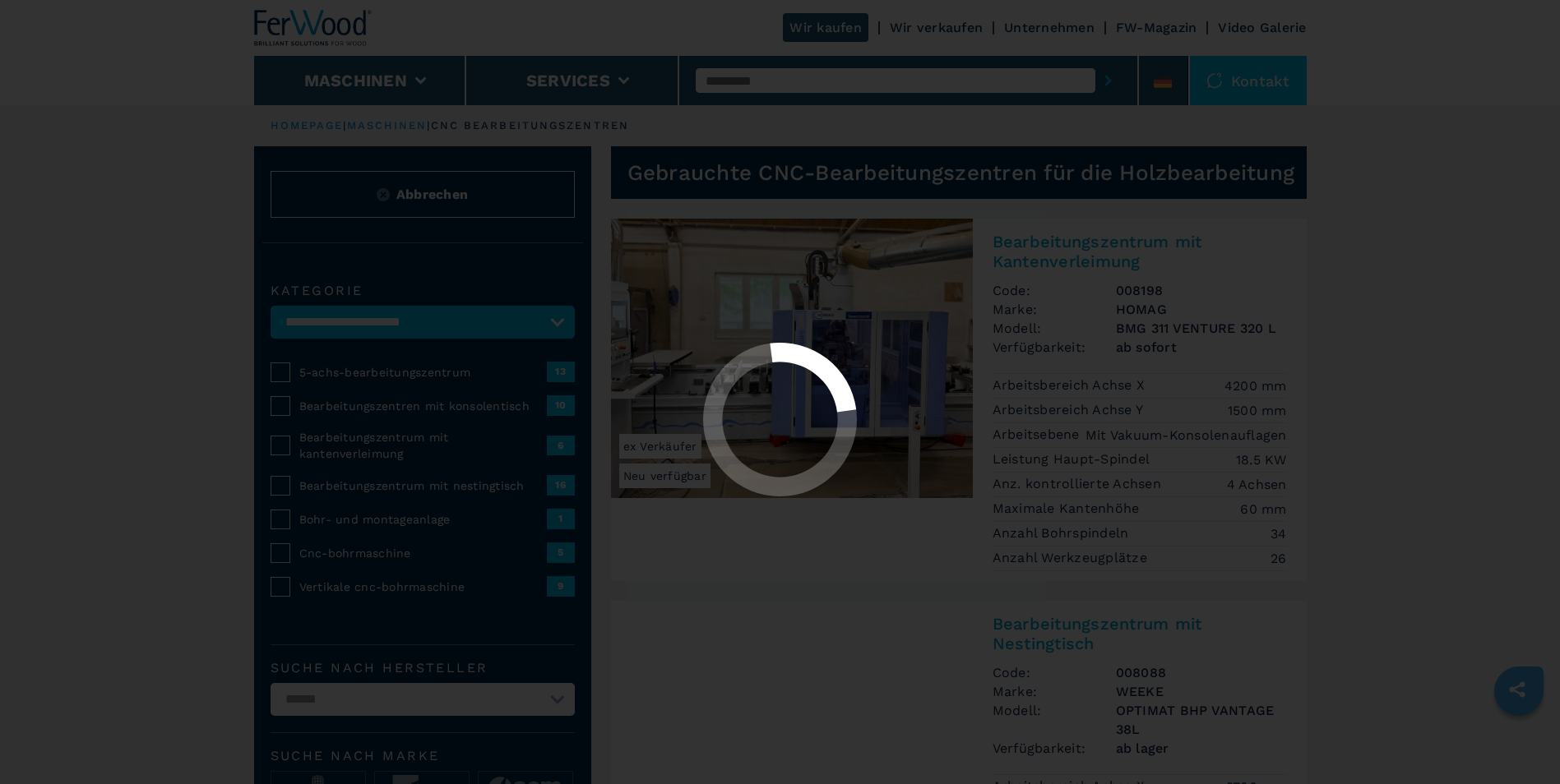
select select "**********"
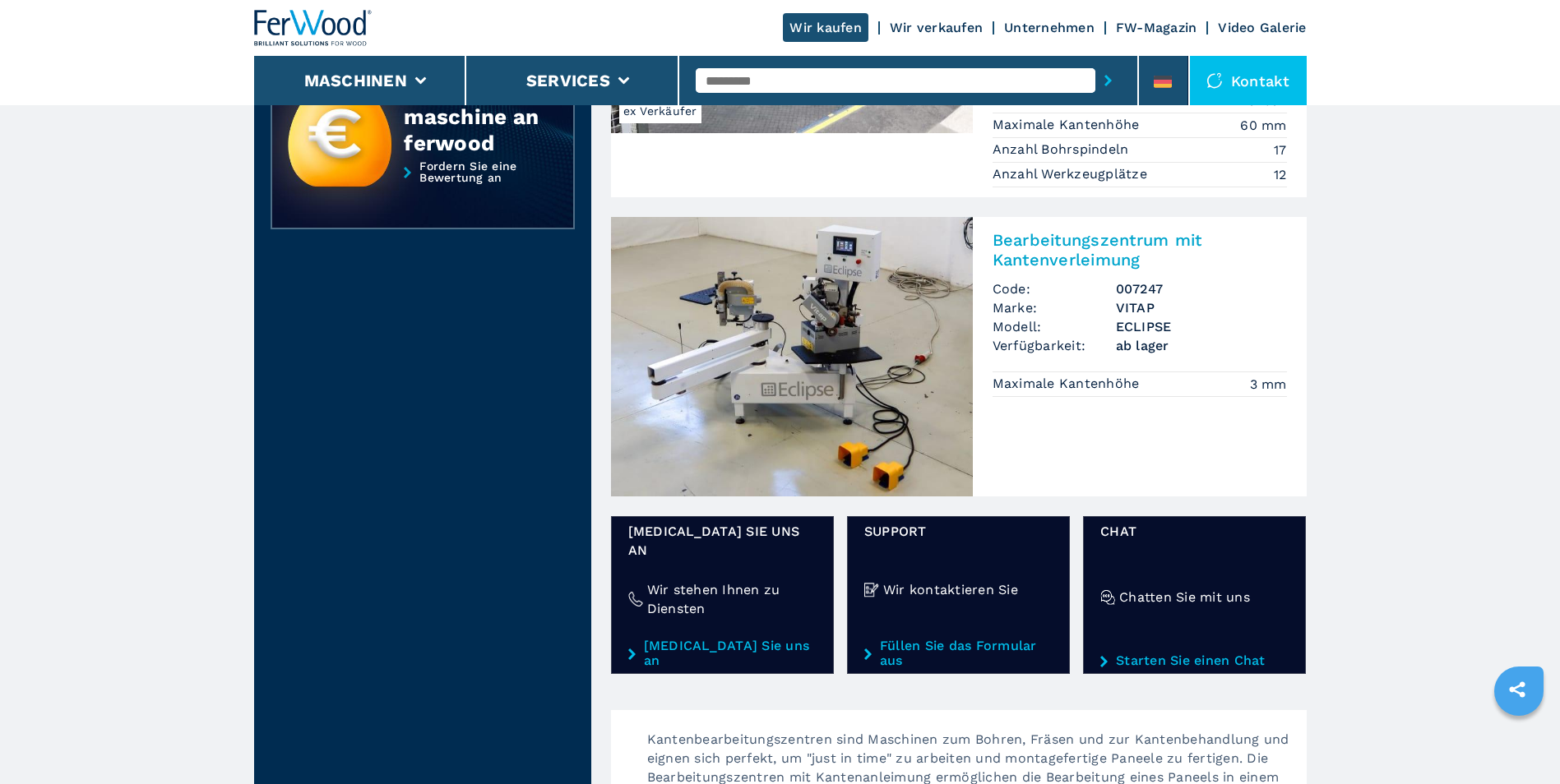
scroll to position [1972, 0]
